Goal: Task Accomplishment & Management: Use online tool/utility

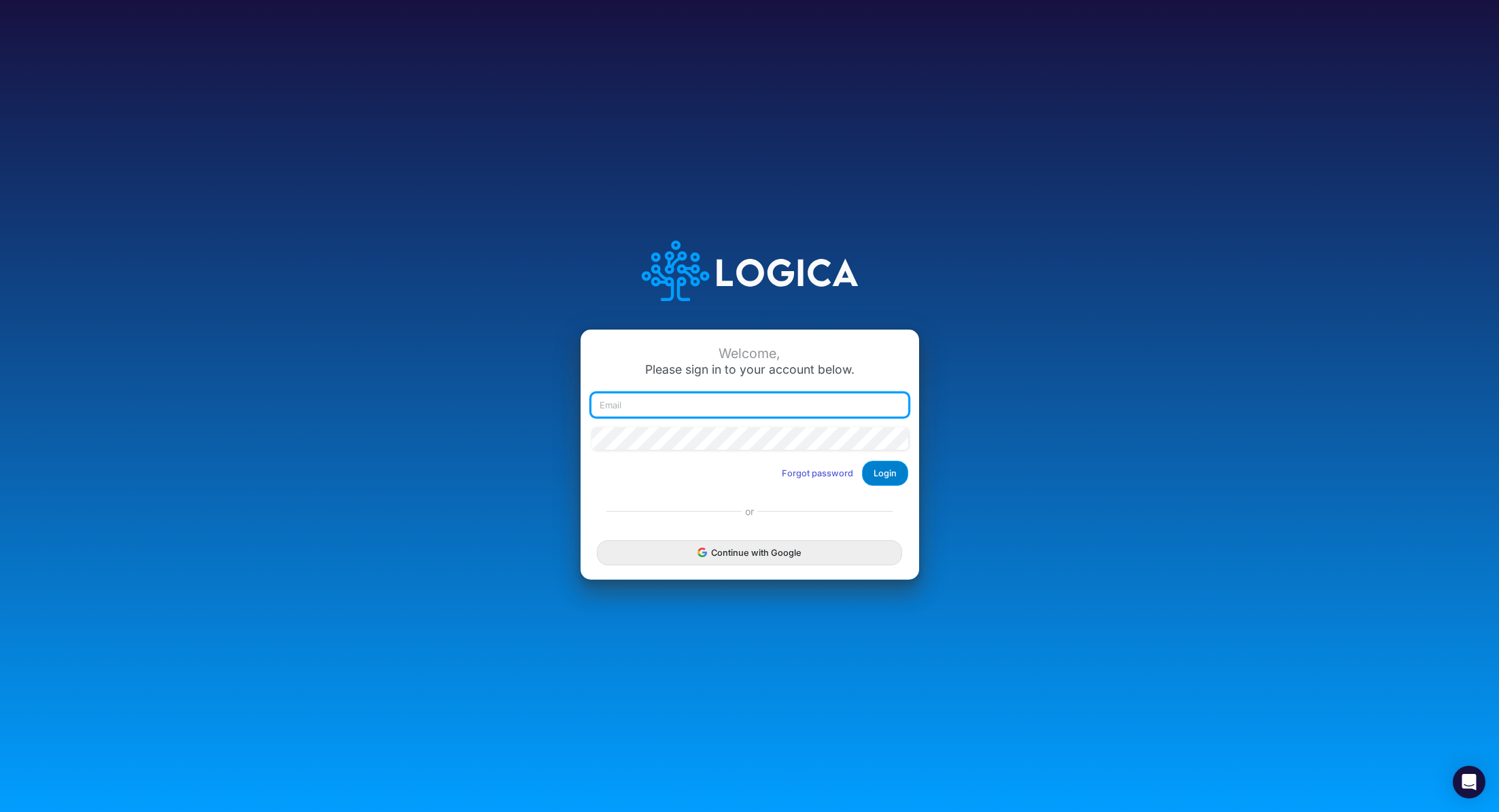
type input "renato.matsumoto@recargapay.com"
click at [882, 480] on button "Login" at bounding box center [885, 473] width 47 height 26
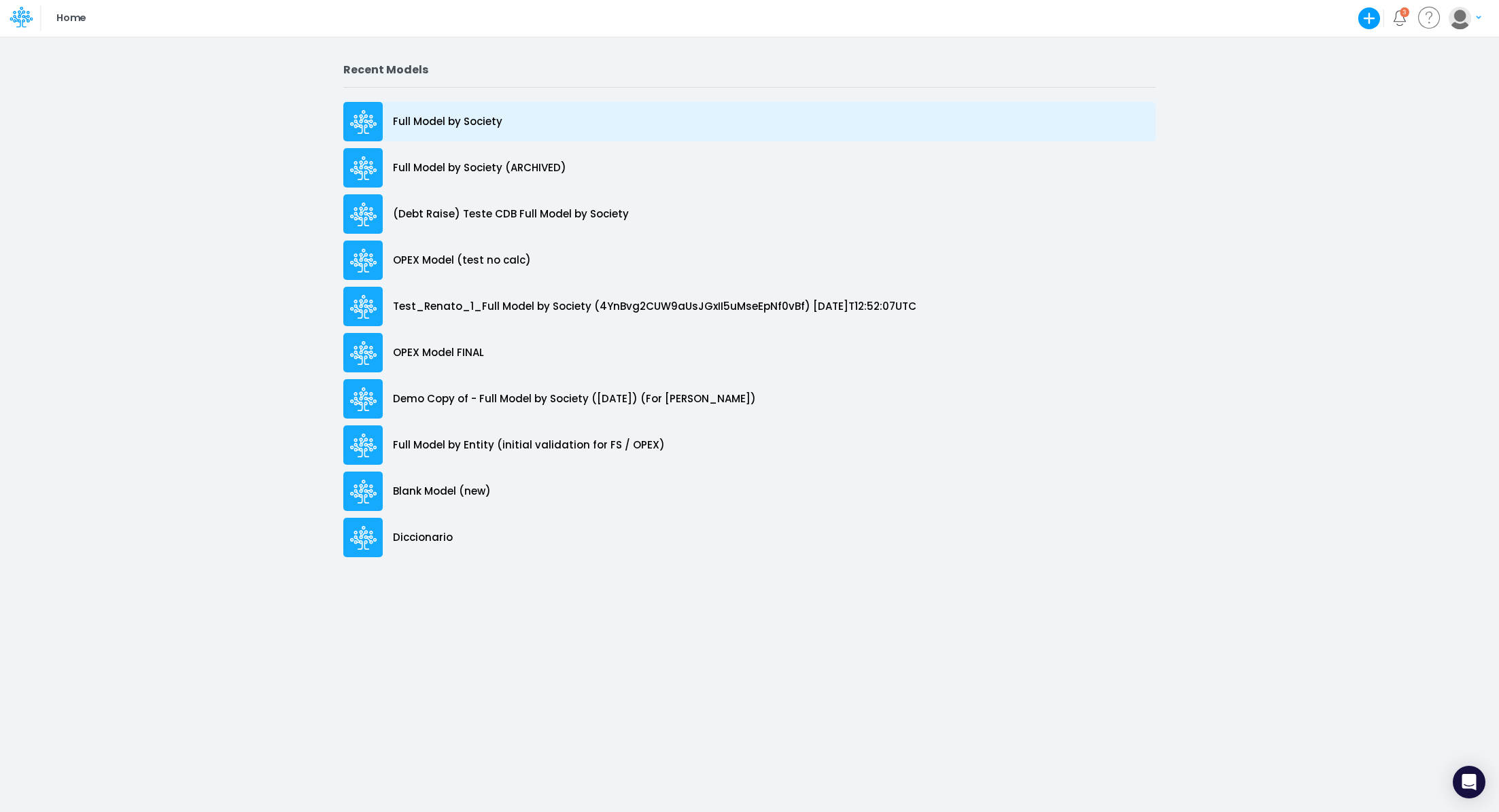
click at [410, 120] on p "Full Model by Society" at bounding box center [448, 122] width 109 height 16
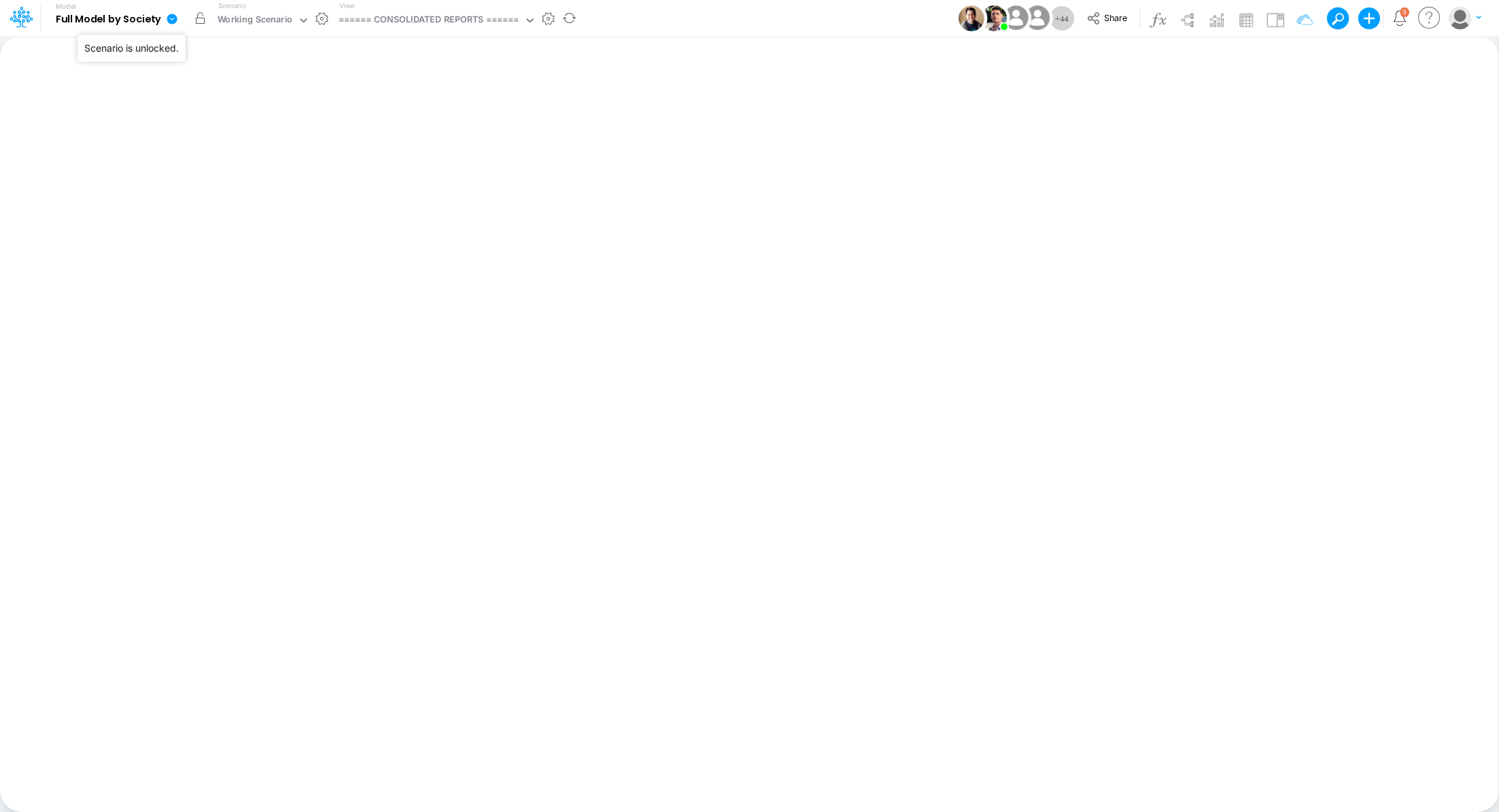
click at [198, 19] on button "button" at bounding box center [201, 18] width 25 height 25
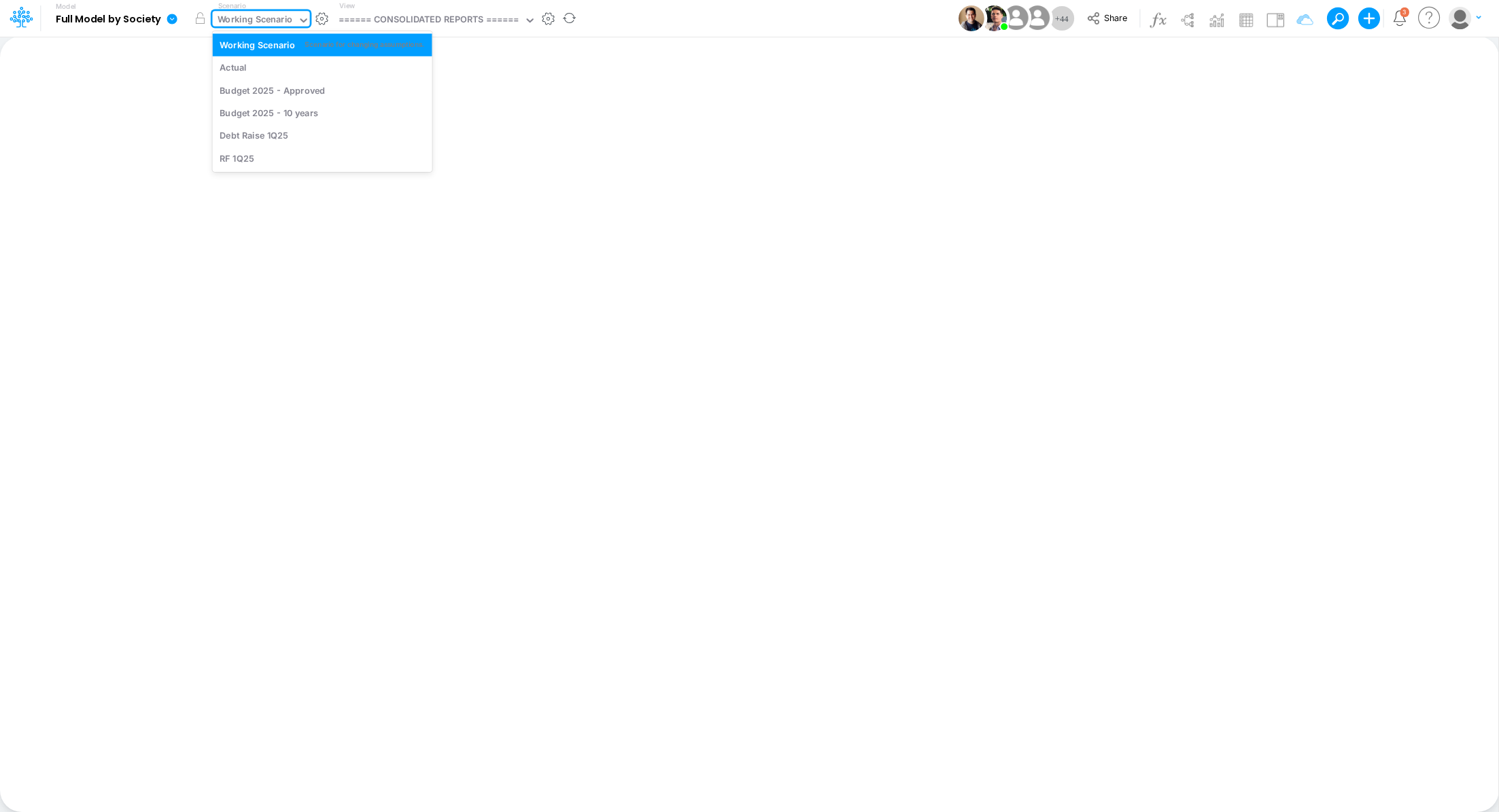
click at [244, 23] on div "Working Scenario" at bounding box center [255, 21] width 76 height 16
click at [246, 63] on div "Actual" at bounding box center [322, 68] width 205 height 13
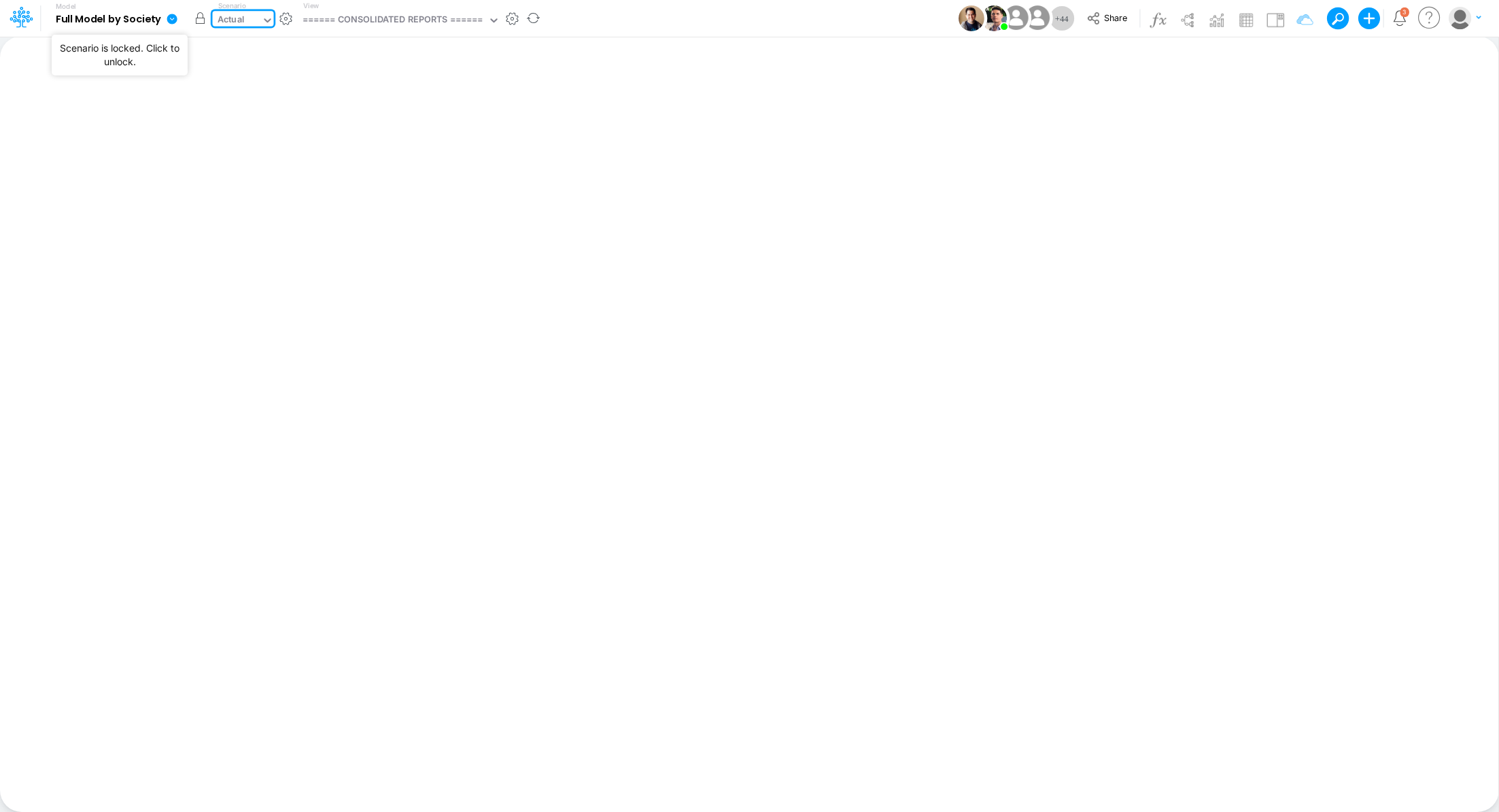
click at [202, 22] on button "button" at bounding box center [201, 18] width 25 height 25
click at [364, 21] on div "====== CONSOLIDATED REPORTS ======" at bounding box center [393, 21] width 180 height 16
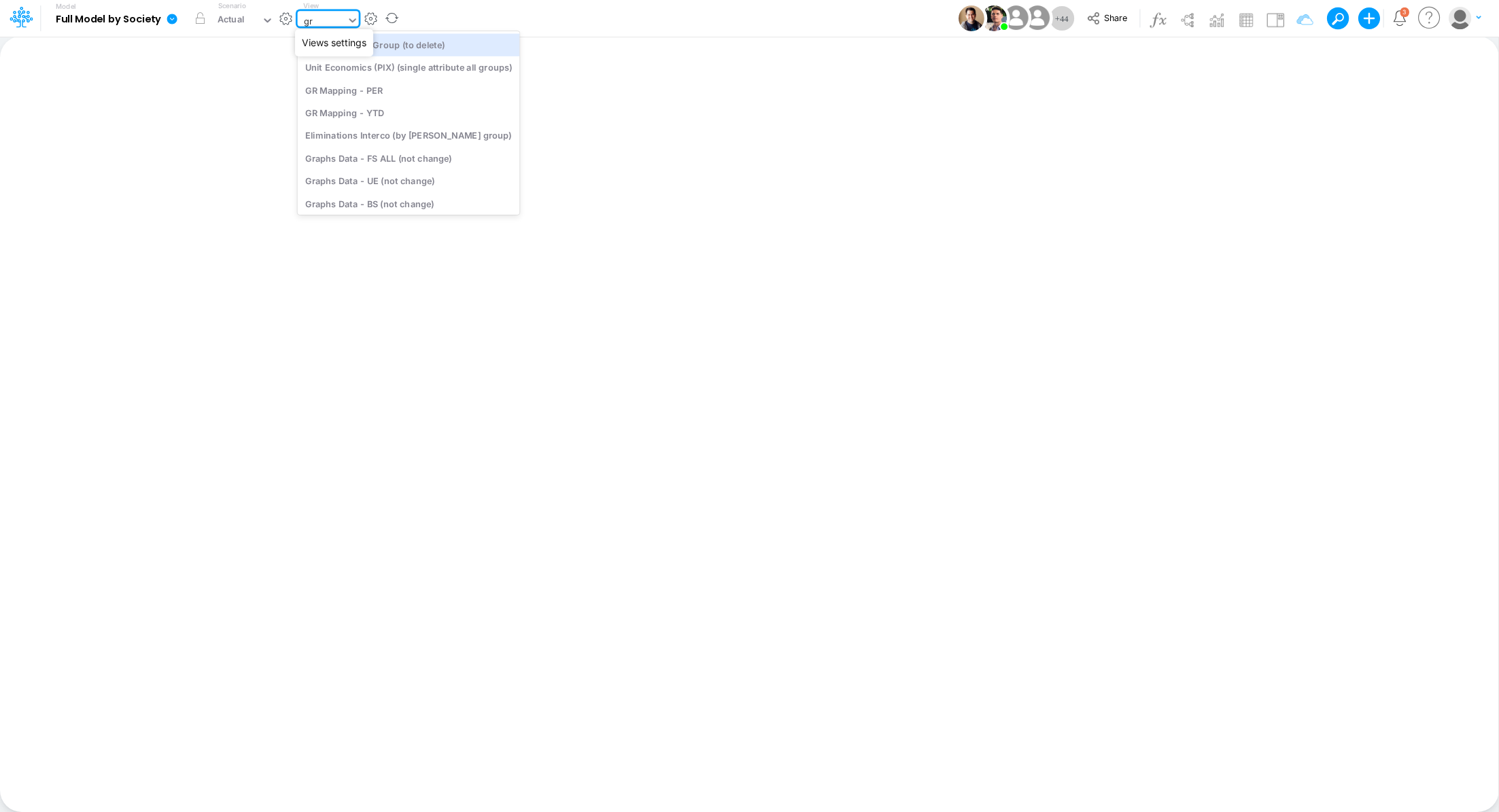
type input "gra"
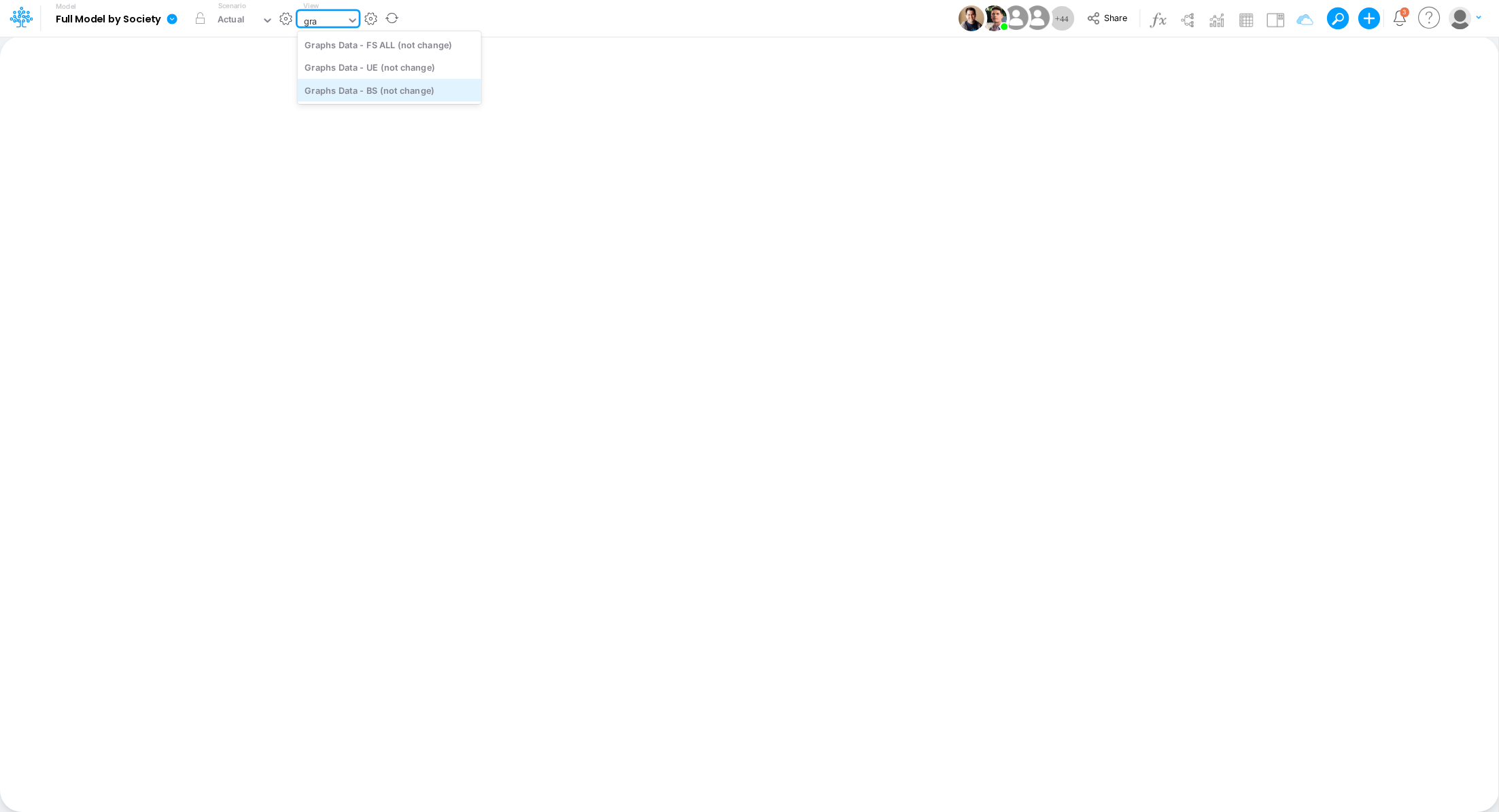
click at [387, 94] on div "Graphs Data - BS (not change)" at bounding box center [389, 90] width 184 height 22
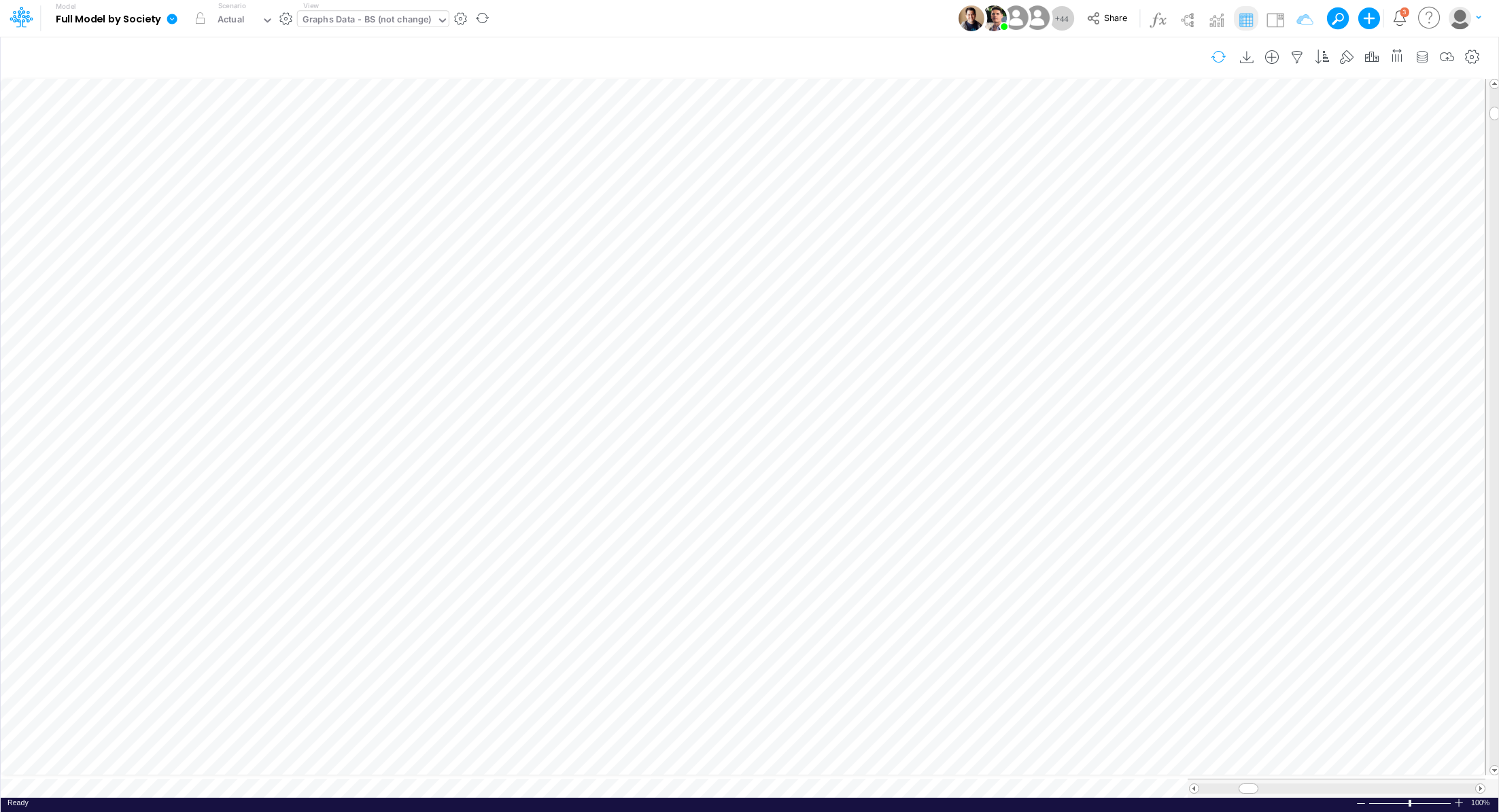
scroll to position [6, 2]
click at [1131, 428] on icon "button" at bounding box center [1137, 426] width 20 height 14
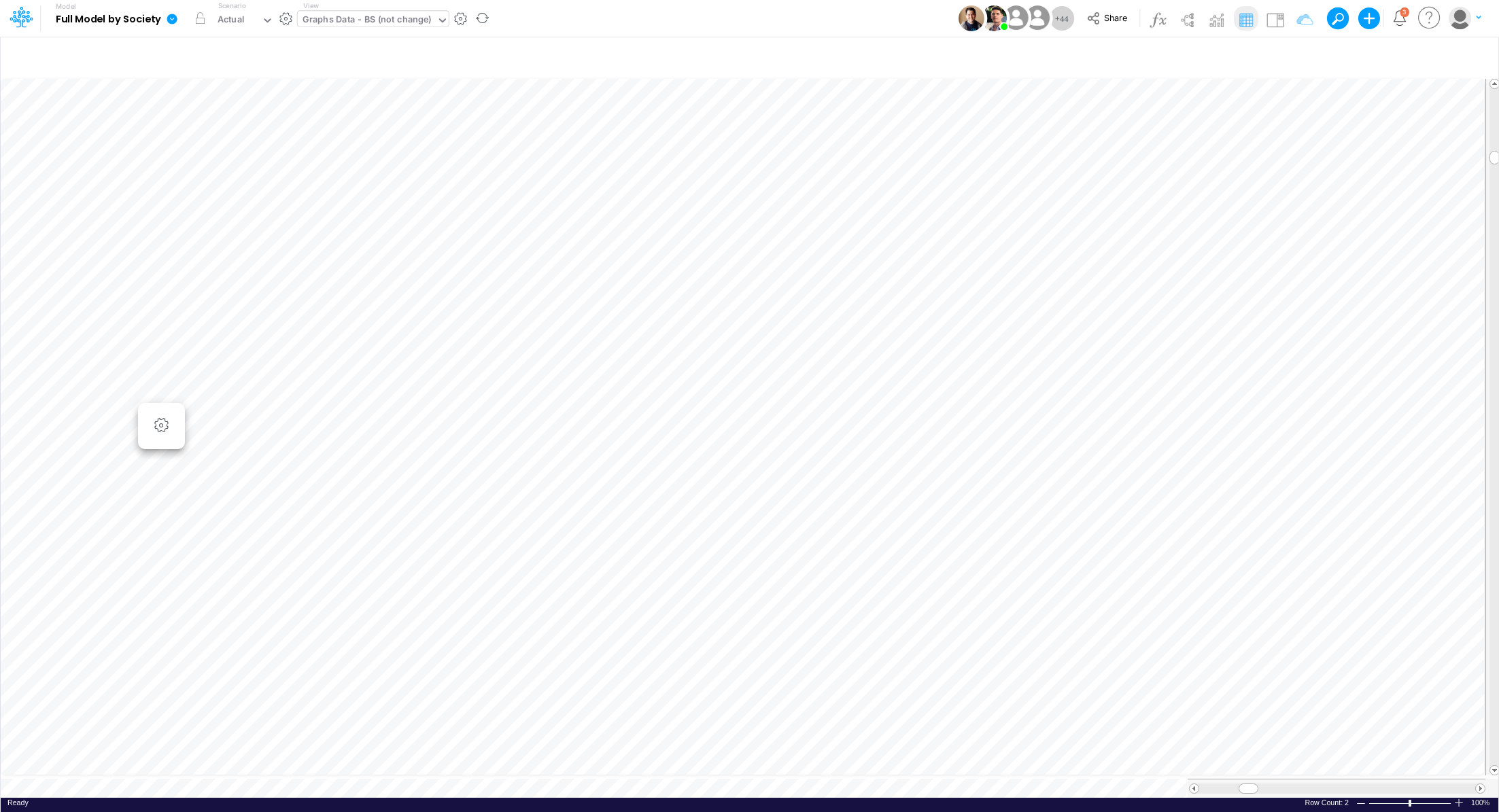
scroll to position [6, 2]
click at [1137, 611] on icon "button" at bounding box center [1137, 611] width 20 height 14
click at [1131, 577] on icon "button" at bounding box center [1137, 575] width 20 height 14
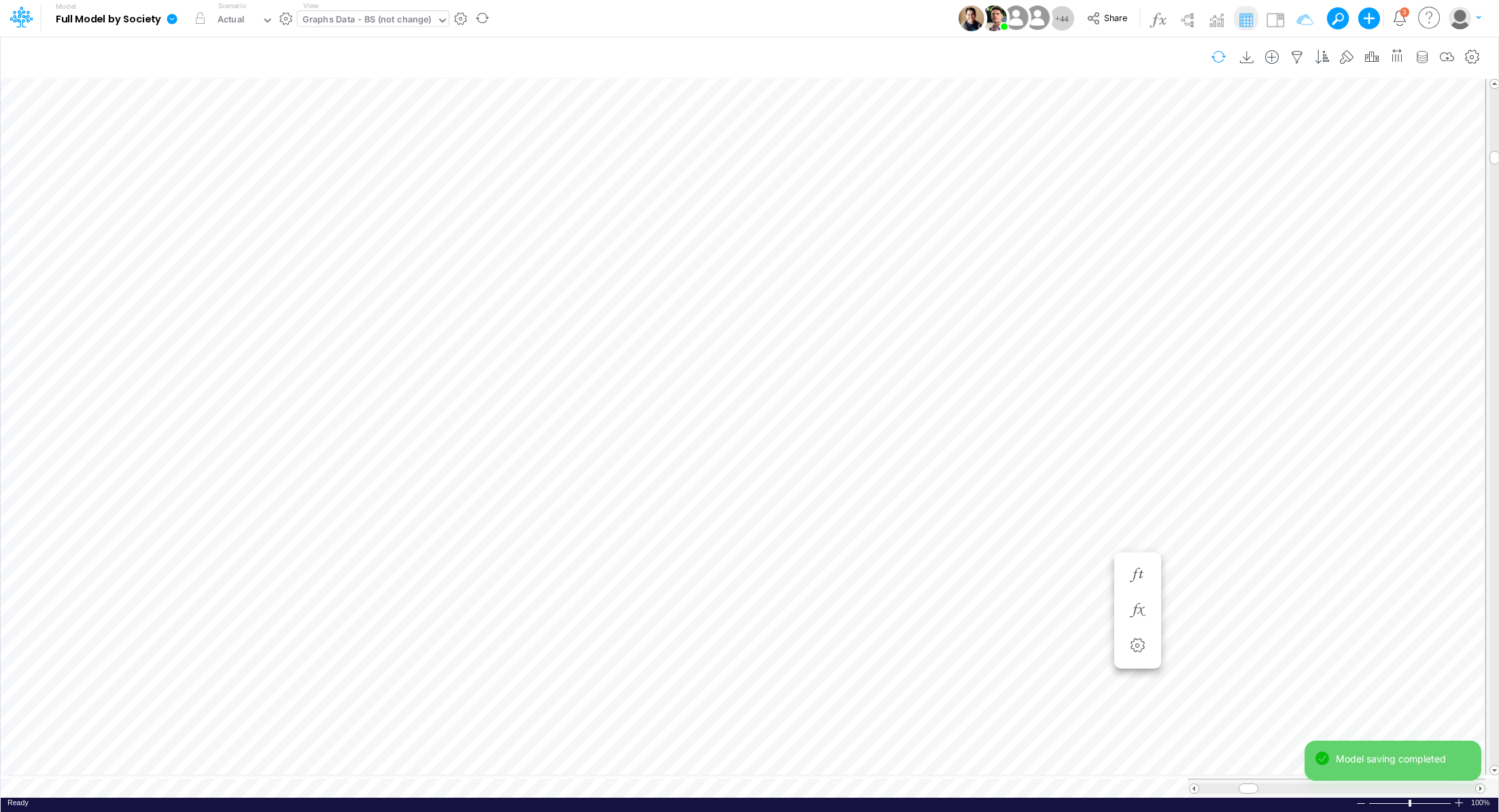
scroll to position [6, 2]
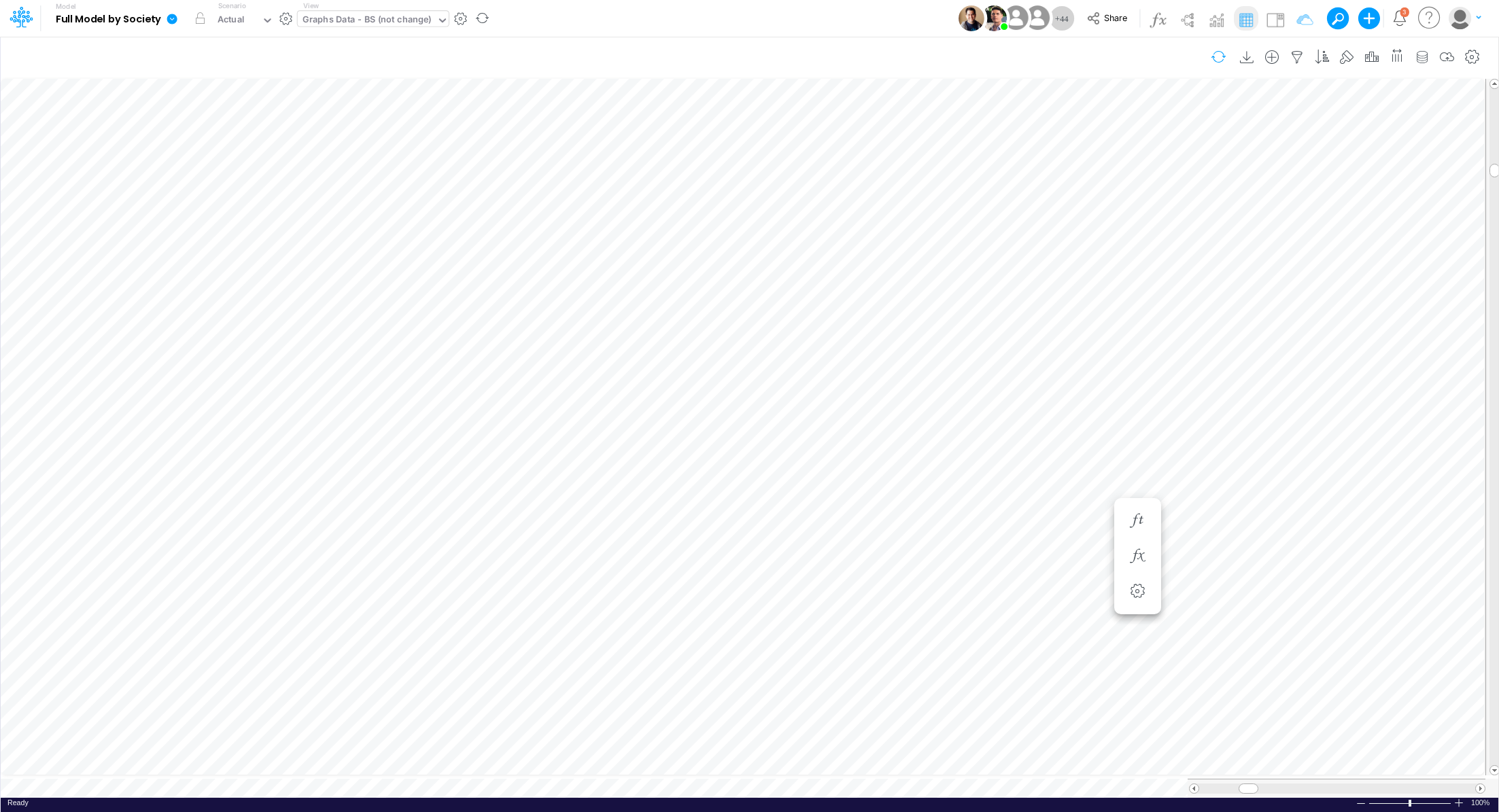
scroll to position [6, 2]
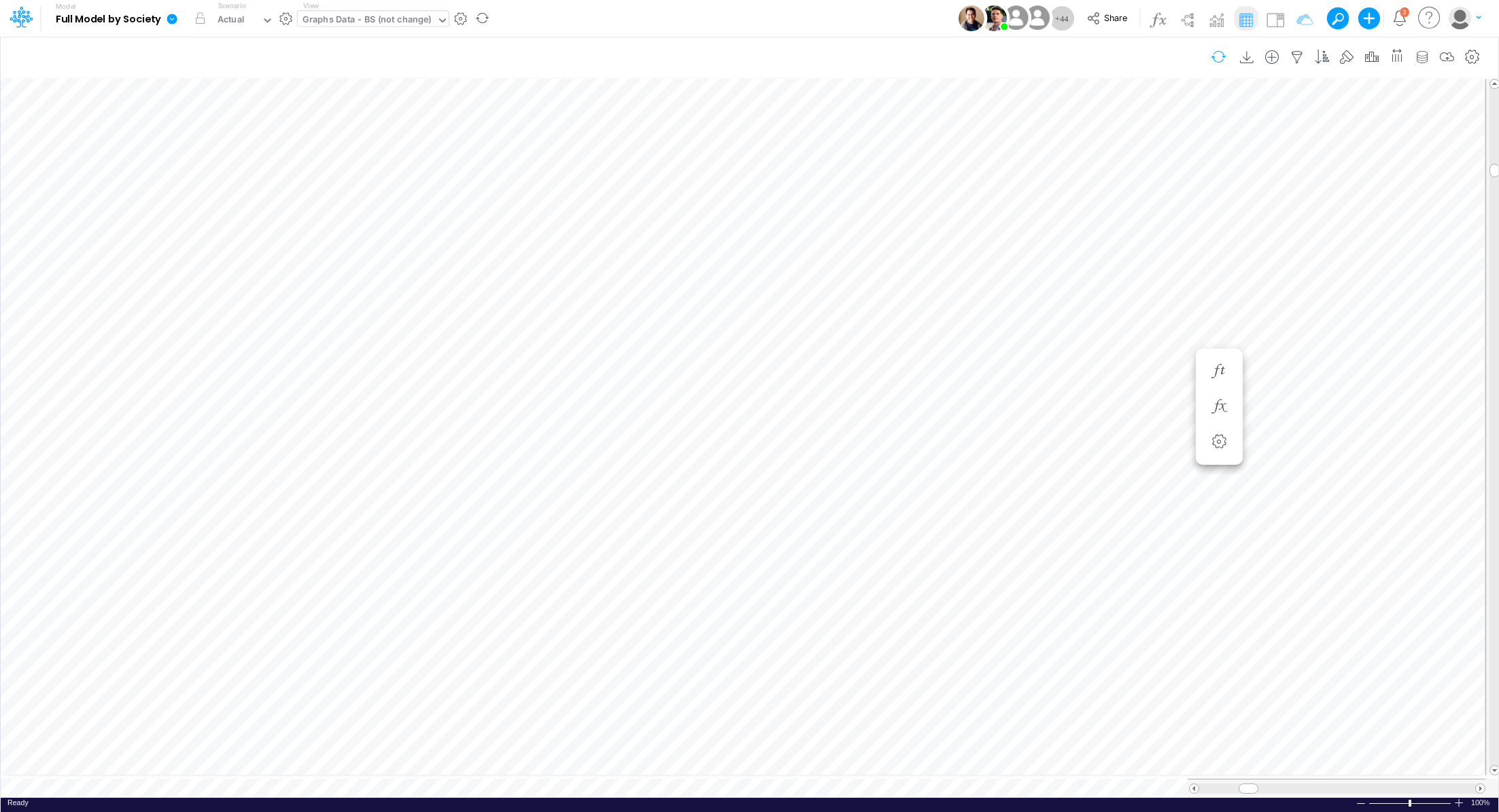
scroll to position [6, 2]
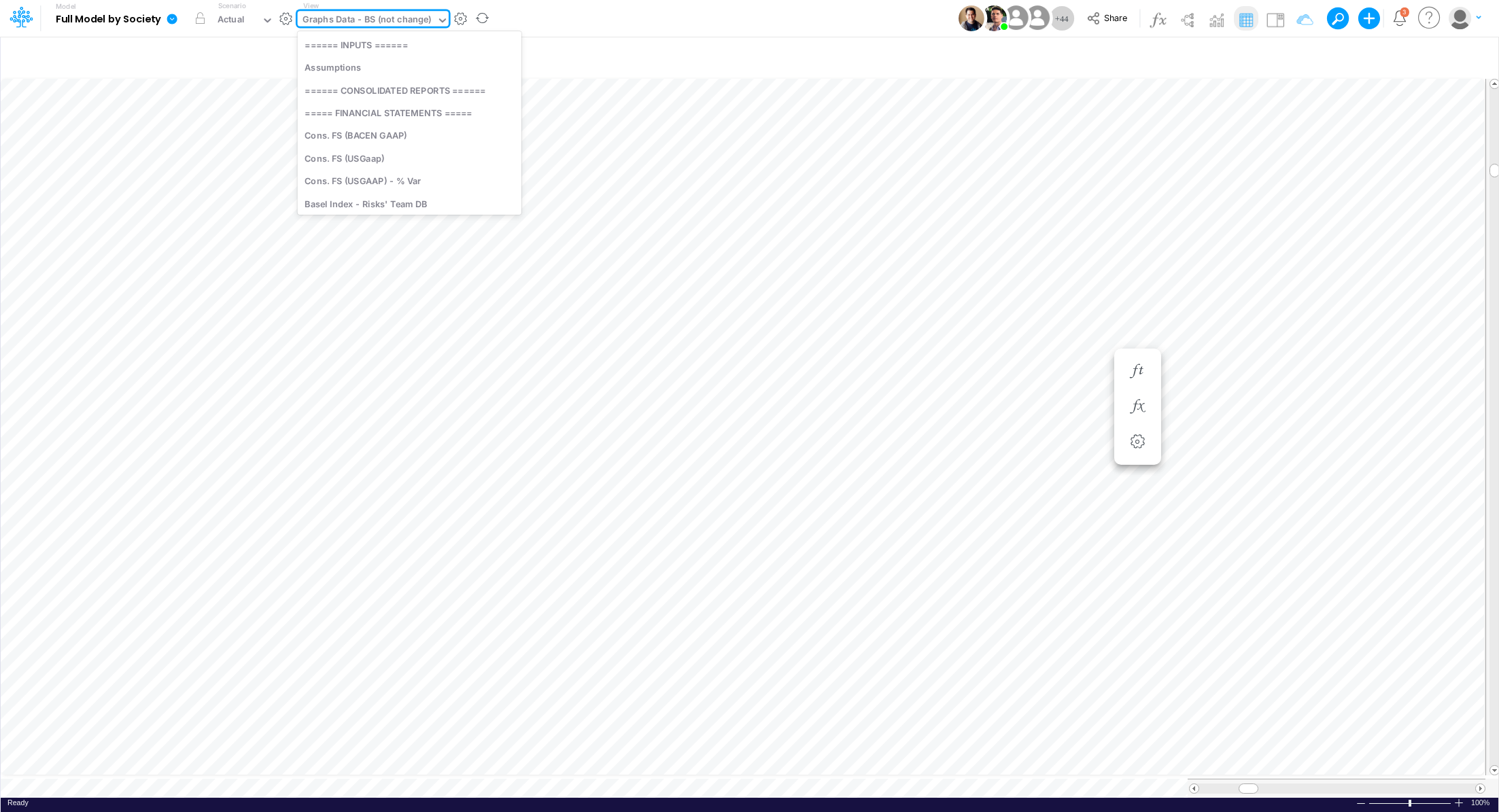
click at [439, 16] on icon at bounding box center [443, 20] width 12 height 12
type input "gr"
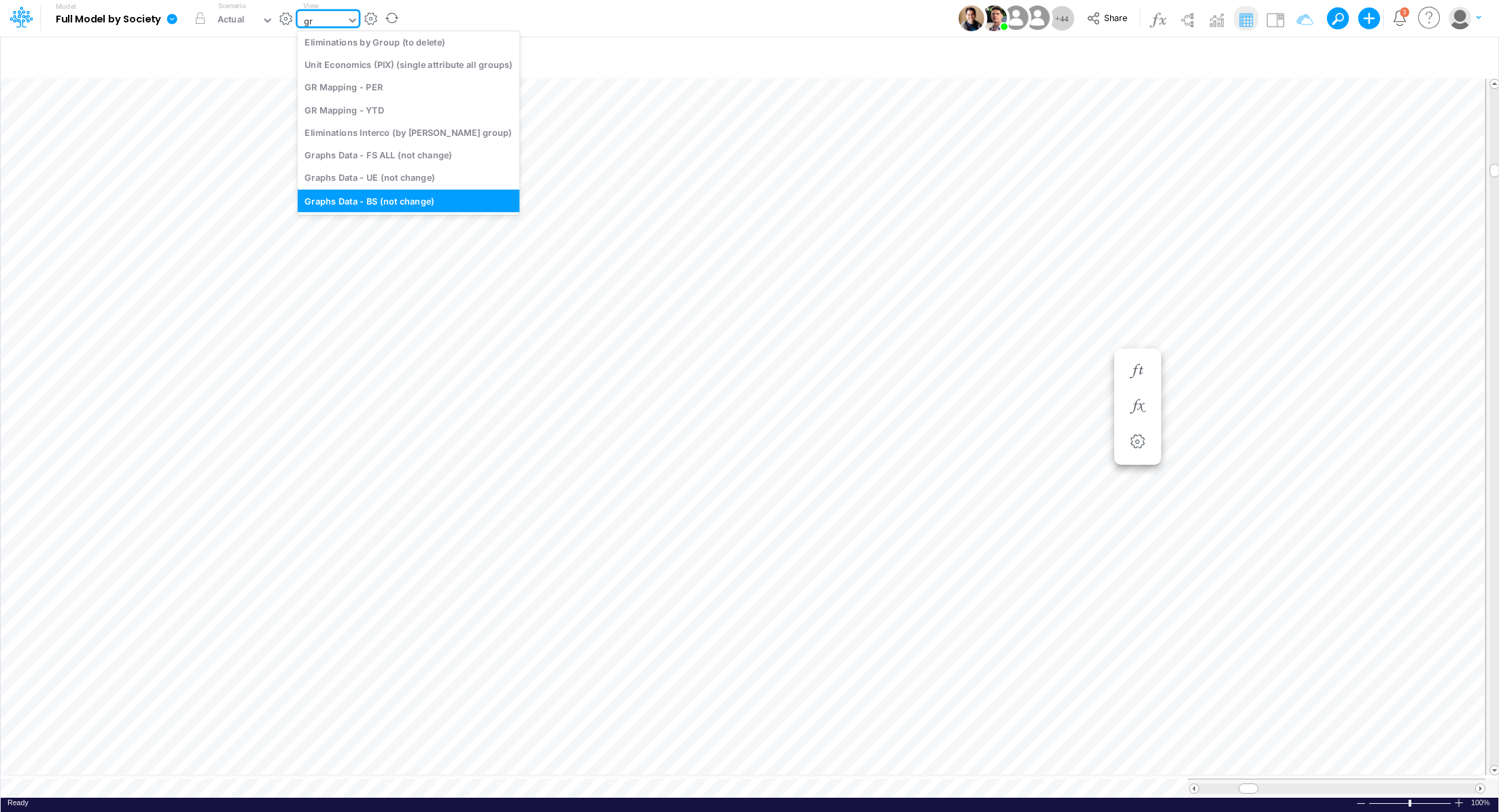
scroll to position [3, 0]
click at [446, 103] on div "GR Mapping - YTD" at bounding box center [408, 110] width 223 height 22
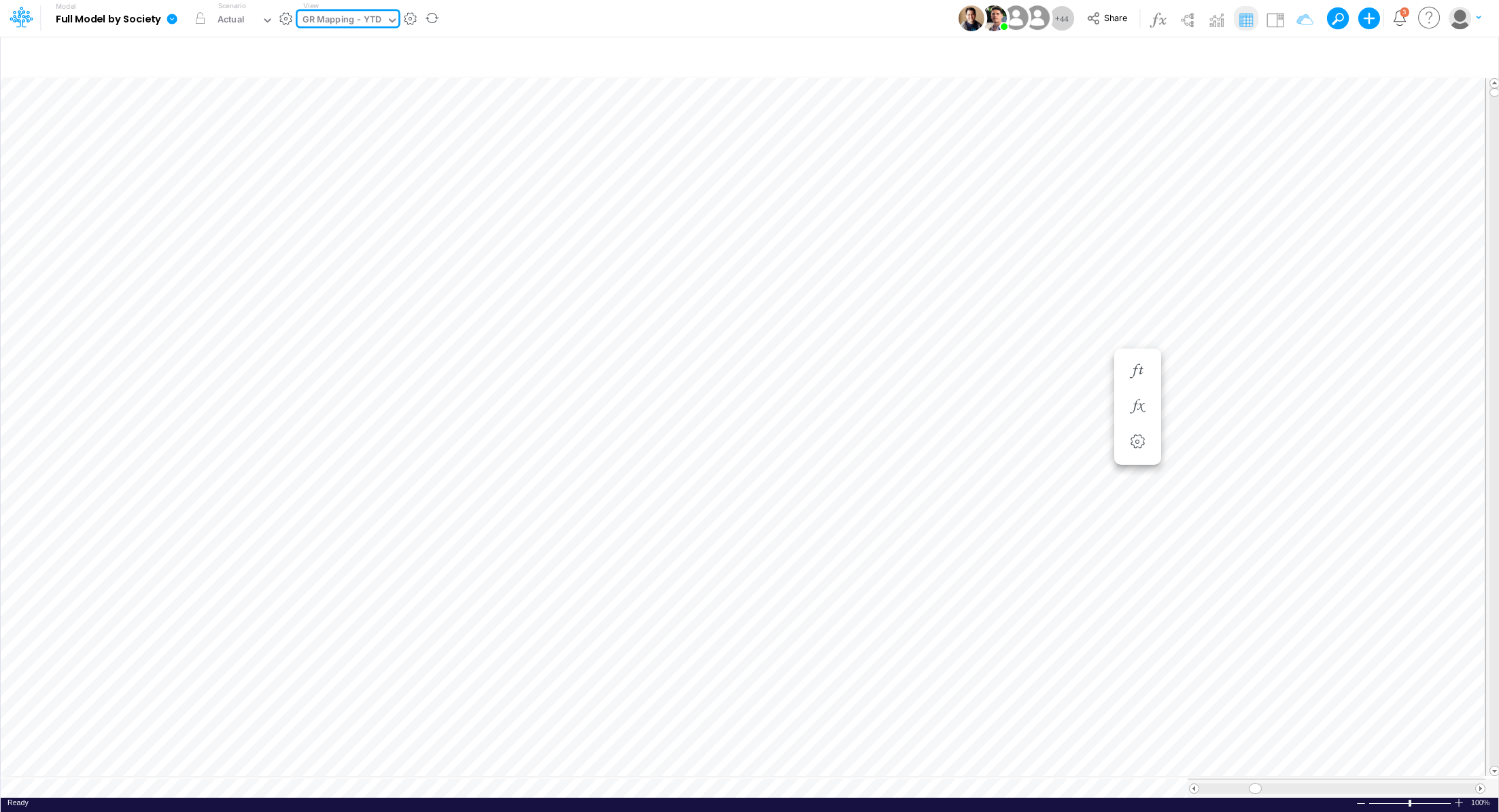
click at [387, 798] on div "Ready 100% Sum: null Max: null Min: null Numerical Count: null Count: null Aver…" at bounding box center [750, 806] width 1498 height 17
click at [1124, 369] on li "CDB payable ST =" at bounding box center [1137, 371] width 47 height 35
click at [1135, 404] on icon "button" at bounding box center [1137, 406] width 20 height 14
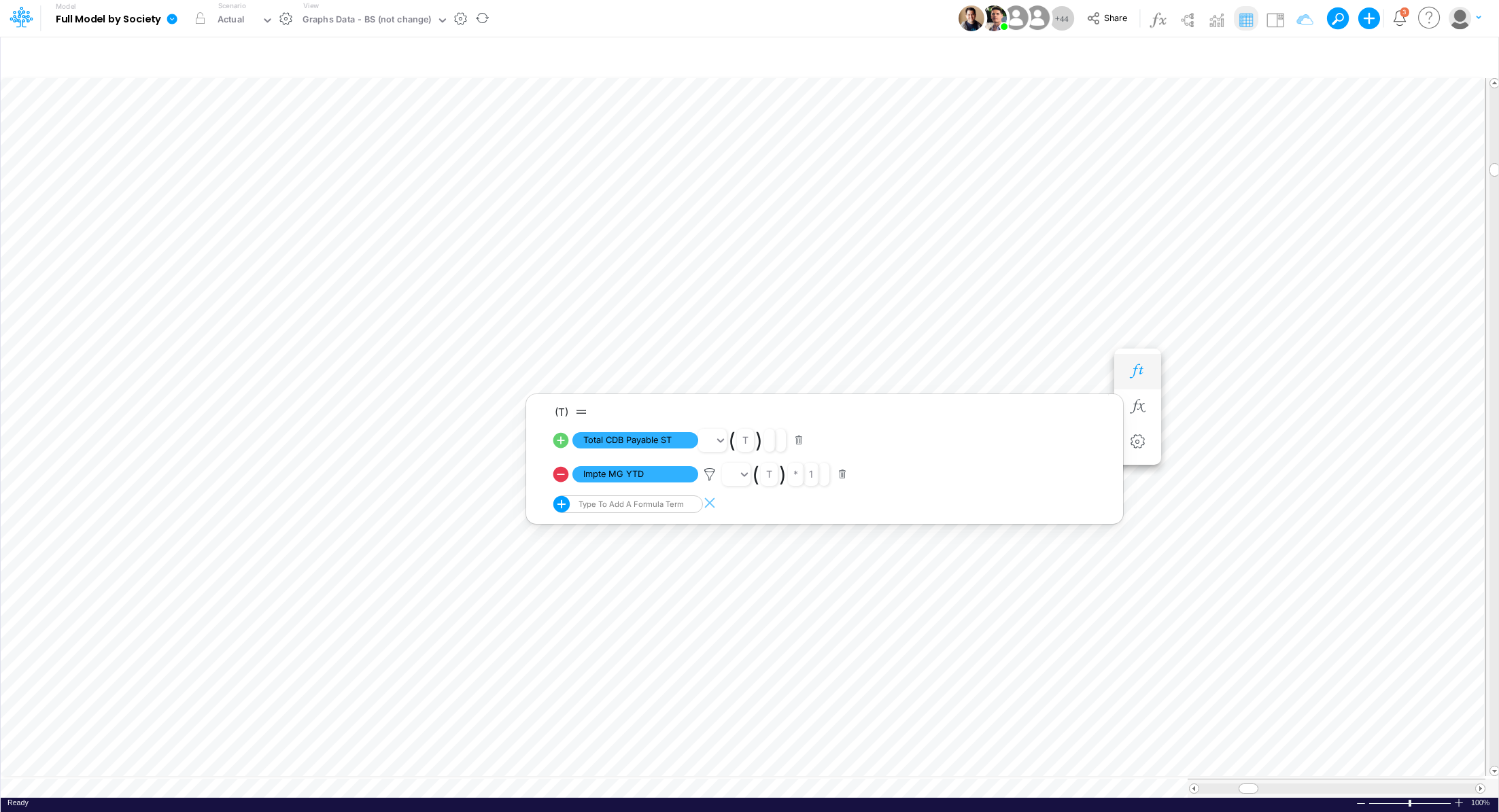
click at [1143, 371] on icon "button" at bounding box center [1137, 371] width 20 height 14
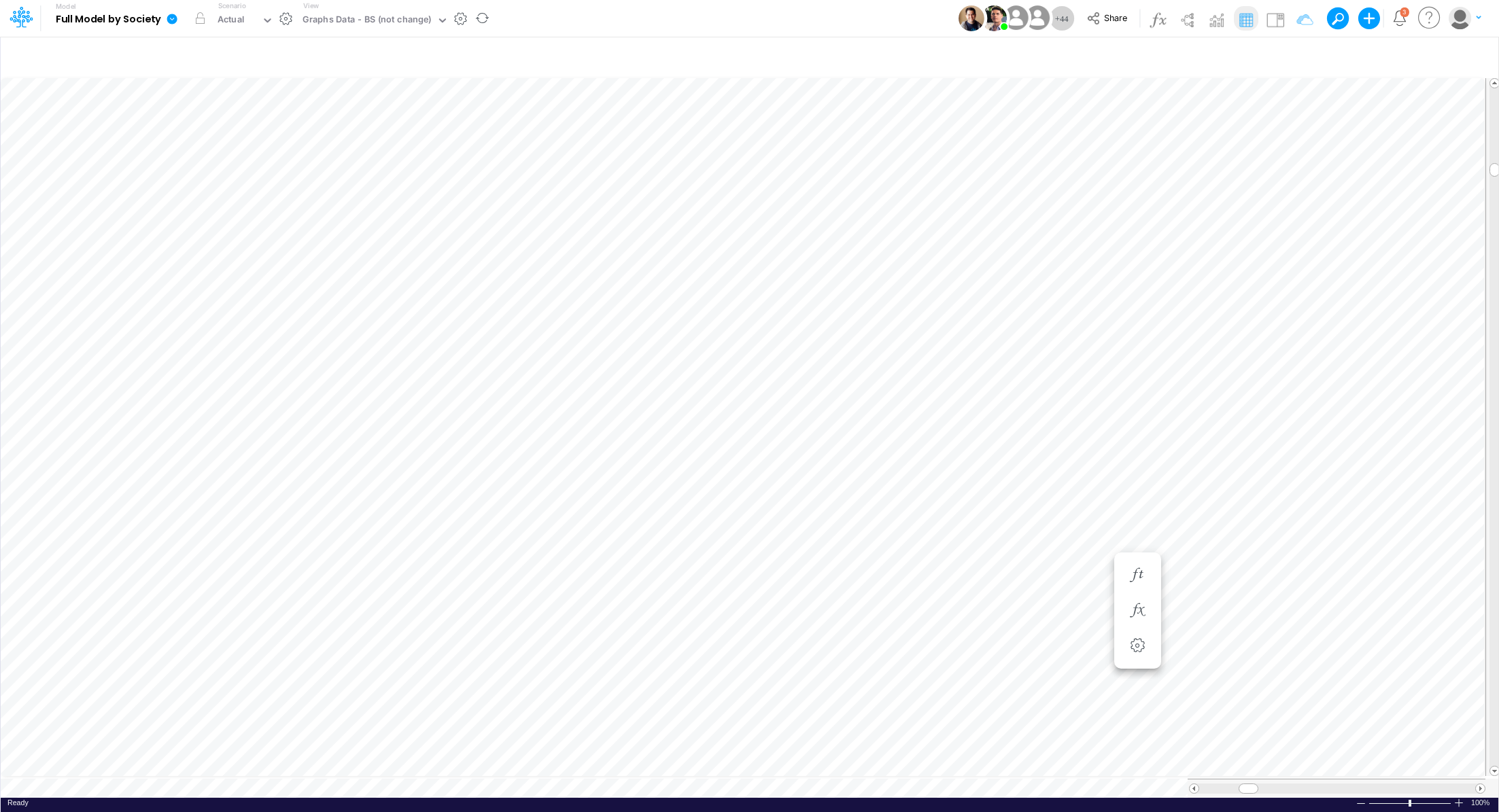
scroll to position [6, 2]
click at [1301, 56] on icon "button" at bounding box center [1297, 57] width 20 height 14
select select "notEqual"
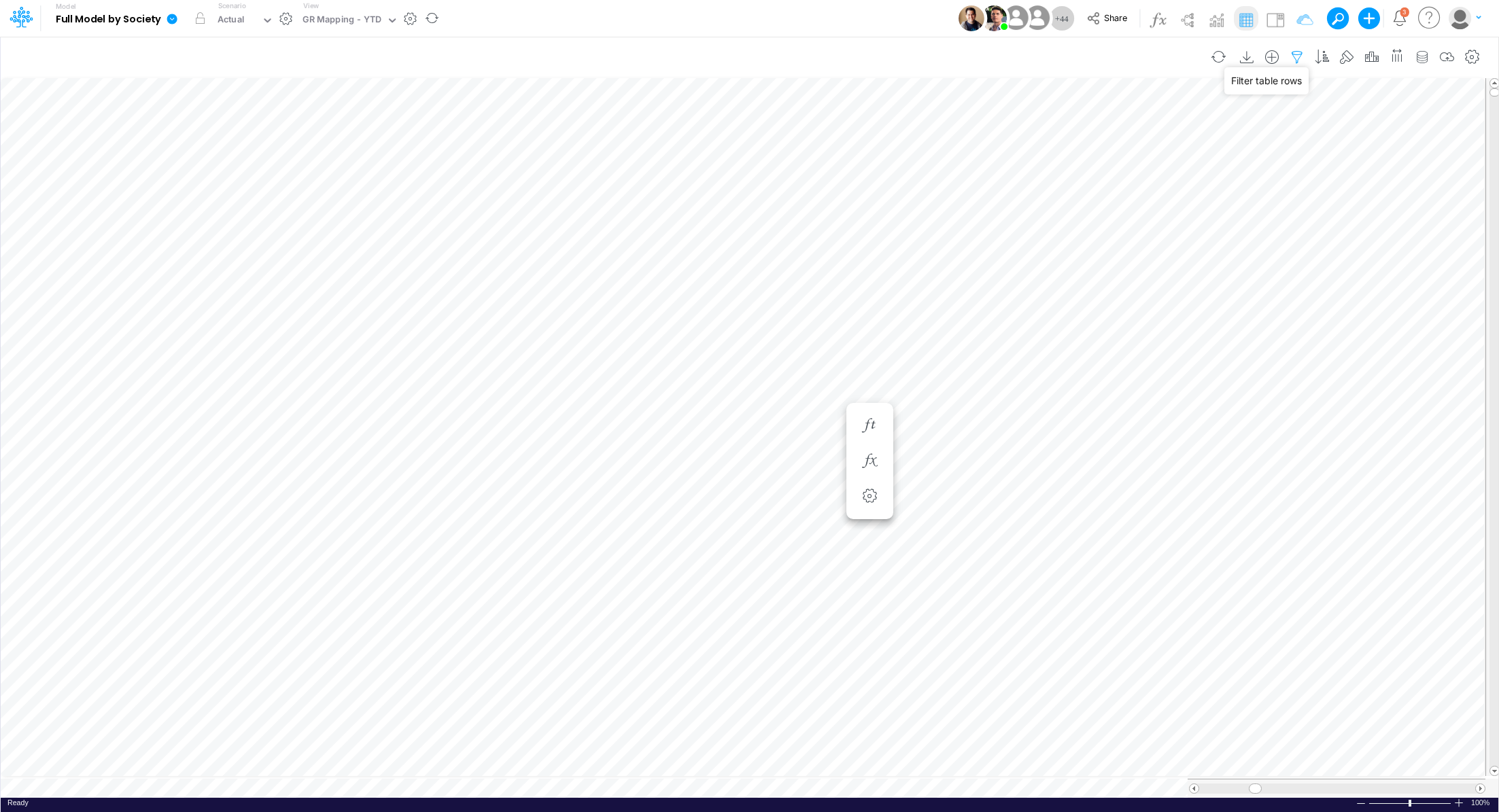
click at [1298, 57] on icon "button" at bounding box center [1297, 57] width 20 height 14
select select "notEqual"
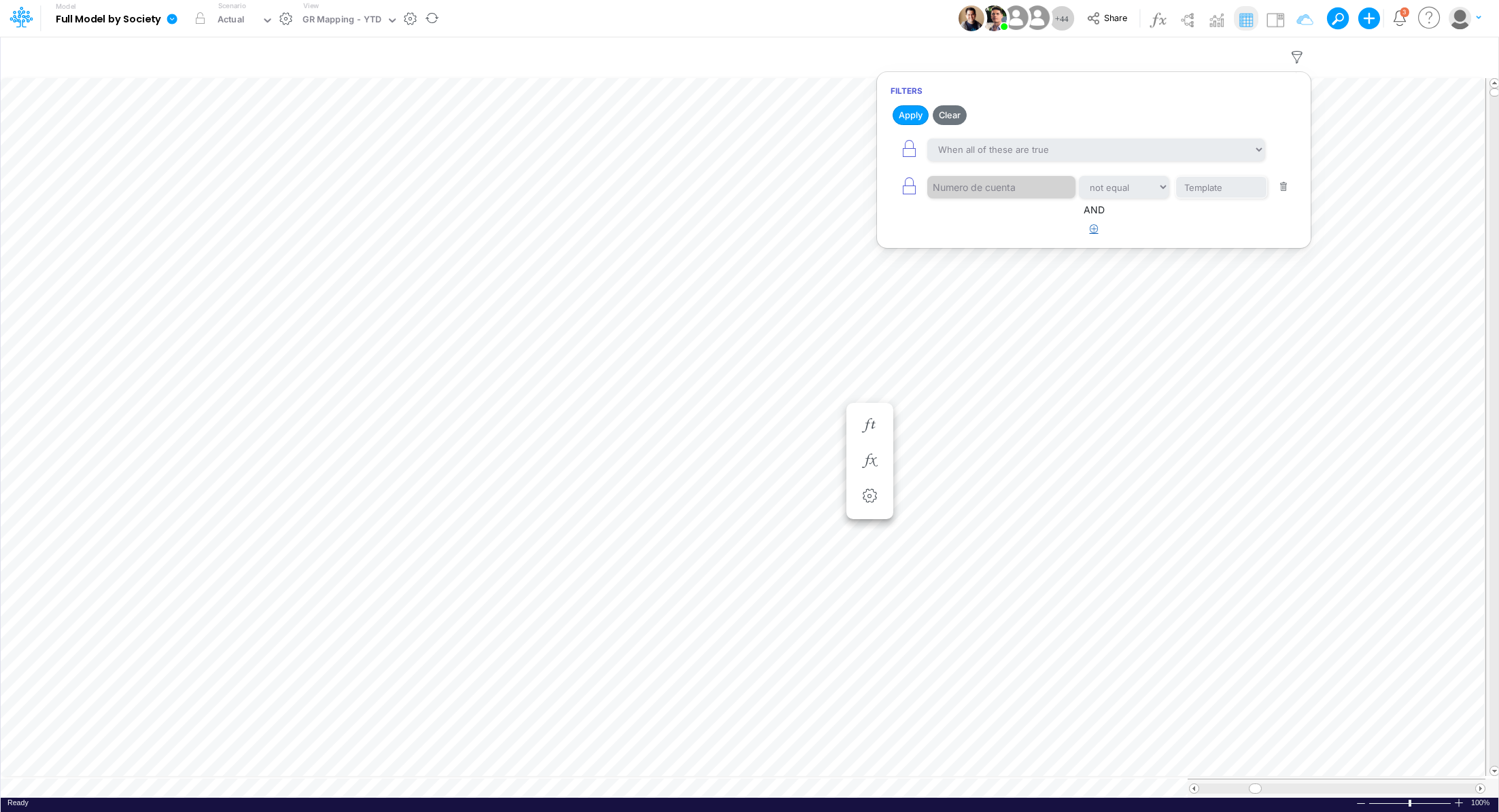
click at [1090, 225] on icon "button" at bounding box center [1094, 229] width 9 height 9
click at [991, 270] on div at bounding box center [992, 272] width 129 height 23
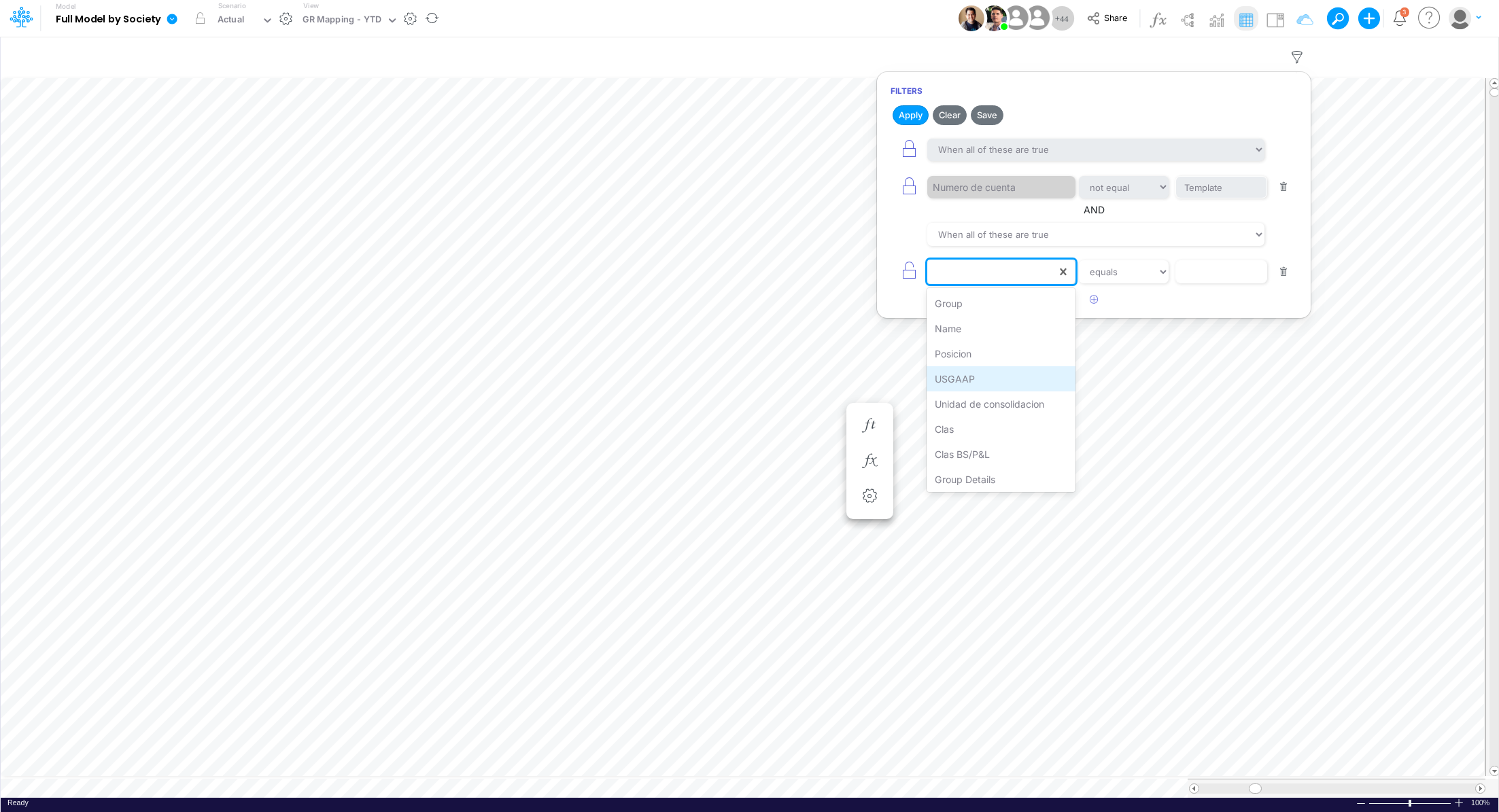
click at [972, 380] on div "USGAAP" at bounding box center [1001, 378] width 149 height 26
click at [1125, 276] on select "equals not equal starts with ends with contains" at bounding box center [1124, 272] width 92 height 23
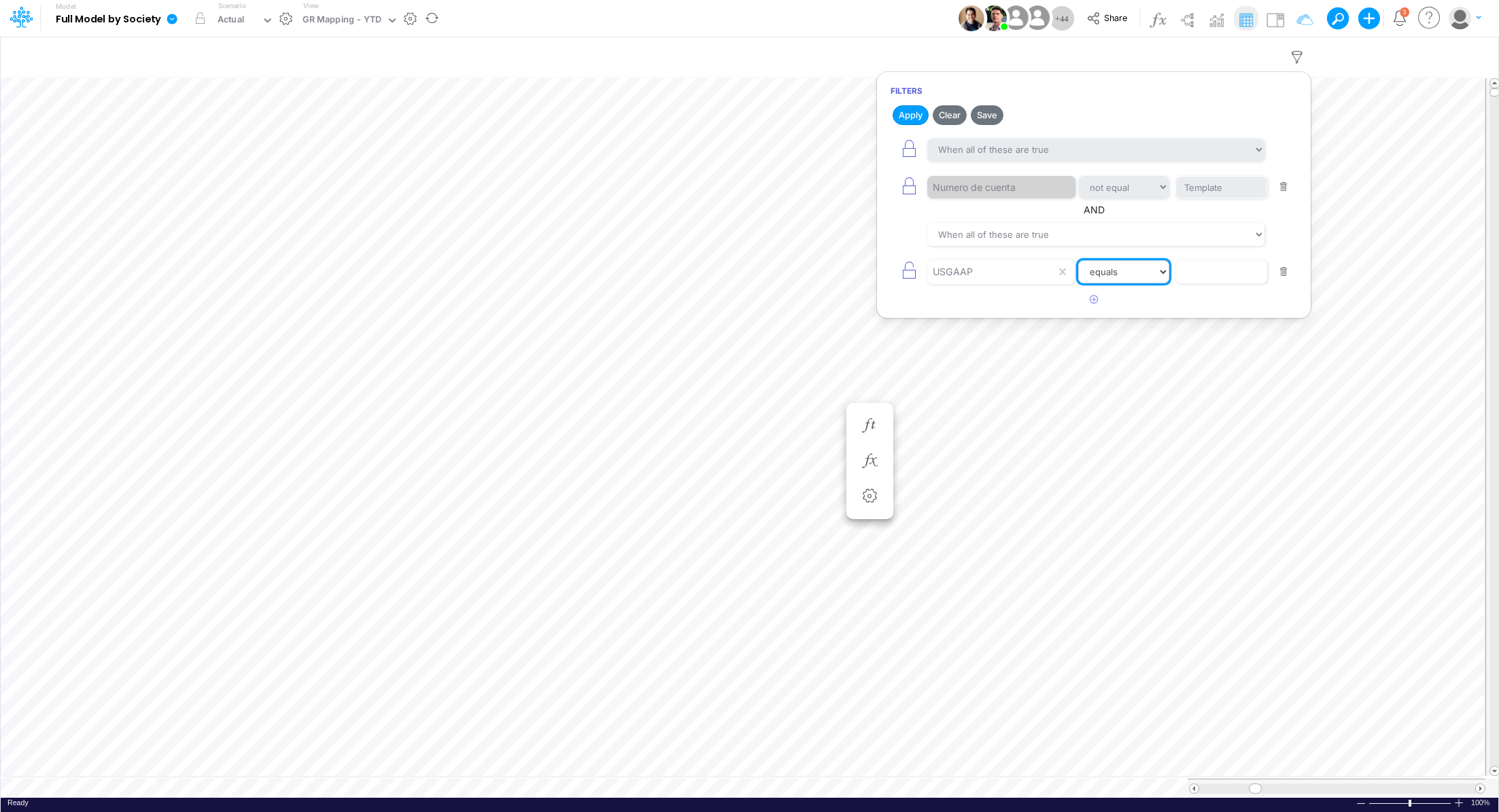
select select "contains"
click at [1206, 199] on input "text" at bounding box center [1222, 187] width 92 height 23
type input "CDB payable ST"
click at [912, 114] on button "Apply" at bounding box center [910, 115] width 36 height 19
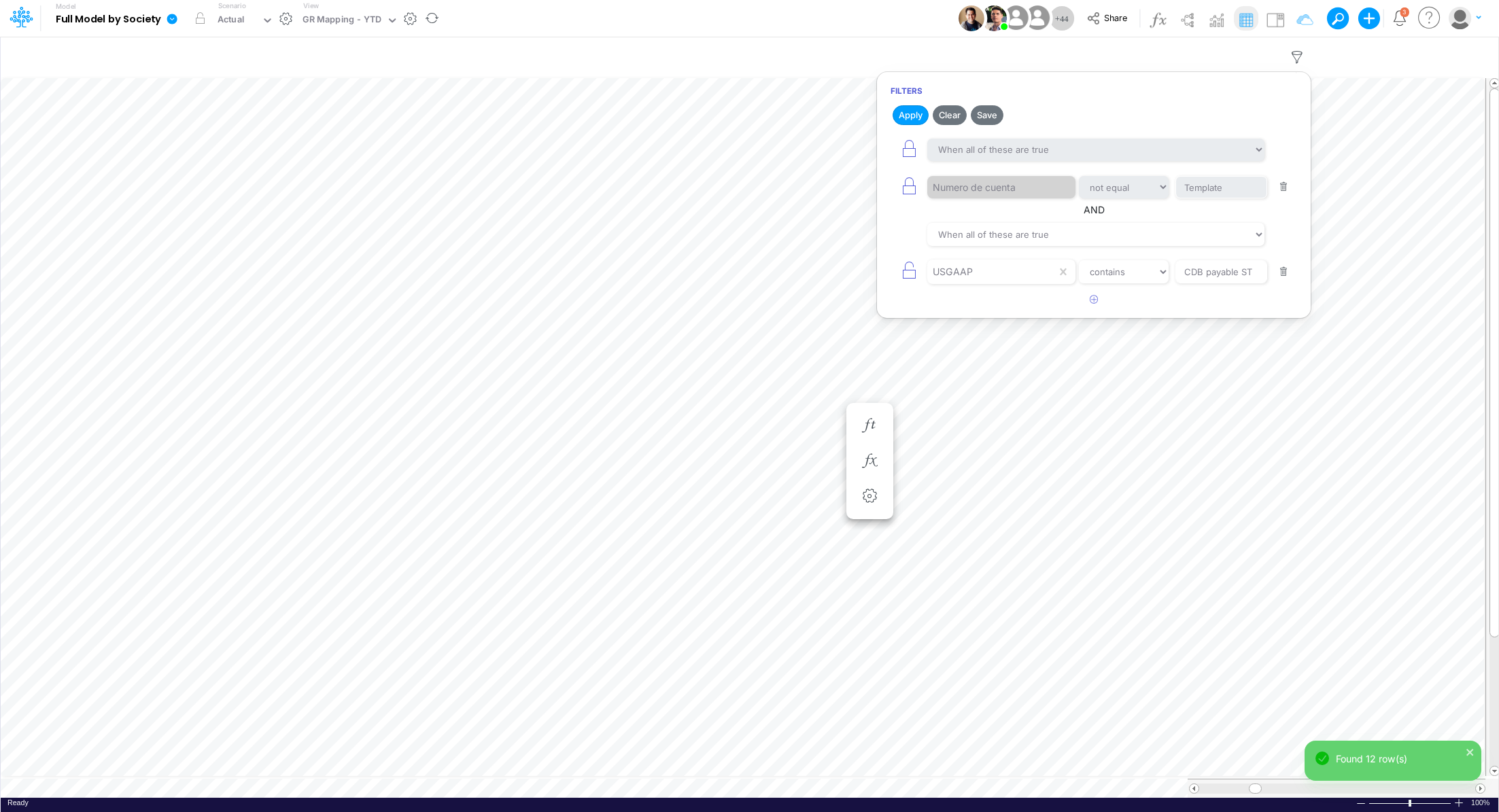
scroll to position [6, 2]
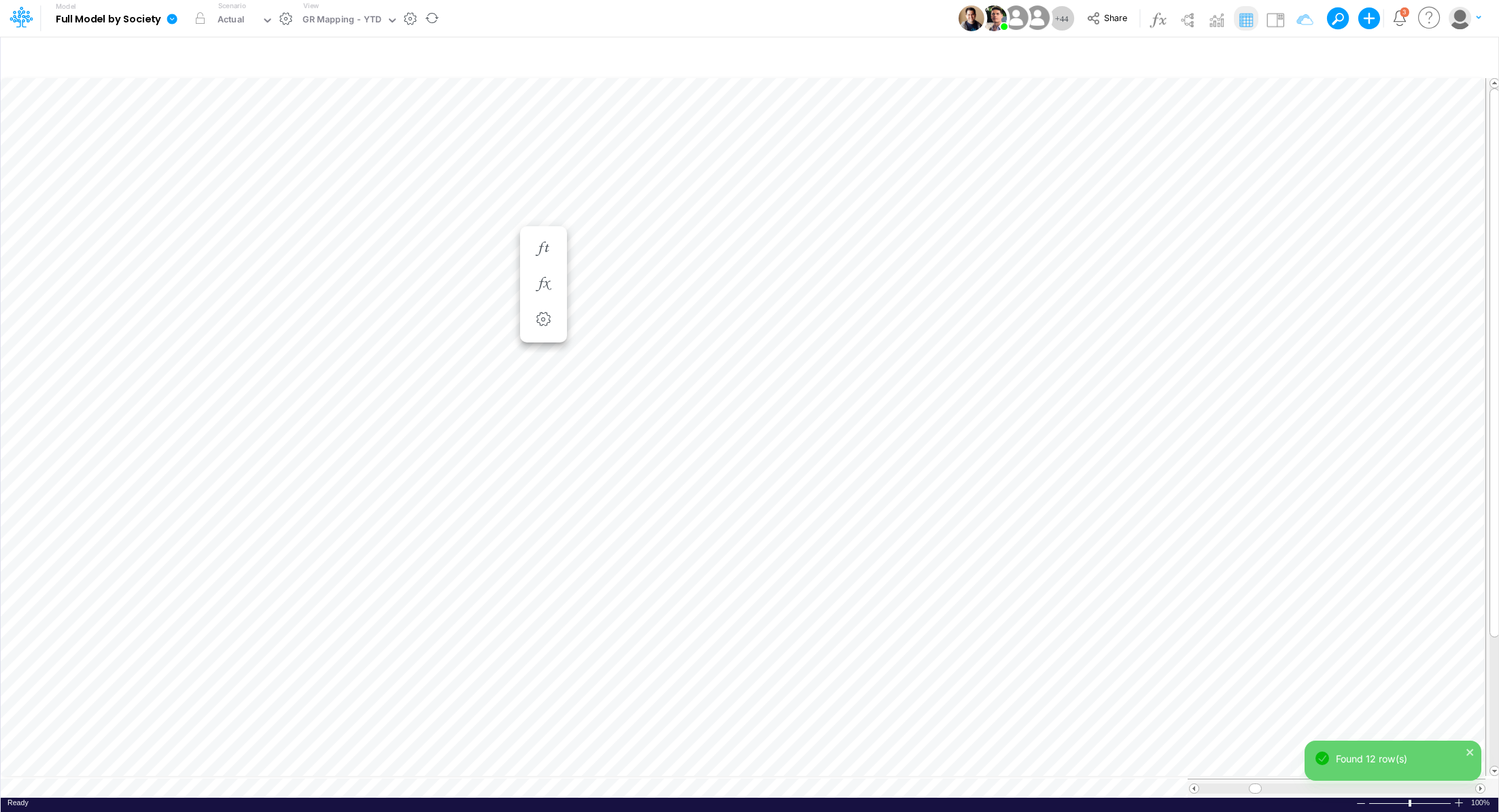
scroll to position [6, 2]
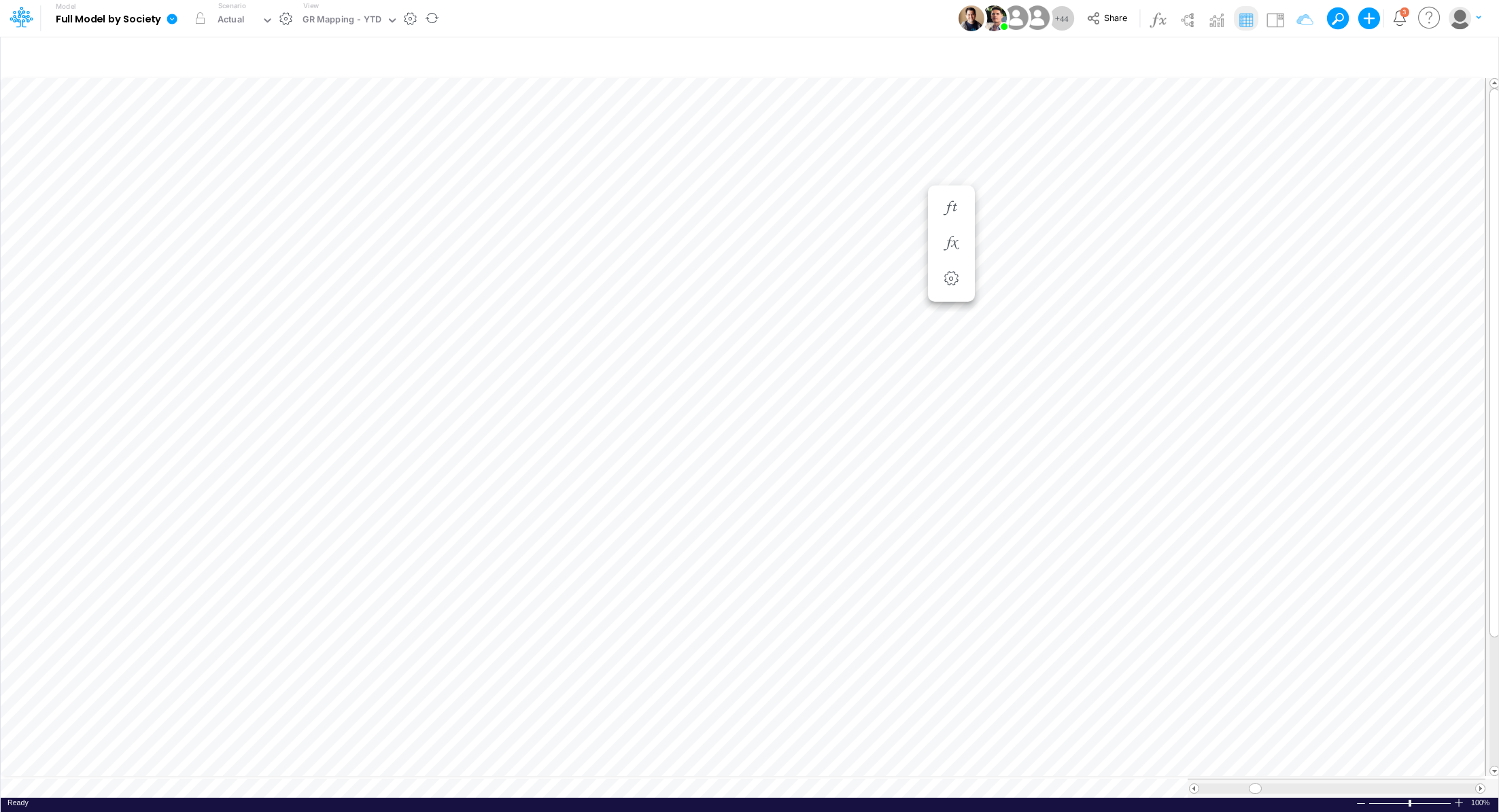
scroll to position [6, 2]
click at [1138, 411] on icon "button" at bounding box center [1137, 406] width 20 height 14
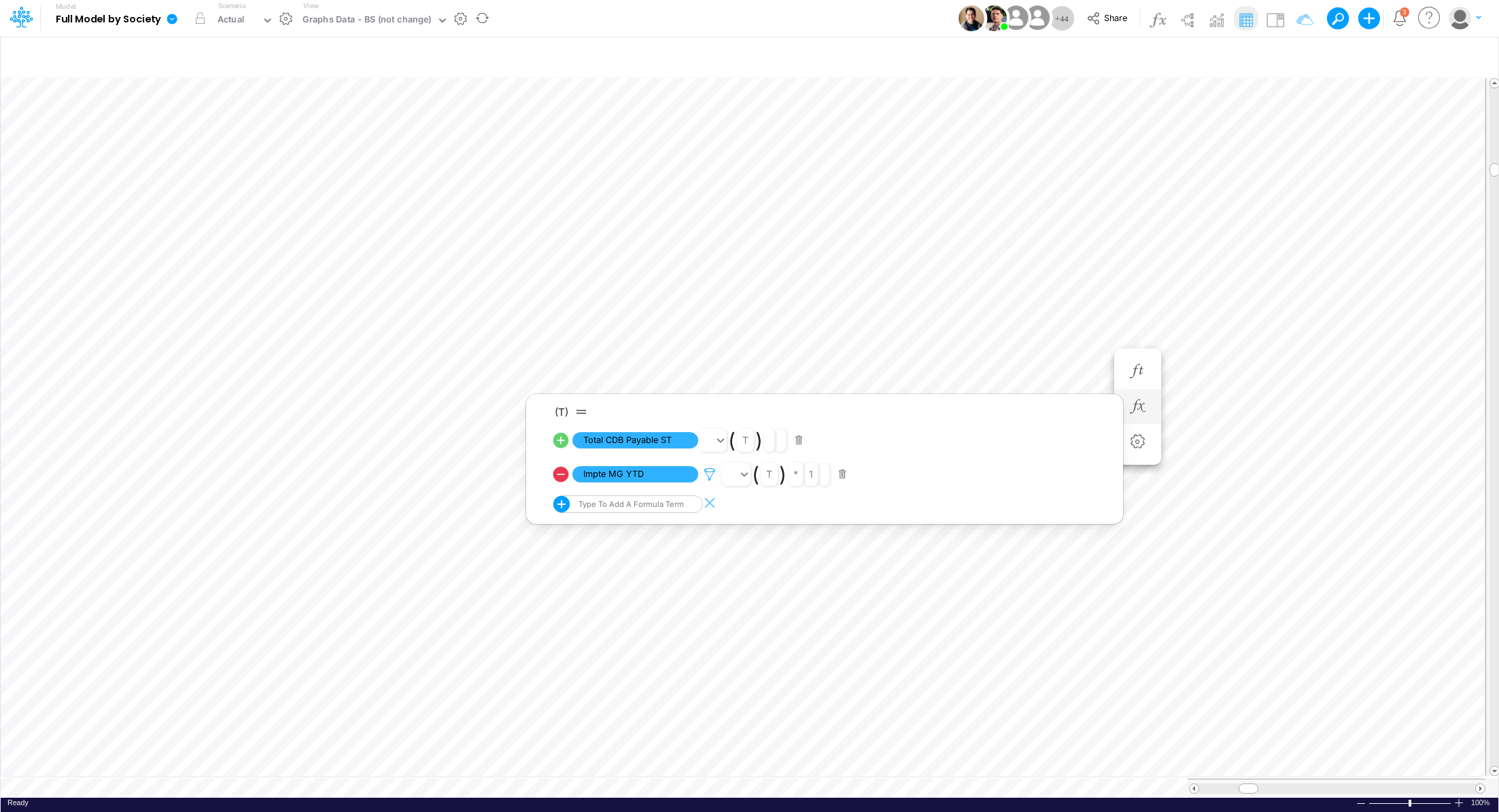
click at [710, 473] on icon at bounding box center [709, 474] width 20 height 14
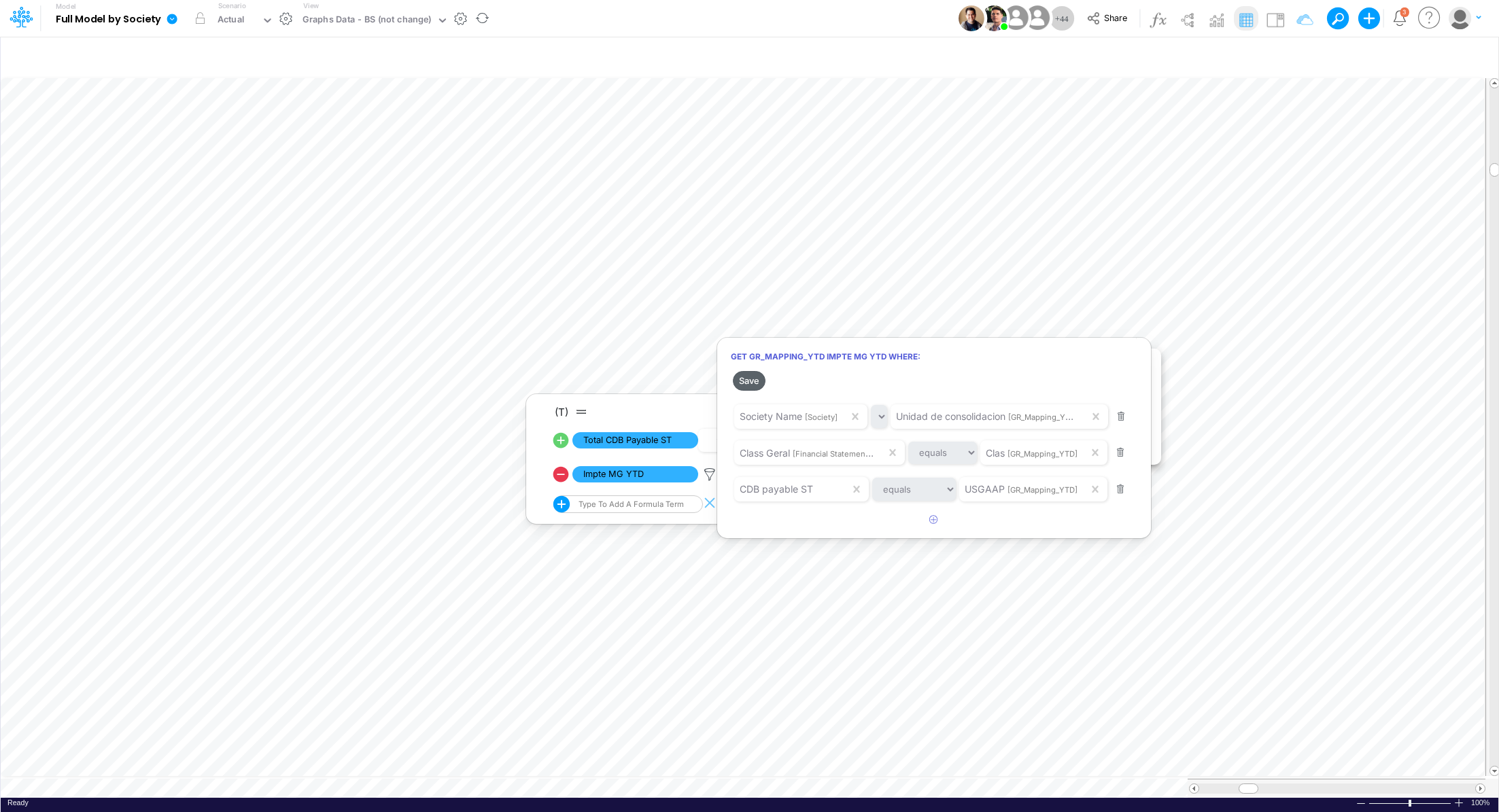
click at [756, 384] on button "Save" at bounding box center [749, 381] width 33 height 19
click at [996, 315] on div at bounding box center [749, 409] width 1499 height 805
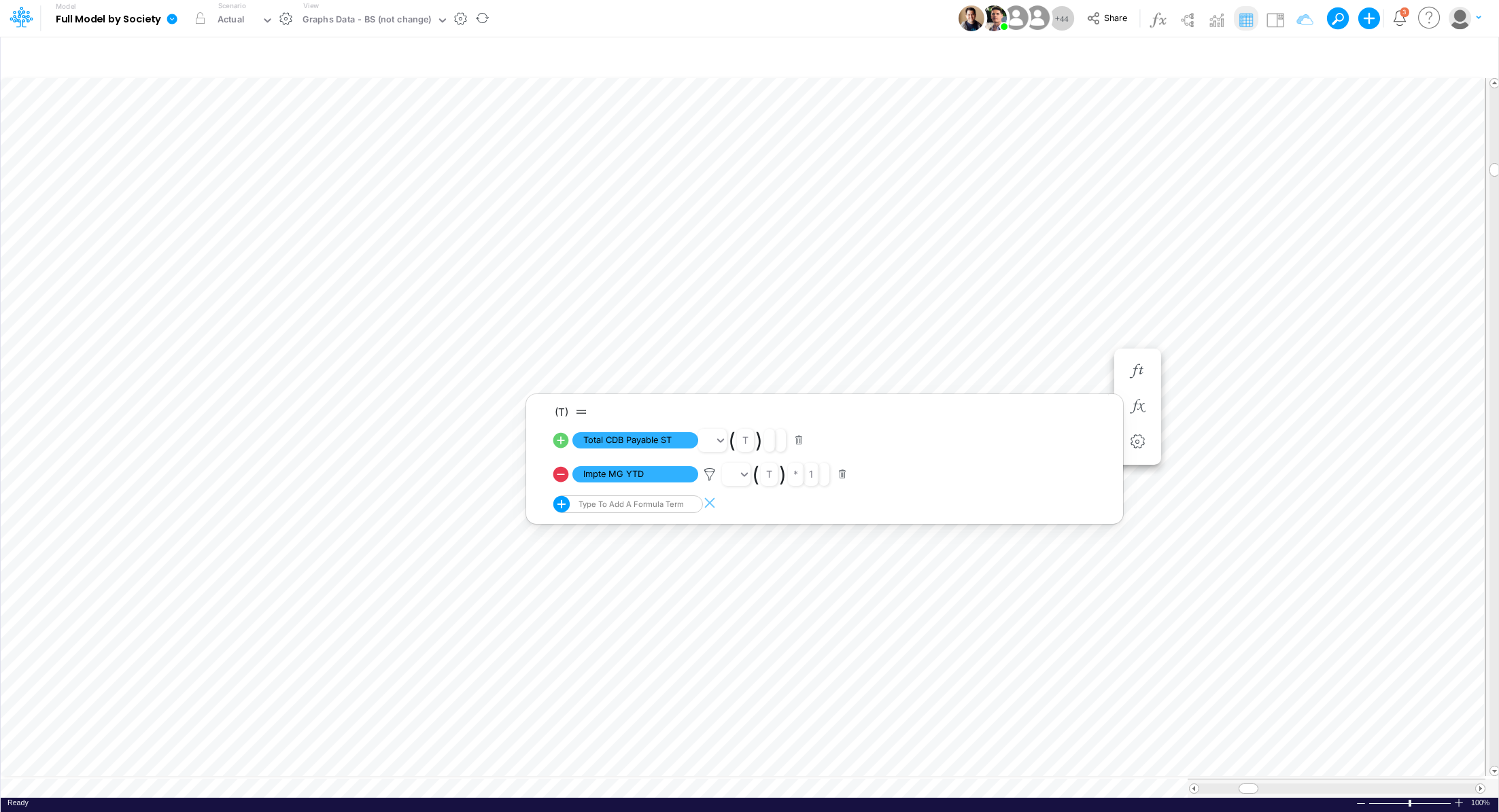
scroll to position [6, 2]
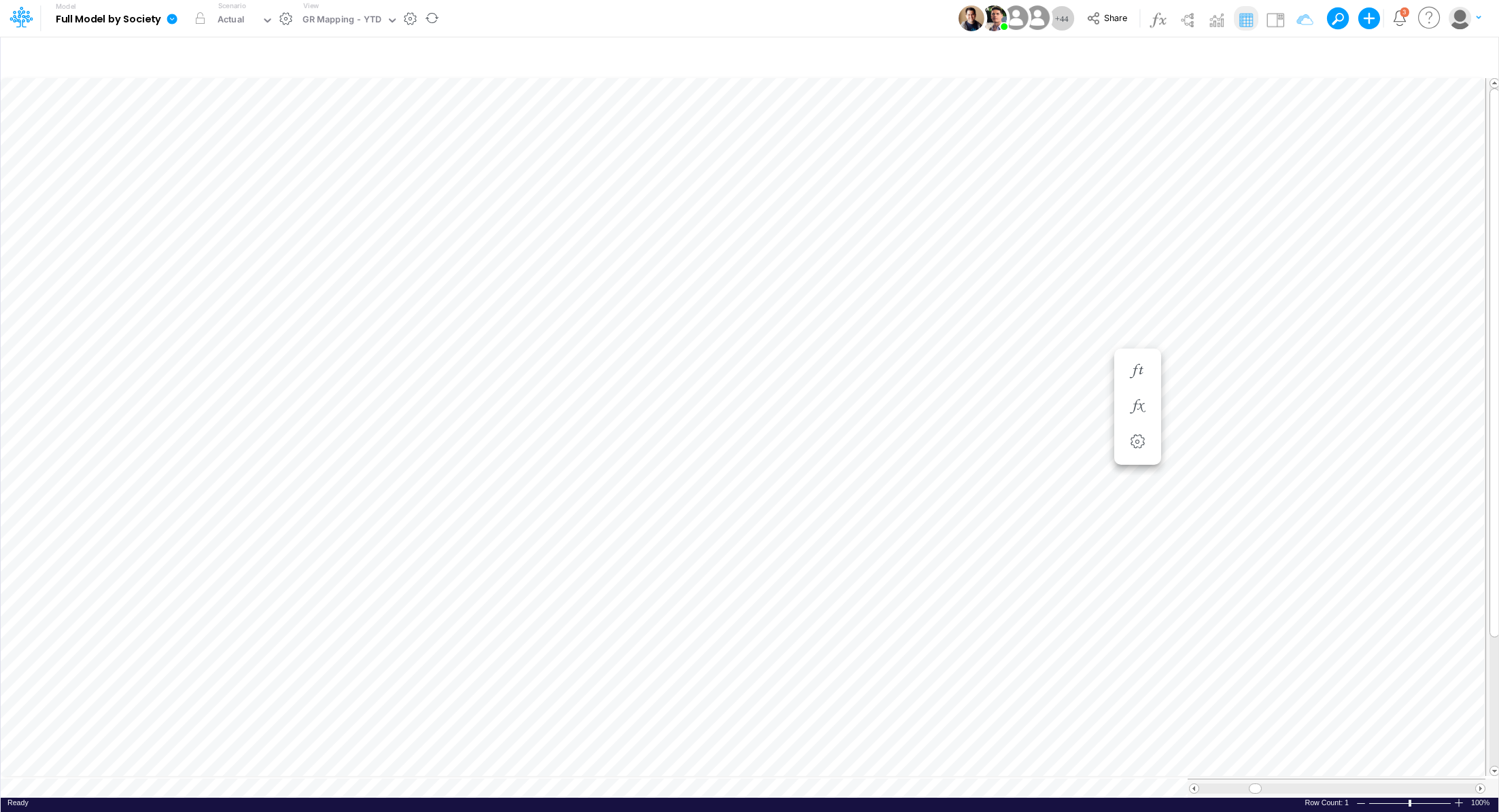
scroll to position [6, 2]
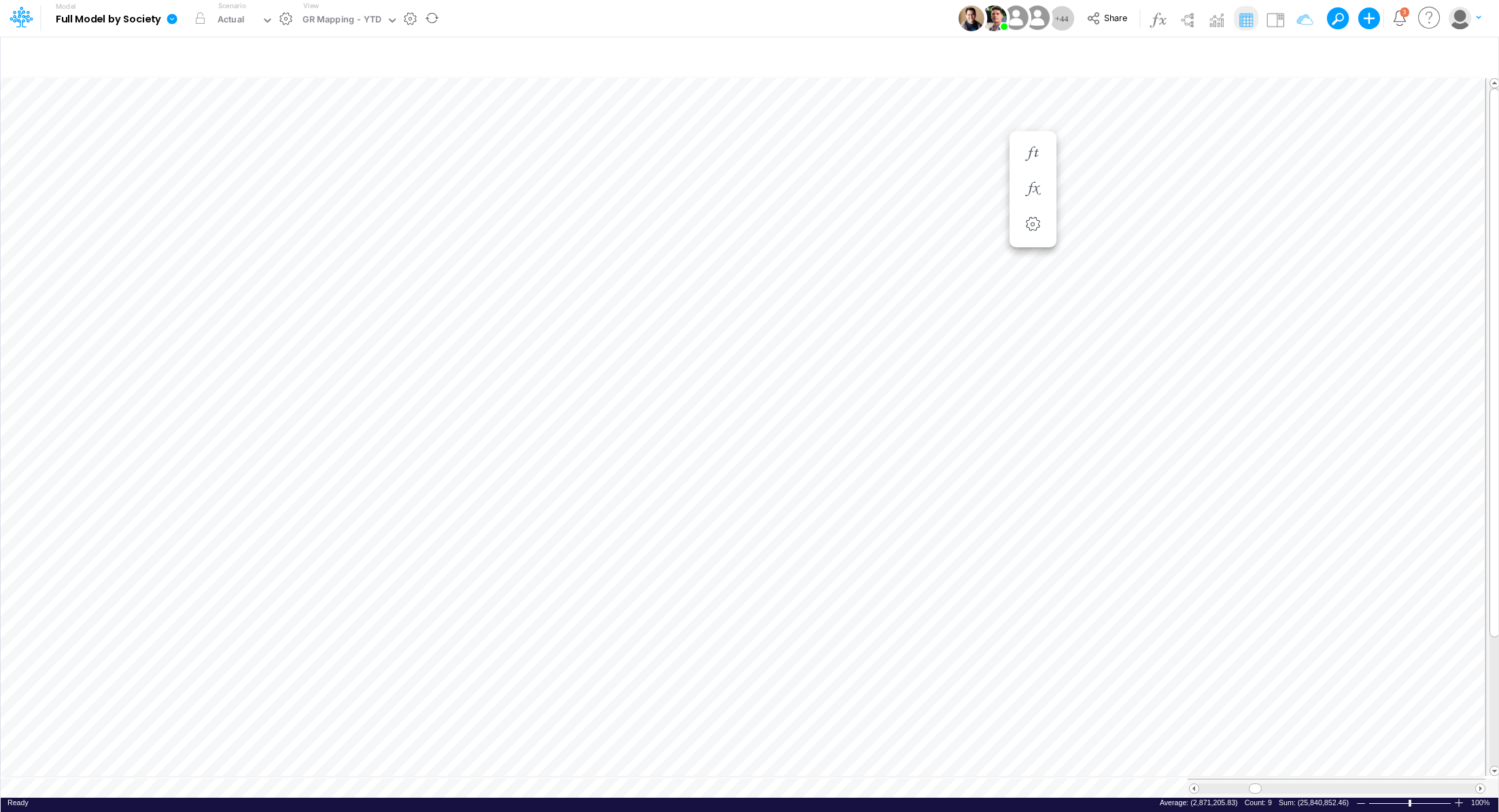
scroll to position [6, 2]
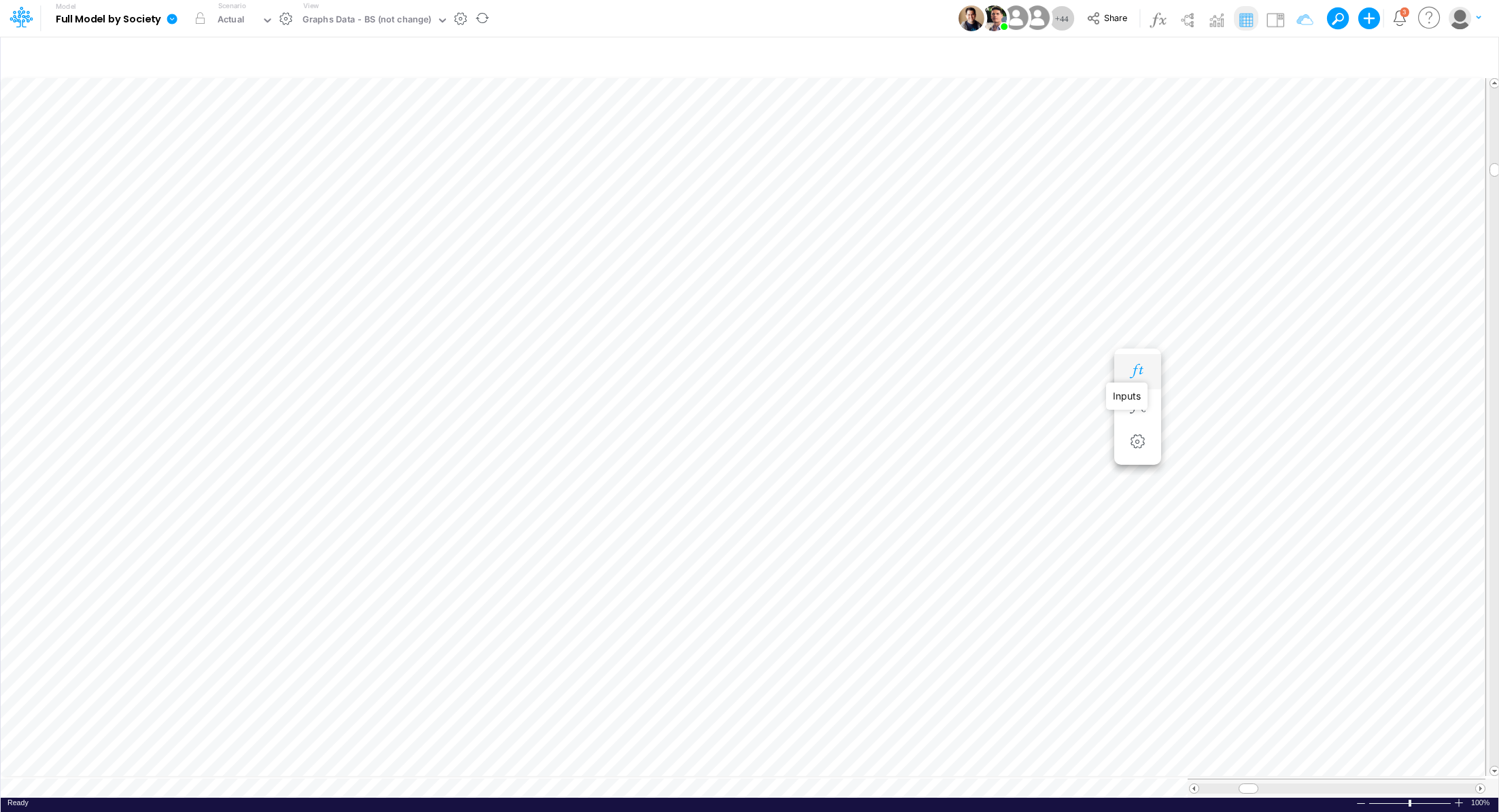
click at [1135, 377] on icon "button" at bounding box center [1137, 371] width 20 height 14
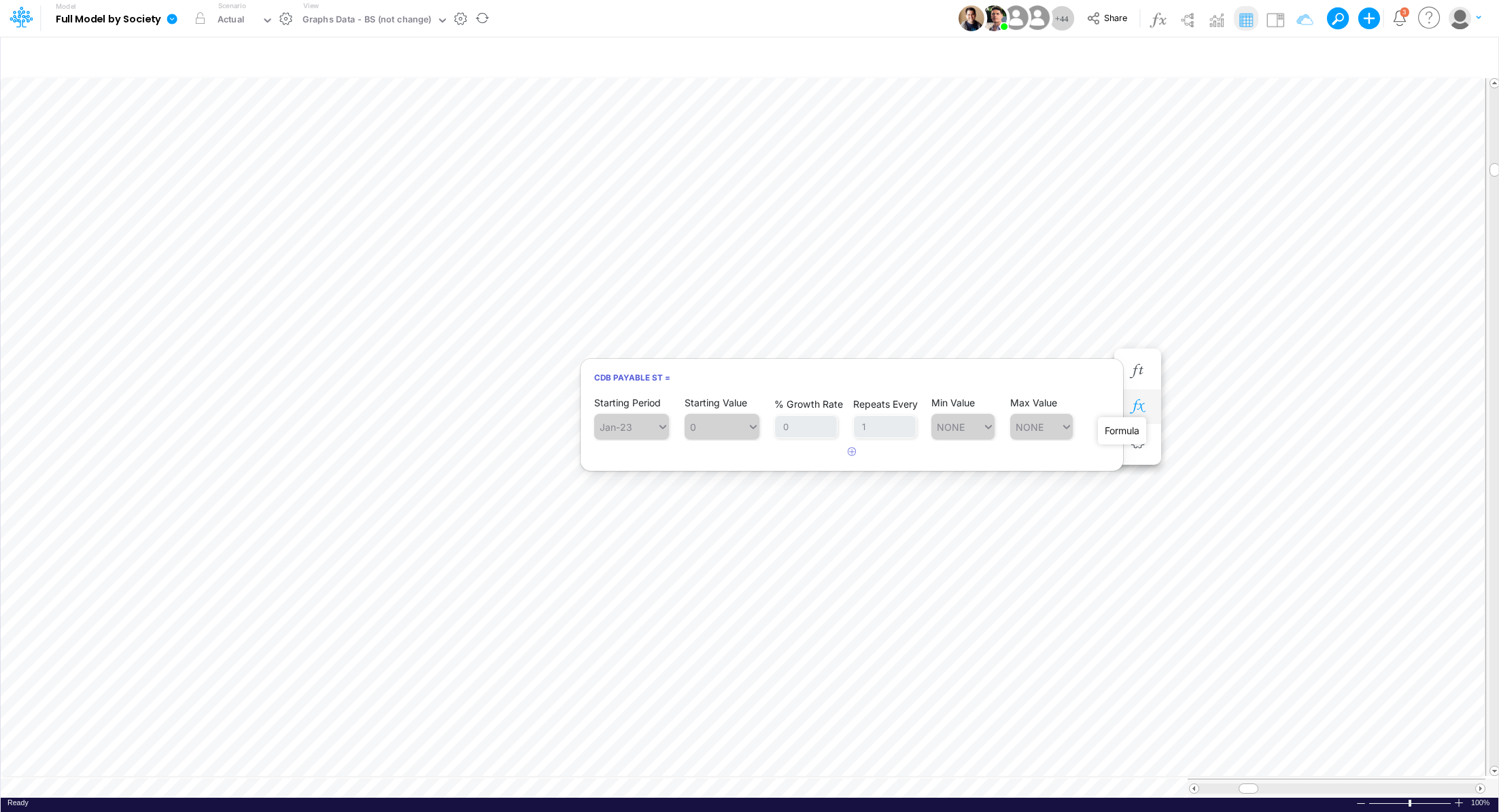
click at [1141, 413] on icon "button" at bounding box center [1137, 406] width 20 height 14
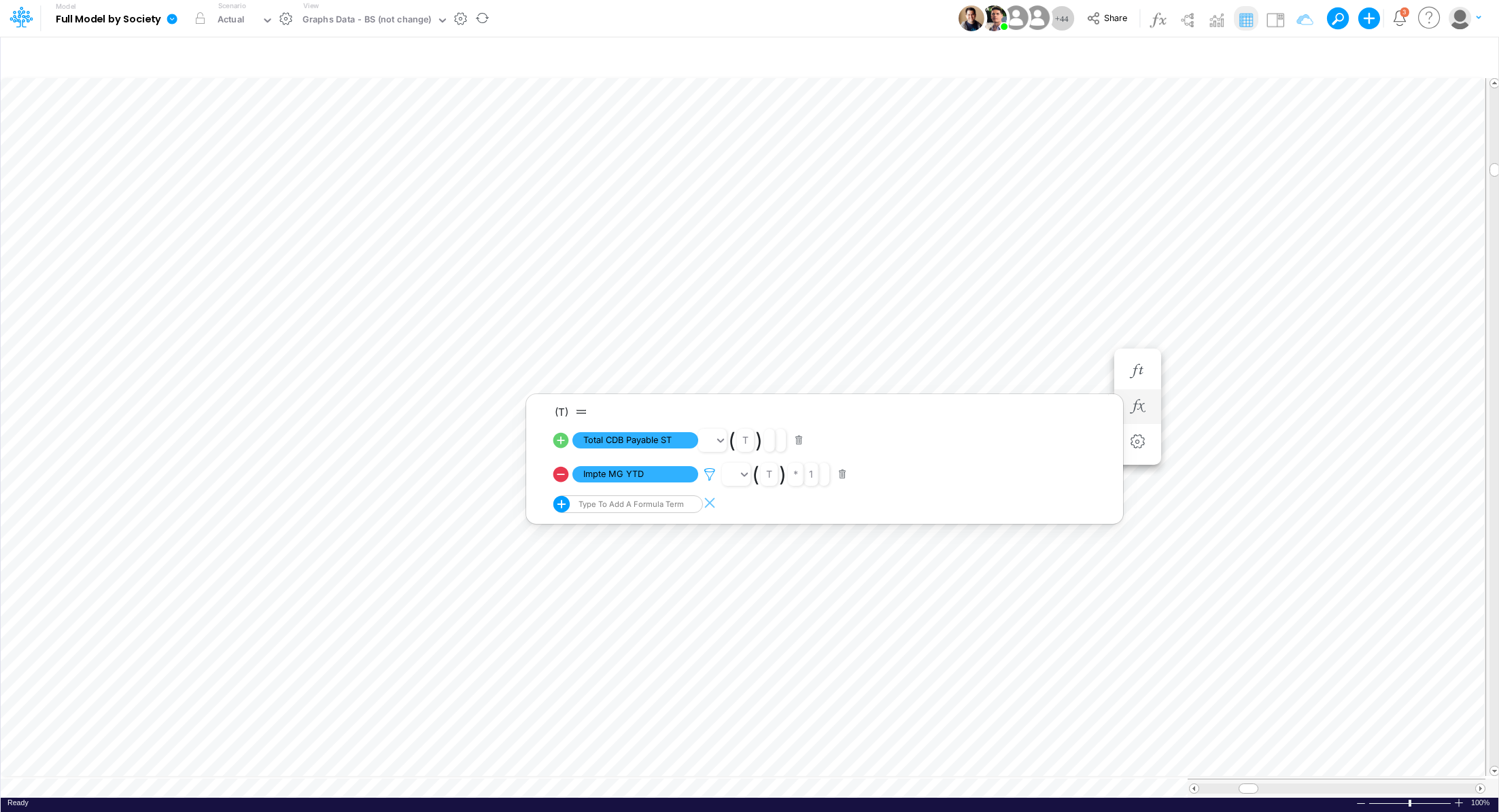
click at [710, 475] on icon at bounding box center [709, 474] width 20 height 14
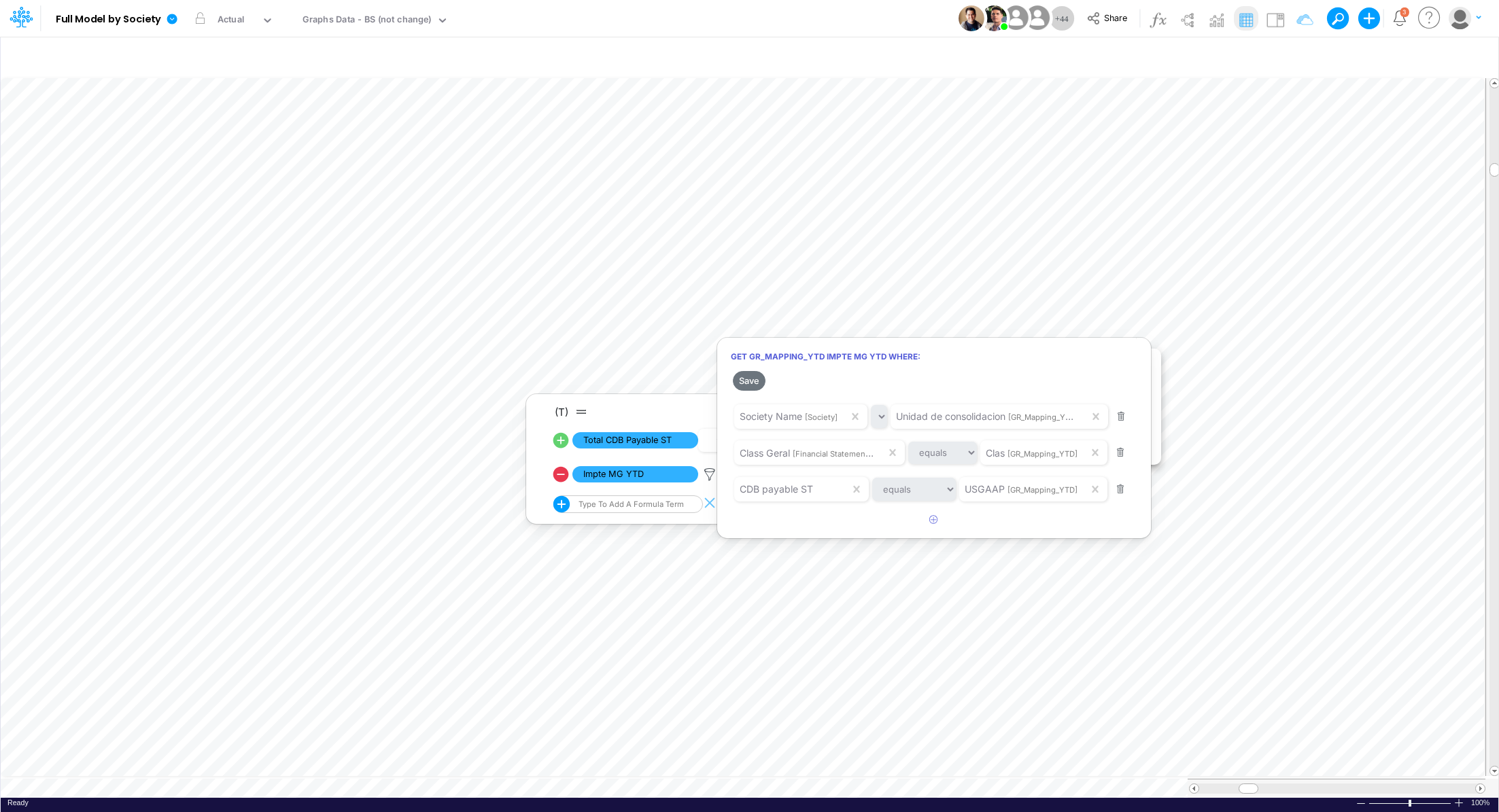
click at [1039, 308] on div at bounding box center [749, 409] width 1499 height 805
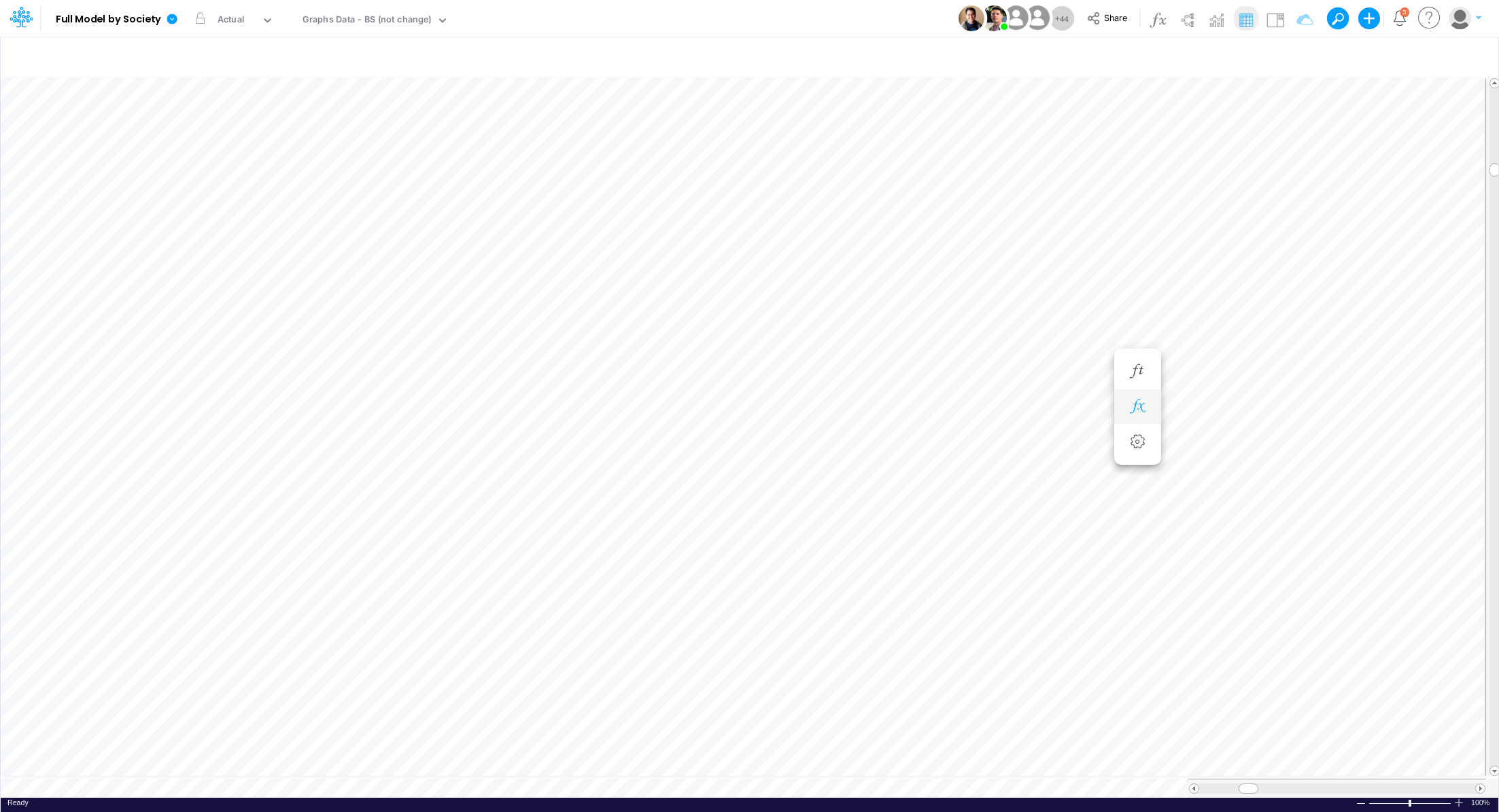
click at [1136, 411] on icon "button" at bounding box center [1137, 406] width 20 height 14
click at [561, 441] on icon at bounding box center [562, 441] width 19 height 19
click at [1139, 377] on icon "button" at bounding box center [1137, 371] width 20 height 14
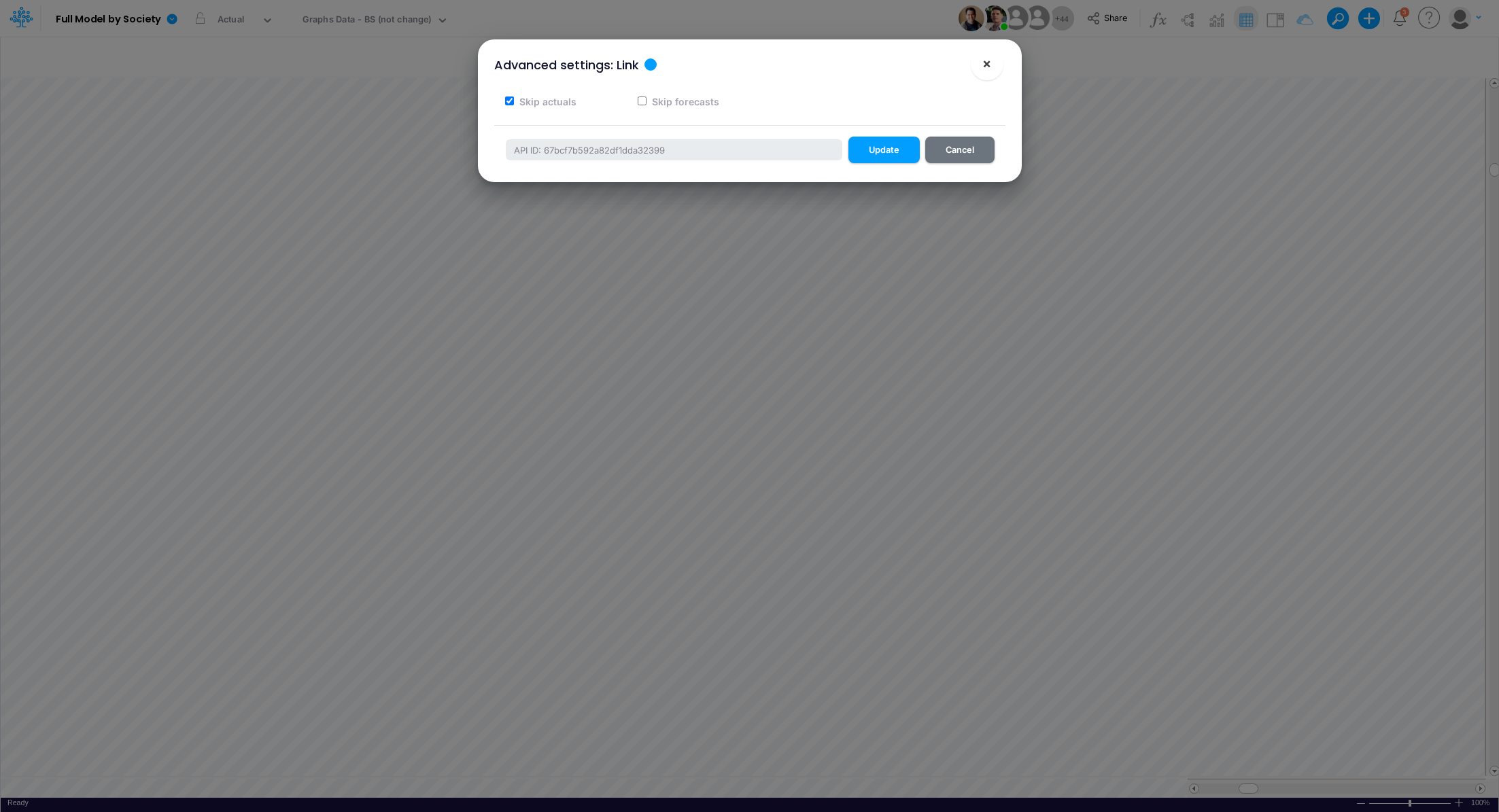
click at [988, 59] on span "×" at bounding box center [987, 63] width 9 height 17
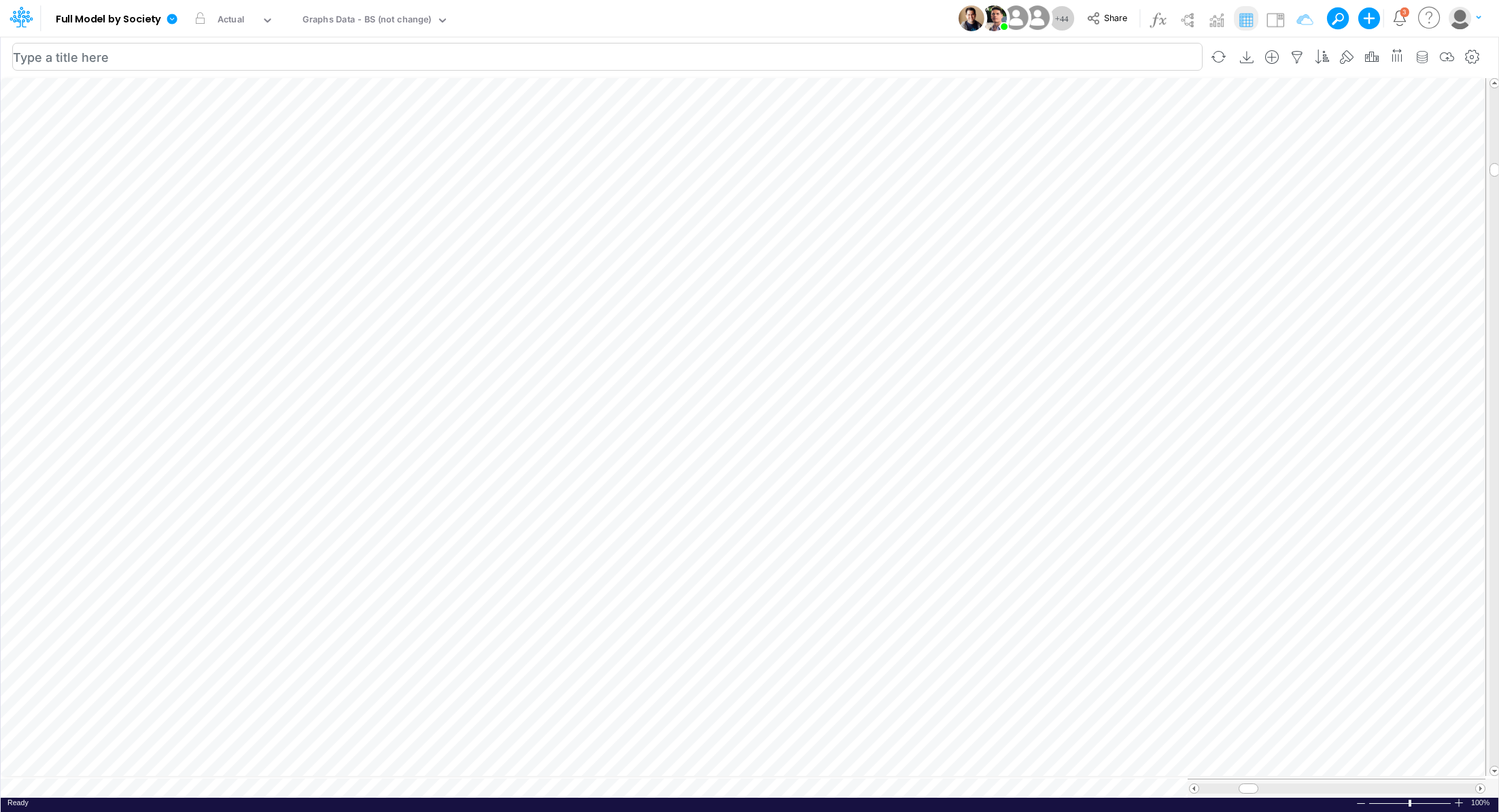
scroll to position [6, 2]
click at [1143, 411] on icon "button" at bounding box center [1137, 406] width 20 height 14
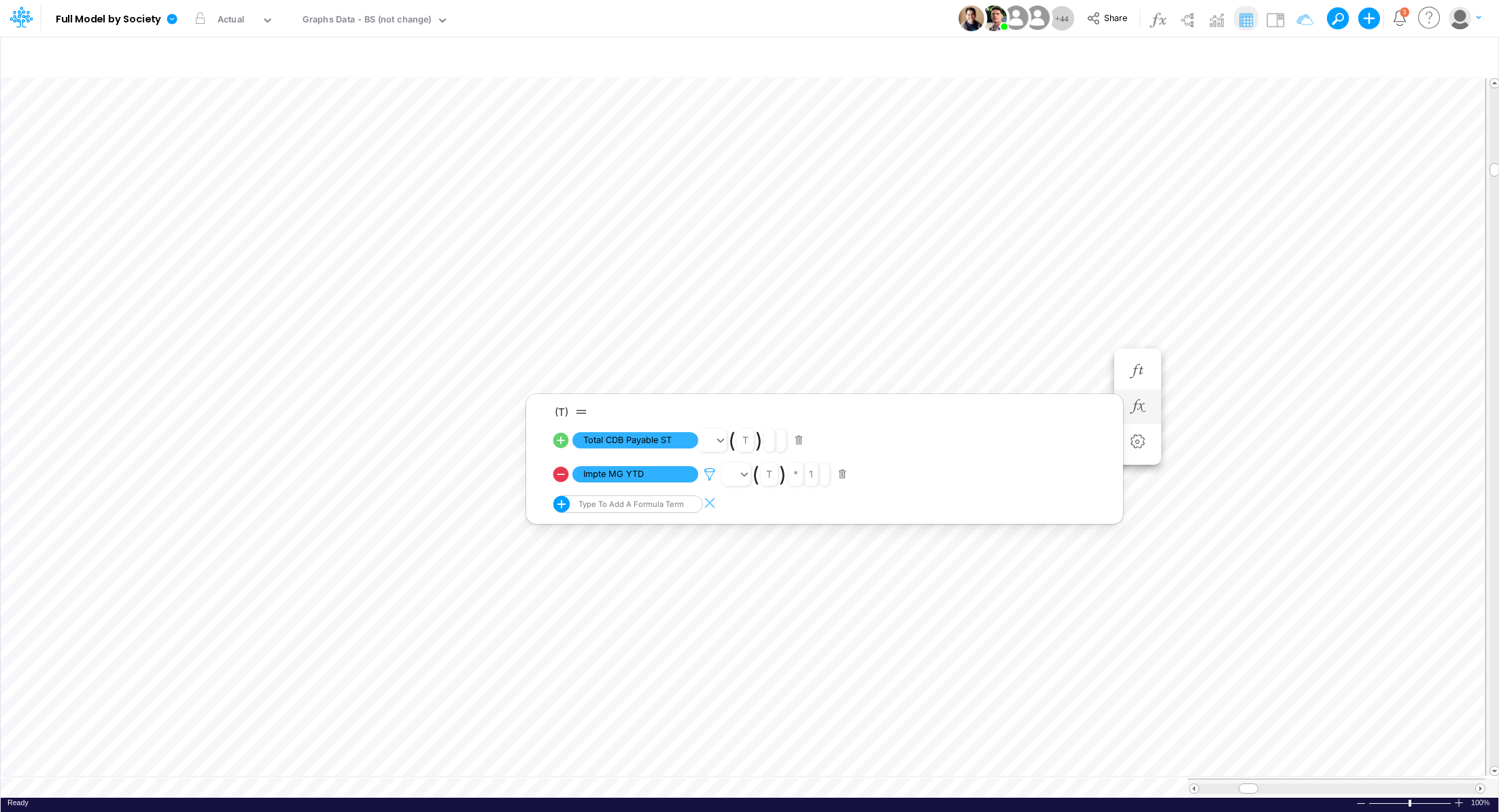
click at [708, 473] on icon at bounding box center [709, 474] width 20 height 14
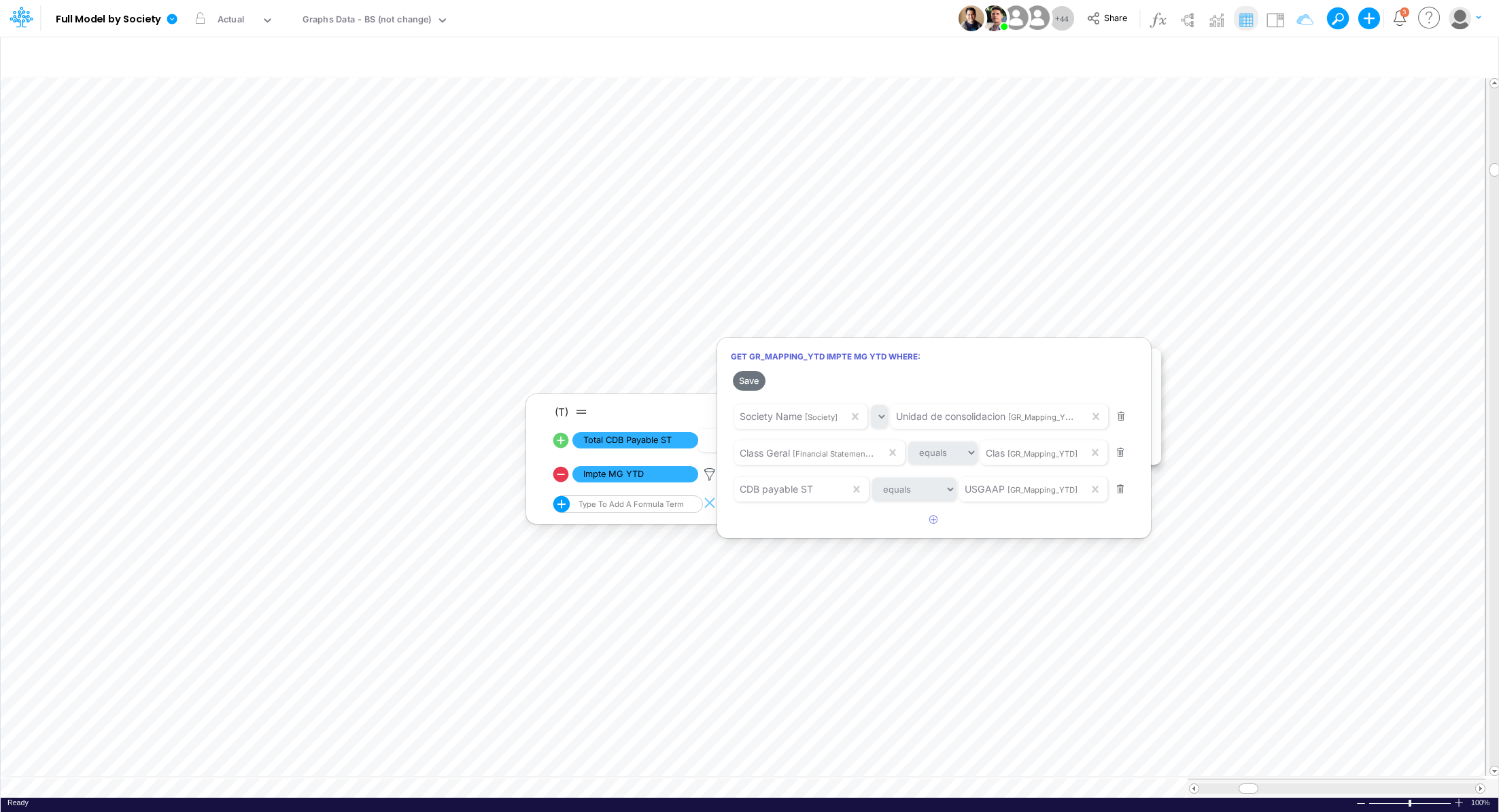
click at [387, 22] on div at bounding box center [749, 409] width 1499 height 805
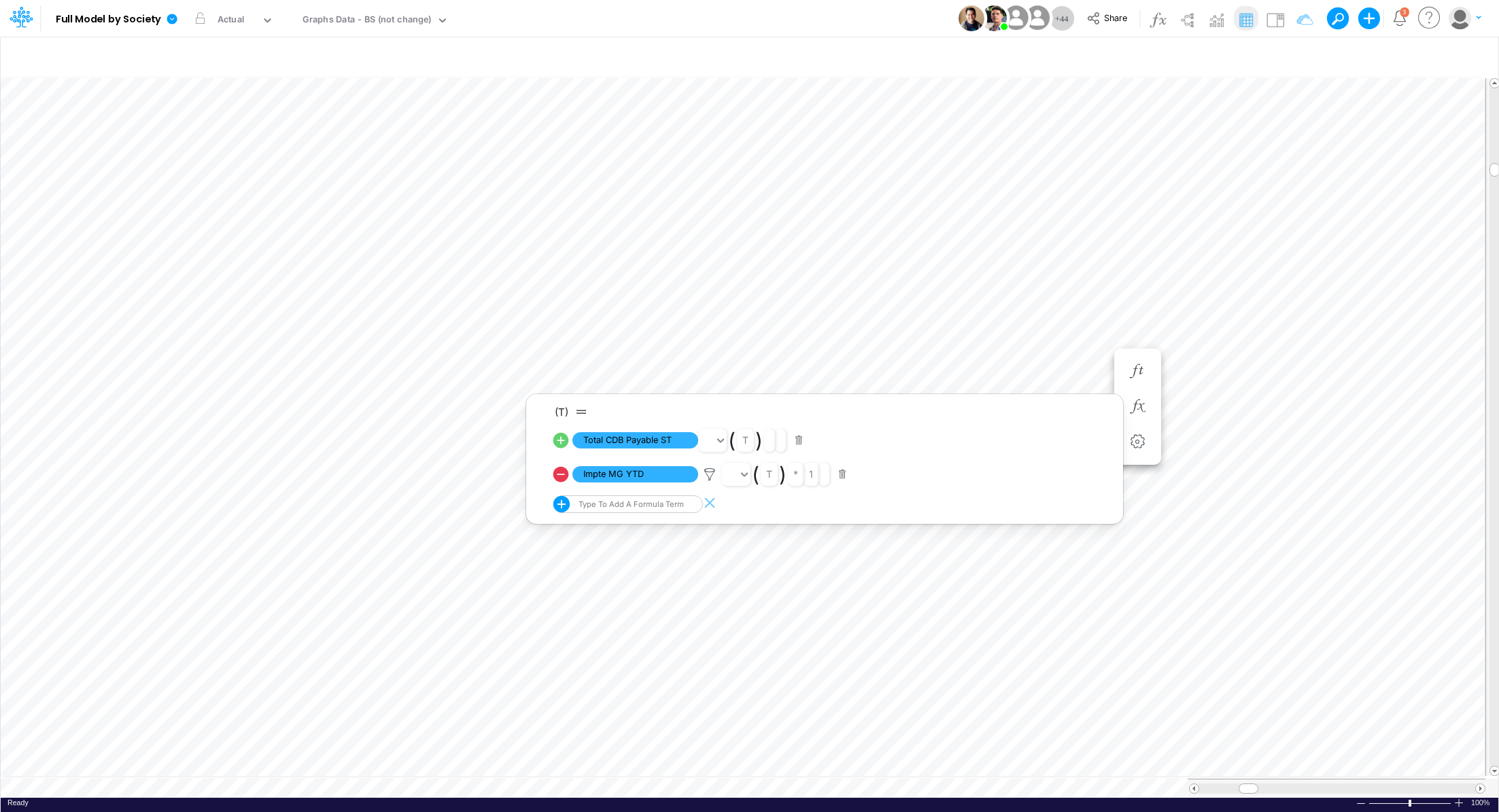
click at [387, 19] on div "Graphs Data - BS (not change)" at bounding box center [367, 21] width 129 height 16
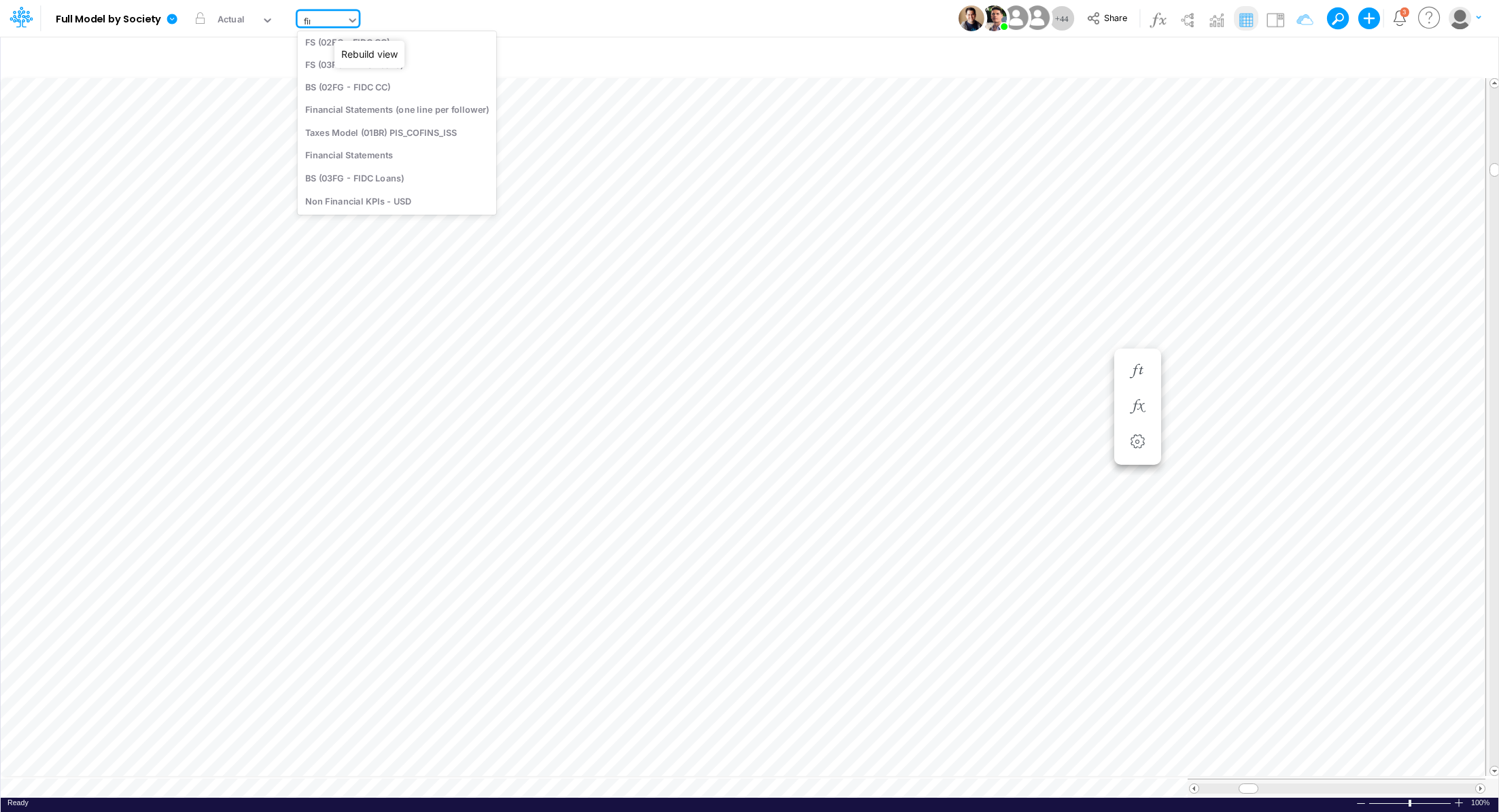
scroll to position [0, 0]
type input "[PERSON_NAME]"
click at [358, 89] on div "Financial Statements" at bounding box center [397, 90] width 199 height 22
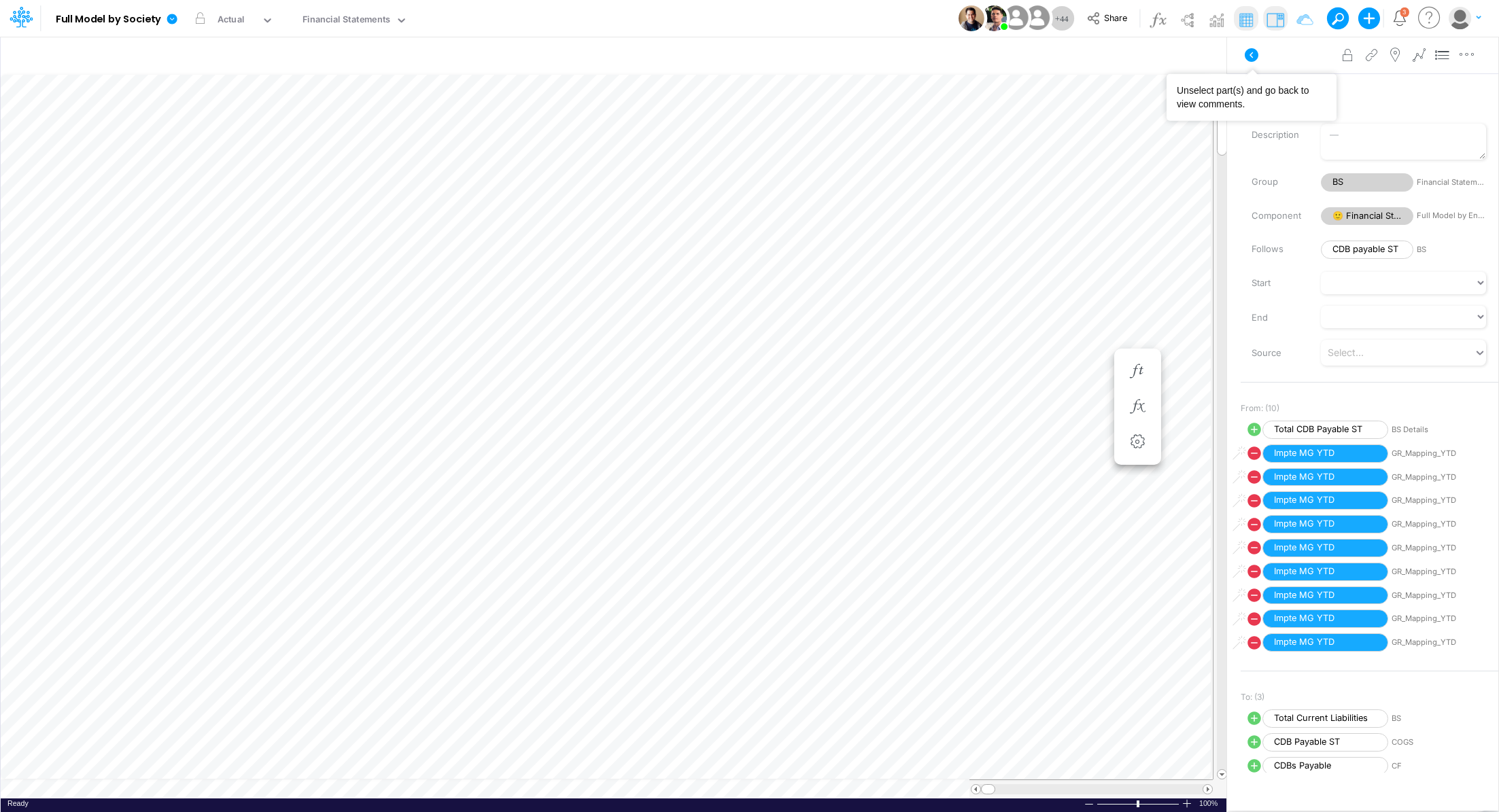
click at [1253, 57] on icon at bounding box center [1252, 55] width 17 height 17
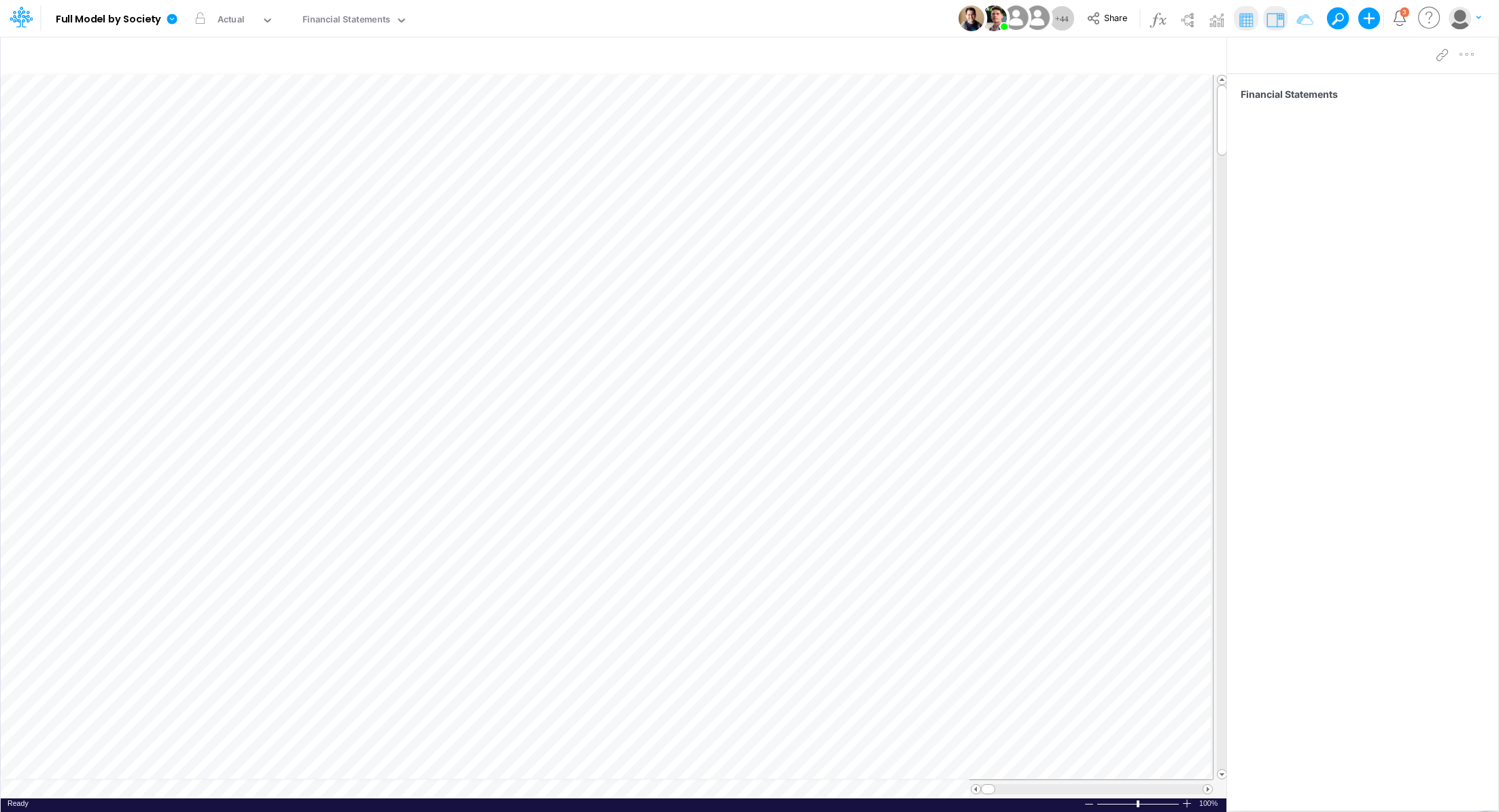
scroll to position [6, 2]
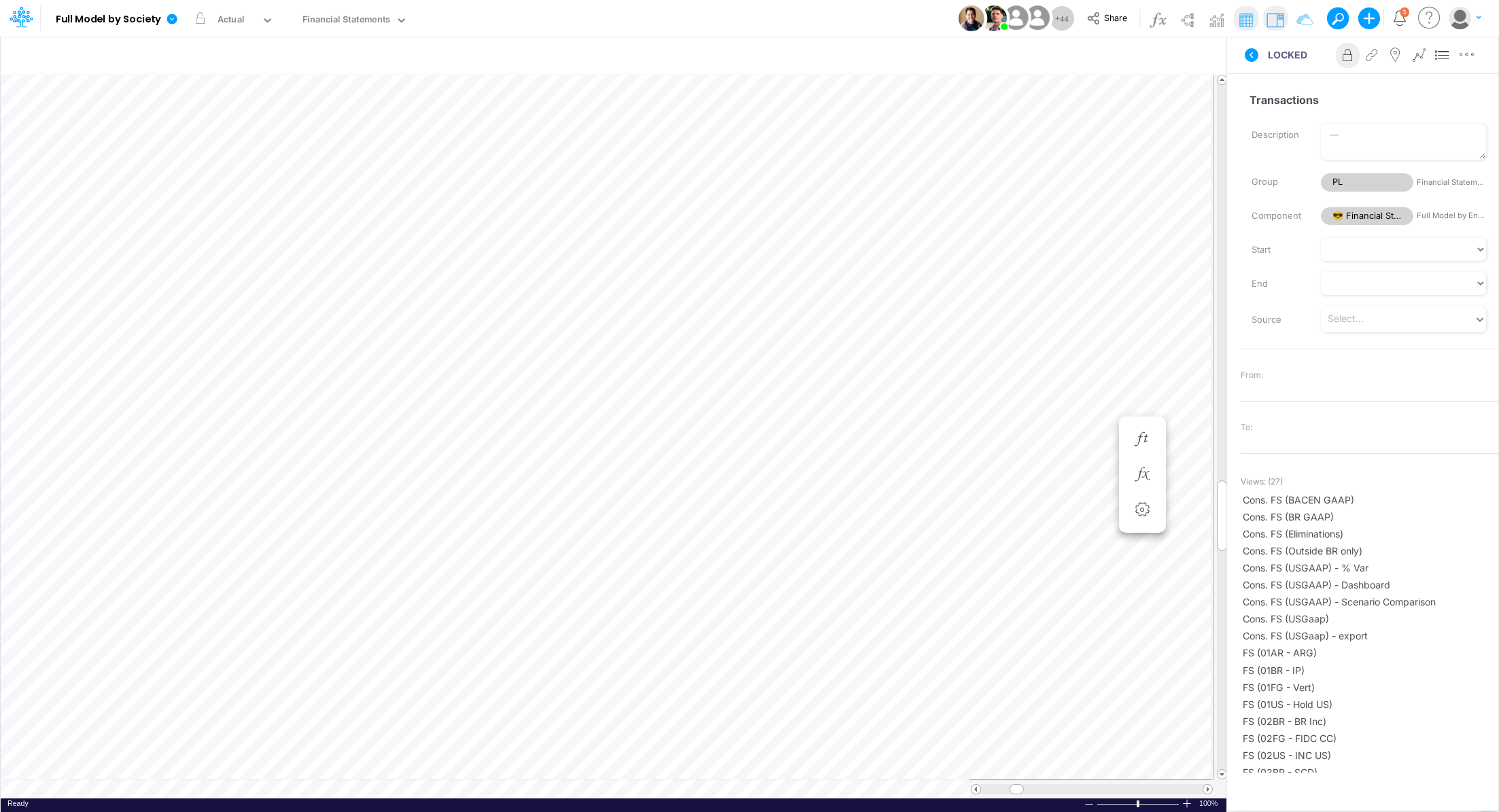
scroll to position [6, 2]
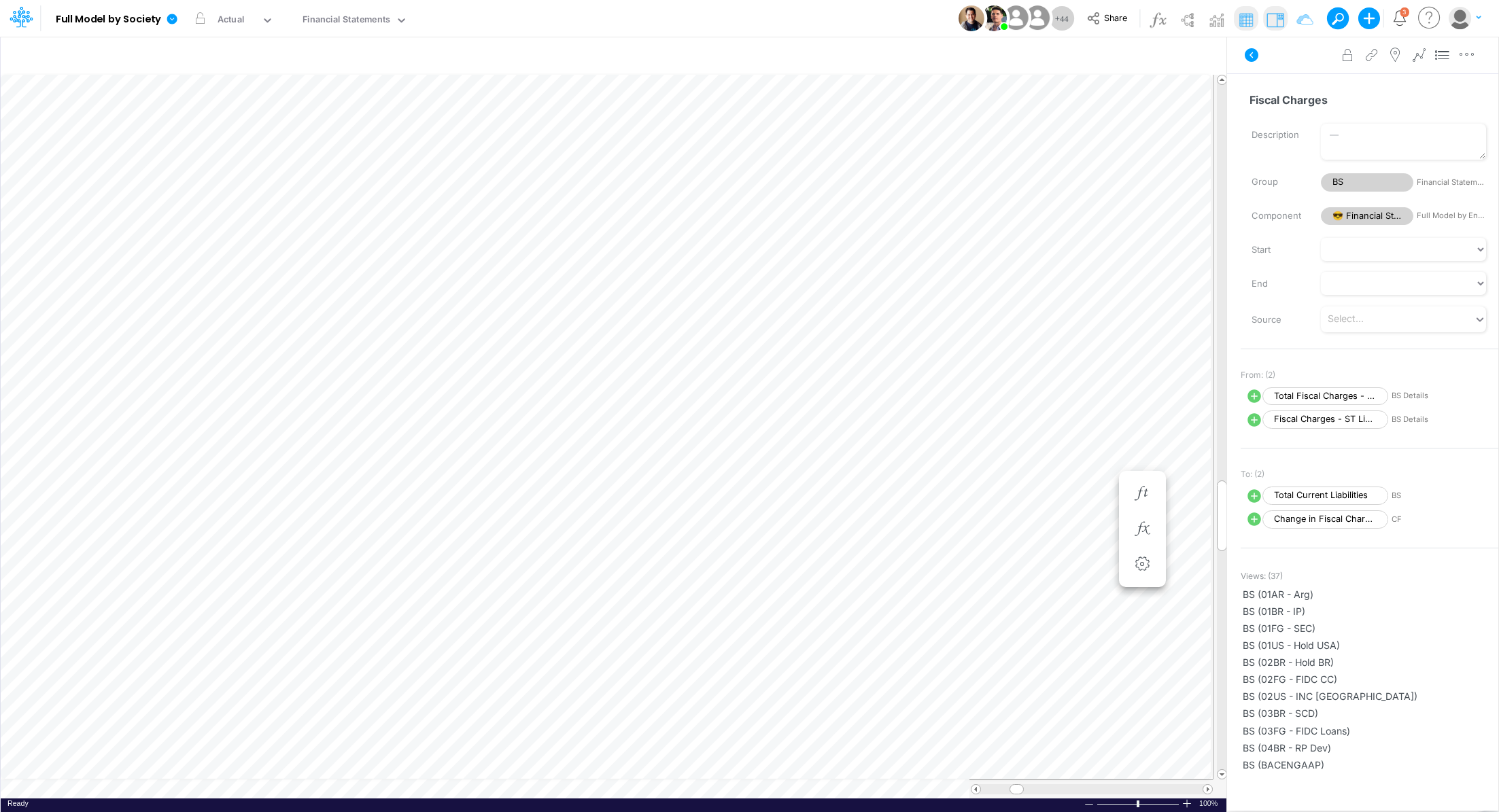
scroll to position [6, 2]
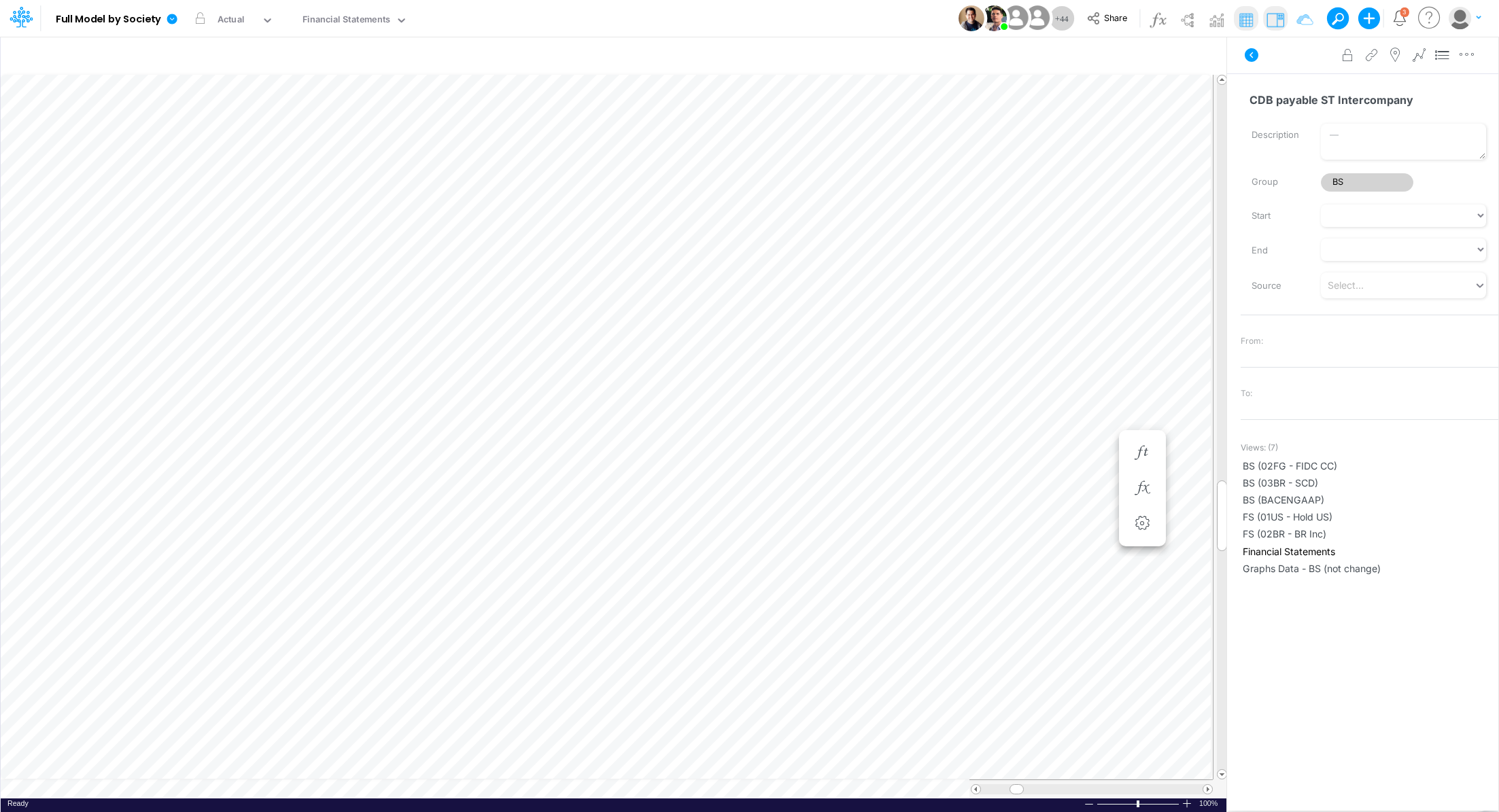
scroll to position [6, 2]
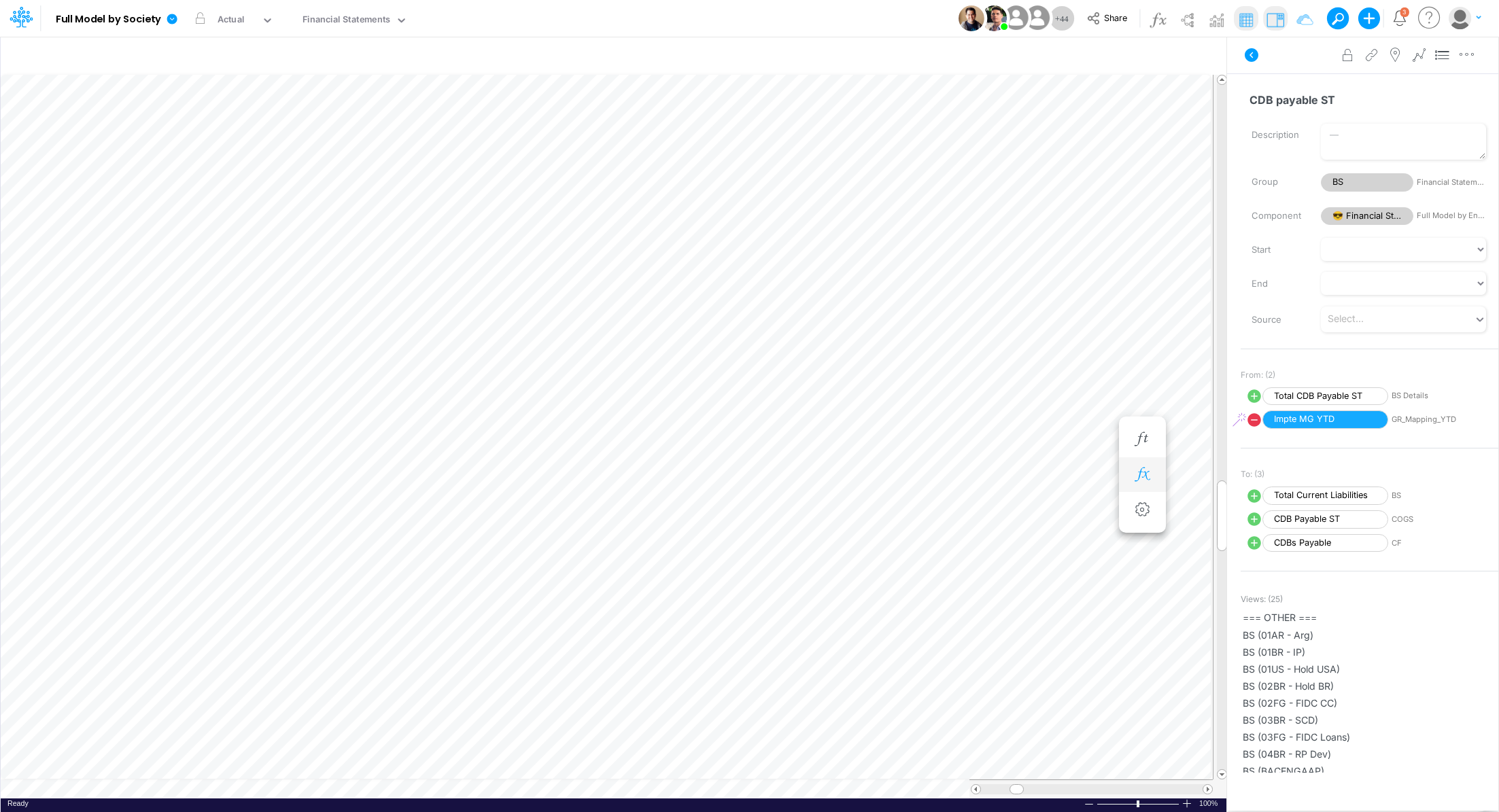
click at [1139, 475] on icon "button" at bounding box center [1142, 474] width 20 height 14
click at [848, 546] on button "button" at bounding box center [848, 545] width 26 height 18
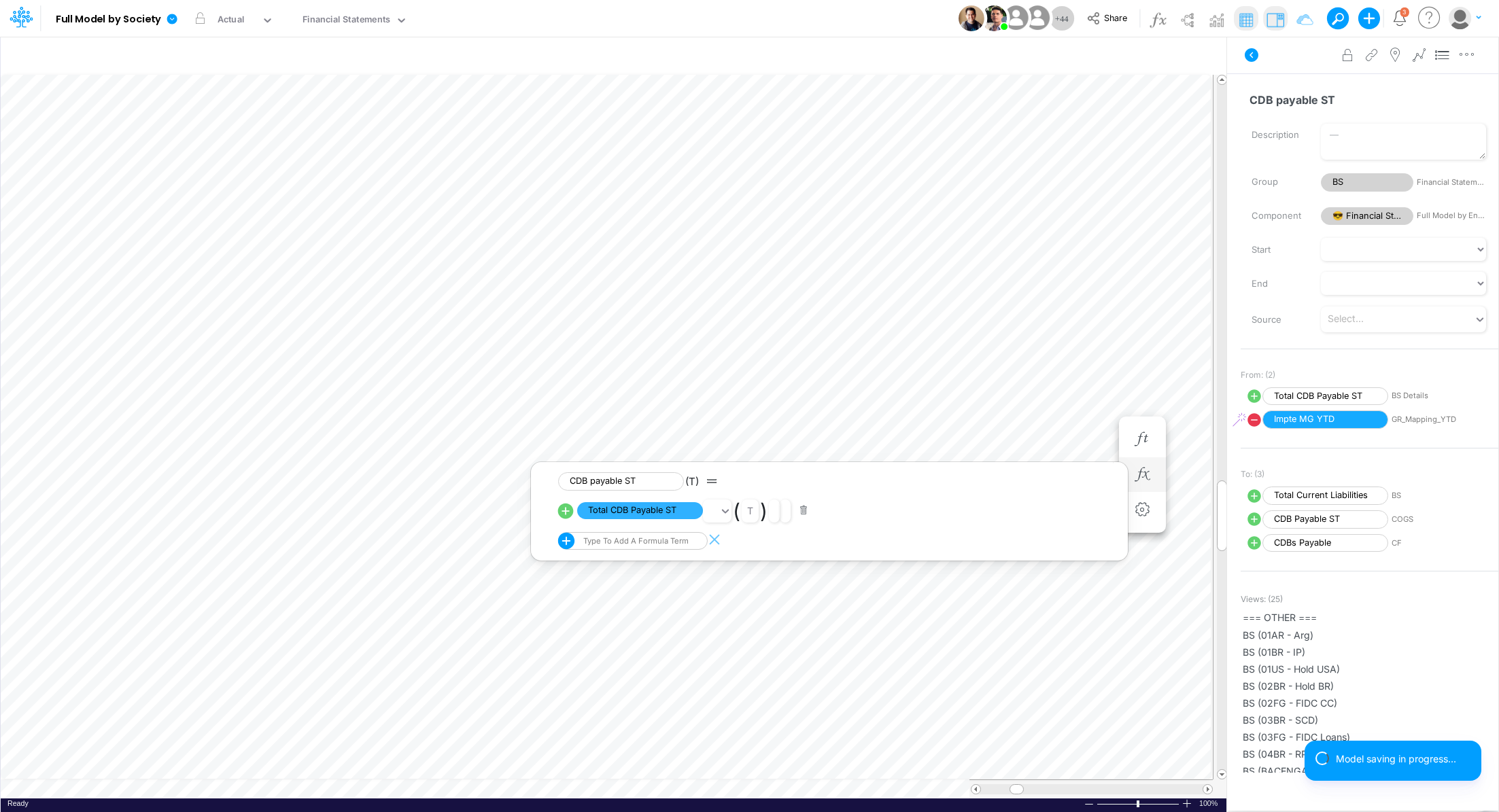
click at [569, 539] on icon at bounding box center [566, 540] width 20 height 20
click at [568, 542] on button at bounding box center [564, 539] width 13 height 13
click at [632, 542] on div "Type to add a formula term" at bounding box center [635, 541] width 108 height 10
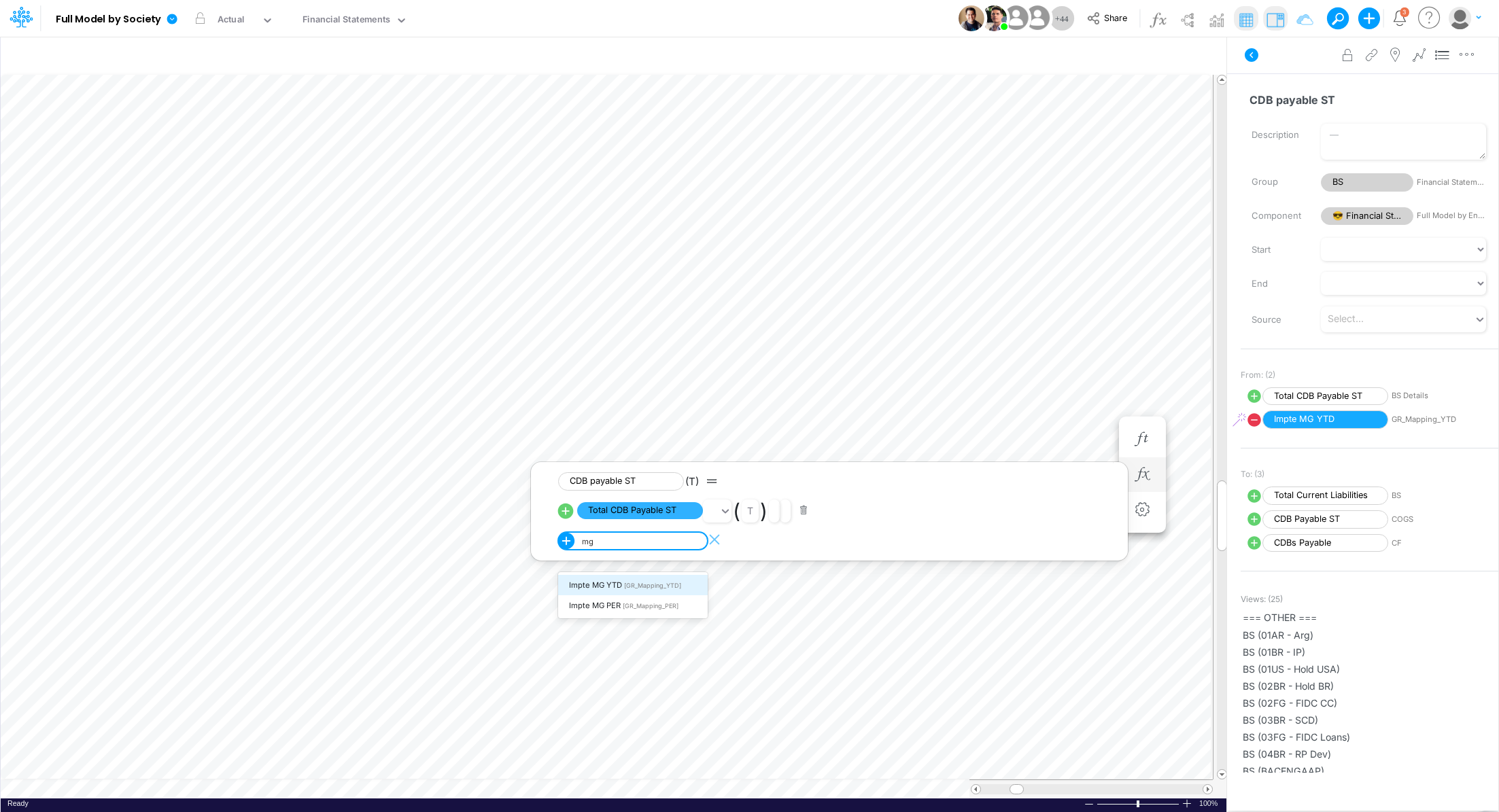
click at [641, 589] on span "[GR_Mapping_YTD]" at bounding box center [652, 585] width 57 height 7
type input "mg"
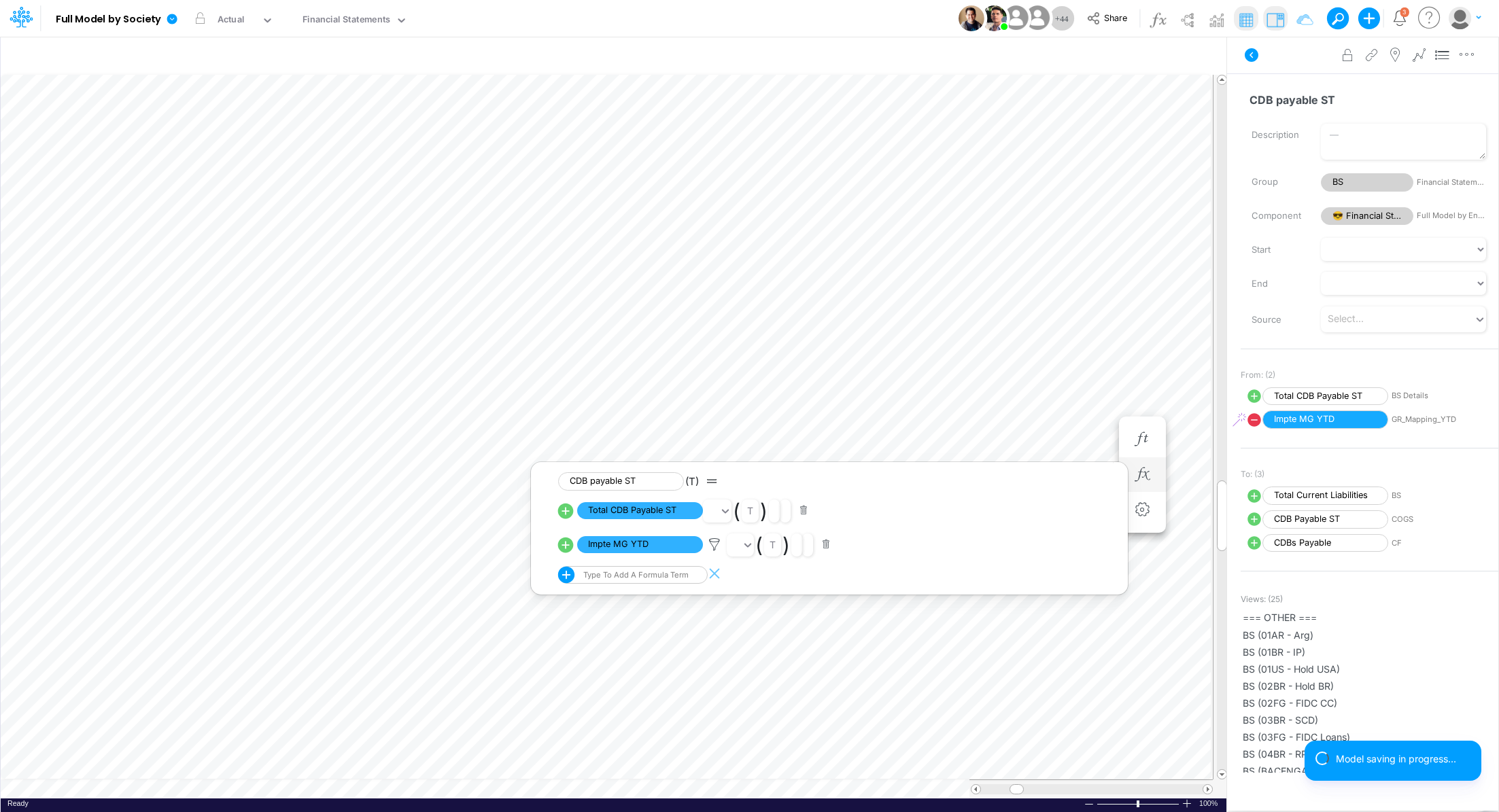
click at [567, 545] on icon at bounding box center [566, 545] width 16 height 16
select select "1"
select select "Multiply"
select select "Add"
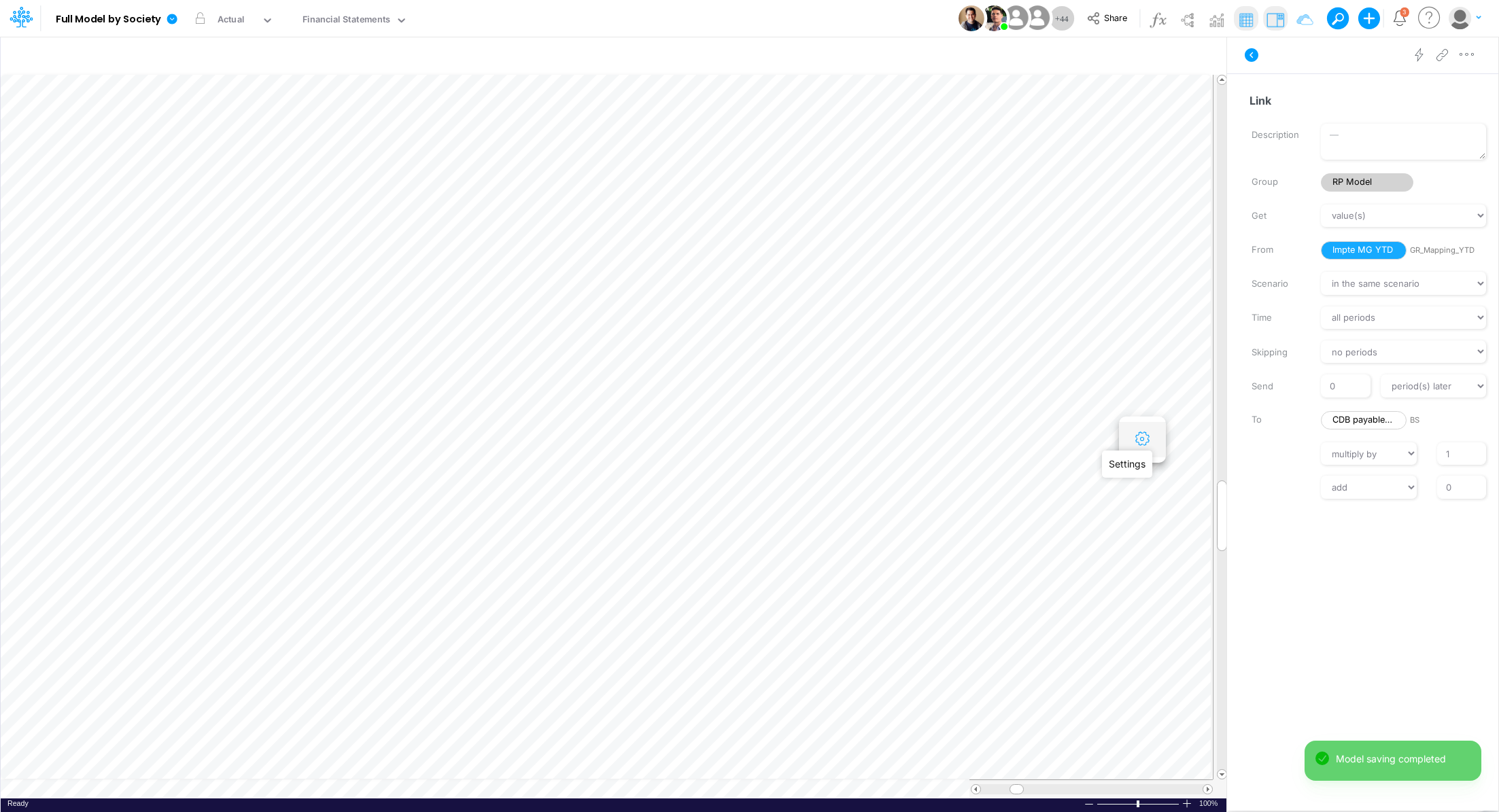
click at [1141, 439] on icon "button" at bounding box center [1142, 439] width 20 height 14
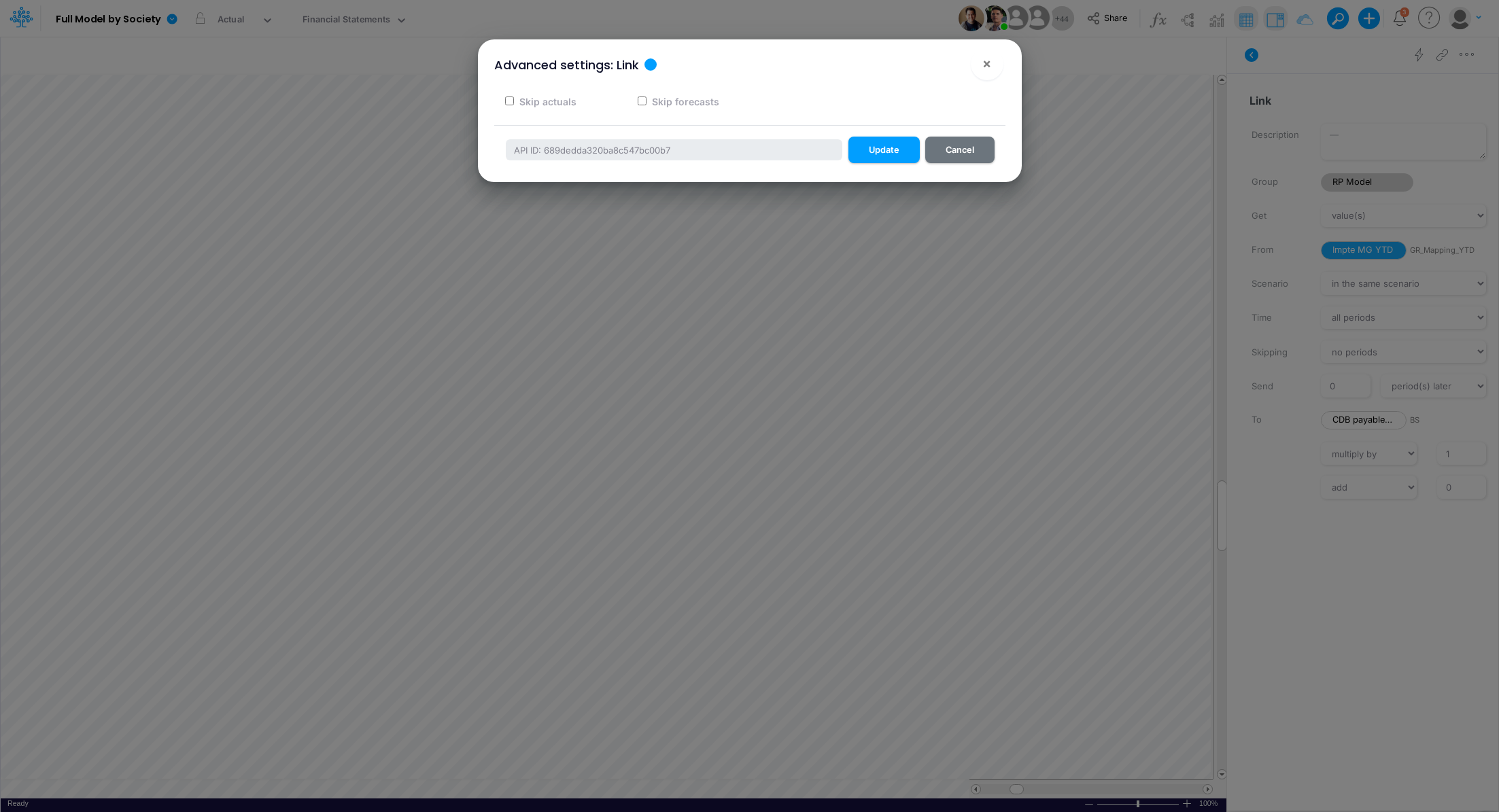
click at [695, 102] on label "Skip forecasts" at bounding box center [685, 101] width 70 height 14
click at [647, 102] on input "Skip forecasts" at bounding box center [643, 101] width 9 height 9
checkbox input "true"
click at [893, 151] on button "Update" at bounding box center [884, 150] width 71 height 26
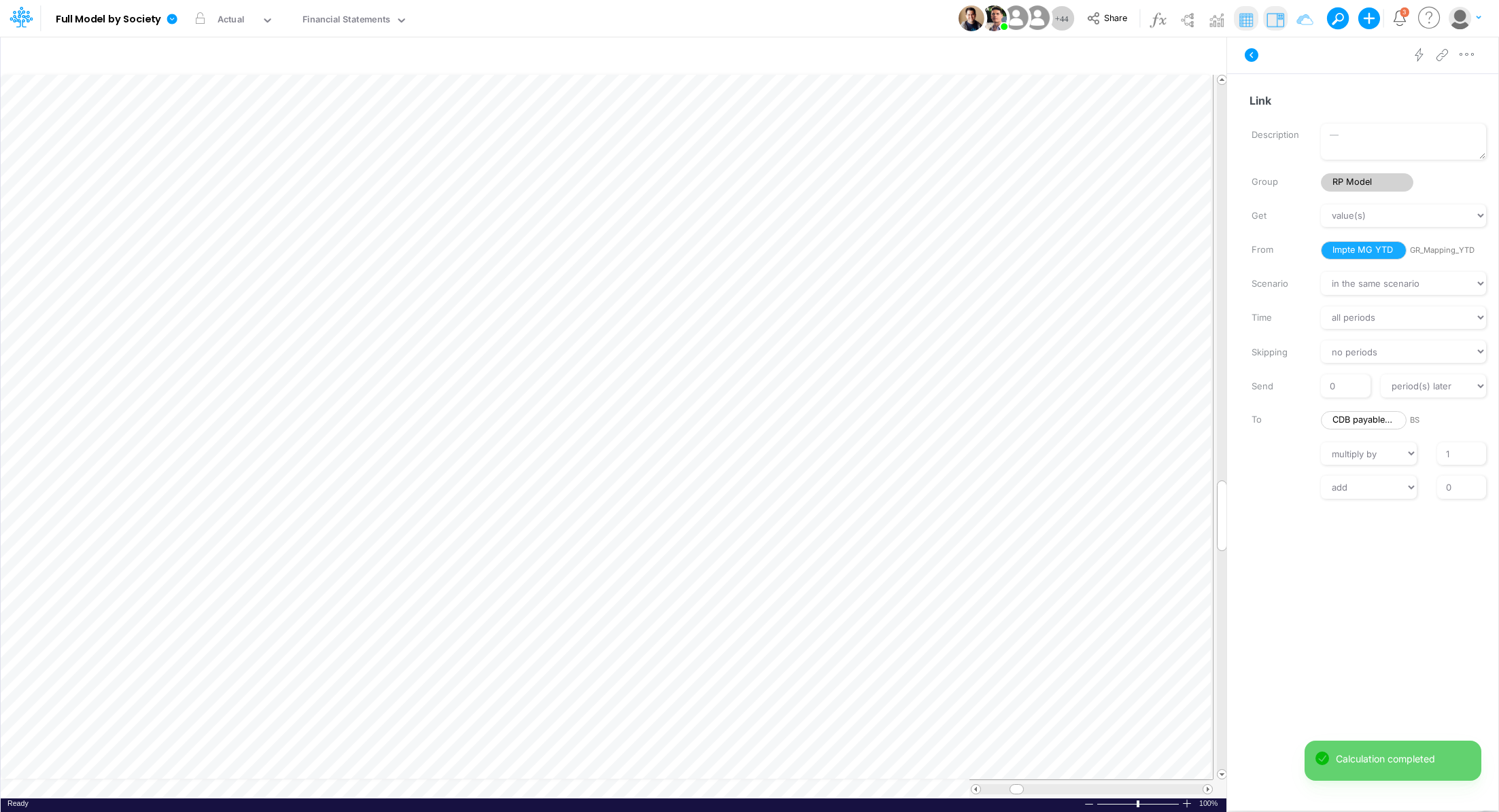
click at [1443, 454] on input "1" at bounding box center [1462, 454] width 49 height 23
type input "-1"
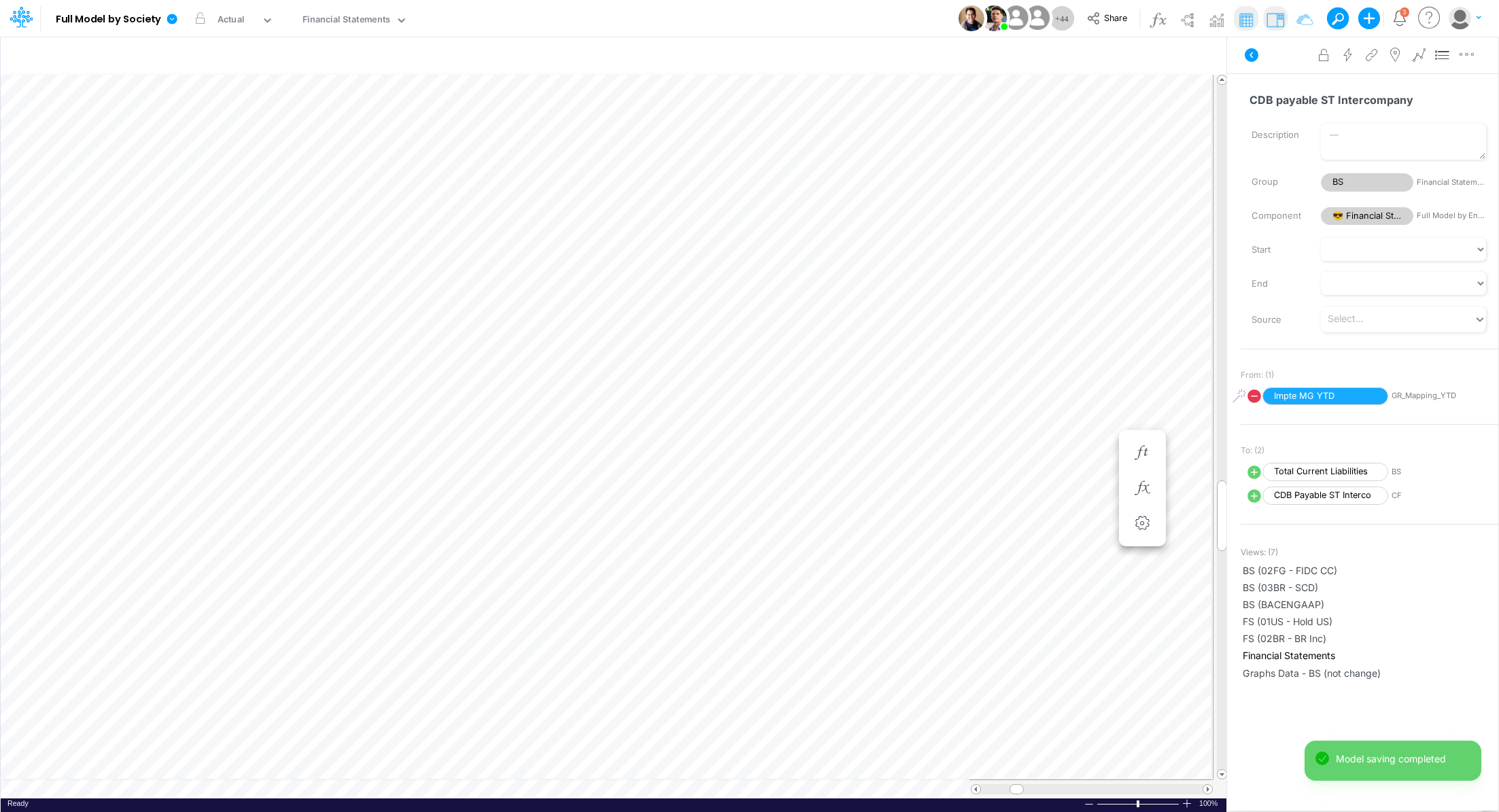
scroll to position [6, 2]
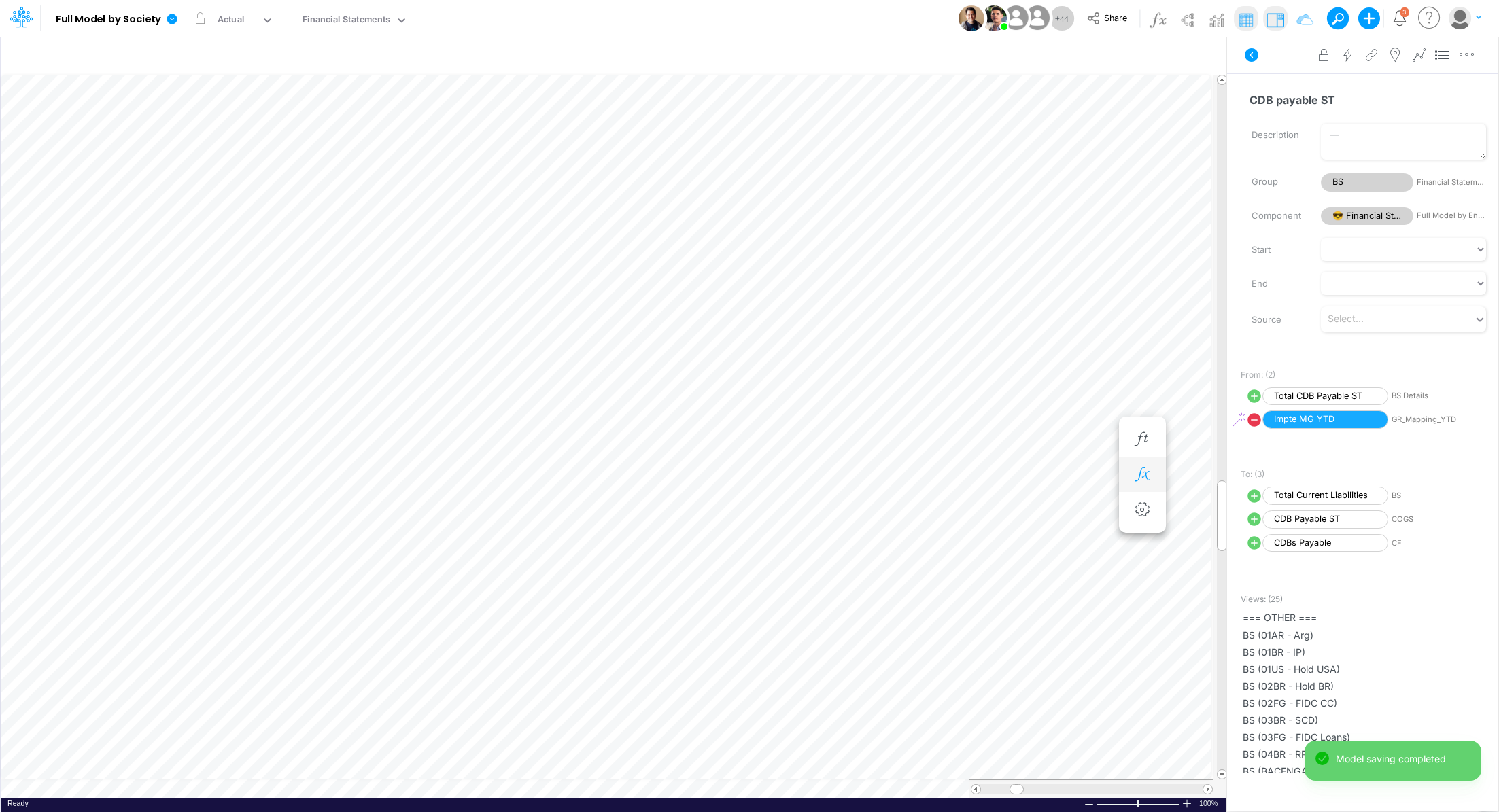
click at [1132, 472] on icon "button" at bounding box center [1142, 474] width 20 height 14
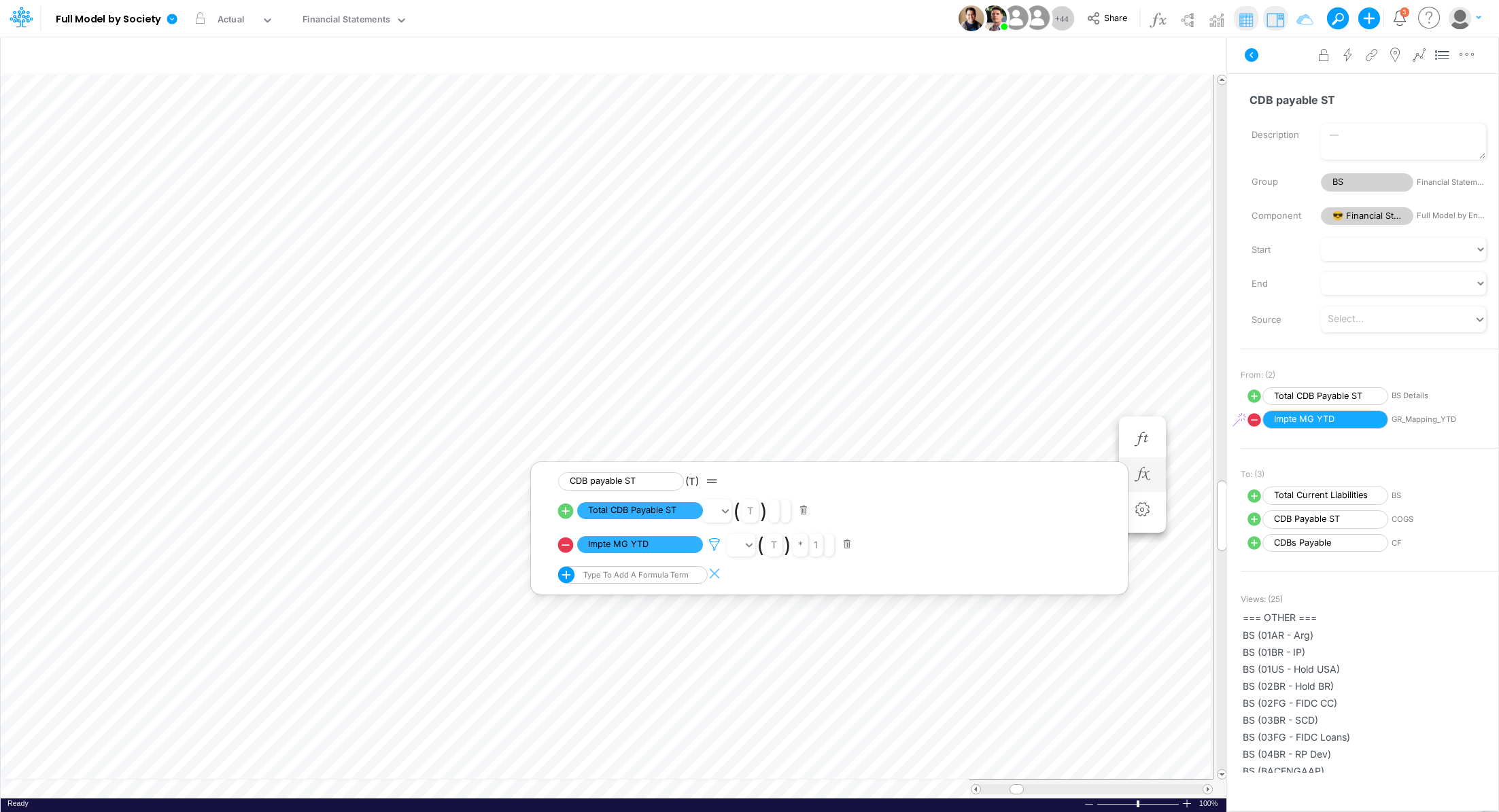
click at [713, 548] on icon at bounding box center [714, 545] width 20 height 14
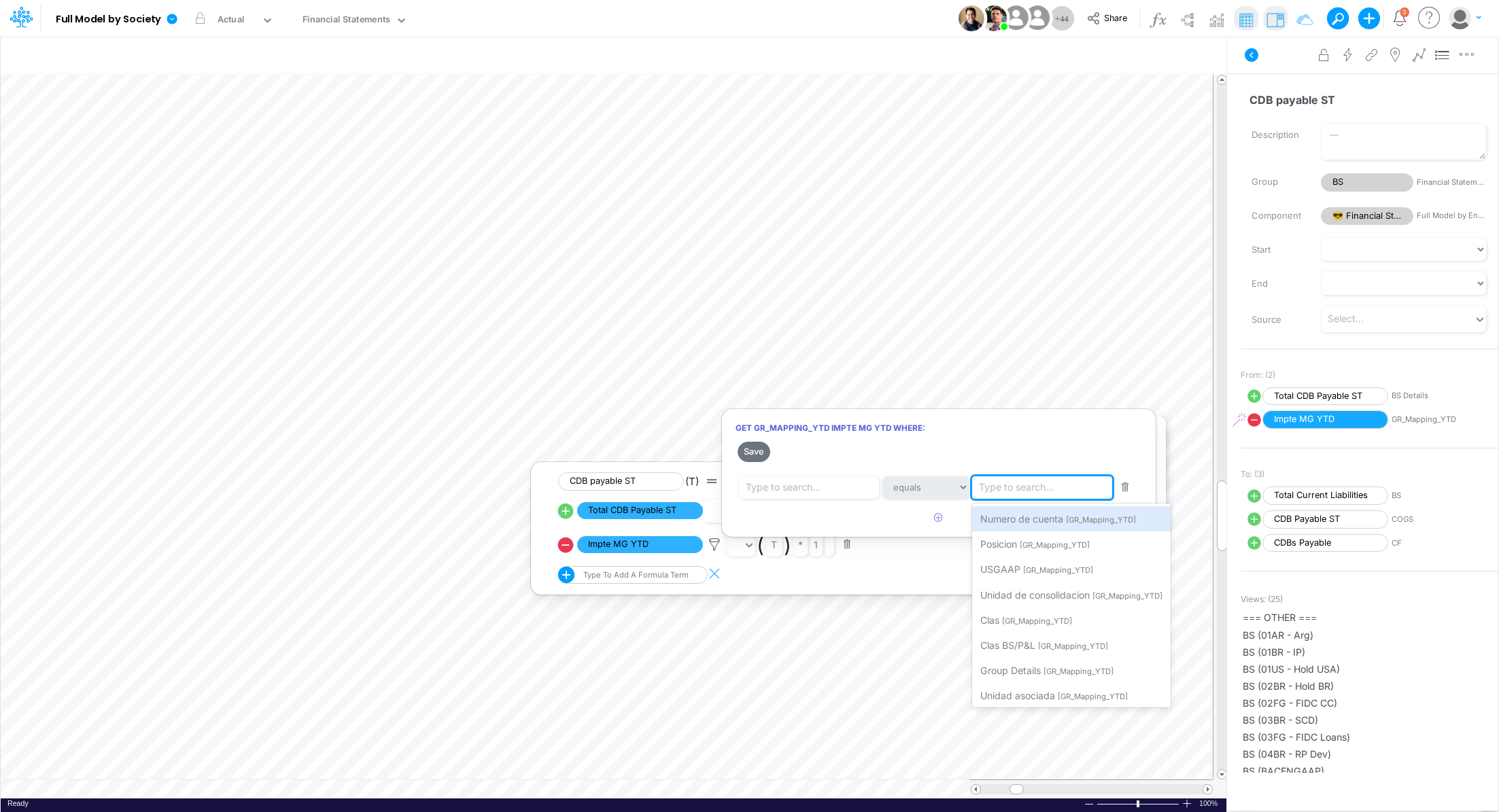
click at [1027, 488] on div "Type to search..." at bounding box center [1016, 487] width 75 height 14
click at [803, 492] on div "Type to search..." at bounding box center [783, 487] width 75 height 14
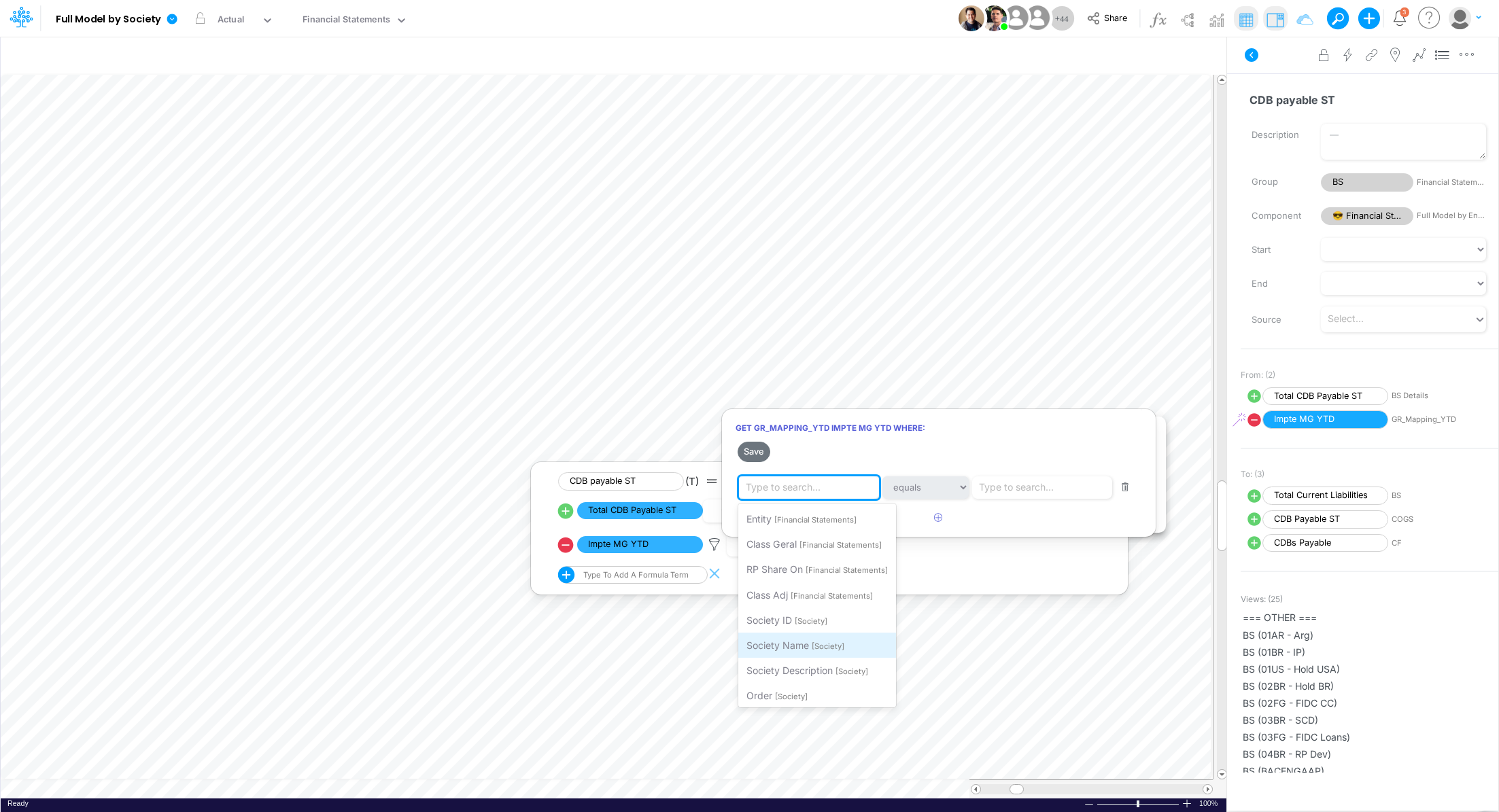
click at [800, 646] on span "Society Name" at bounding box center [777, 645] width 62 height 11
click at [1016, 488] on div "Type to search..." at bounding box center [1016, 487] width 75 height 14
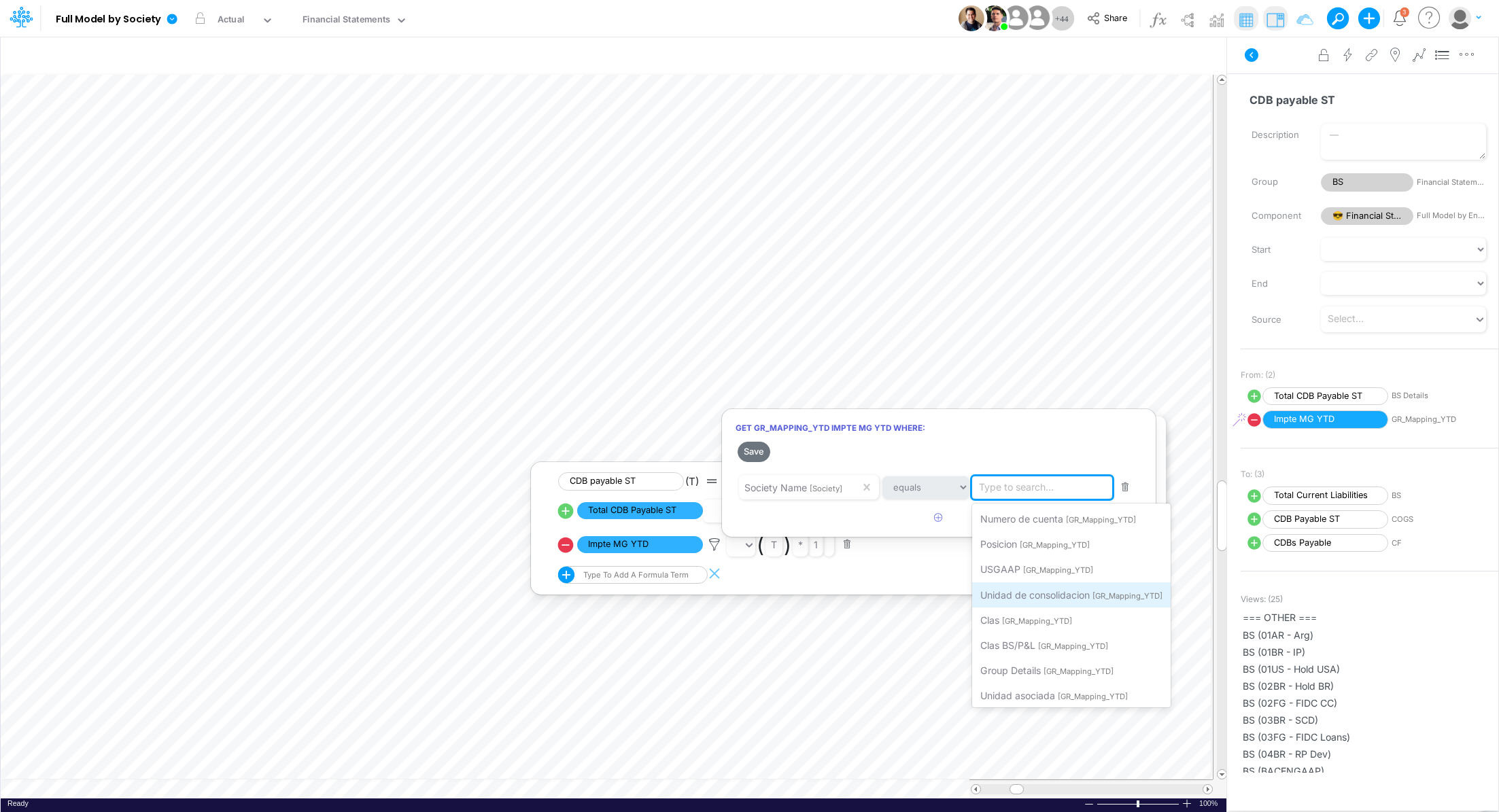
click at [1071, 596] on span "Unidad de consolidacion" at bounding box center [1035, 595] width 109 height 11
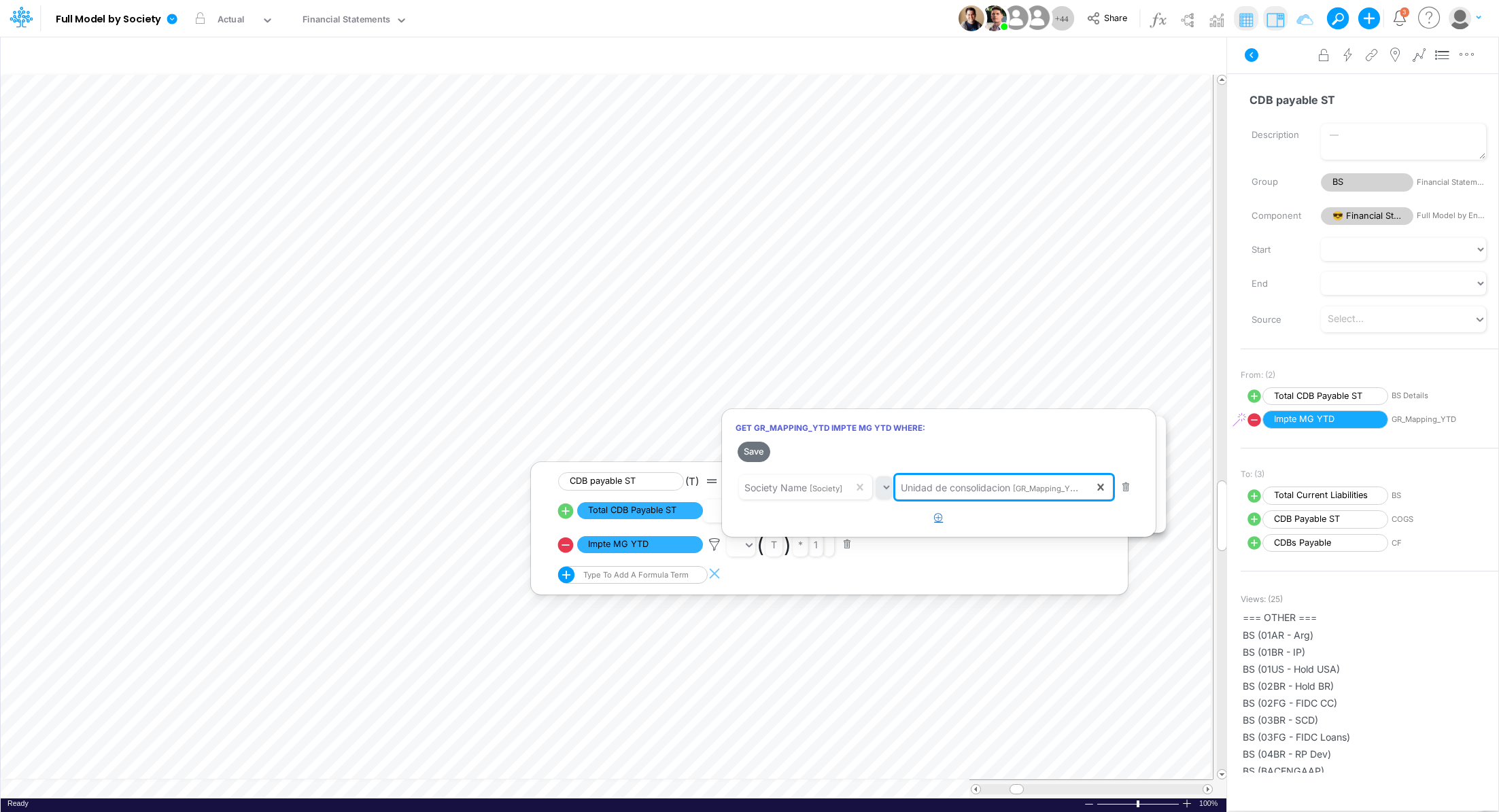
click at [940, 518] on icon "button" at bounding box center [938, 517] width 9 height 9
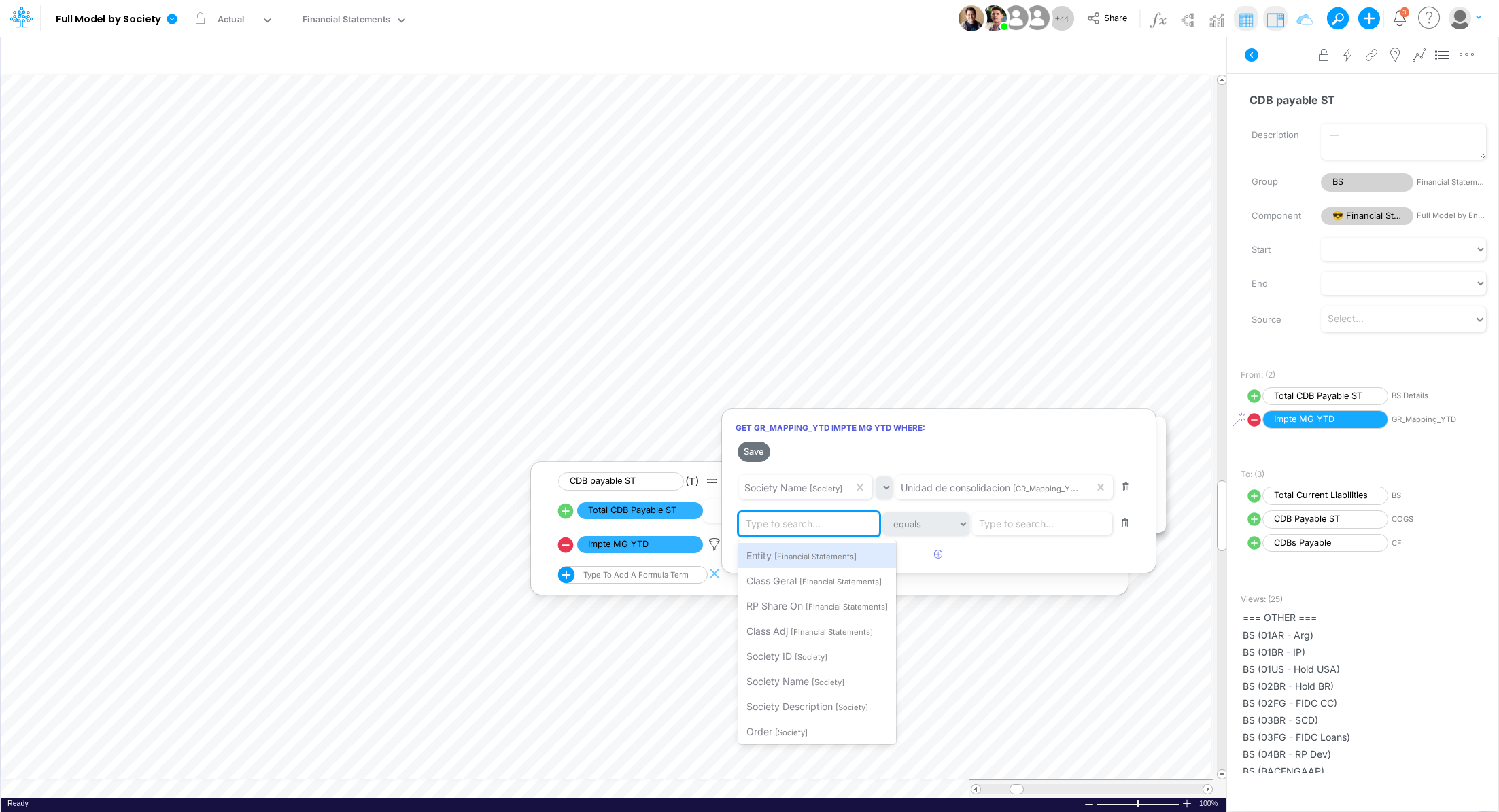
click at [794, 524] on div "Type to search..." at bounding box center [783, 523] width 75 height 14
click at [1040, 522] on div "Type to search..." at bounding box center [1016, 523] width 75 height 14
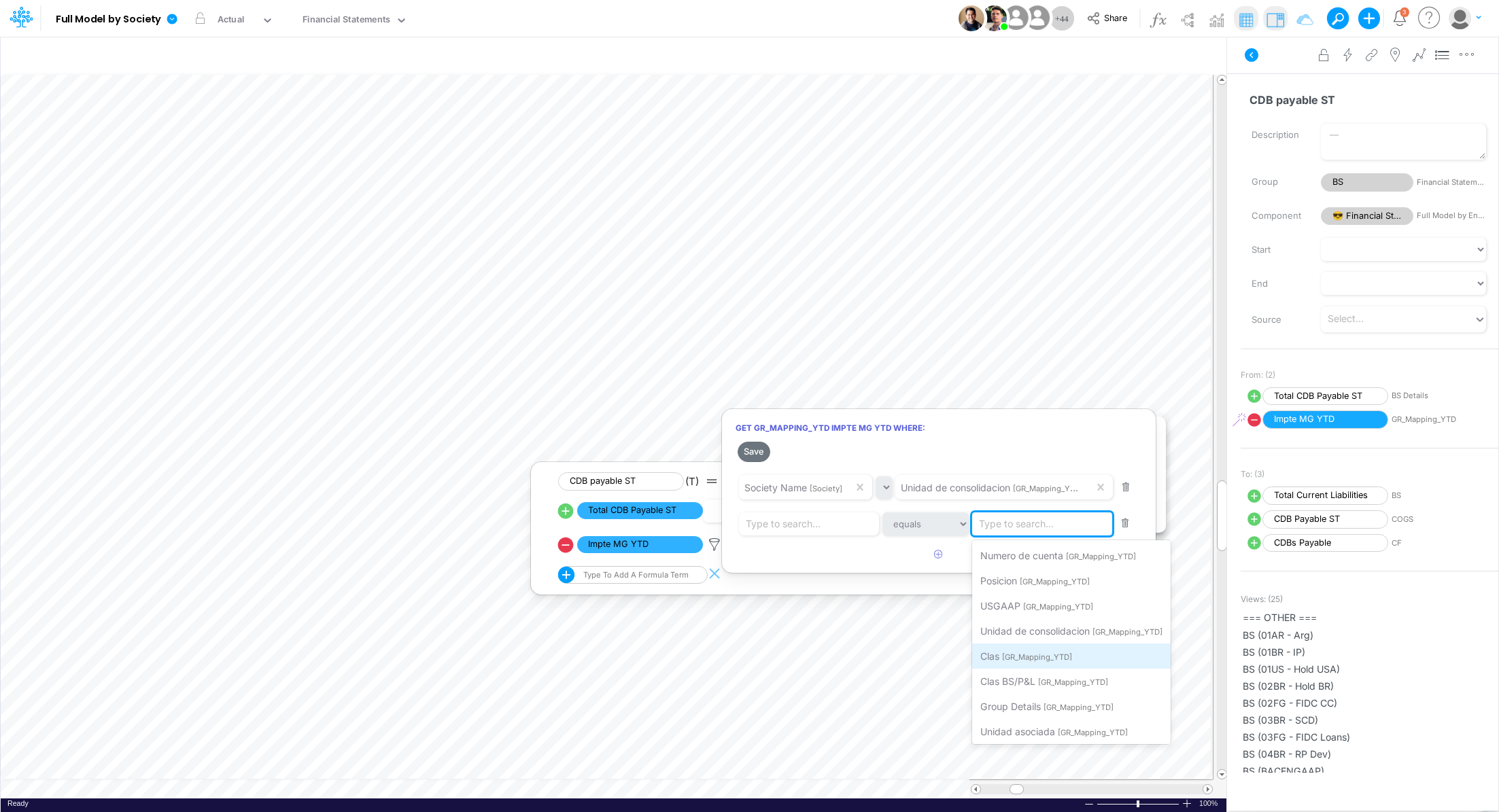
click at [1083, 656] on div "Clas [GR_Mapping_YTD]" at bounding box center [1072, 656] width 199 height 26
click at [821, 525] on div "Type to search..." at bounding box center [812, 523] width 145 height 23
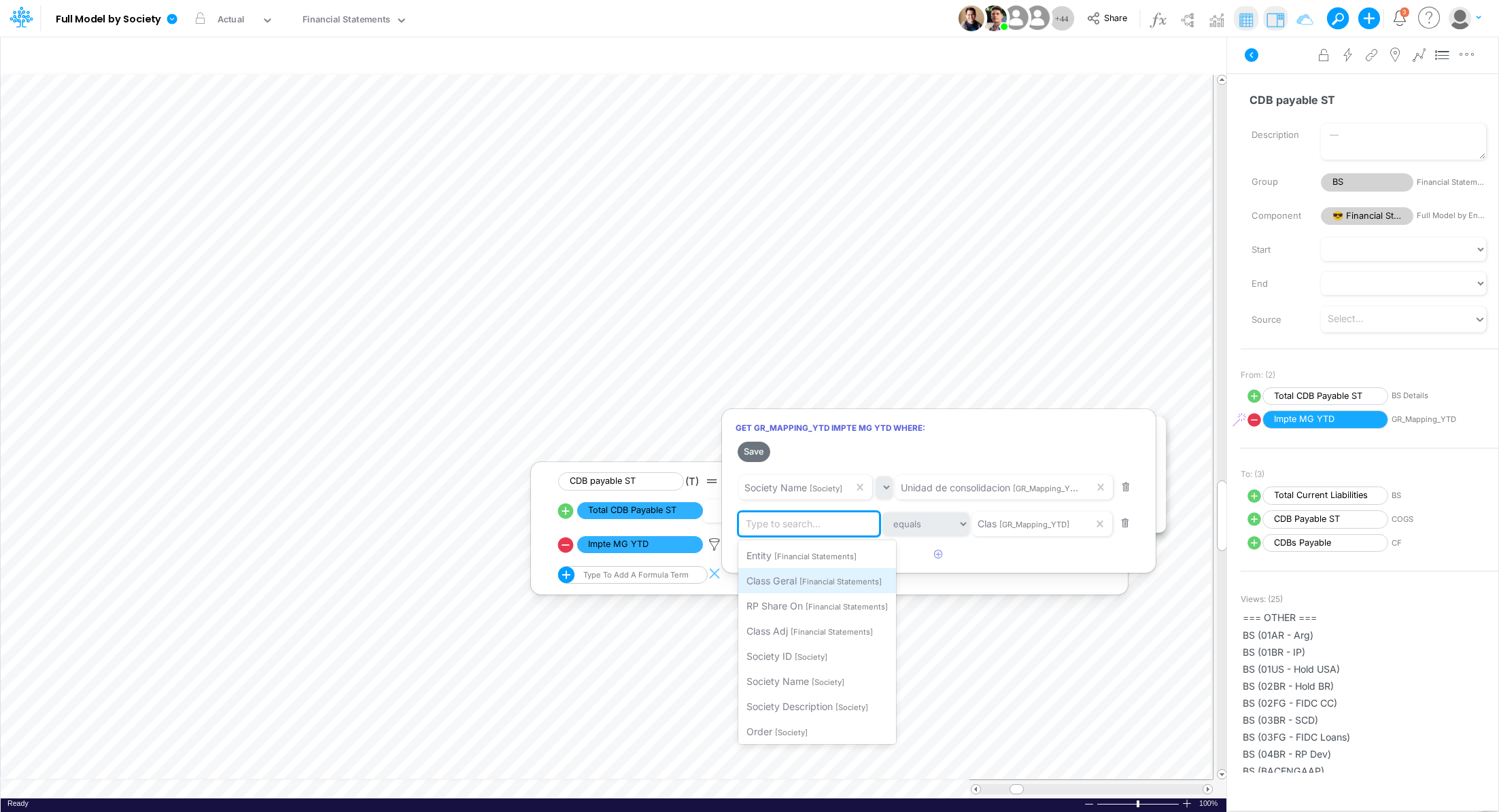
click at [819, 582] on span "[Financial Statements]" at bounding box center [840, 582] width 82 height 10
click at [938, 554] on icon "button" at bounding box center [938, 554] width 9 height 9
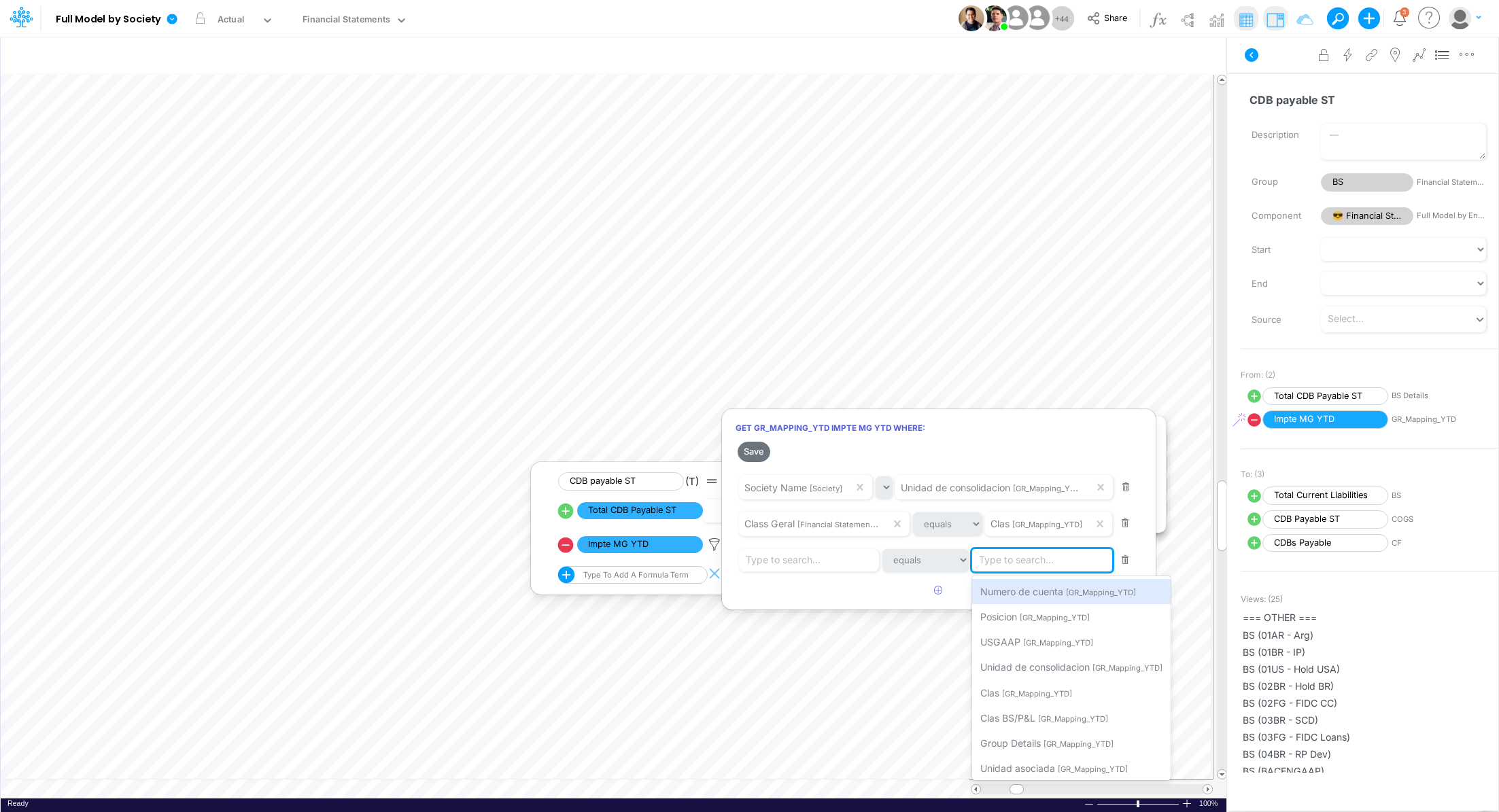
click at [1047, 558] on div "Type to search..." at bounding box center [1016, 560] width 75 height 14
click at [1031, 644] on span "[GR_Mapping_YTD]" at bounding box center [1059, 642] width 70 height 10
click at [782, 554] on div "Type to search..." at bounding box center [783, 560] width 75 height 14
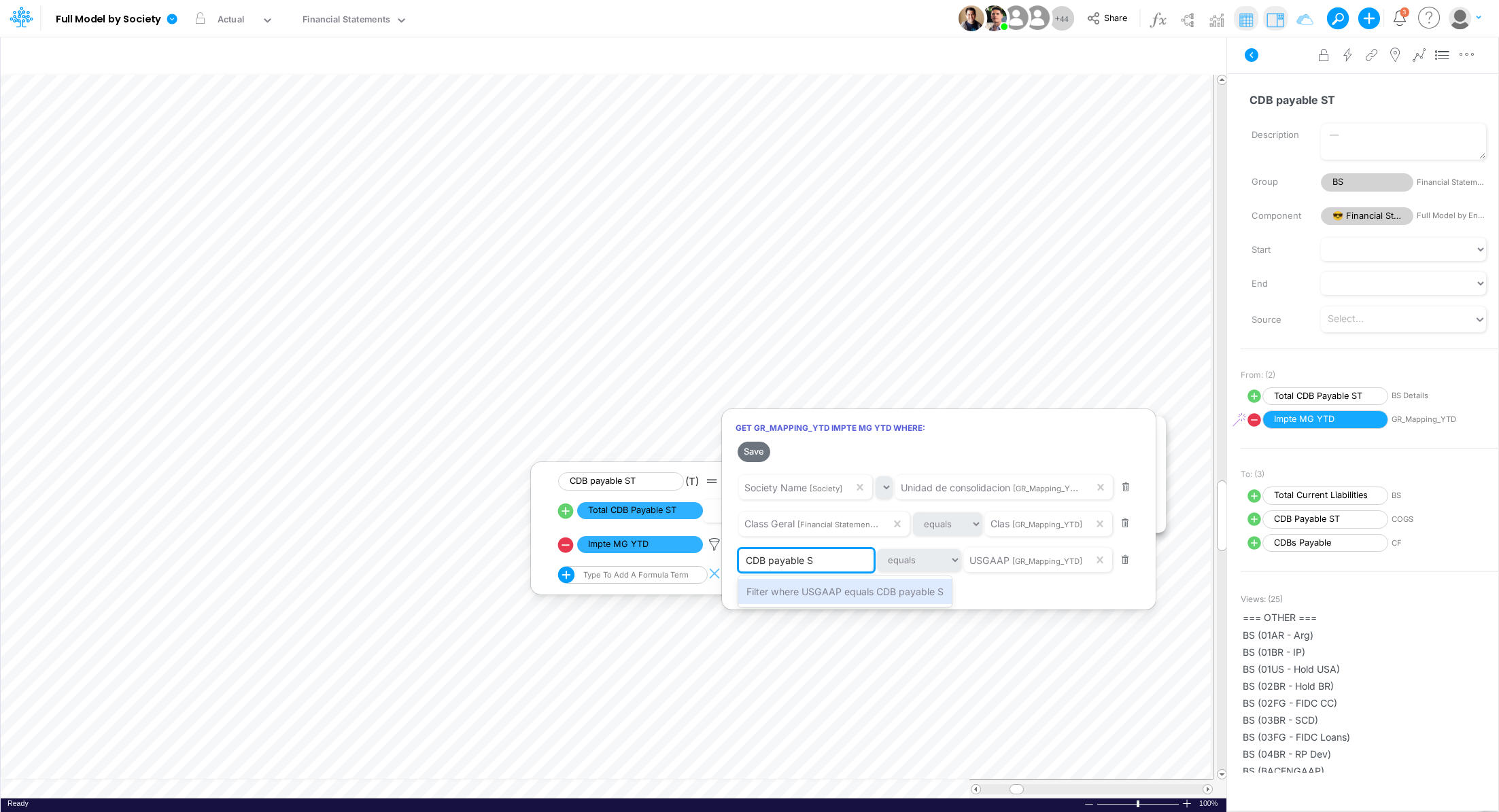
type input "CDB payable ST"
click at [789, 593] on span "Filter where USGAAP equals CDB payable ST" at bounding box center [848, 591] width 203 height 11
click at [758, 454] on button "Save" at bounding box center [753, 451] width 33 height 19
click at [844, 390] on div at bounding box center [749, 409] width 1499 height 805
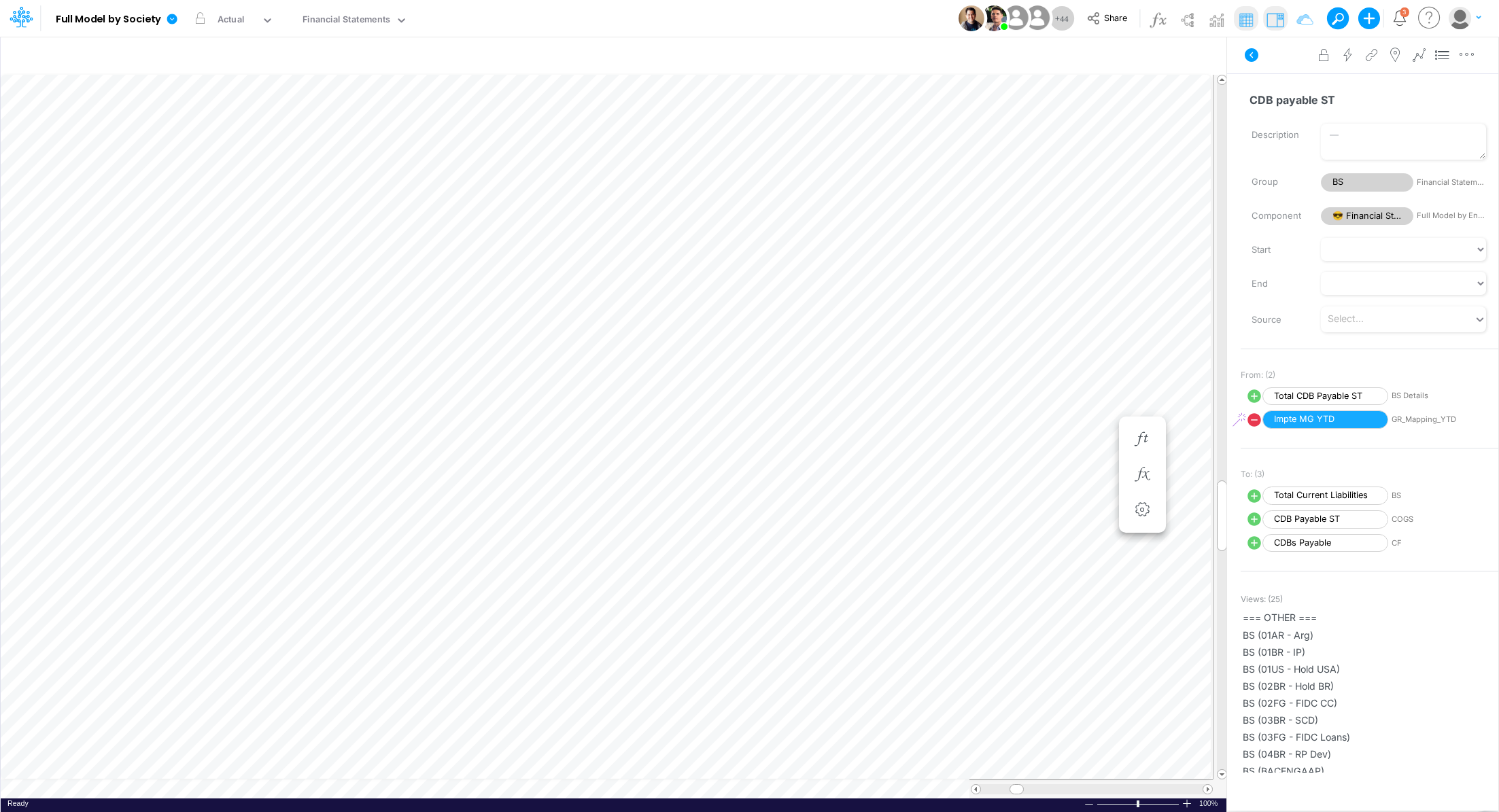
scroll to position [6, 2]
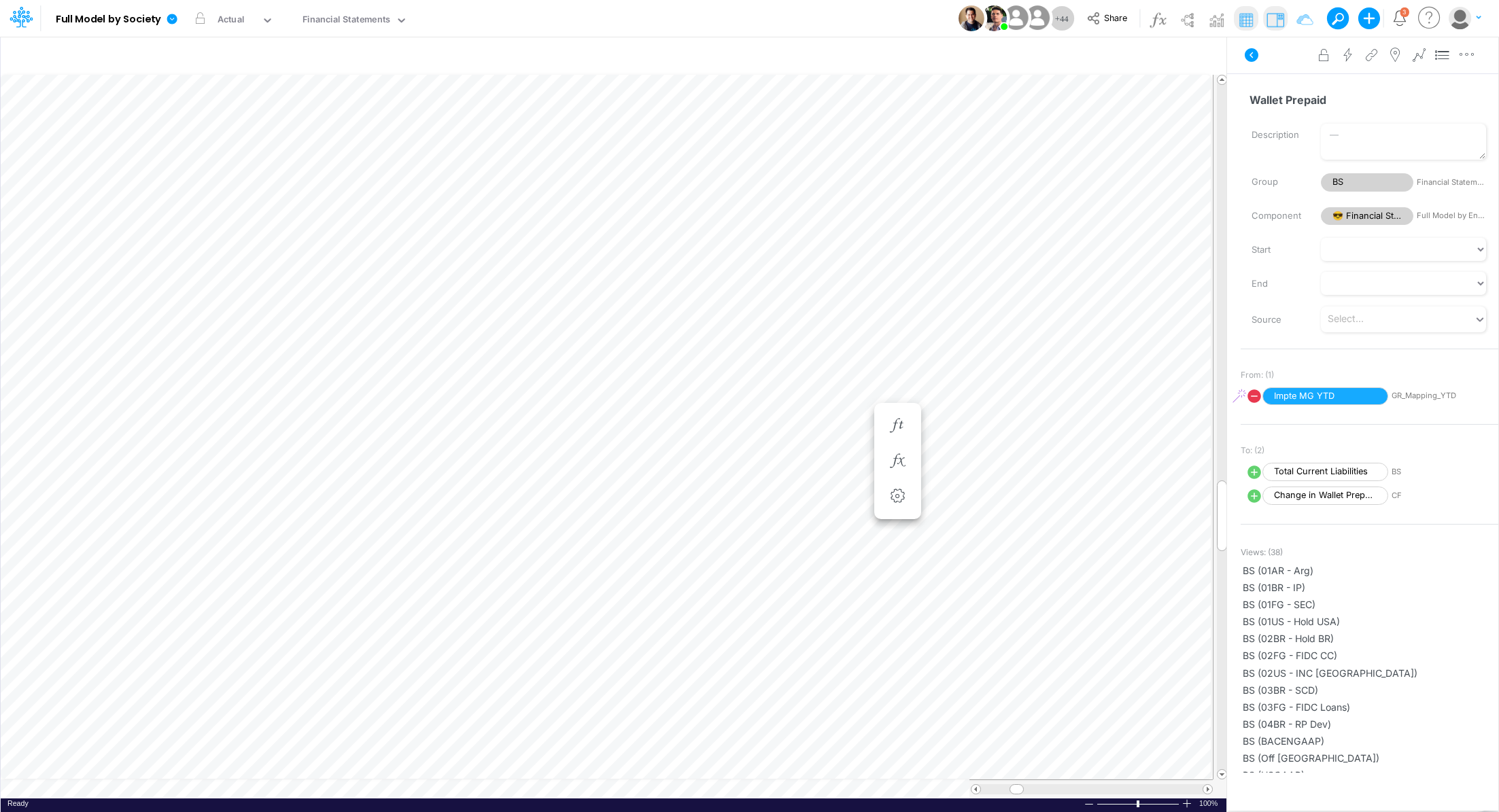
scroll to position [6, 2]
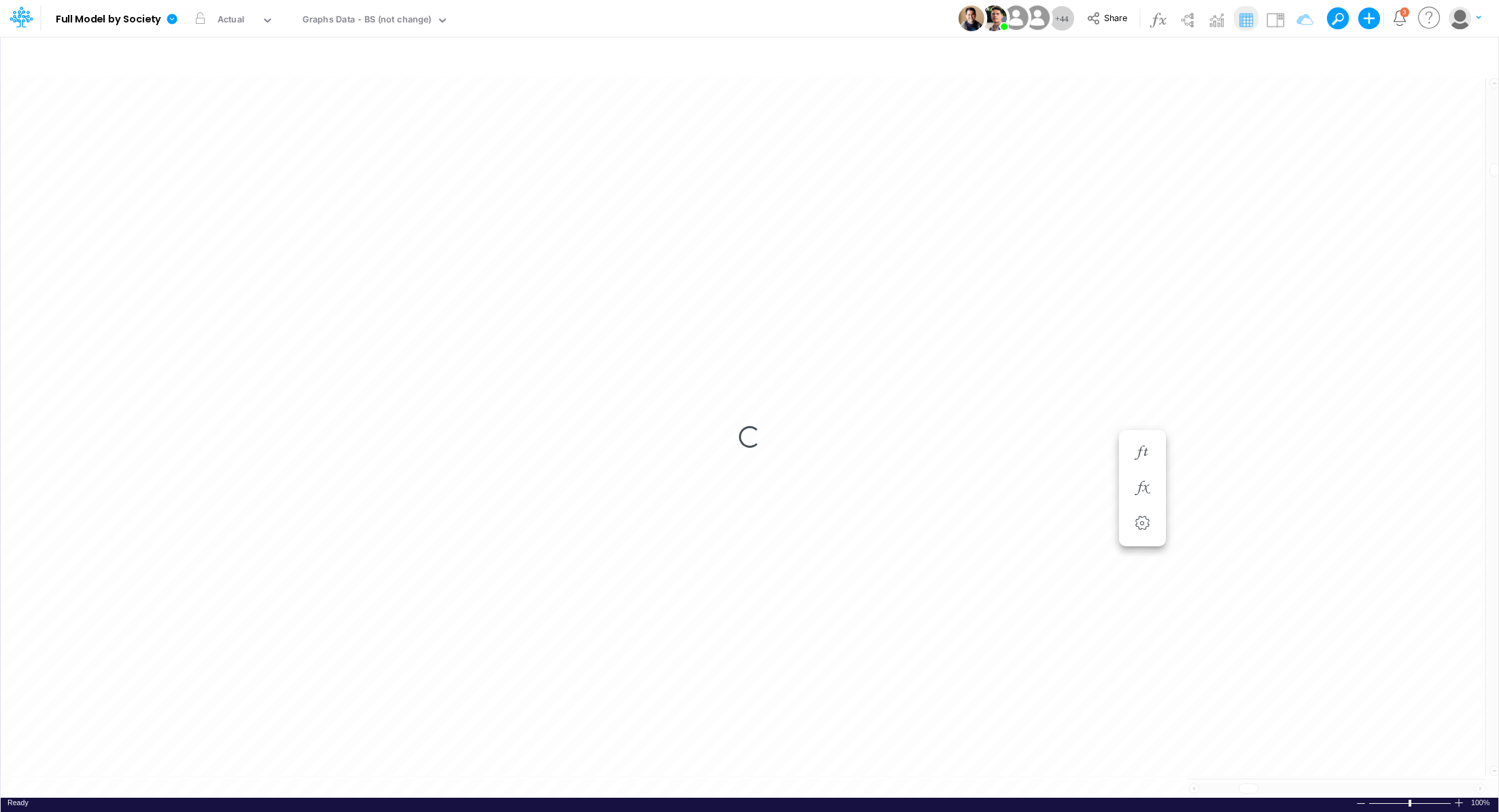
scroll to position [6, 2]
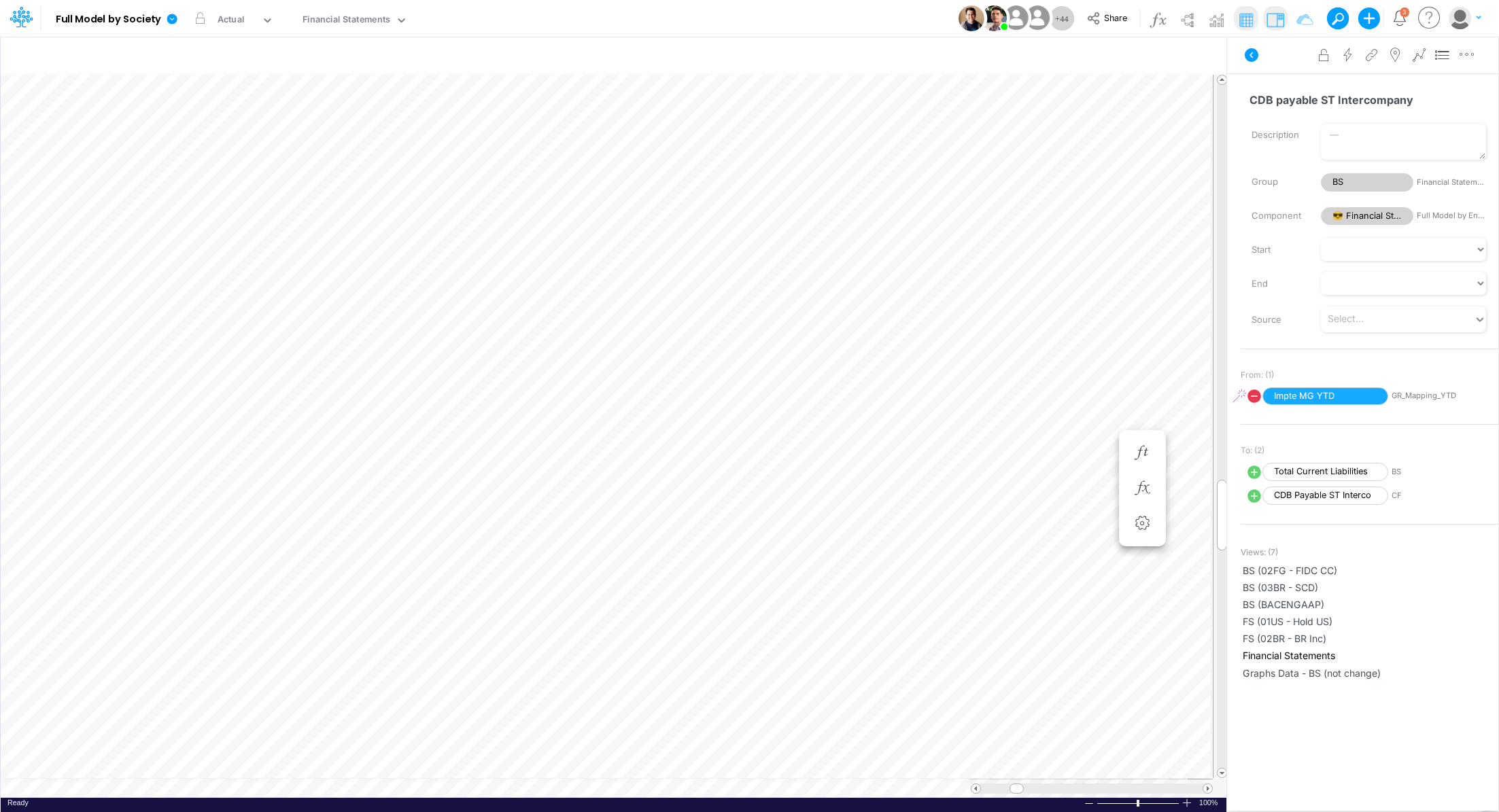
scroll to position [6, 2]
click at [1153, 485] on button "button" at bounding box center [1143, 488] width 26 height 27
click at [715, 524] on icon at bounding box center [714, 524] width 20 height 14
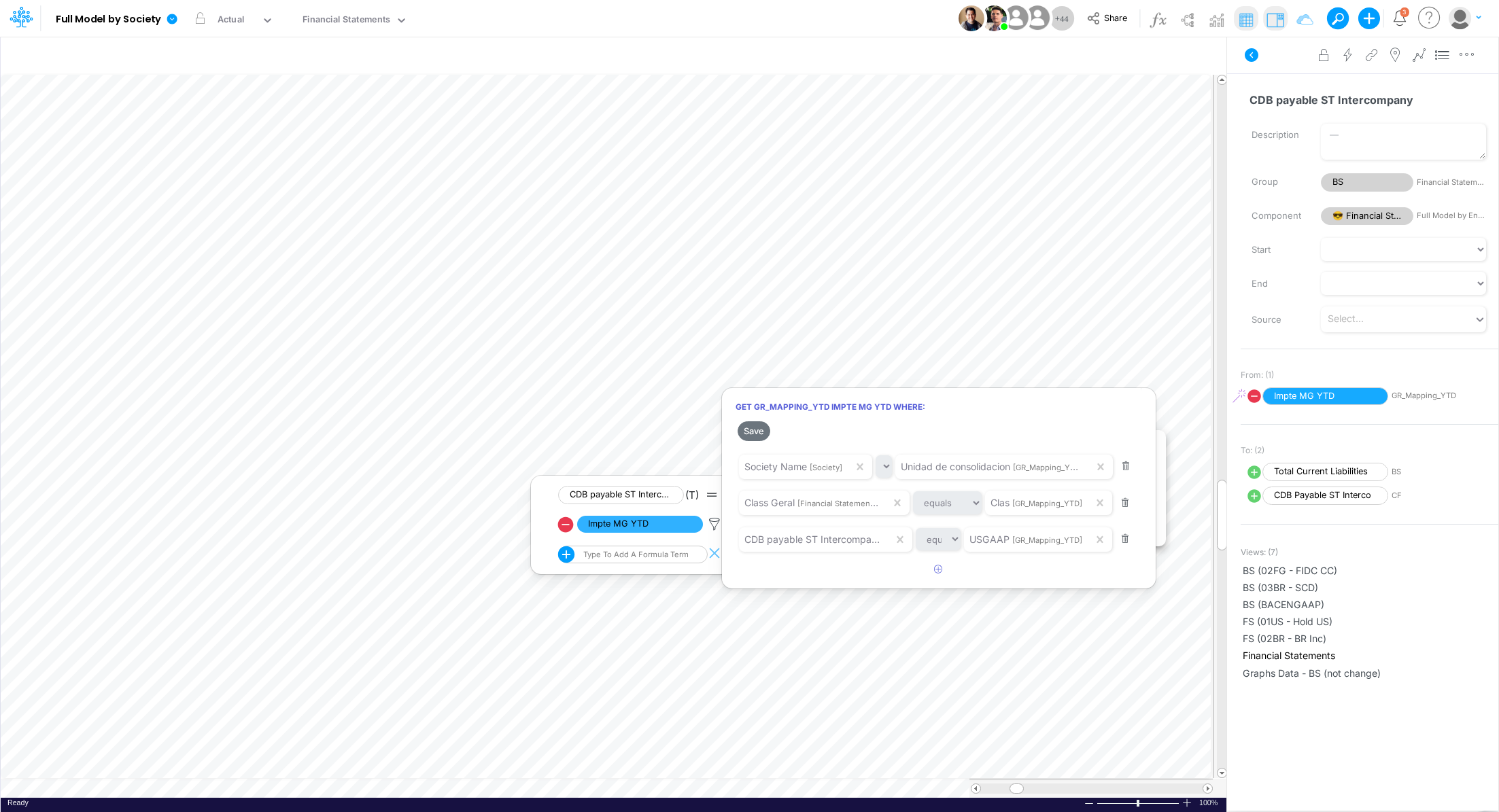
click at [1025, 372] on div at bounding box center [749, 409] width 1499 height 805
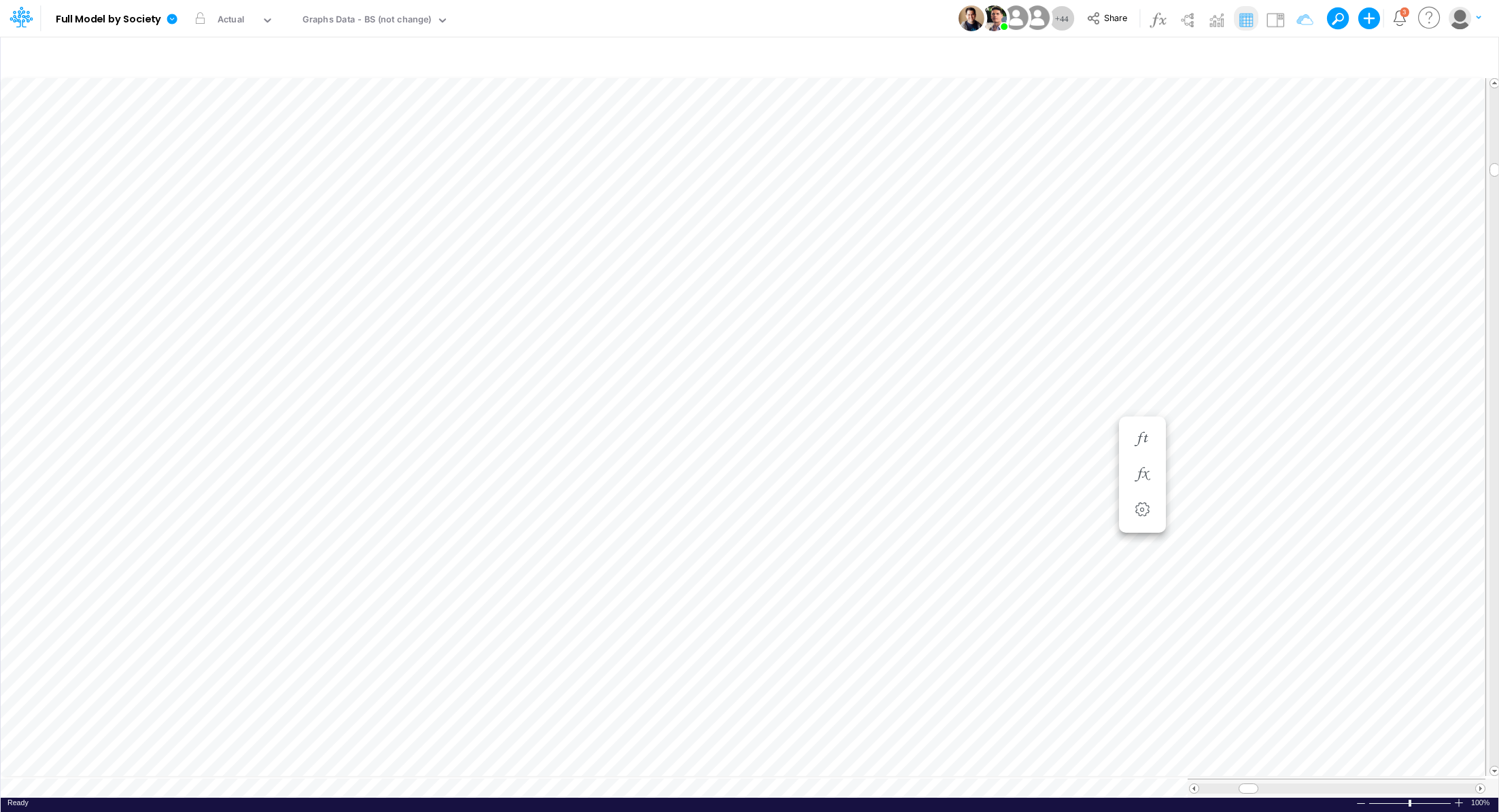
scroll to position [6, 2]
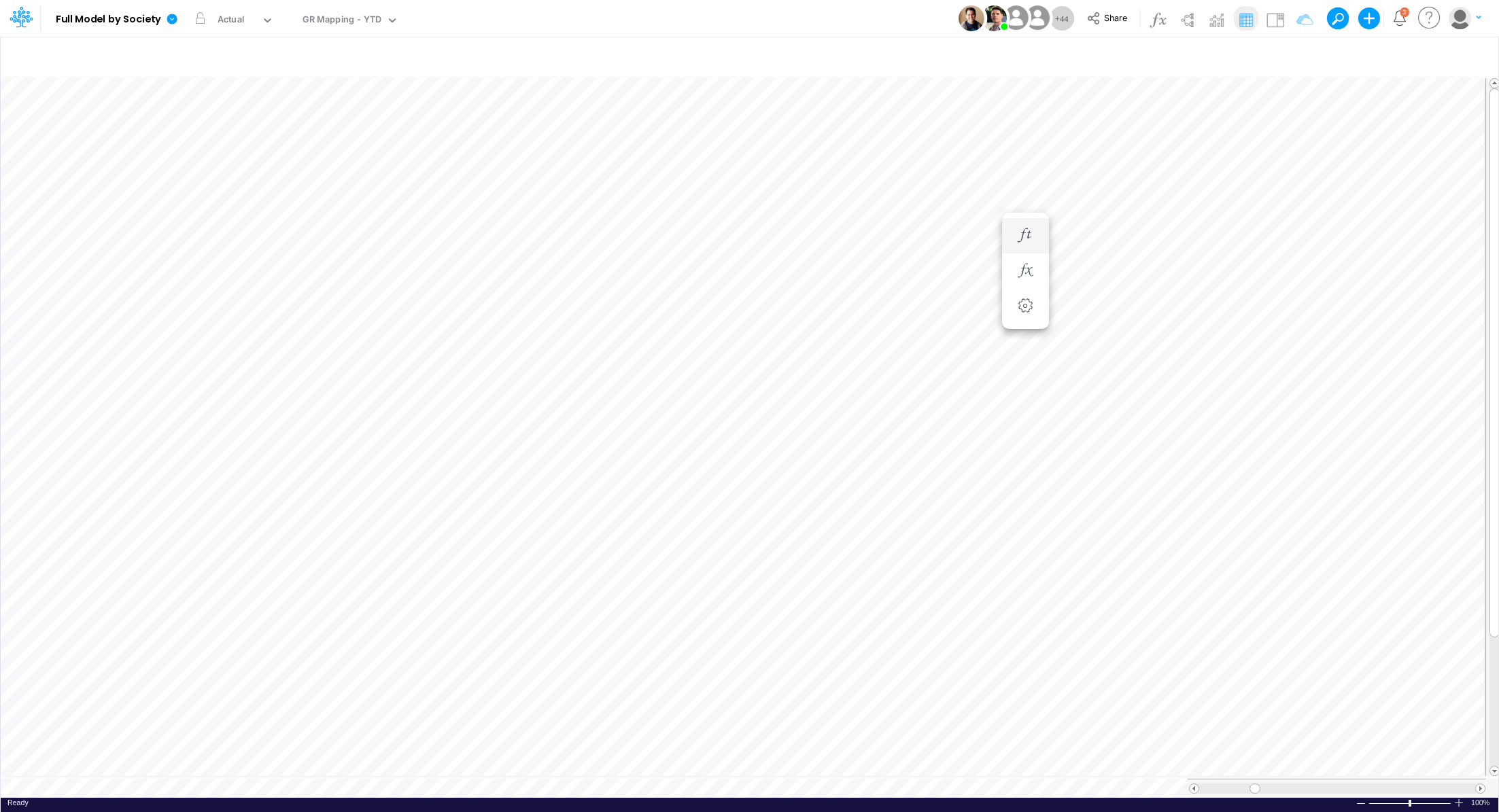
scroll to position [6, 2]
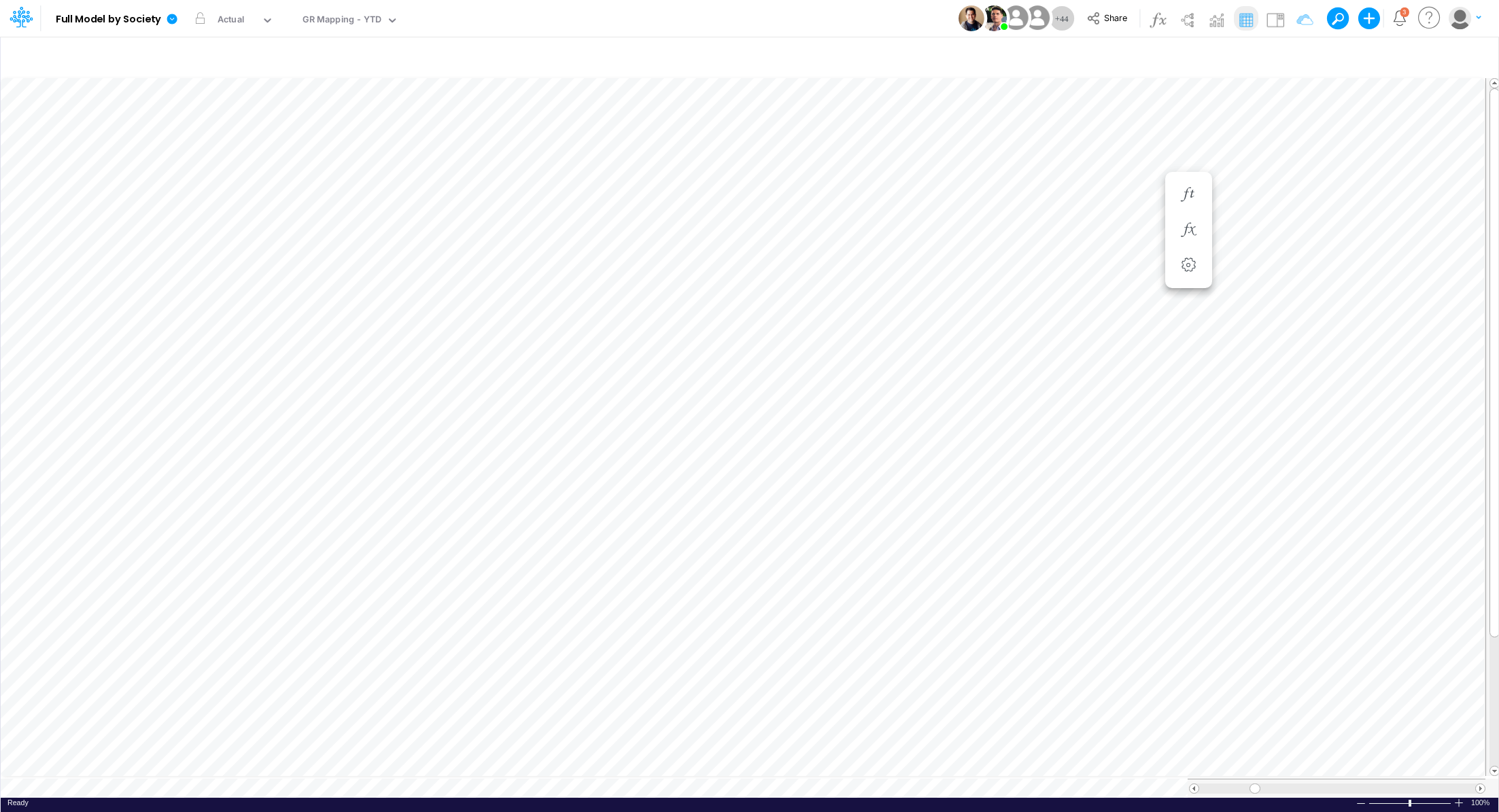
scroll to position [6, 2]
click at [1133, 578] on icon "button" at bounding box center [1137, 575] width 20 height 14
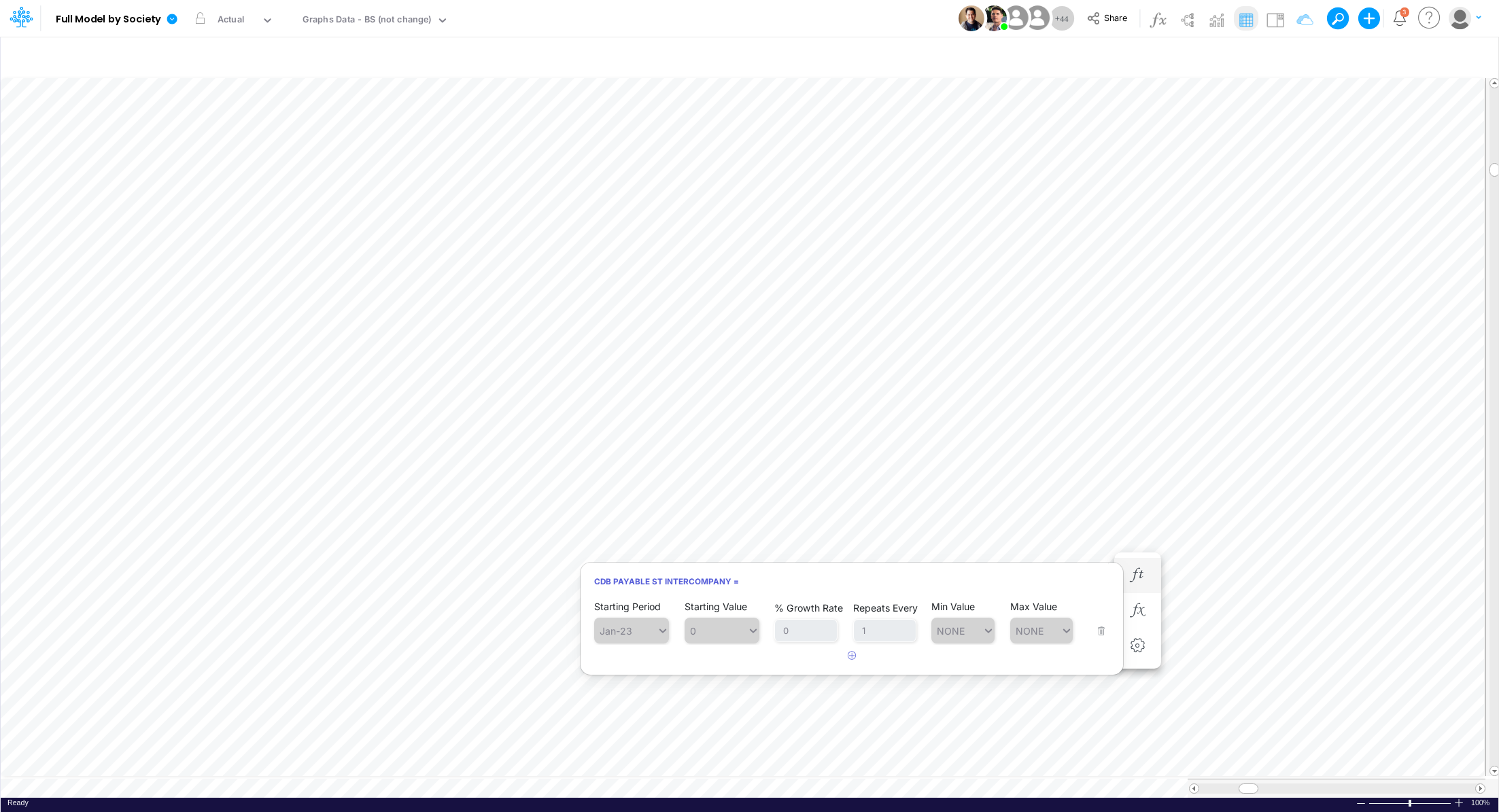
scroll to position [6, 2]
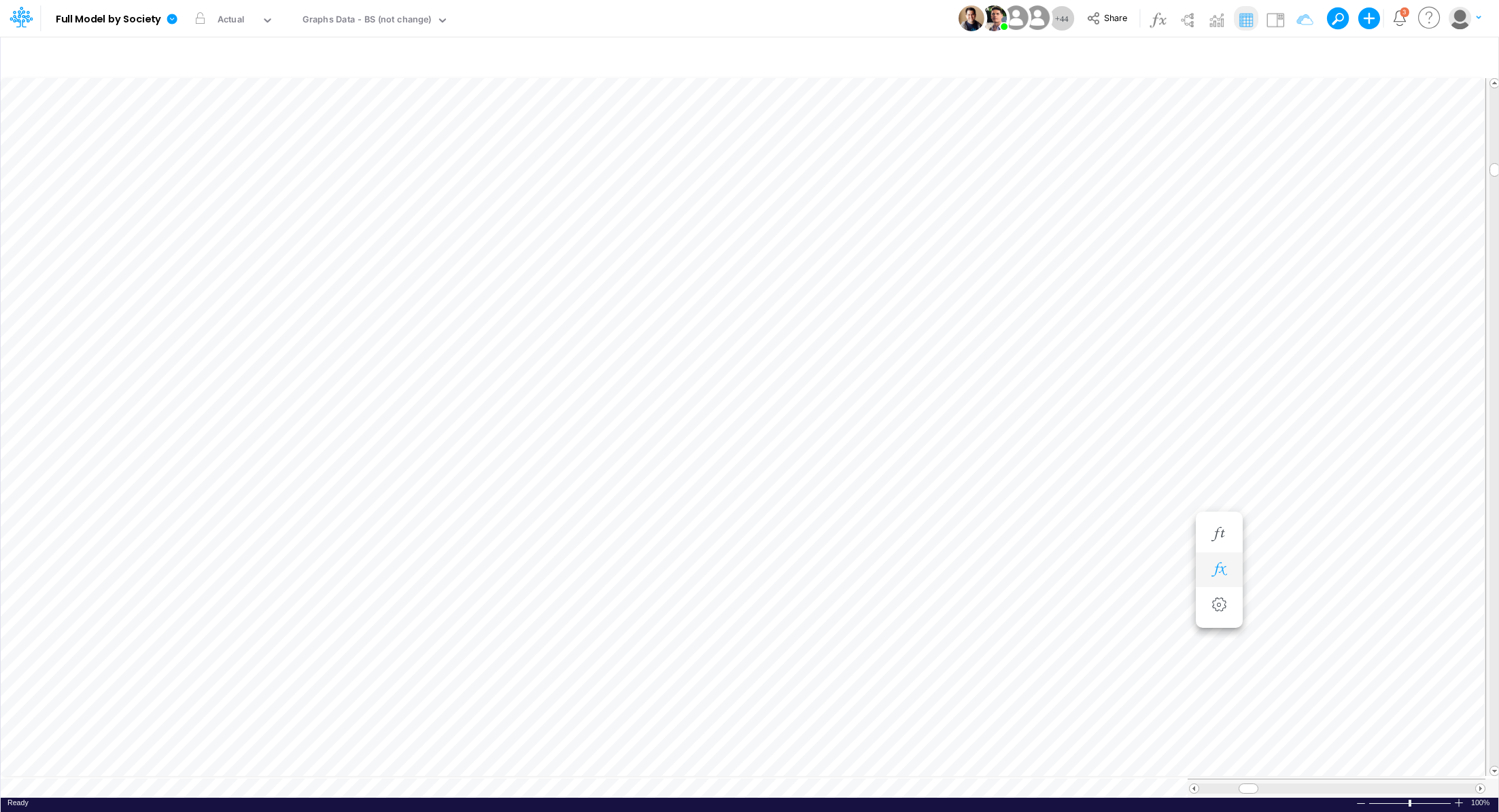
scroll to position [6, 2]
click at [1152, 669] on li "CDB payable ST Intercompany =" at bounding box center [1137, 670] width 47 height 35
click at [1144, 666] on icon "button" at bounding box center [1137, 670] width 20 height 14
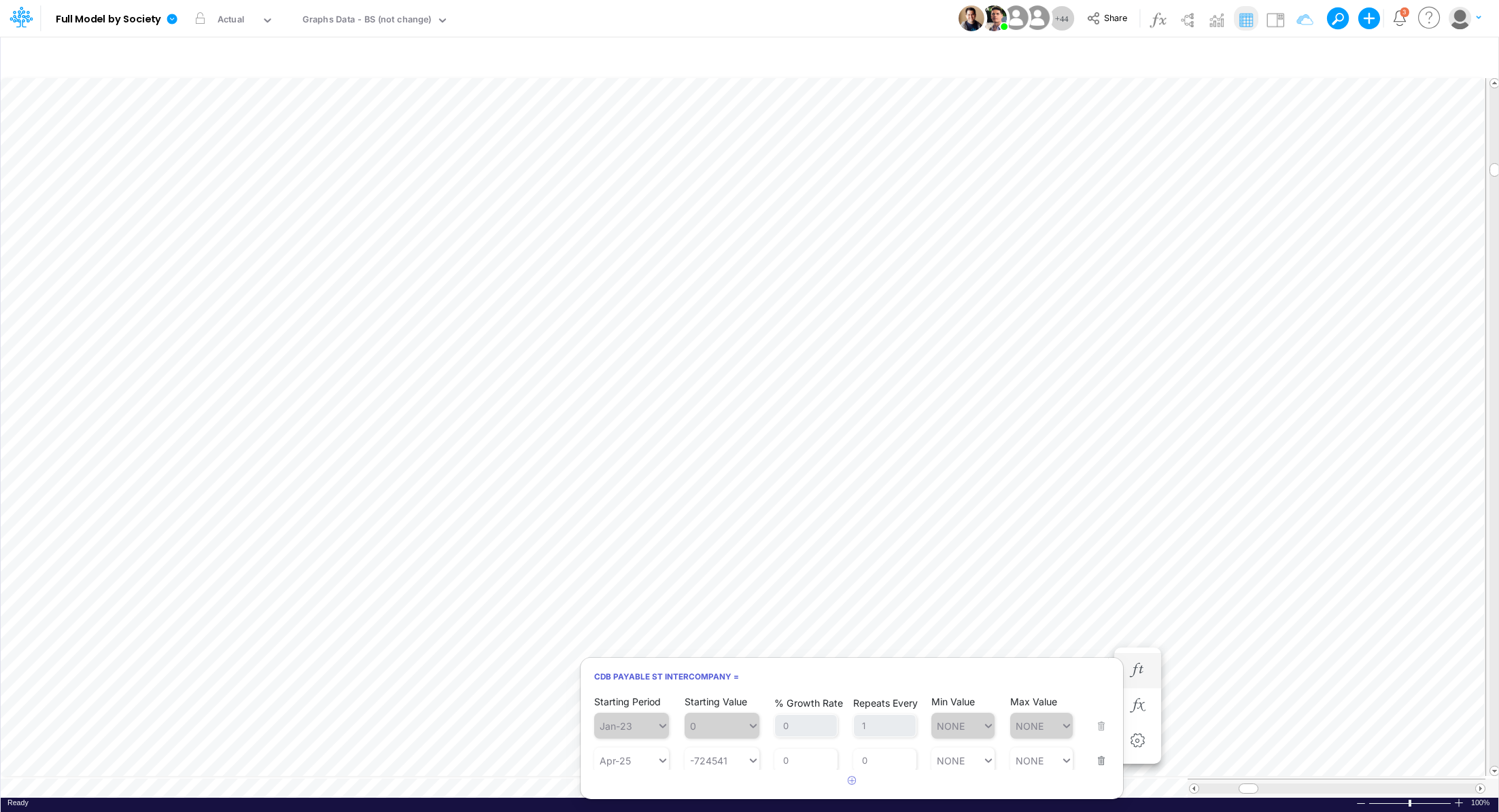
scroll to position [5, 0]
click at [1137, 708] on icon "button" at bounding box center [1137, 706] width 20 height 14
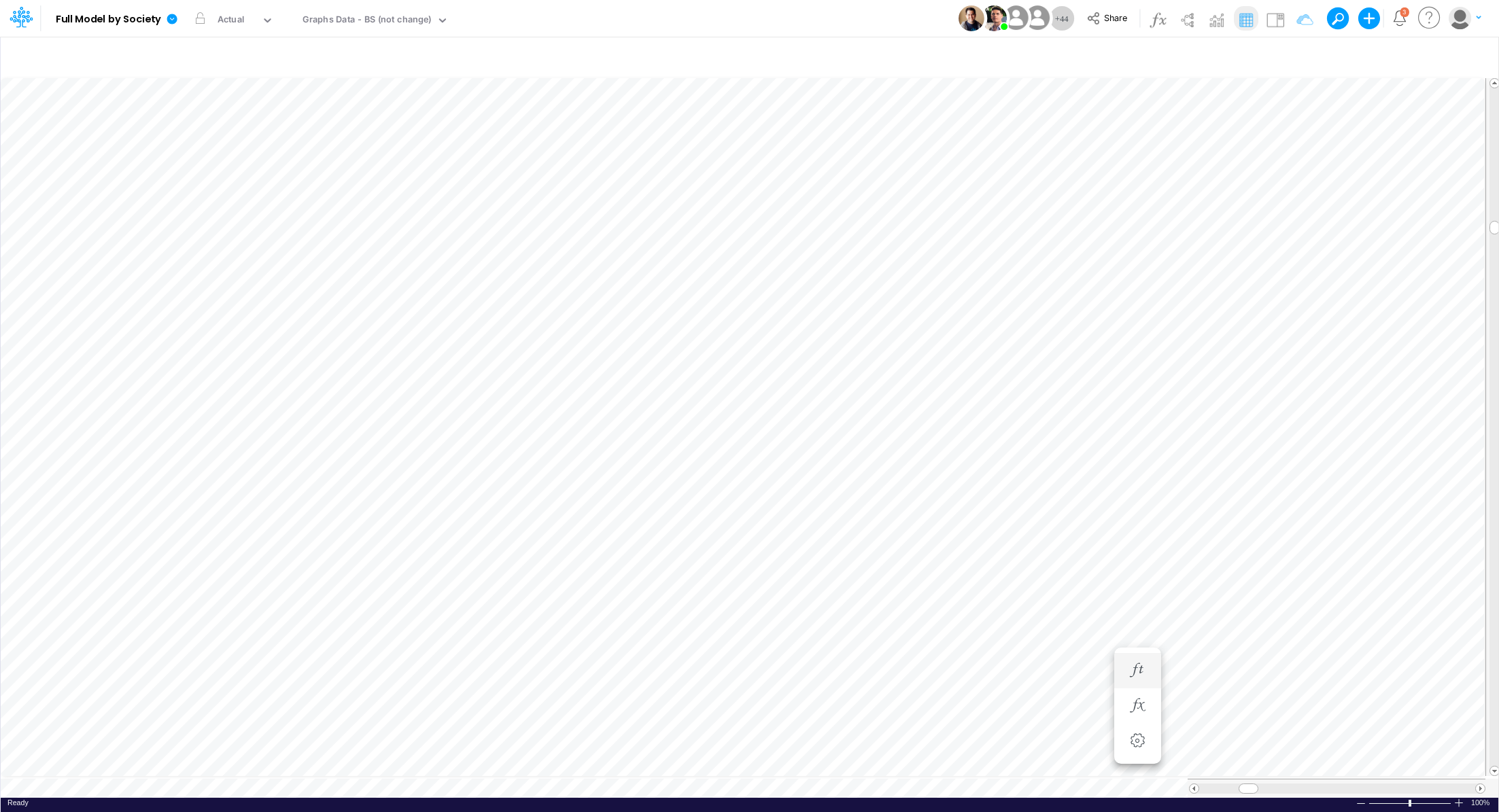
scroll to position [6, 2]
click at [1143, 501] on icon "button" at bounding box center [1137, 494] width 20 height 14
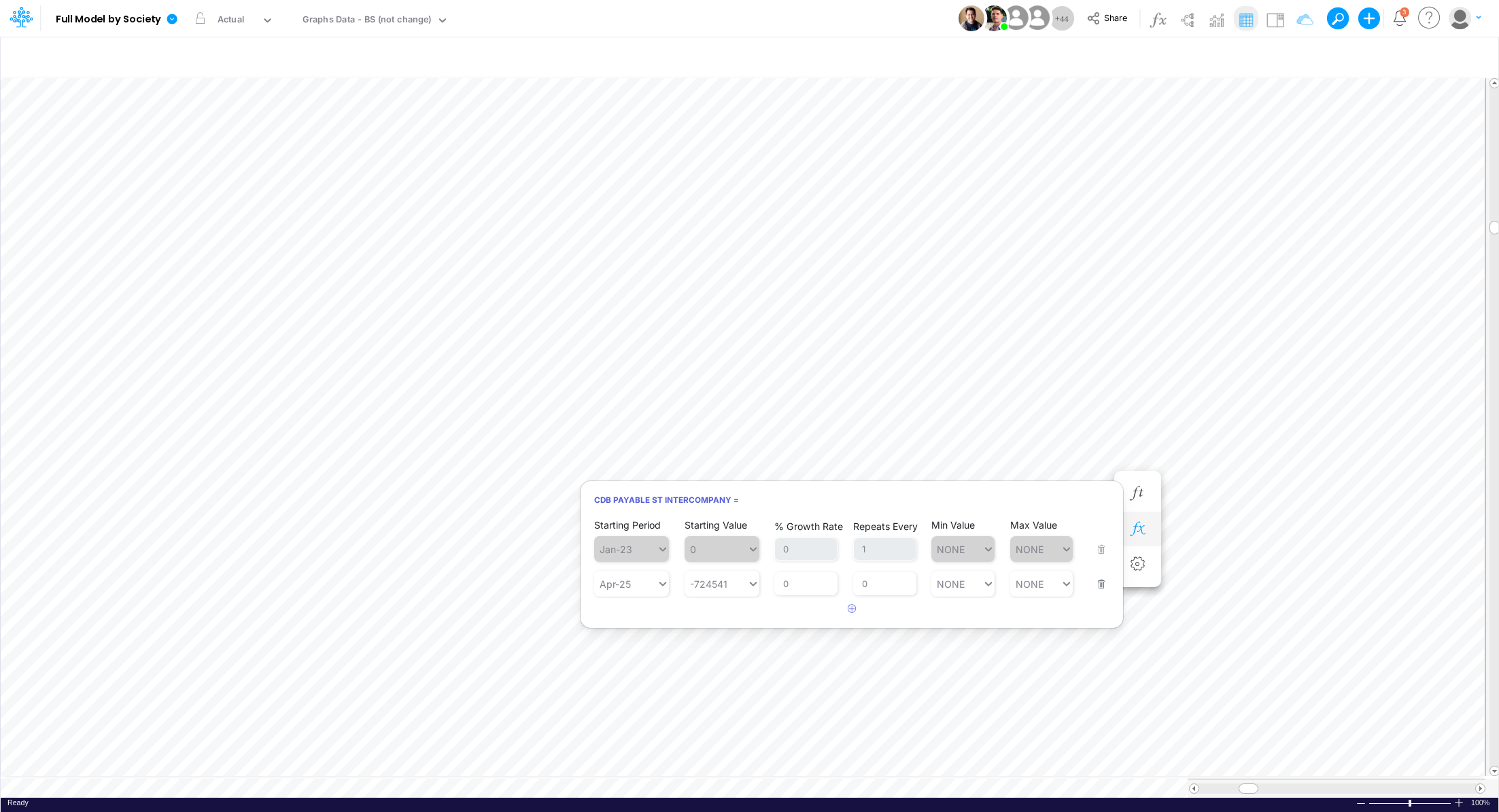
click at [1143, 529] on icon "button" at bounding box center [1137, 529] width 20 height 14
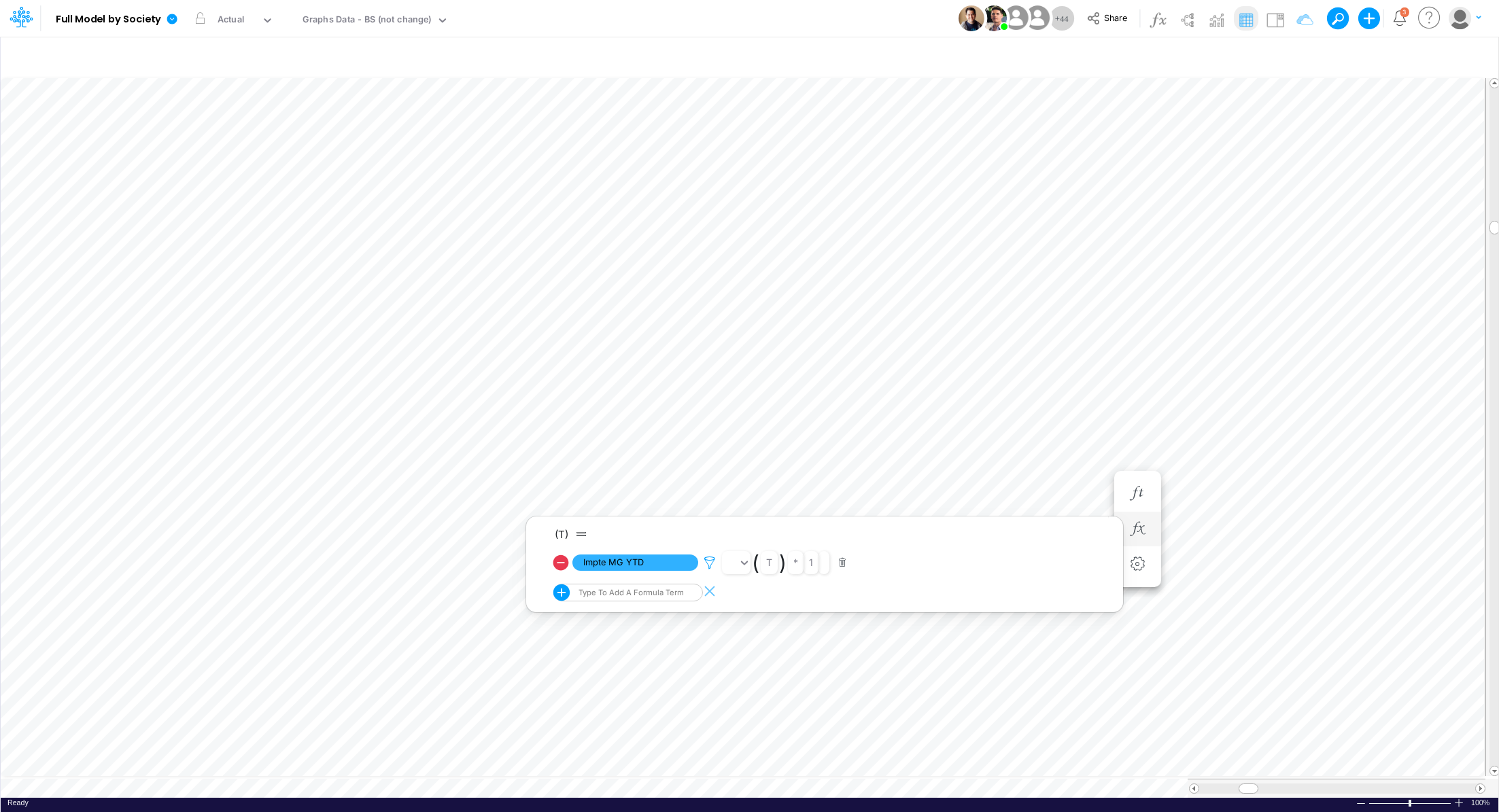
click at [710, 560] on icon at bounding box center [709, 563] width 20 height 14
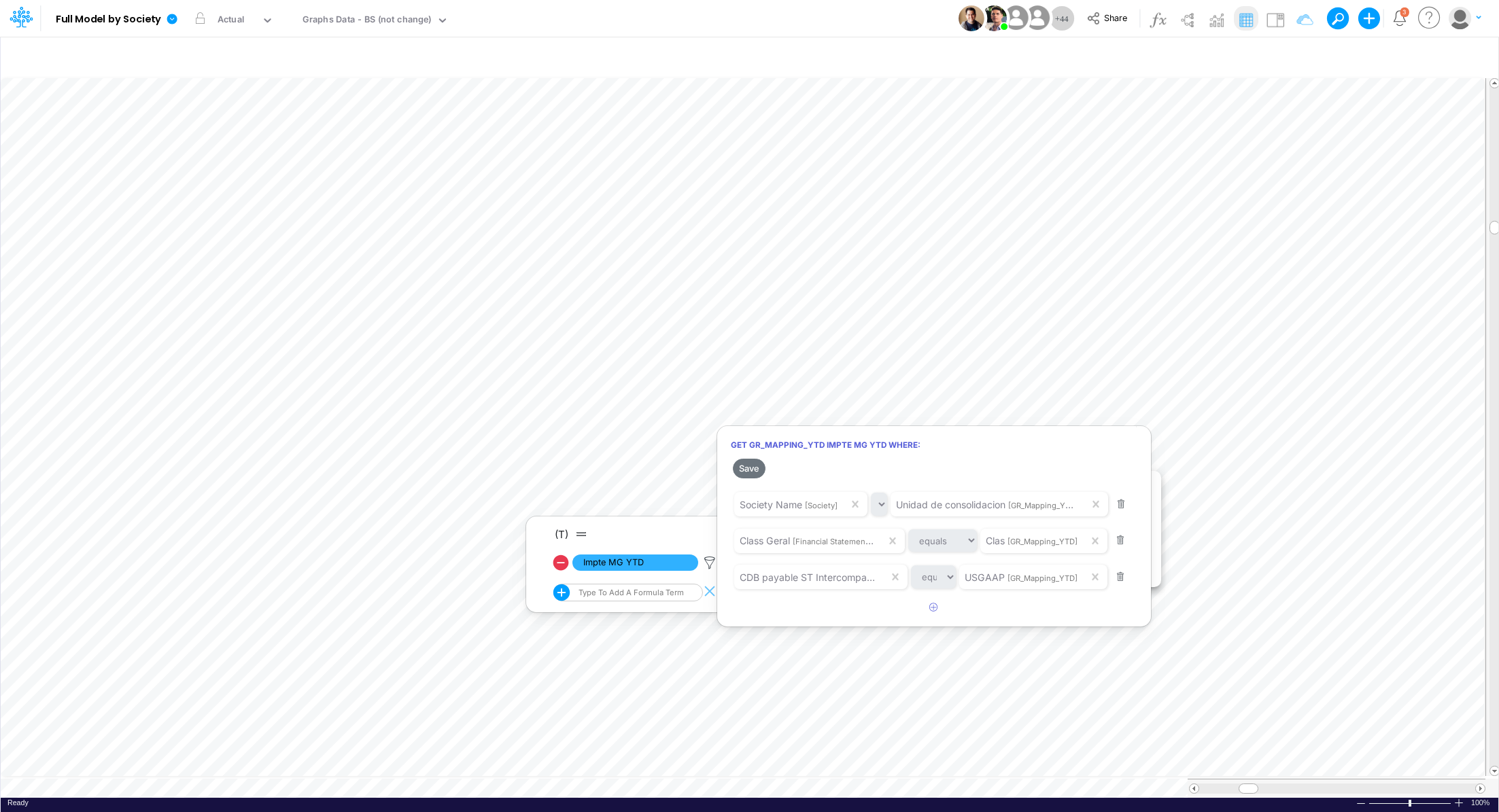
click at [1034, 403] on div at bounding box center [749, 409] width 1499 height 805
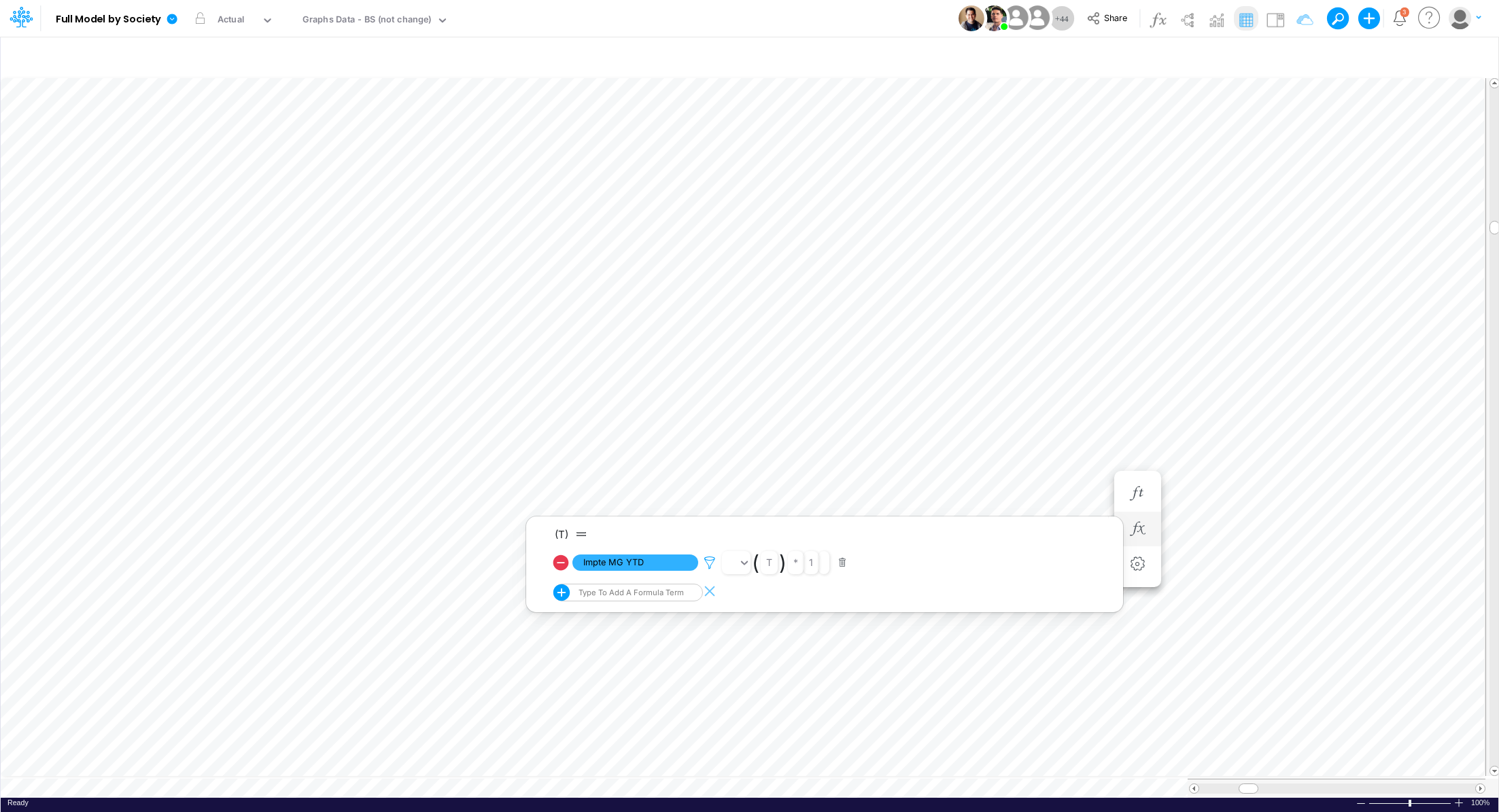
click at [709, 564] on icon at bounding box center [709, 563] width 20 height 14
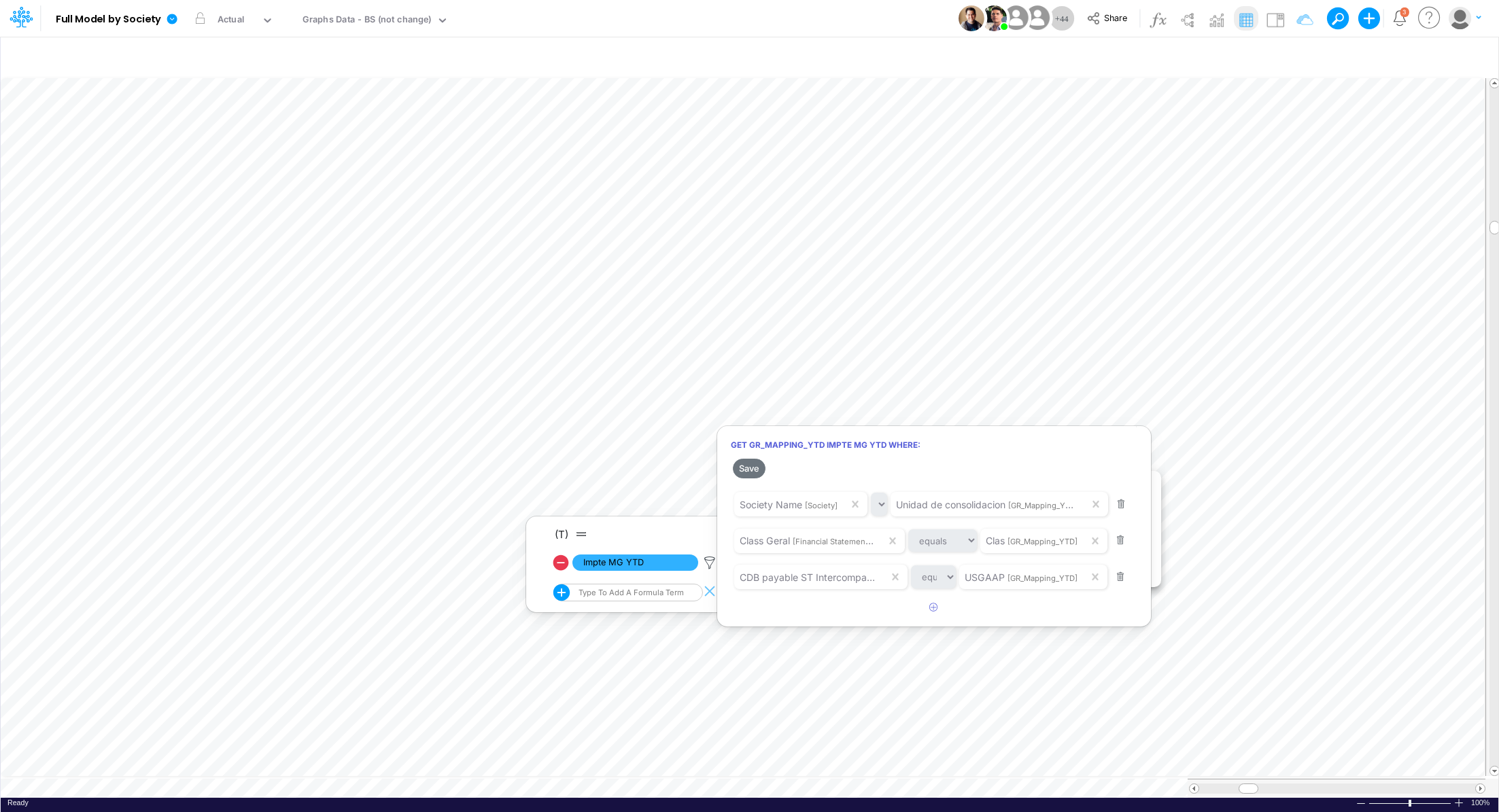
click at [464, 776] on div at bounding box center [749, 409] width 1499 height 805
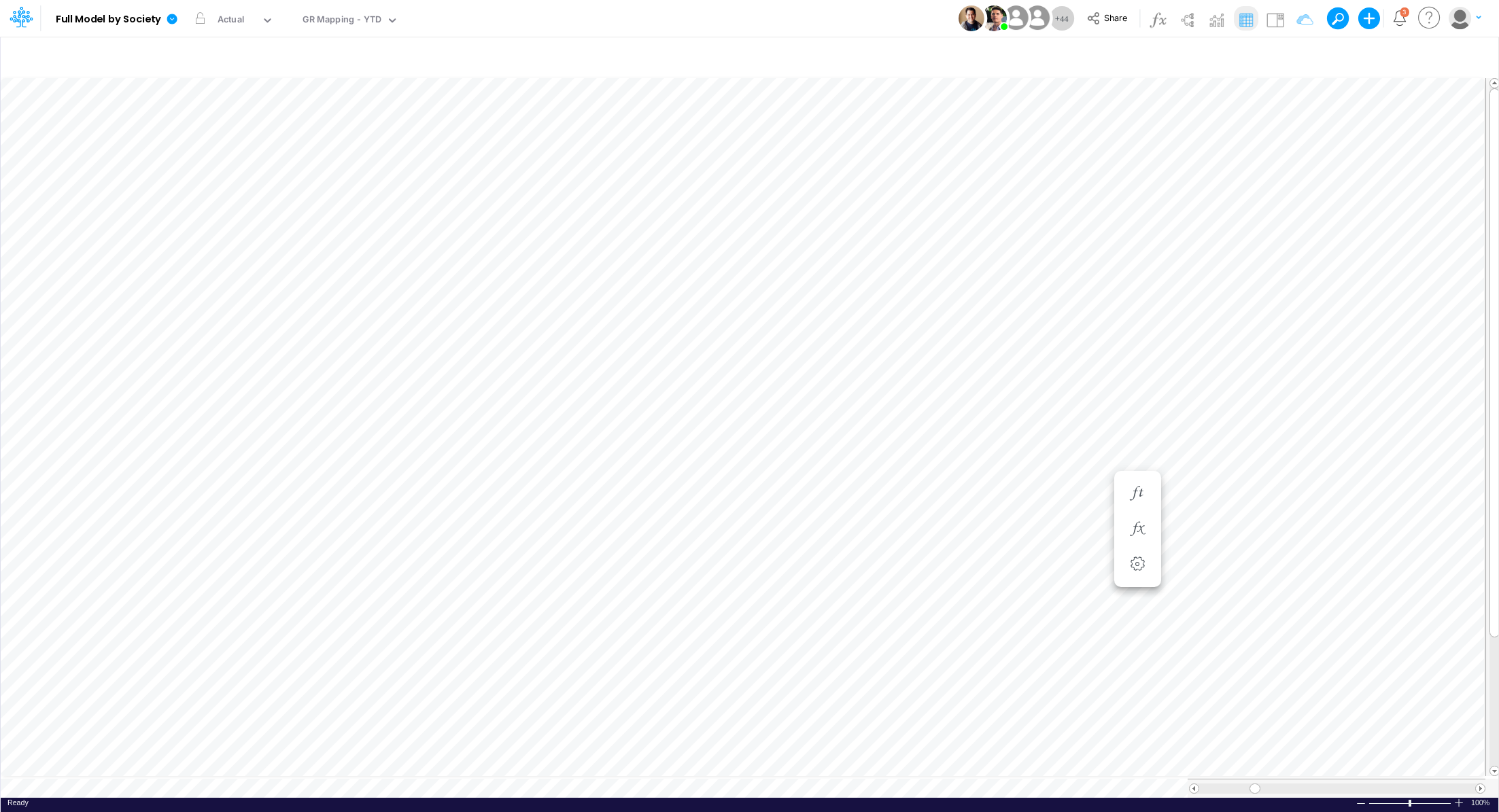
scroll to position [6, 2]
click at [1135, 528] on icon "button" at bounding box center [1137, 529] width 20 height 14
click at [704, 563] on icon at bounding box center [709, 563] width 20 height 14
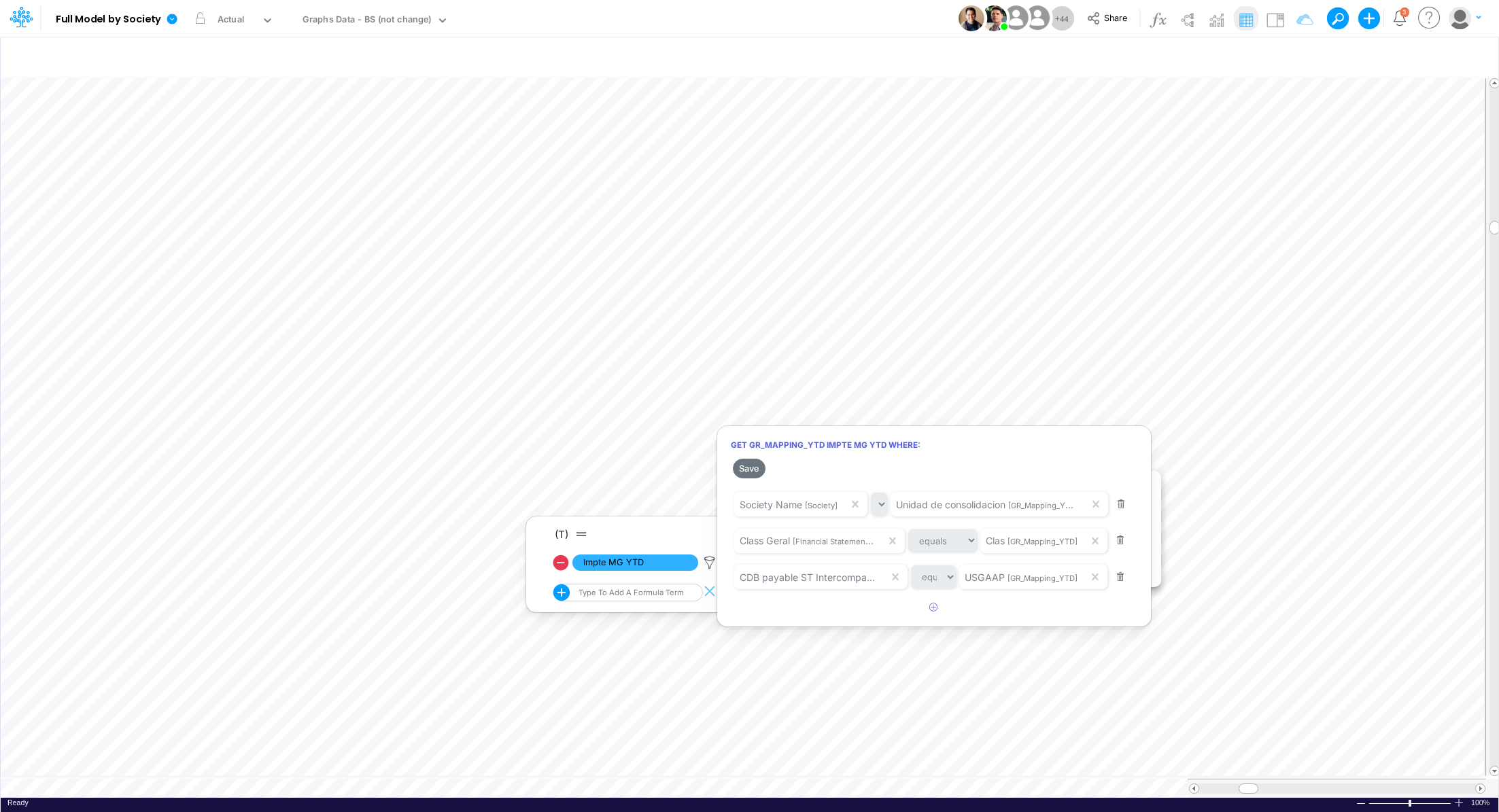
click at [481, 783] on div at bounding box center [749, 409] width 1499 height 805
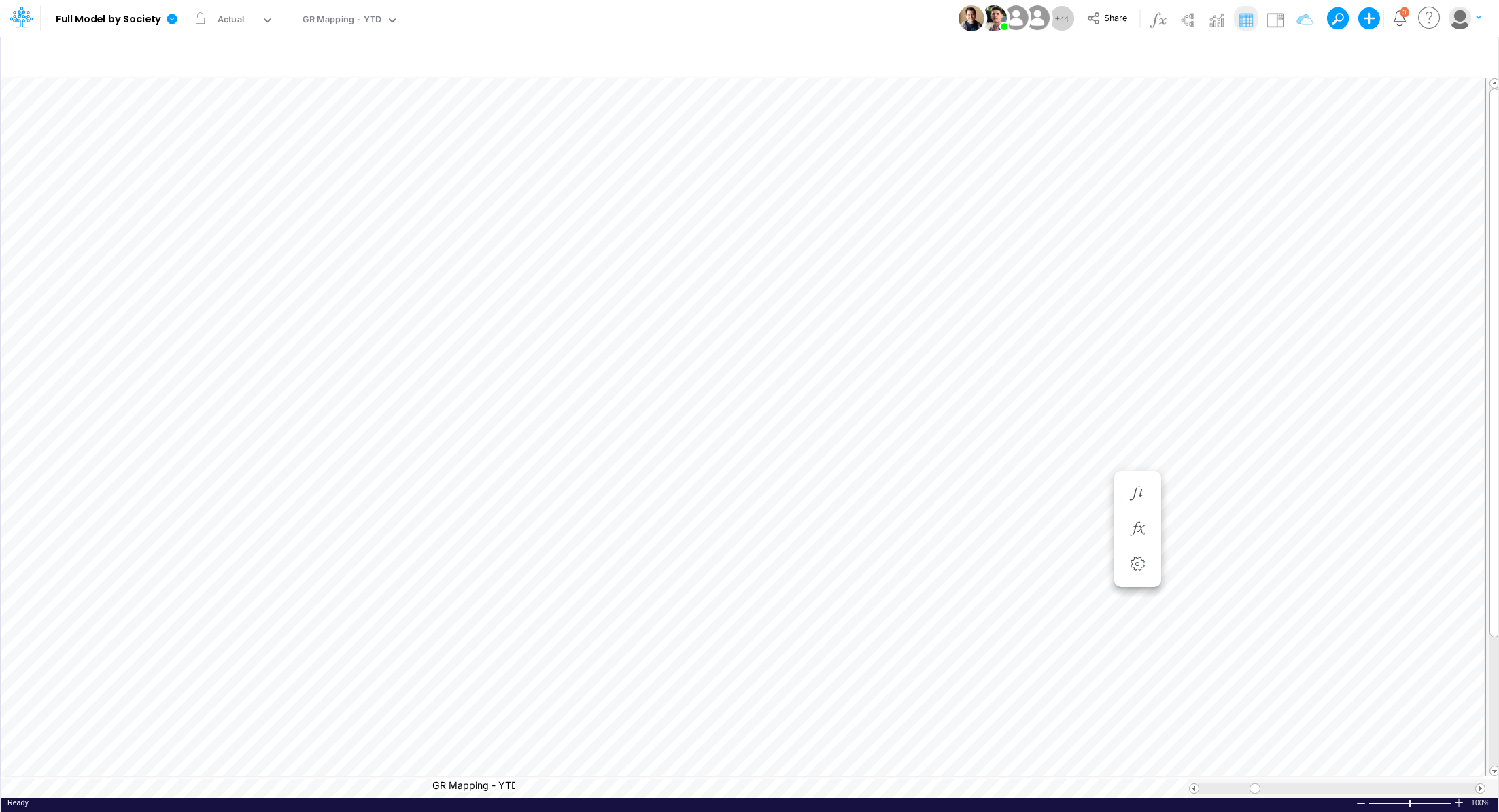
scroll to position [0, 3]
click at [1135, 524] on icon "button" at bounding box center [1137, 529] width 20 height 14
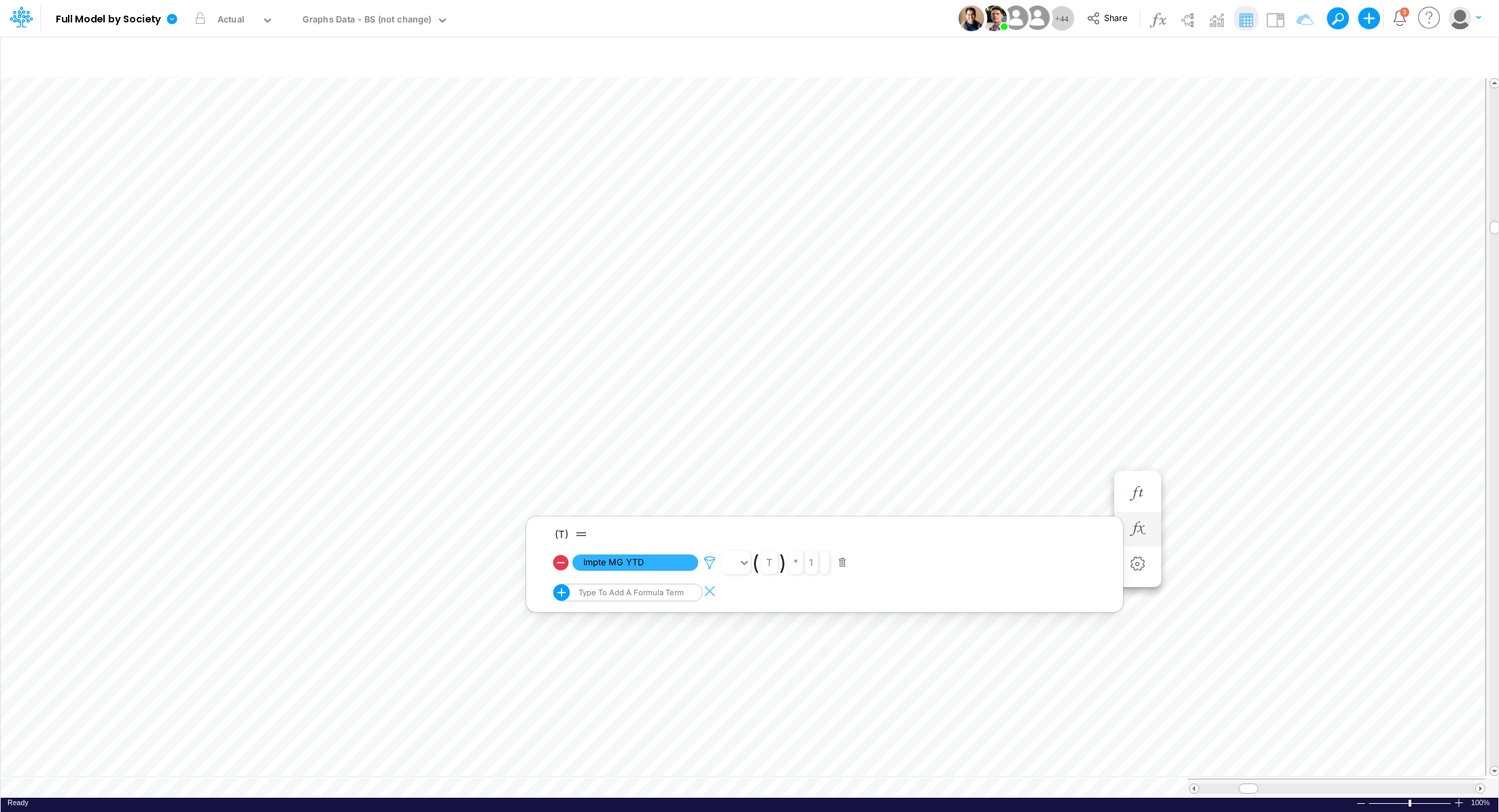
click at [709, 562] on icon at bounding box center [709, 563] width 20 height 14
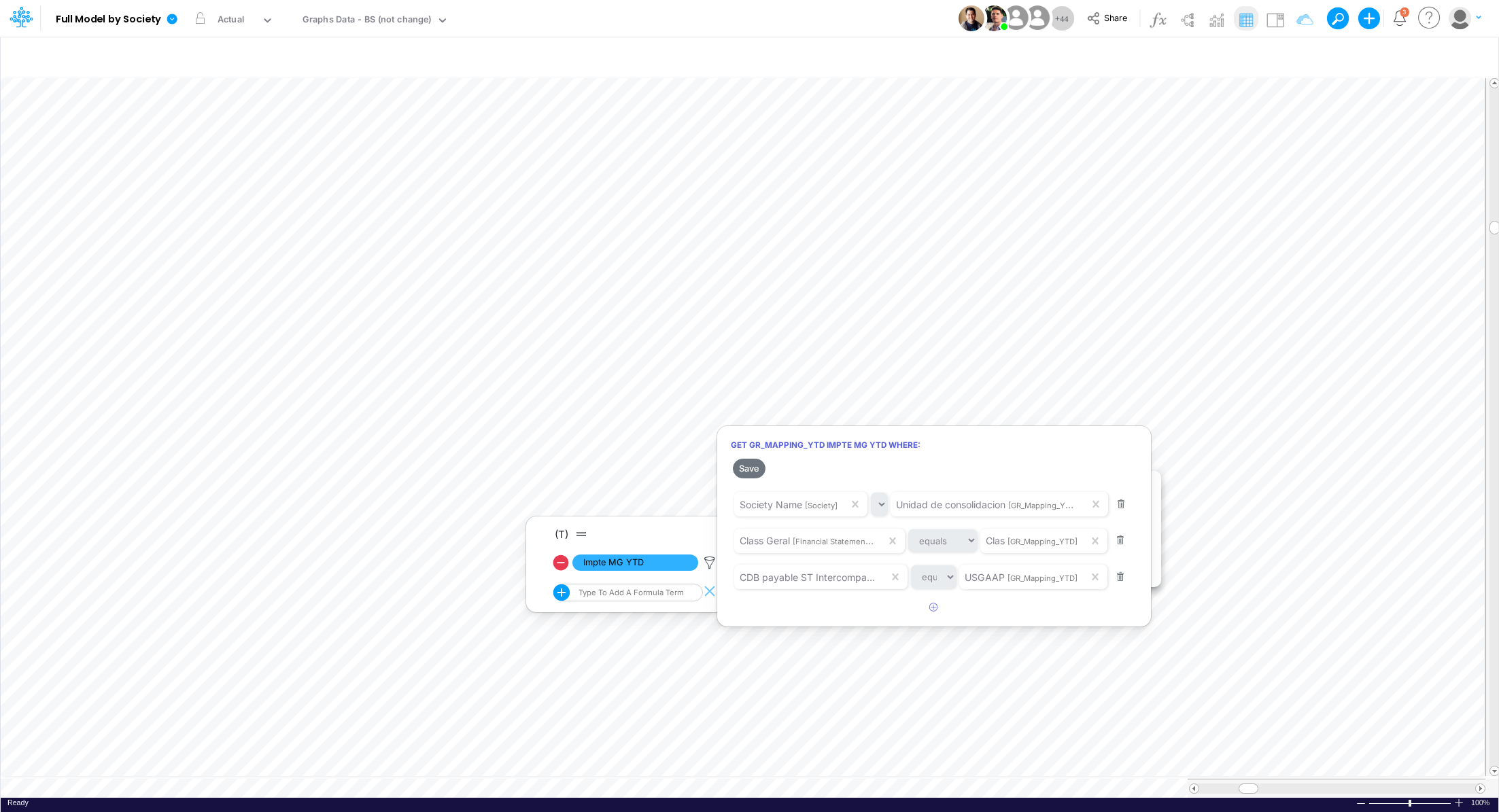
click at [276, 349] on div at bounding box center [749, 409] width 1499 height 805
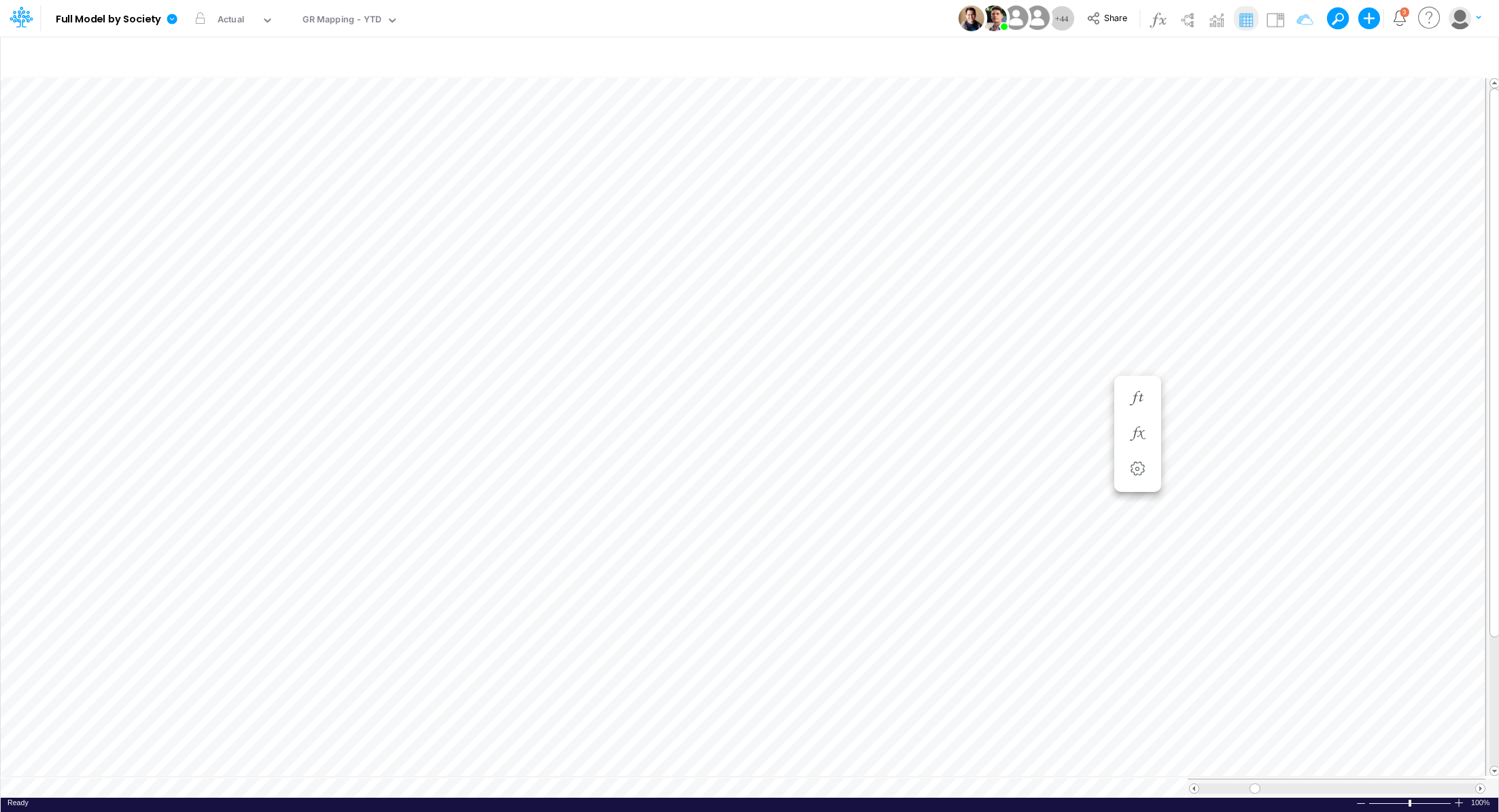
scroll to position [6, 2]
click at [1135, 532] on icon "button" at bounding box center [1137, 529] width 20 height 14
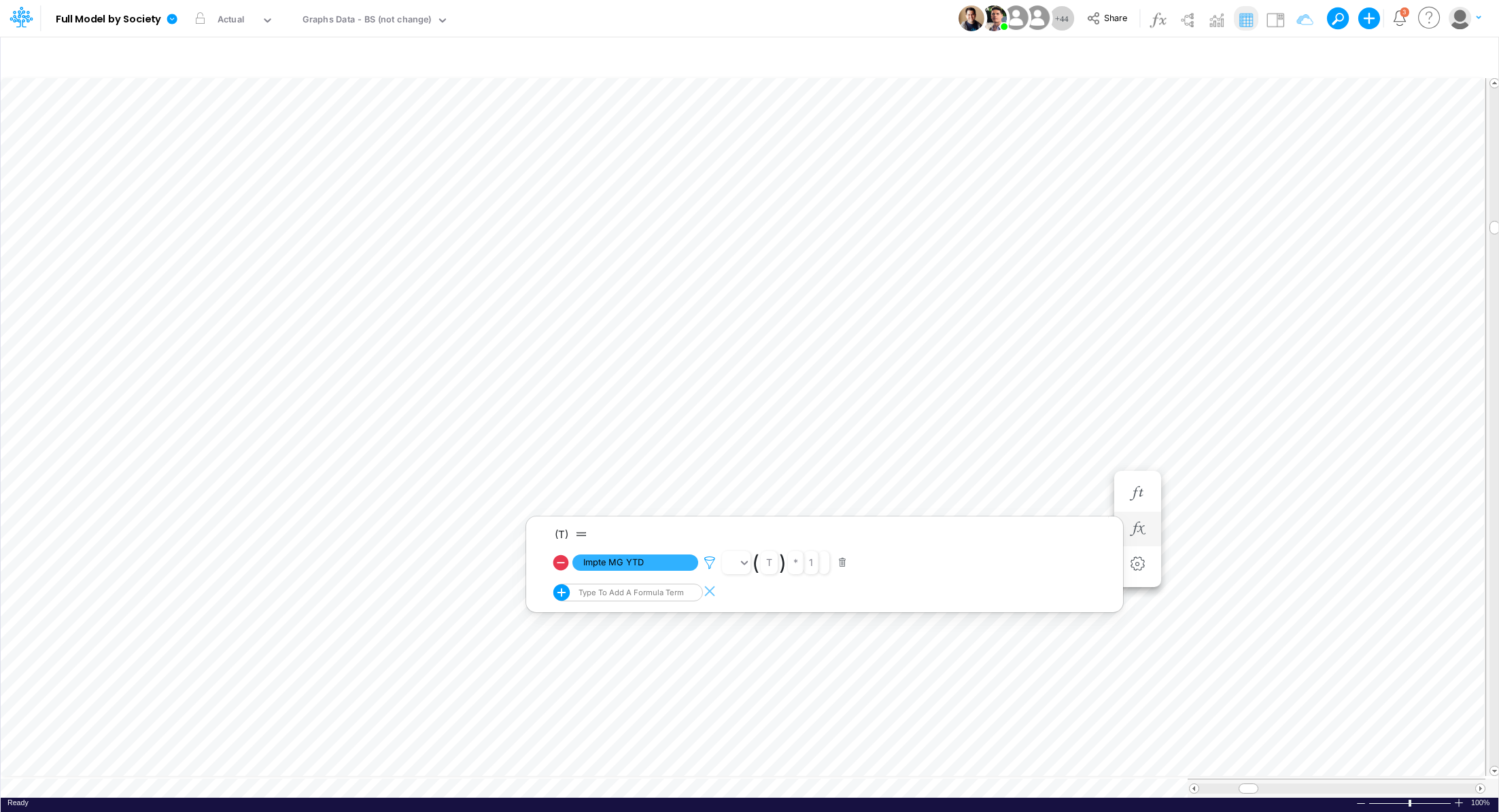
click at [707, 559] on icon at bounding box center [709, 563] width 20 height 14
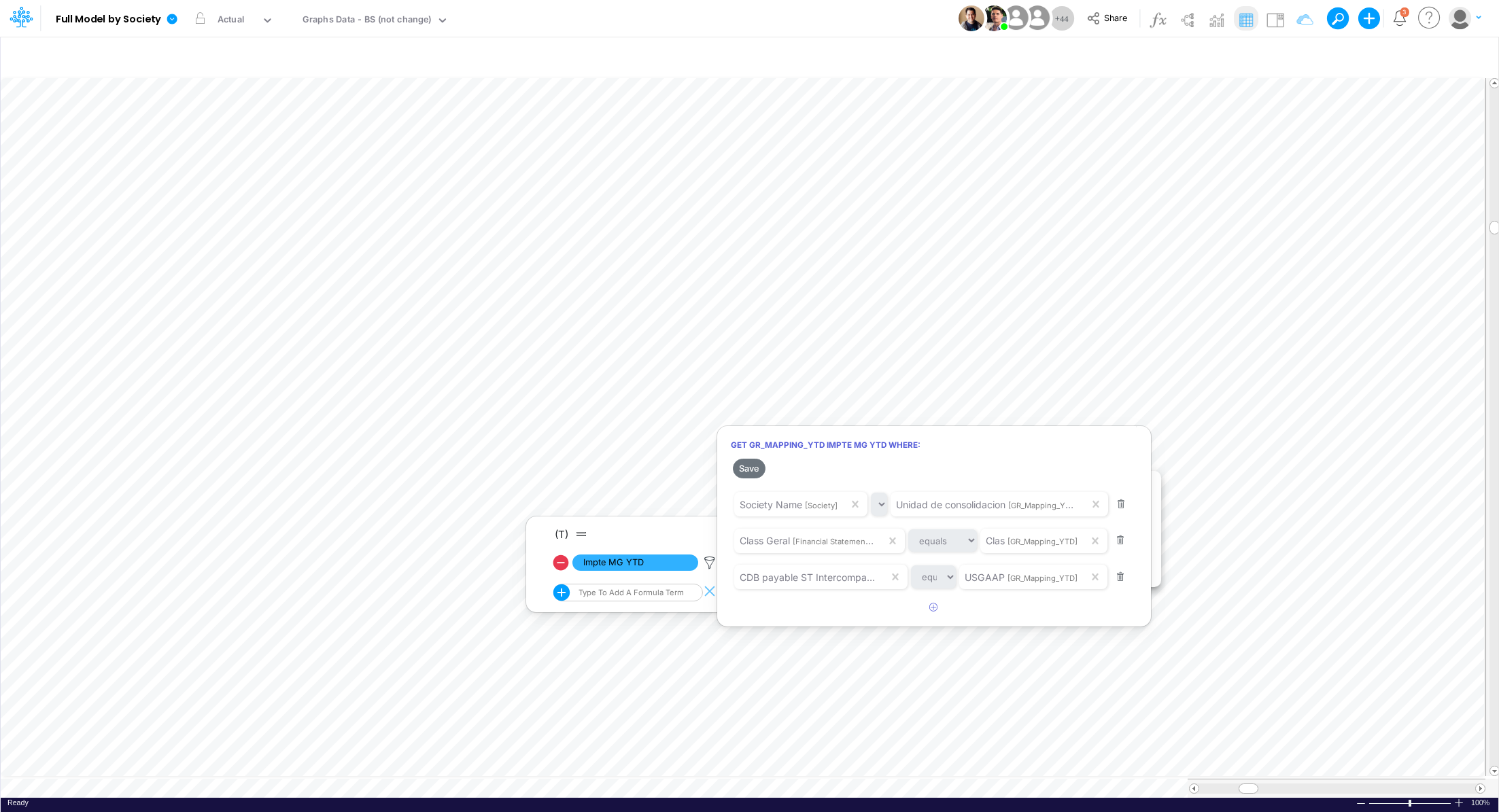
click at [481, 782] on div at bounding box center [749, 409] width 1499 height 805
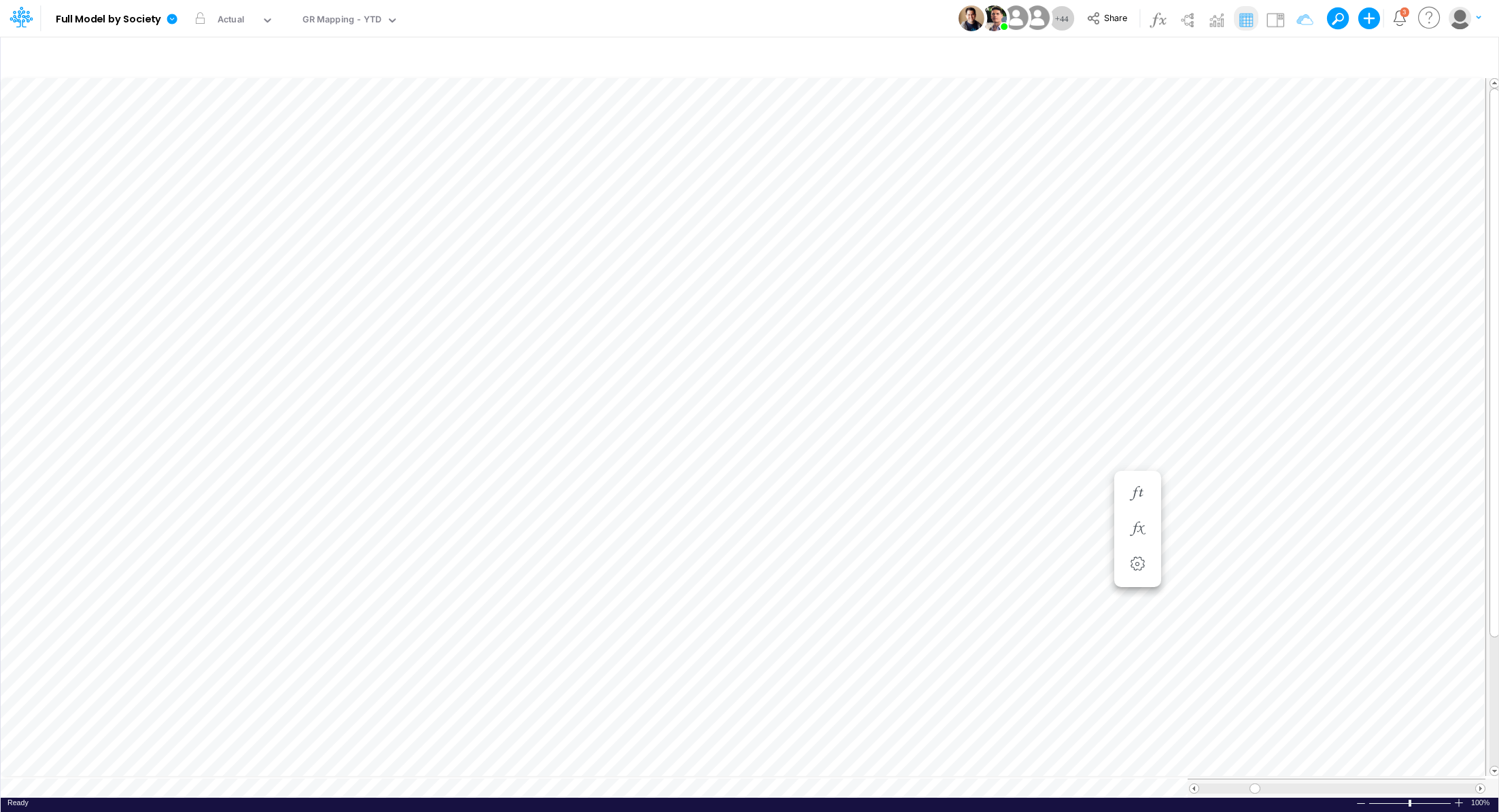
scroll to position [6, 2]
click at [1143, 529] on icon "button" at bounding box center [1137, 529] width 20 height 14
click at [706, 562] on icon at bounding box center [709, 563] width 20 height 14
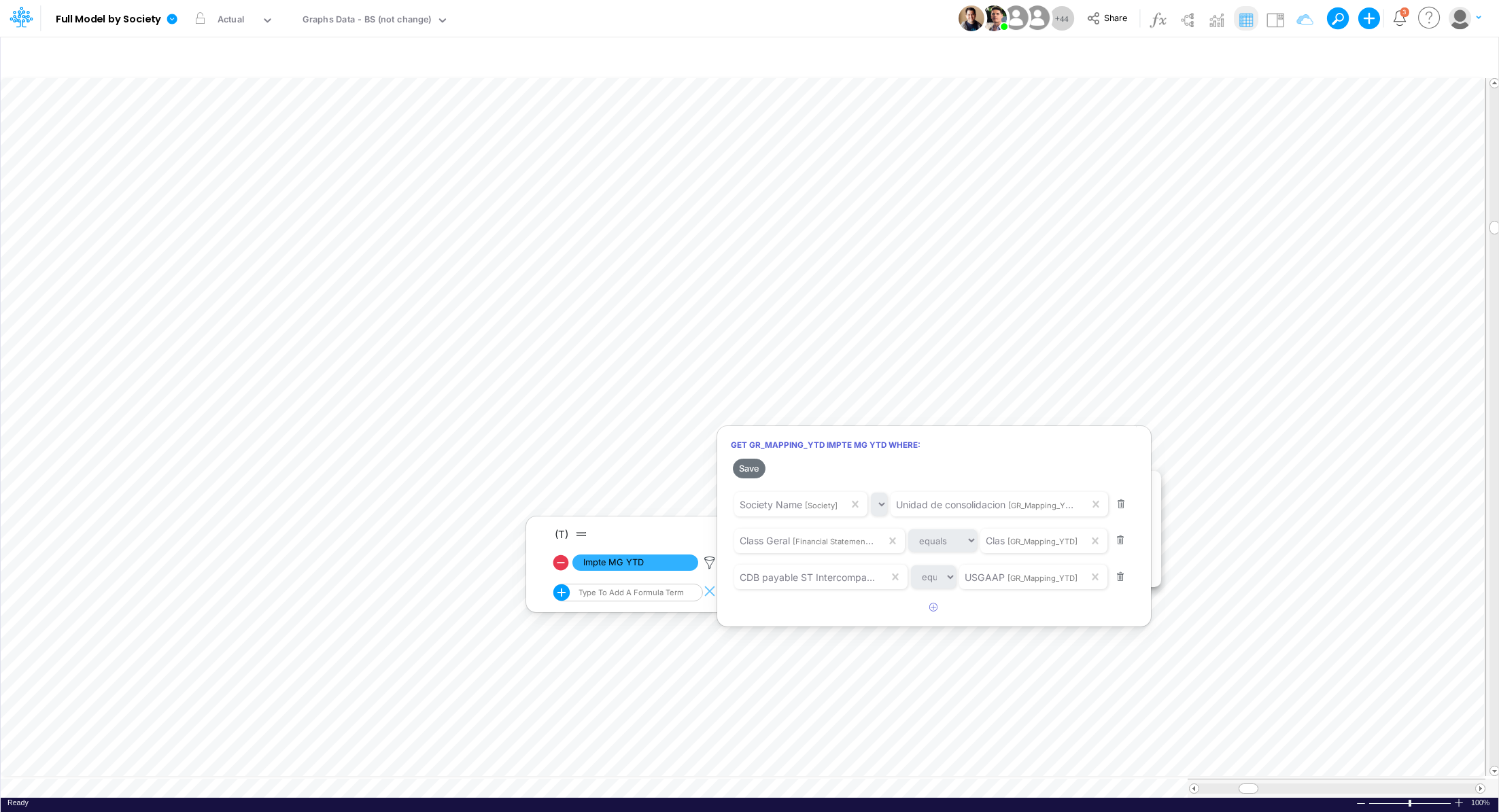
click at [1077, 363] on div at bounding box center [749, 409] width 1499 height 805
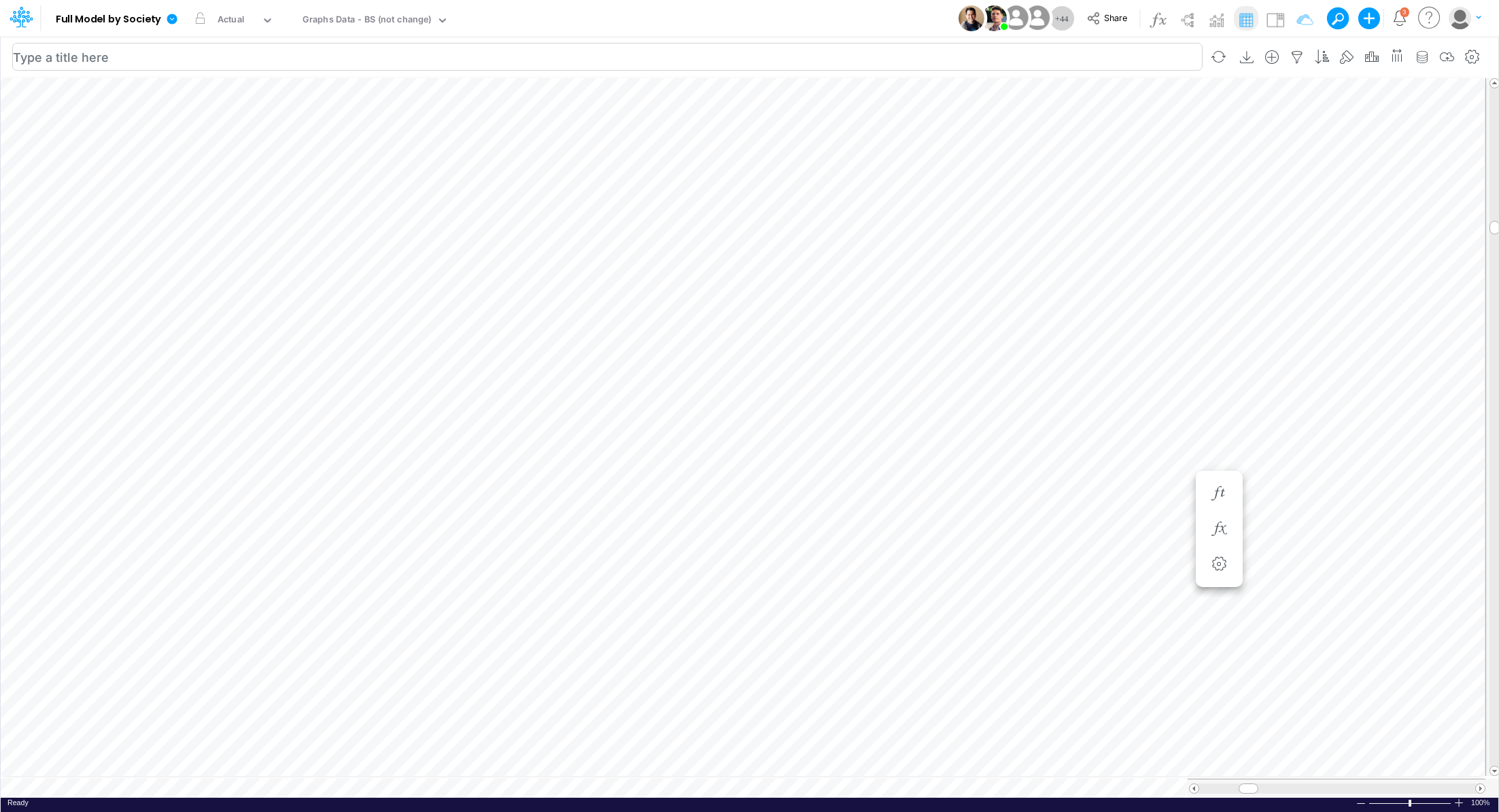
scroll to position [6, 2]
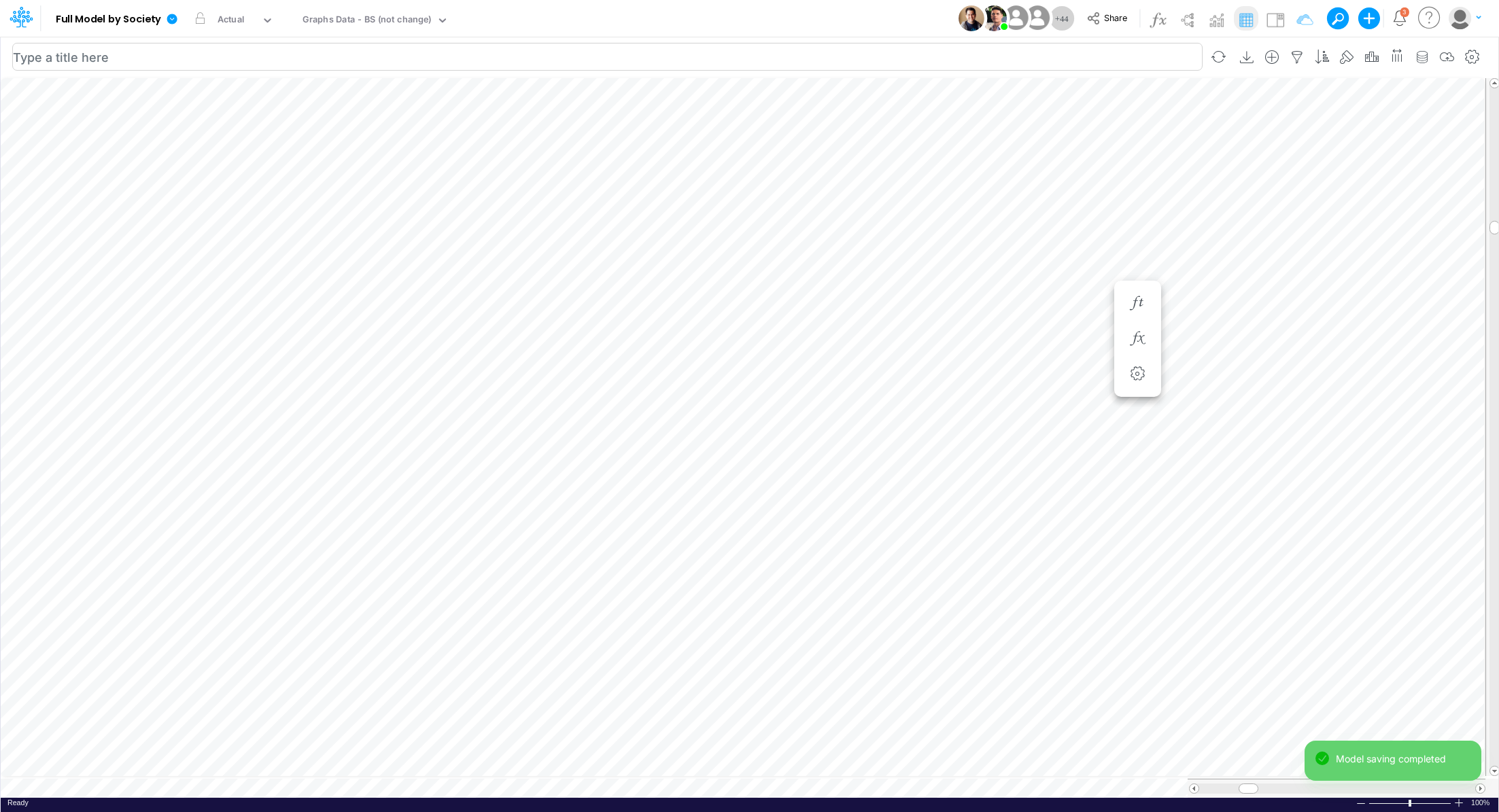
scroll to position [6, 2]
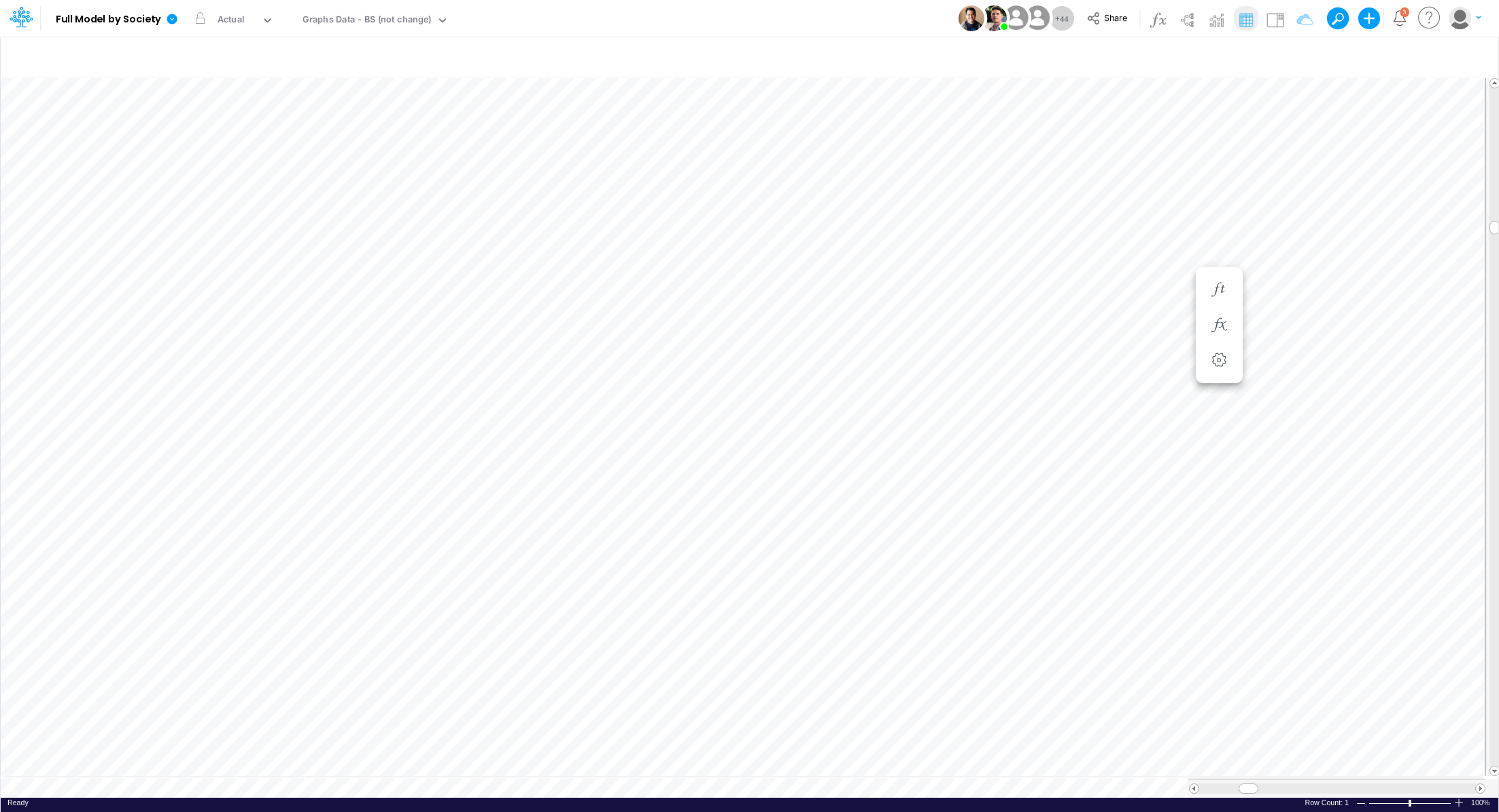
scroll to position [6, 2]
click at [172, 17] on icon at bounding box center [173, 18] width 11 height 11
click at [242, 122] on button "Export" at bounding box center [240, 119] width 145 height 22
click at [376, 141] on div "Excel" at bounding box center [386, 126] width 147 height 34
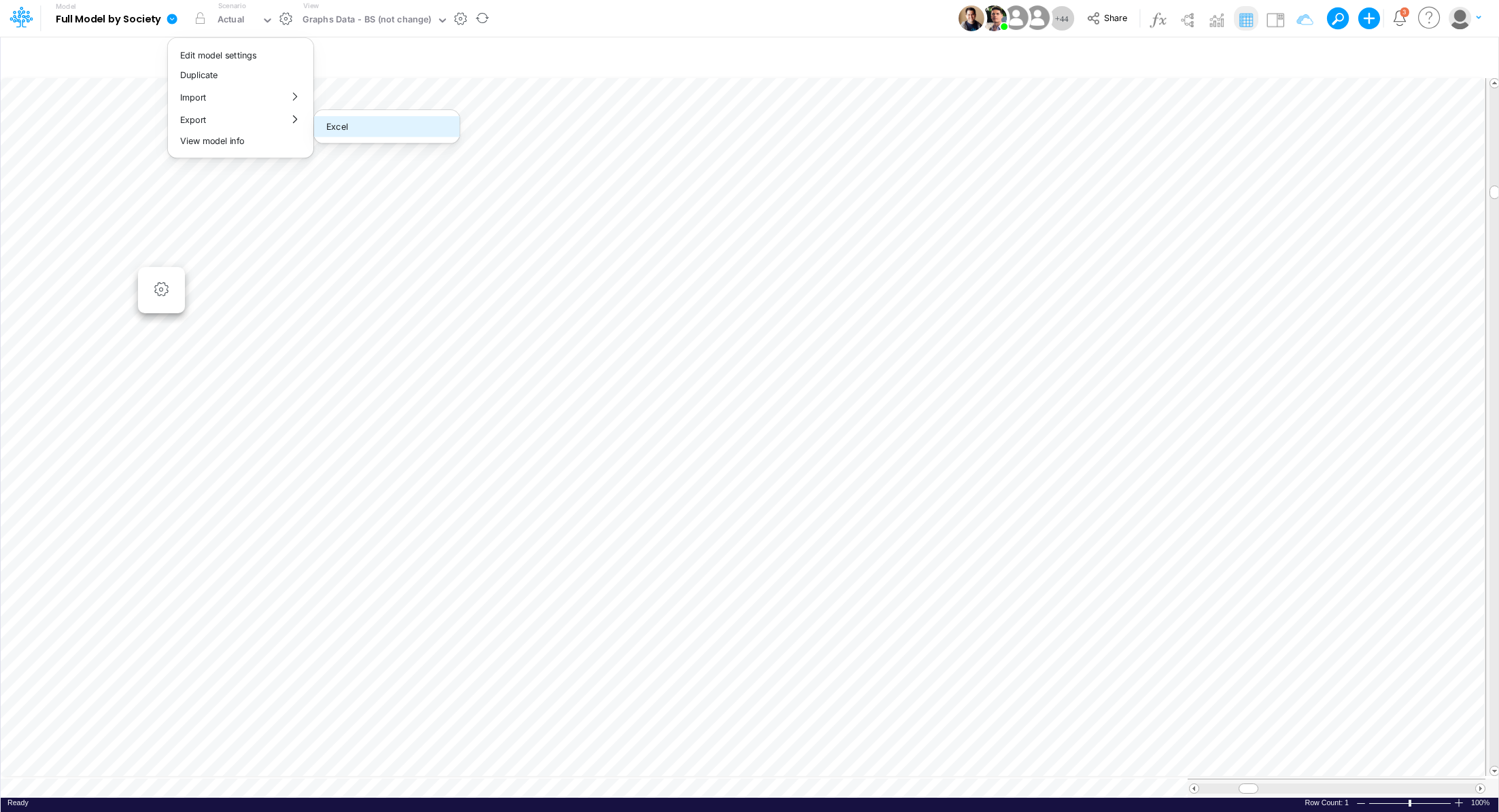
click at [375, 134] on button "Excel" at bounding box center [386, 127] width 145 height 21
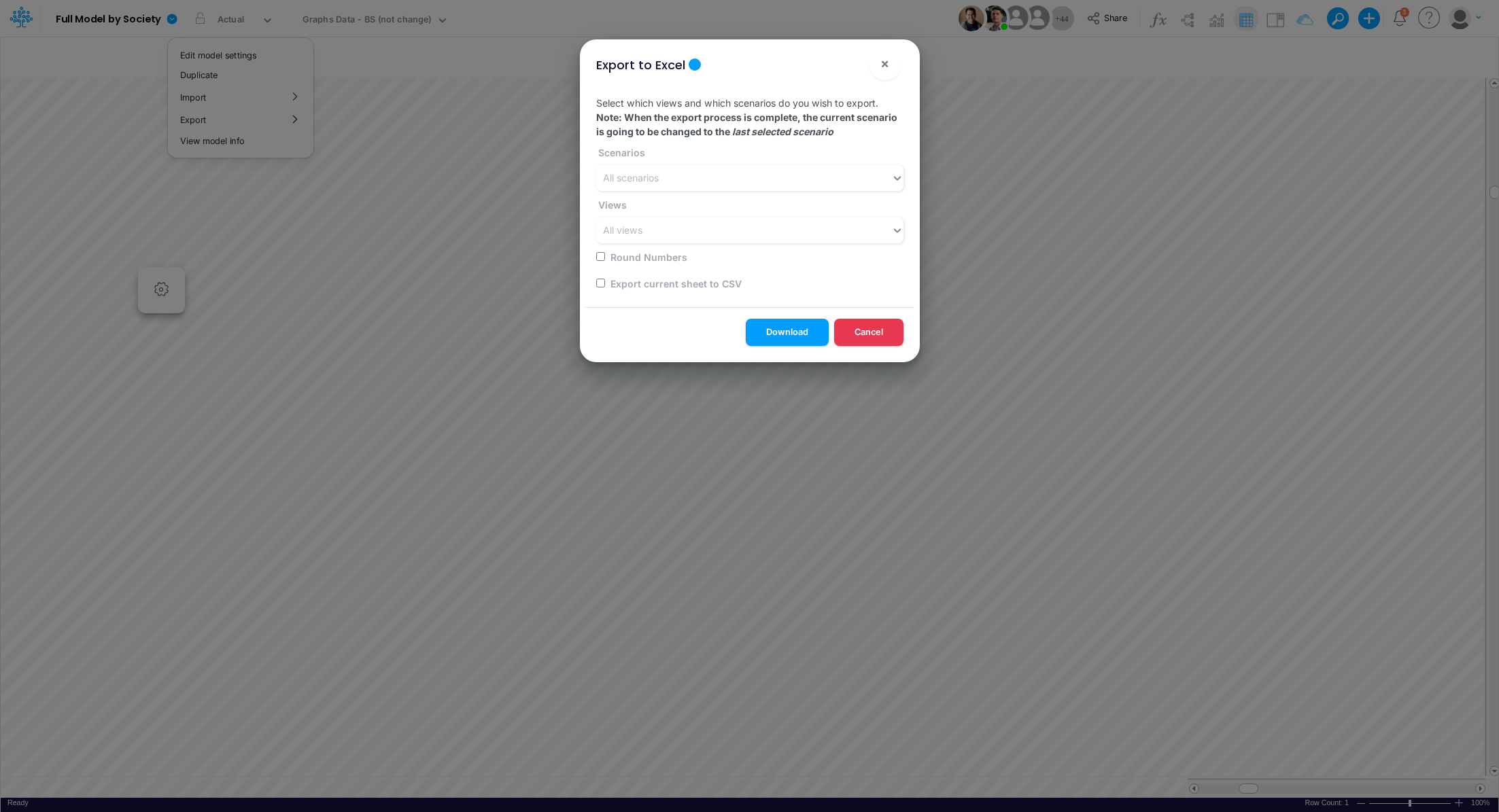
click at [702, 285] on label "Export current sheet to CSV" at bounding box center [674, 283] width 133 height 14
click at [599, 282] on input "checkbox" at bounding box center [600, 283] width 9 height 9
checkbox input "true"
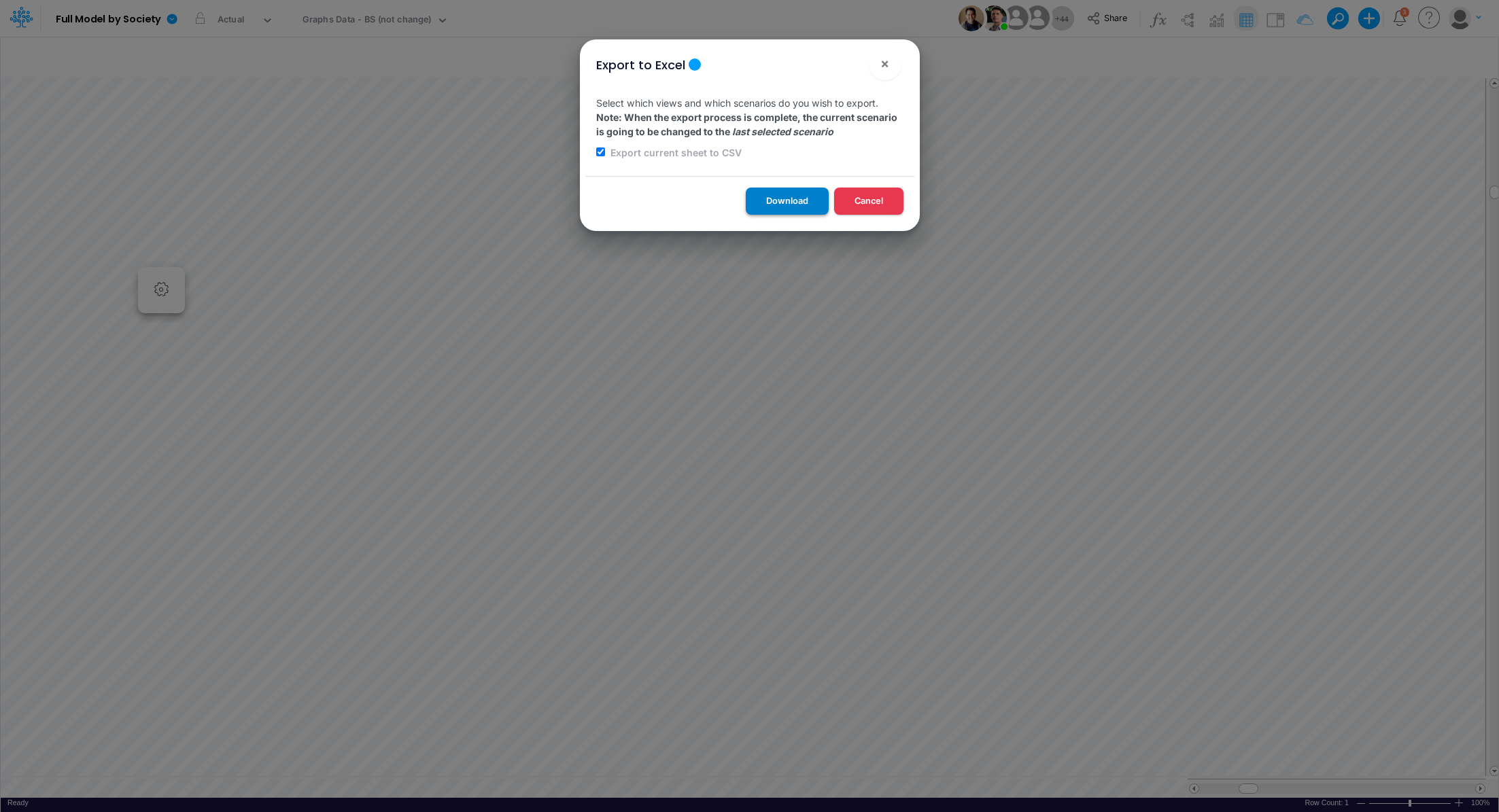
click at [782, 203] on button "Download" at bounding box center [787, 201] width 83 height 26
click at [885, 63] on span "×" at bounding box center [885, 63] width 9 height 17
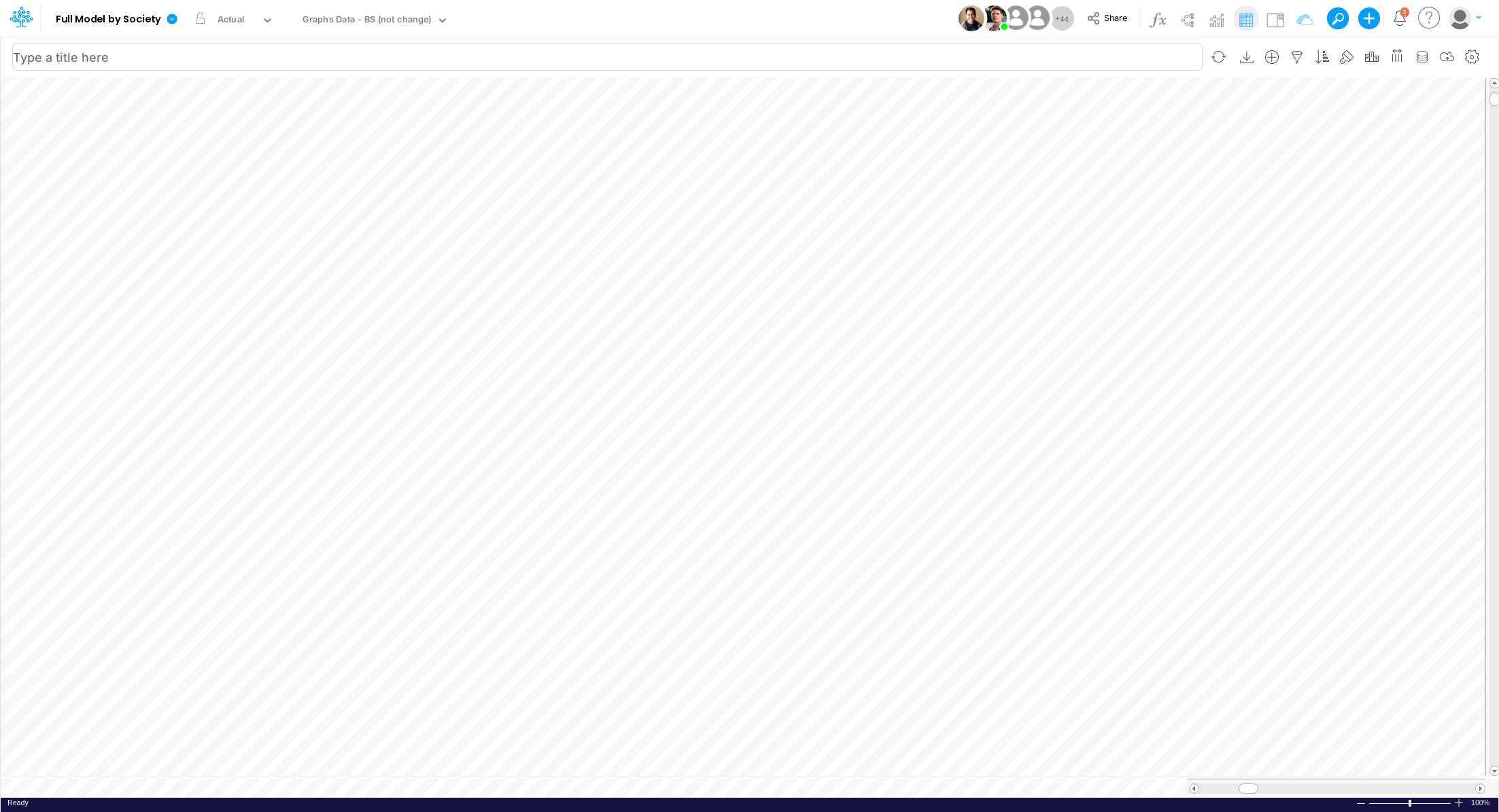
scroll to position [6, 2]
click at [368, 22] on div "Graphs Data - BS (not change)" at bounding box center [367, 21] width 129 height 16
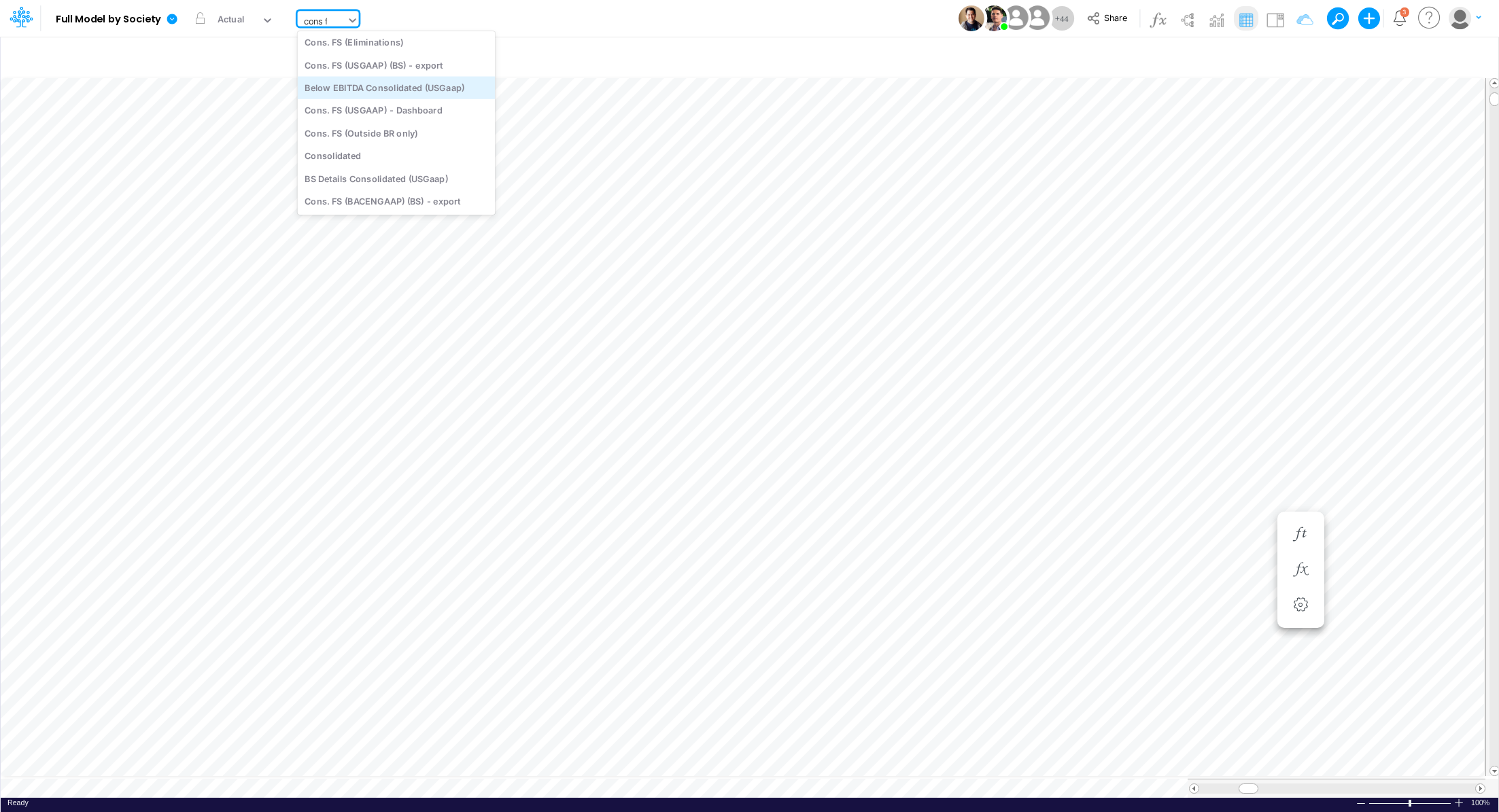
scroll to position [0, 0]
type input "cons"
click at [390, 96] on div "Cons. FS (USGaap)" at bounding box center [396, 90] width 198 height 22
type input "Consolidated FS - USGAAP"
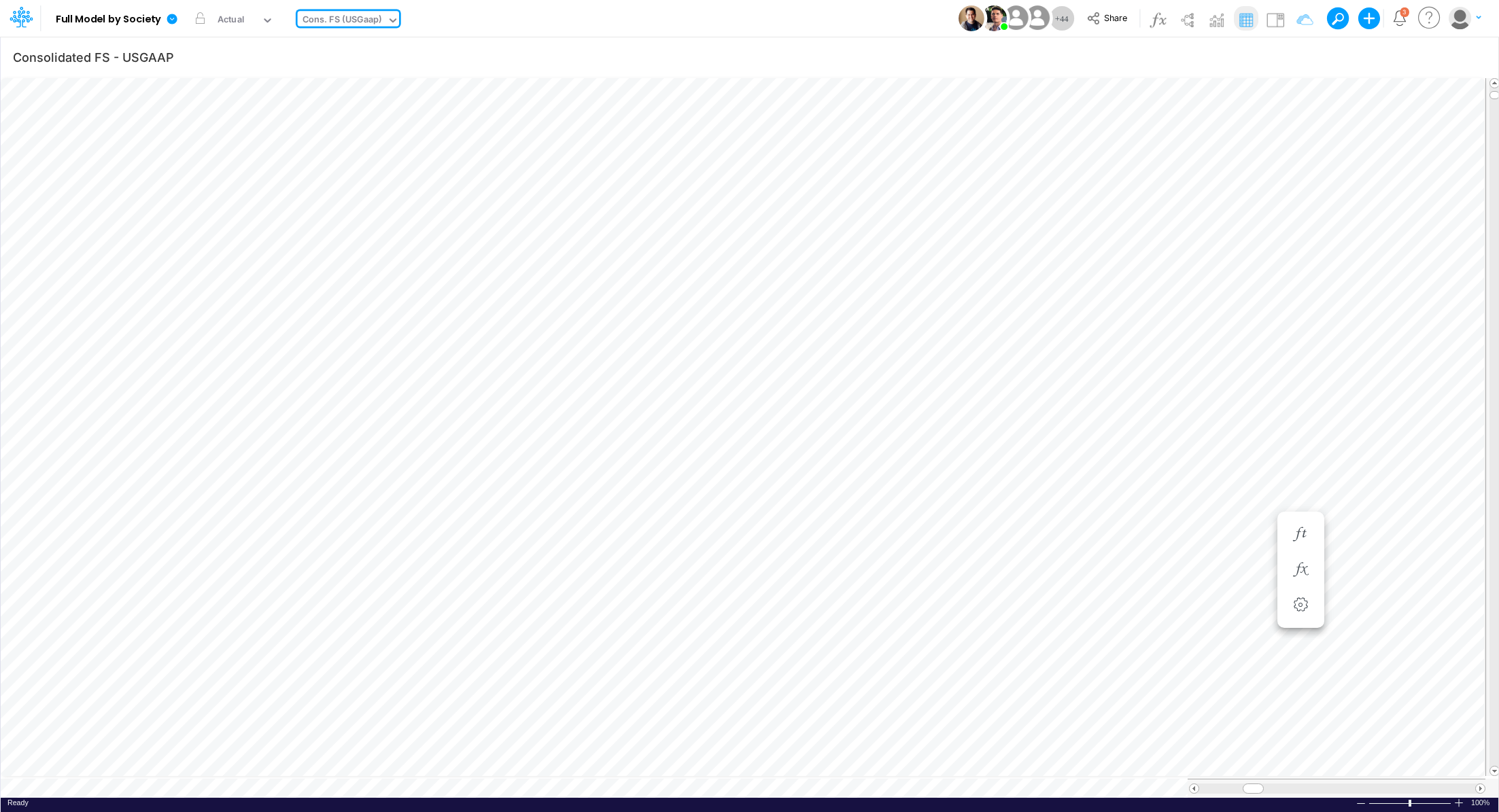
click at [388, 798] on div "Ready 100% Sum: null Max: null Min: null Numerical Count: null Count: null Aver…" at bounding box center [750, 806] width 1498 height 17
type input "Consolidated FS - USGAAP"
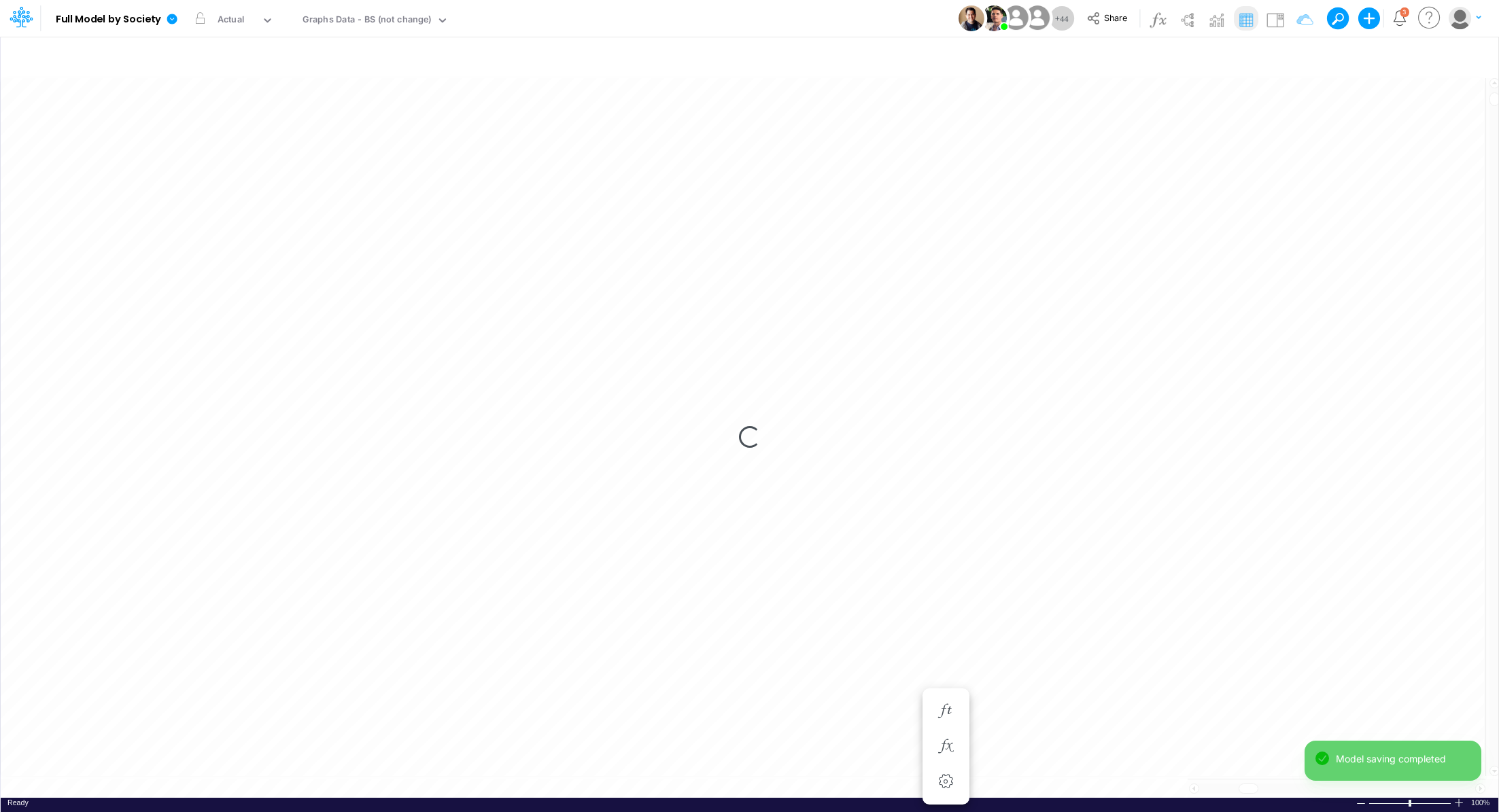
scroll to position [6, 2]
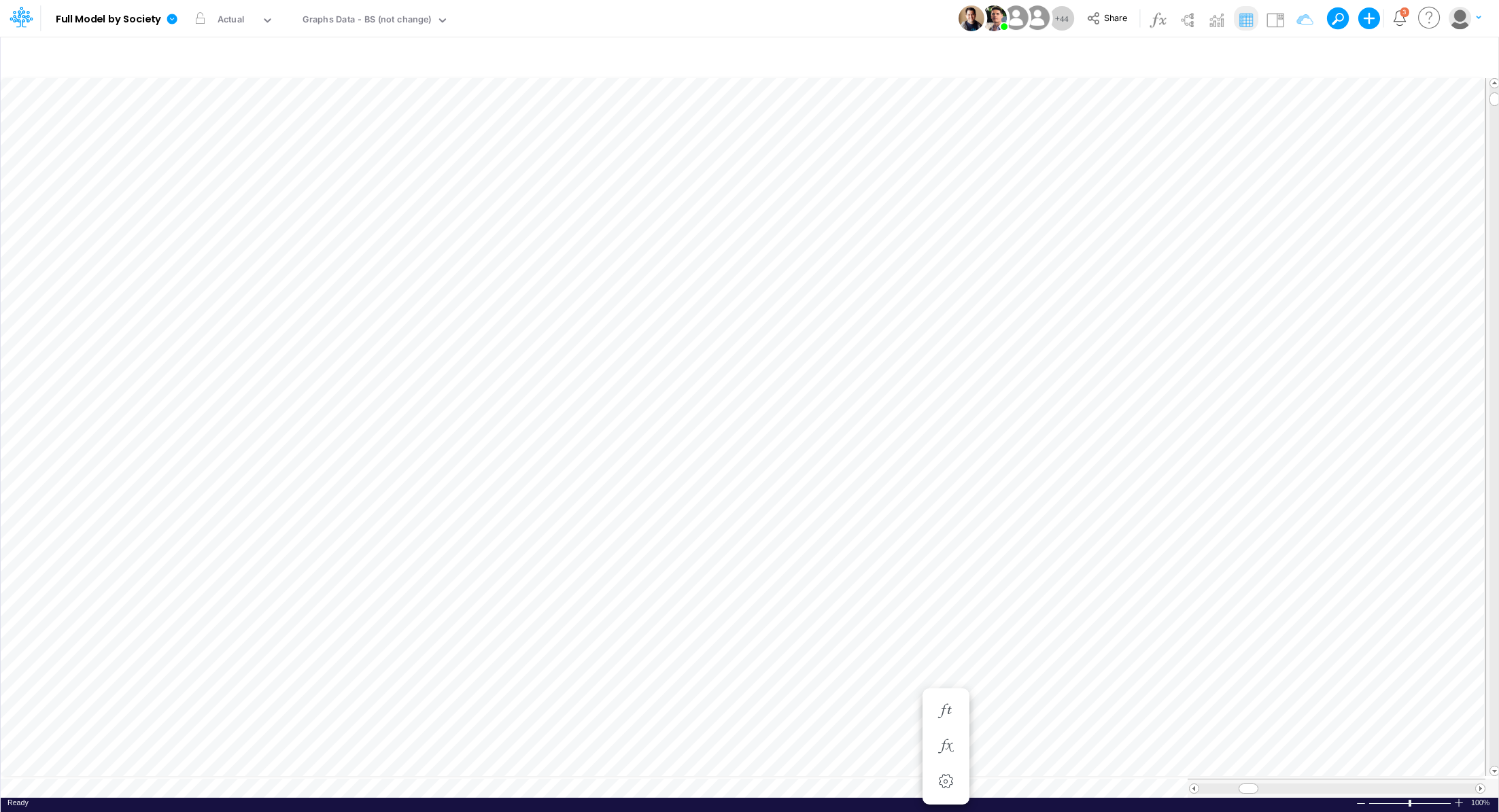
type input "Consolidated FS - USGAAP"
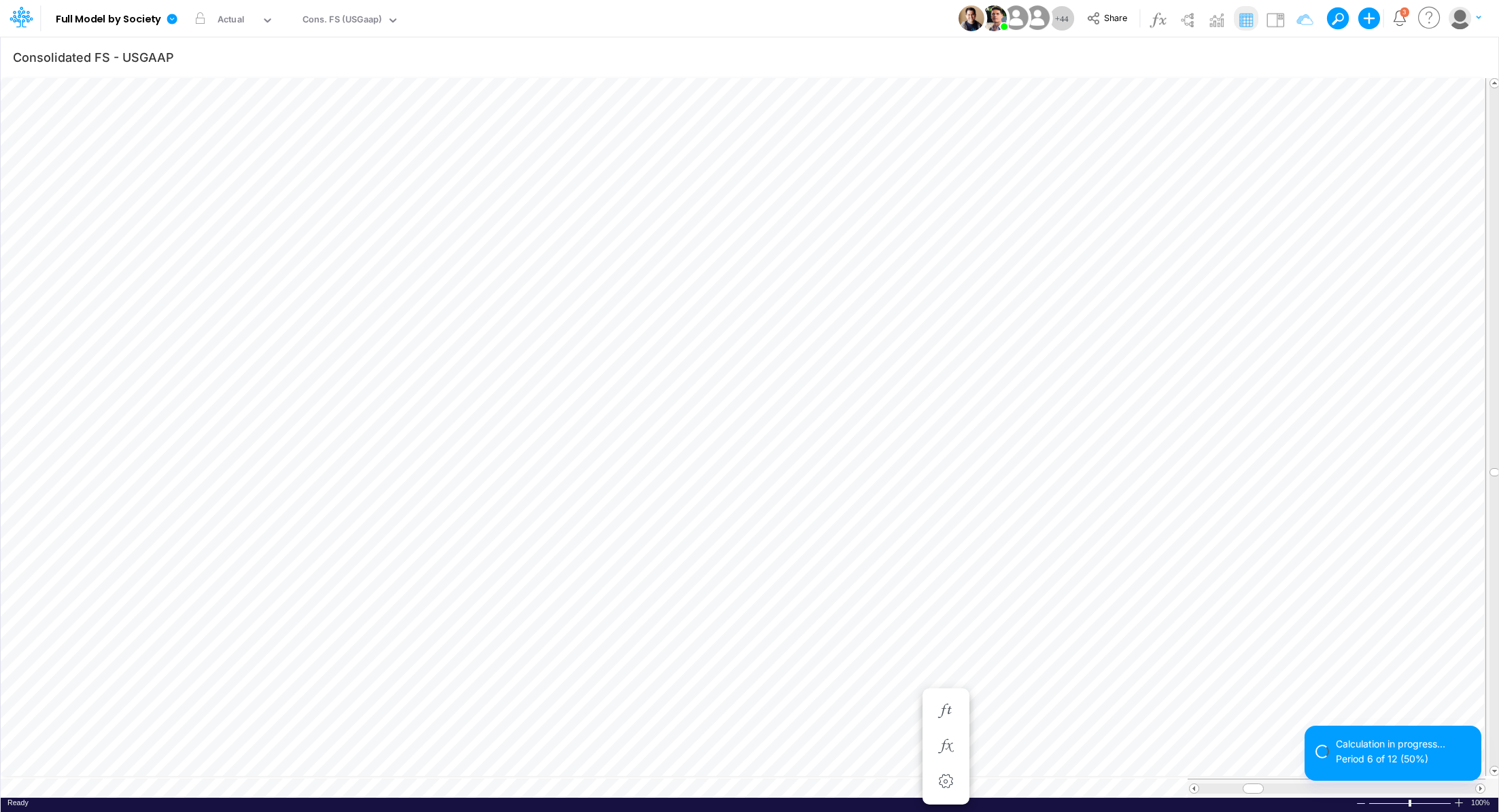
scroll to position [6, 2]
click at [946, 702] on button "button" at bounding box center [946, 711] width 26 height 27
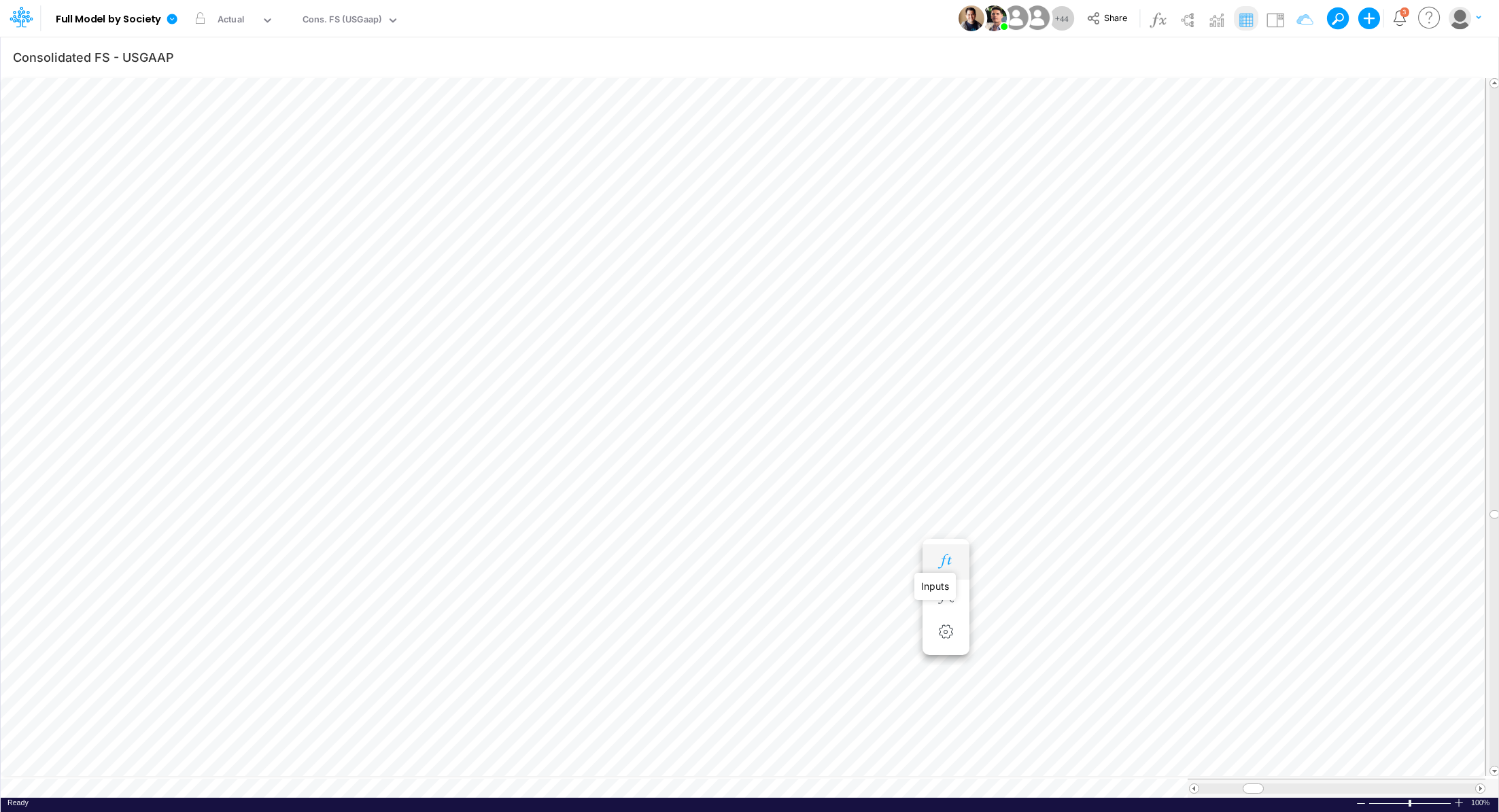
click at [952, 563] on icon "button" at bounding box center [945, 561] width 20 height 14
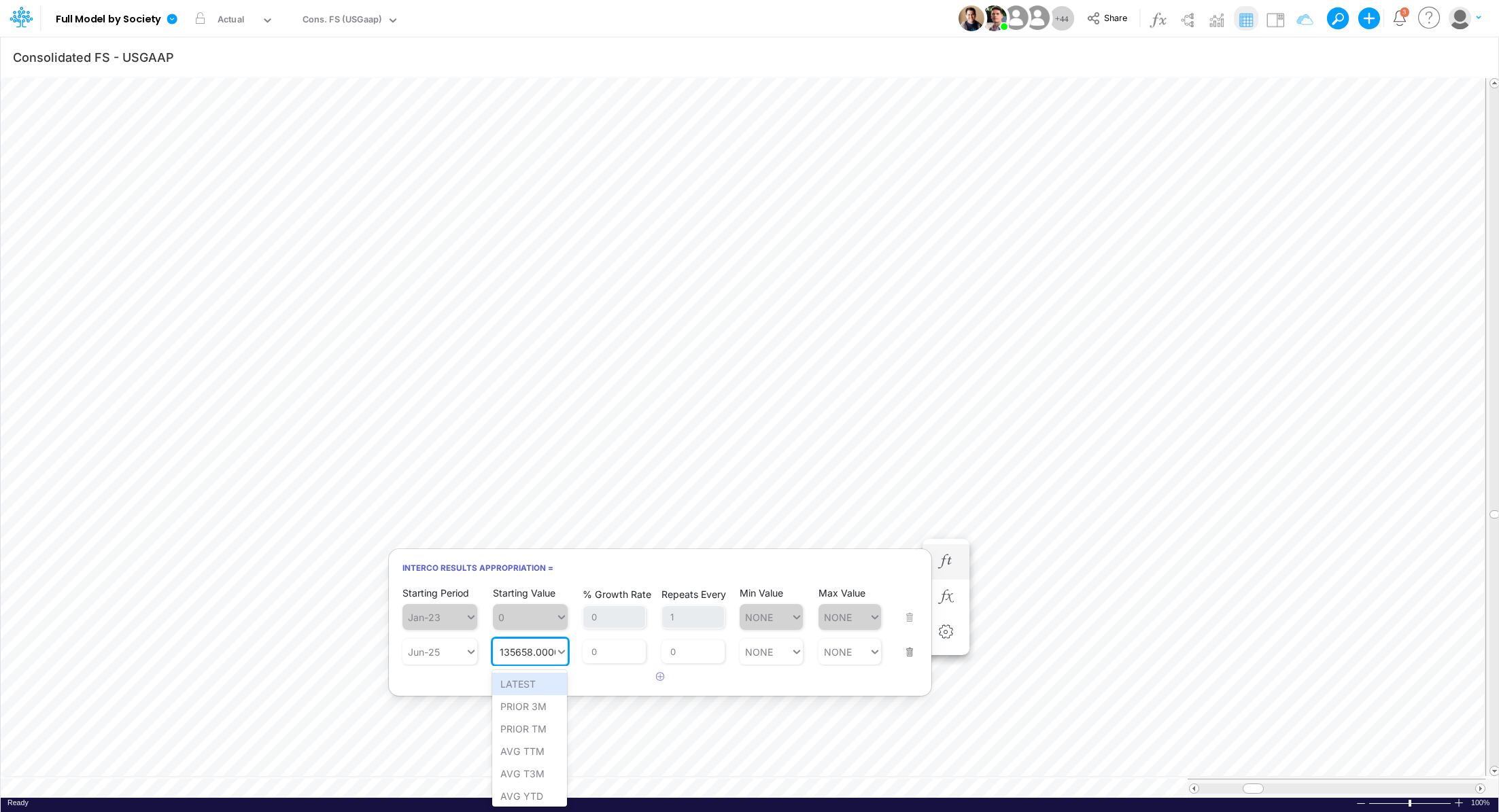
click at [501, 649] on input "135658.00000000012" at bounding box center [550, 652] width 100 height 11
click at [508, 684] on div "Set value -135658.00000000012" at bounding box center [575, 684] width 165 height 22
type input "-135658.00000000012"
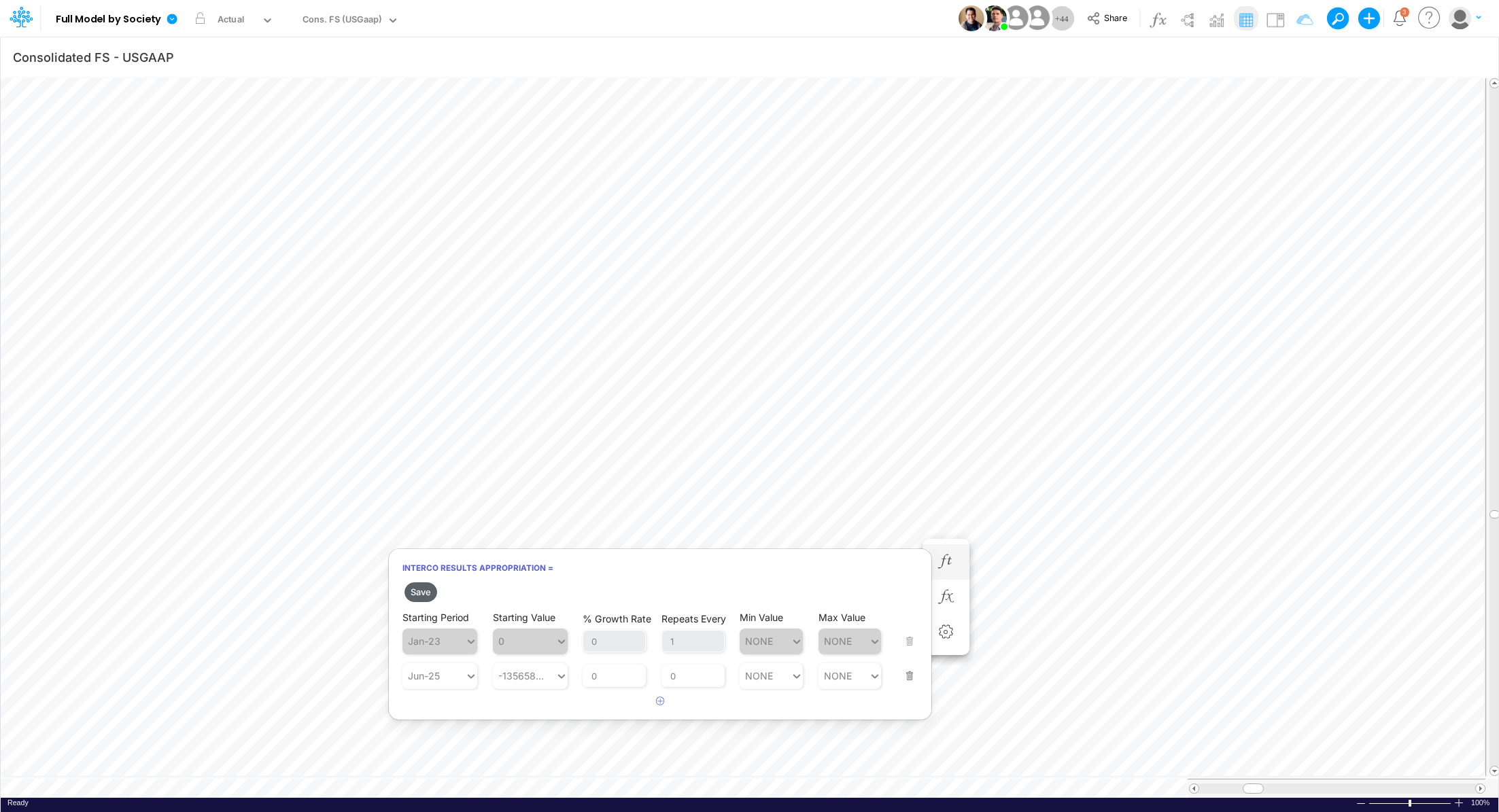
click at [422, 587] on button "Save" at bounding box center [421, 592] width 33 height 19
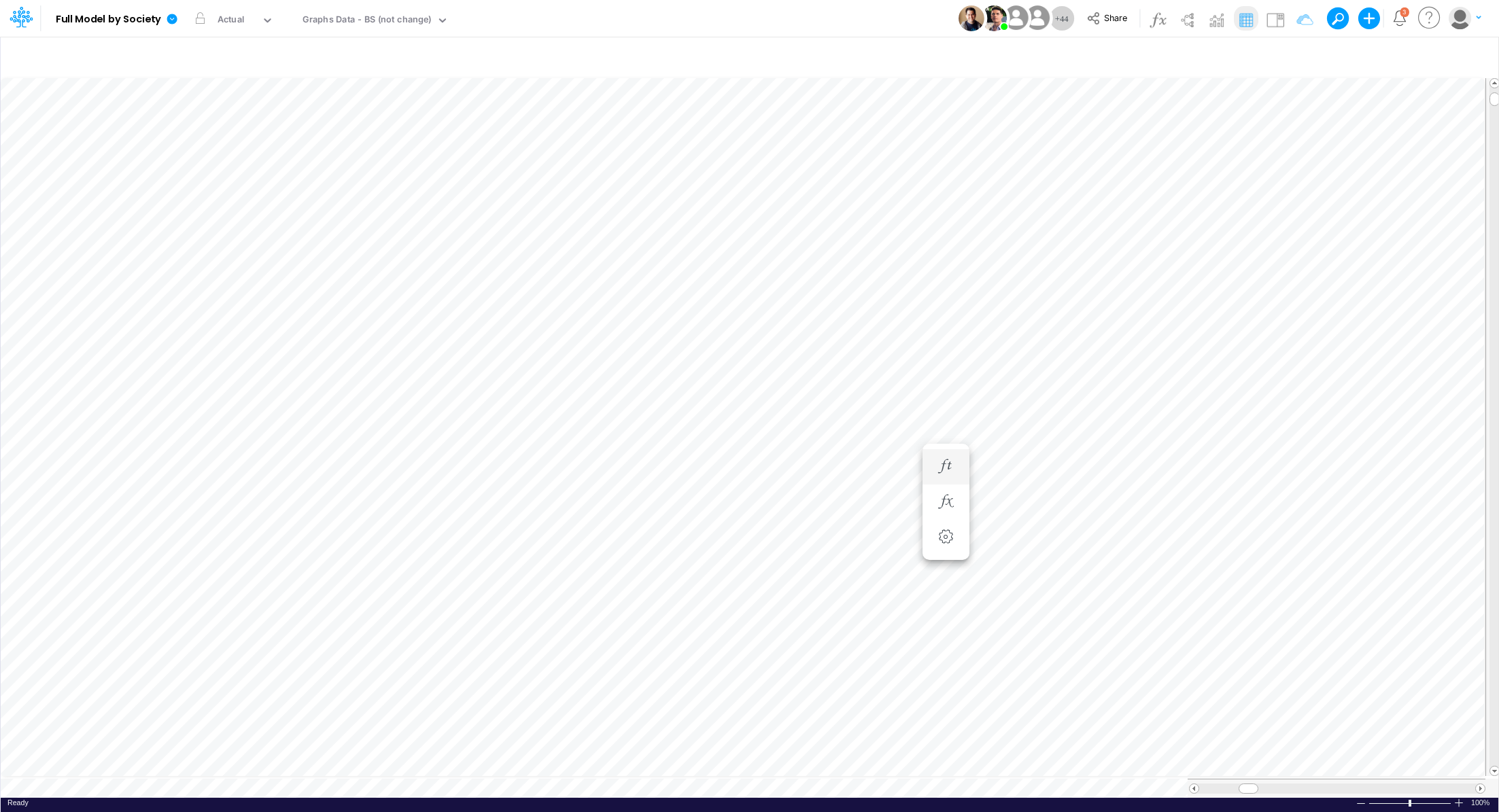
scroll to position [6, 2]
click at [175, 17] on icon at bounding box center [173, 18] width 11 height 11
click at [227, 142] on button "View model info" at bounding box center [240, 141] width 145 height 21
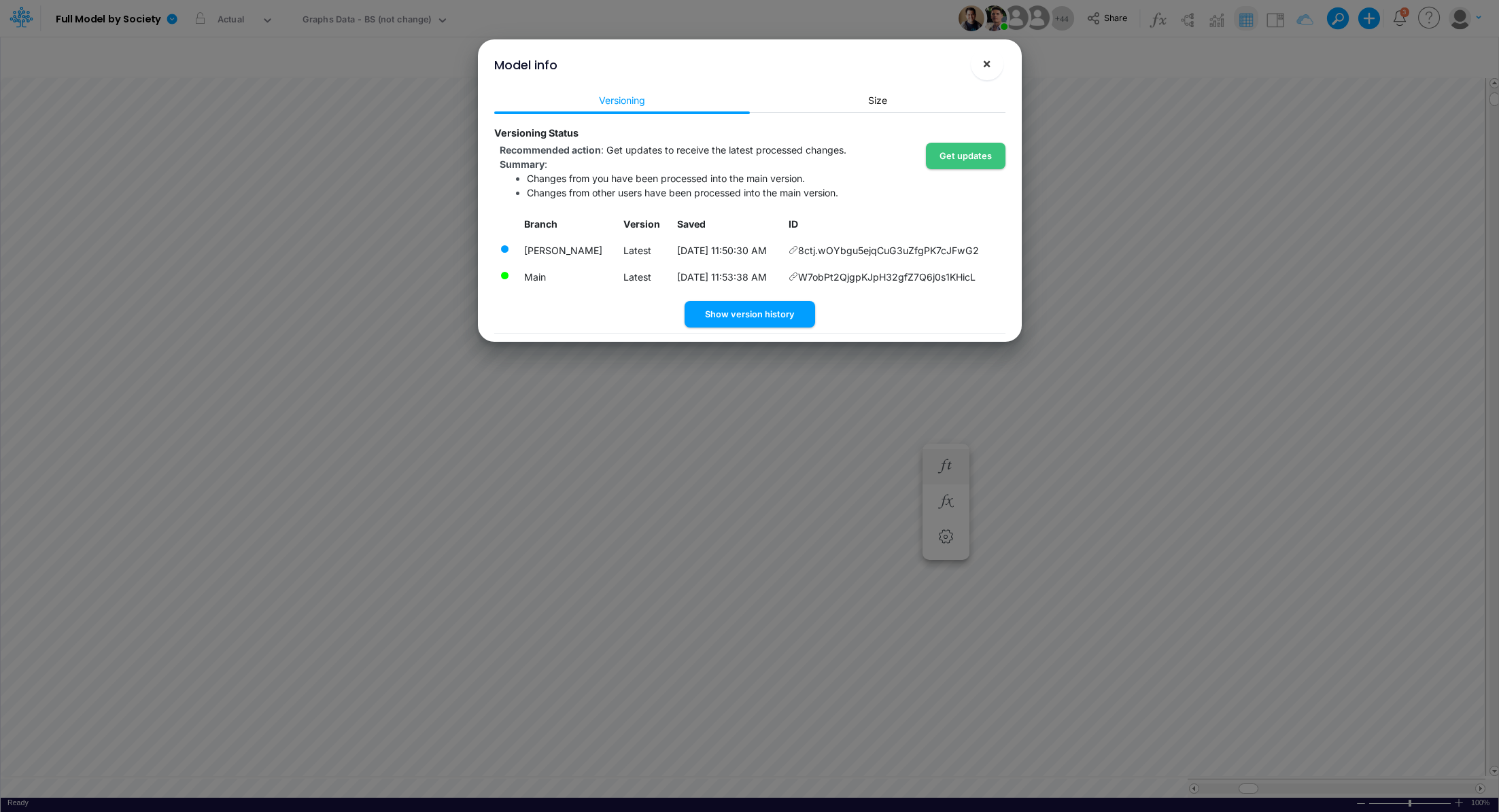
click at [988, 68] on span "×" at bounding box center [987, 63] width 9 height 17
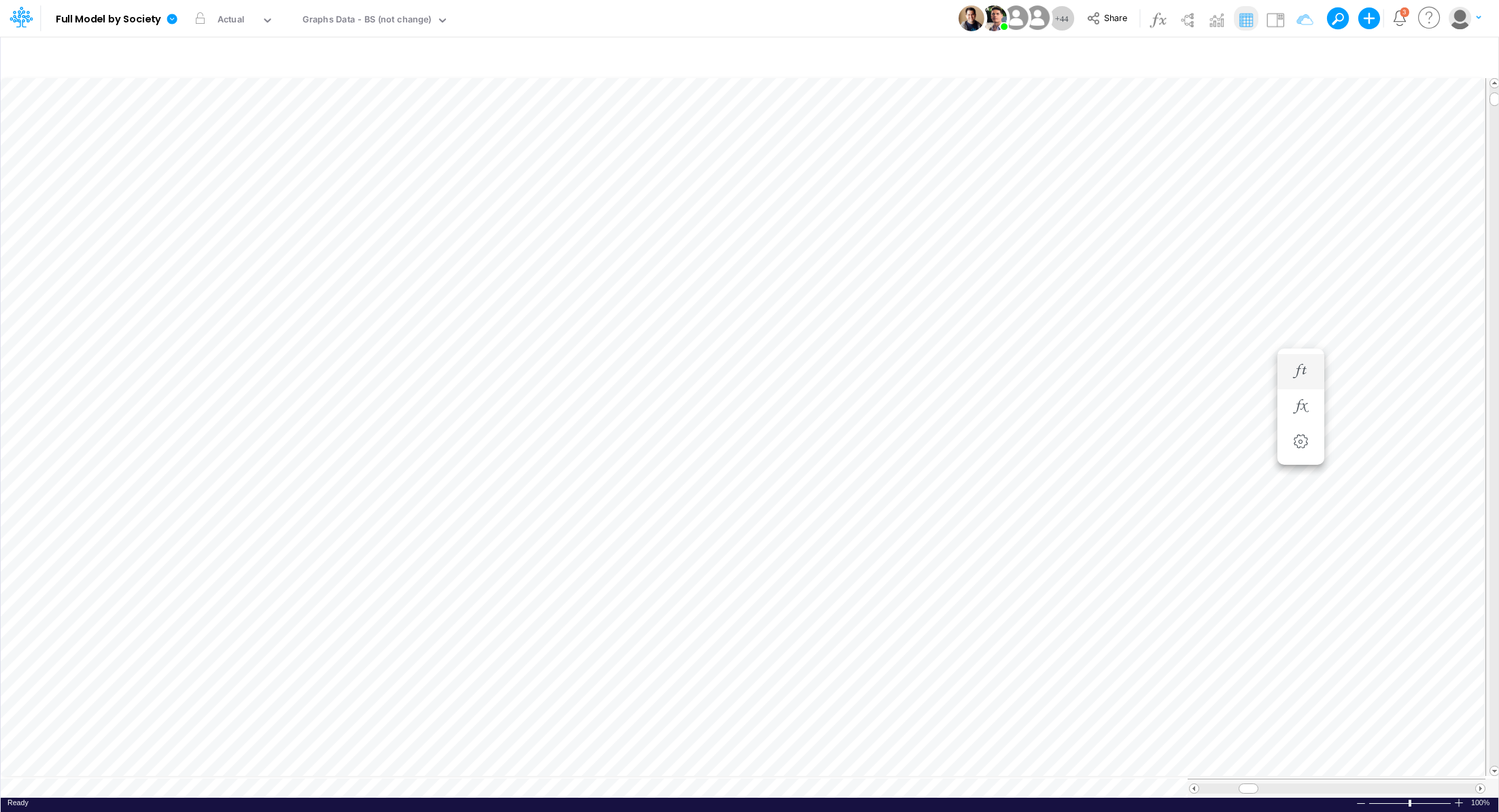
scroll to position [6, 2]
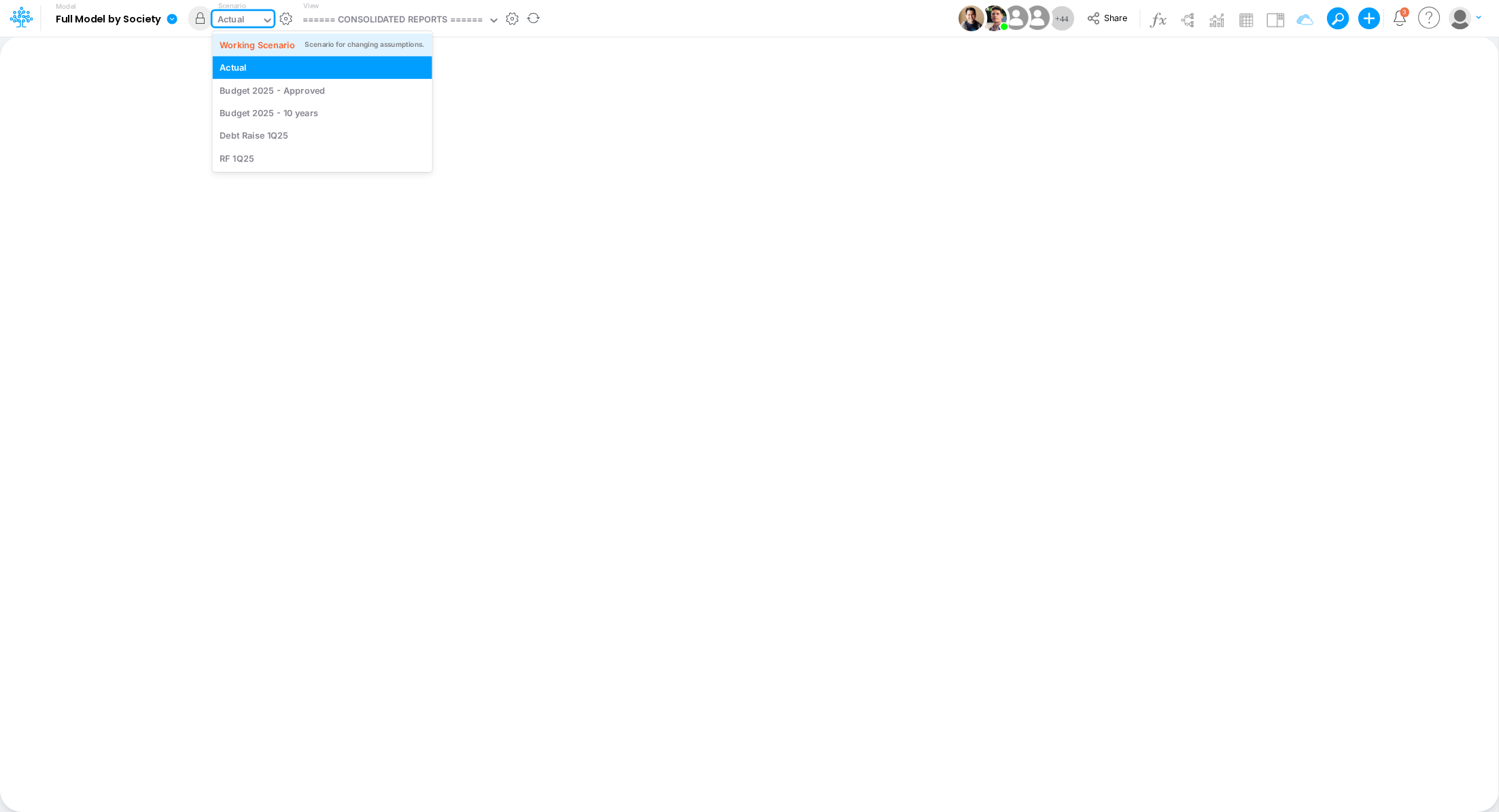
click at [318, 47] on div "Scenario for changing assumptions." at bounding box center [364, 45] width 120 height 11
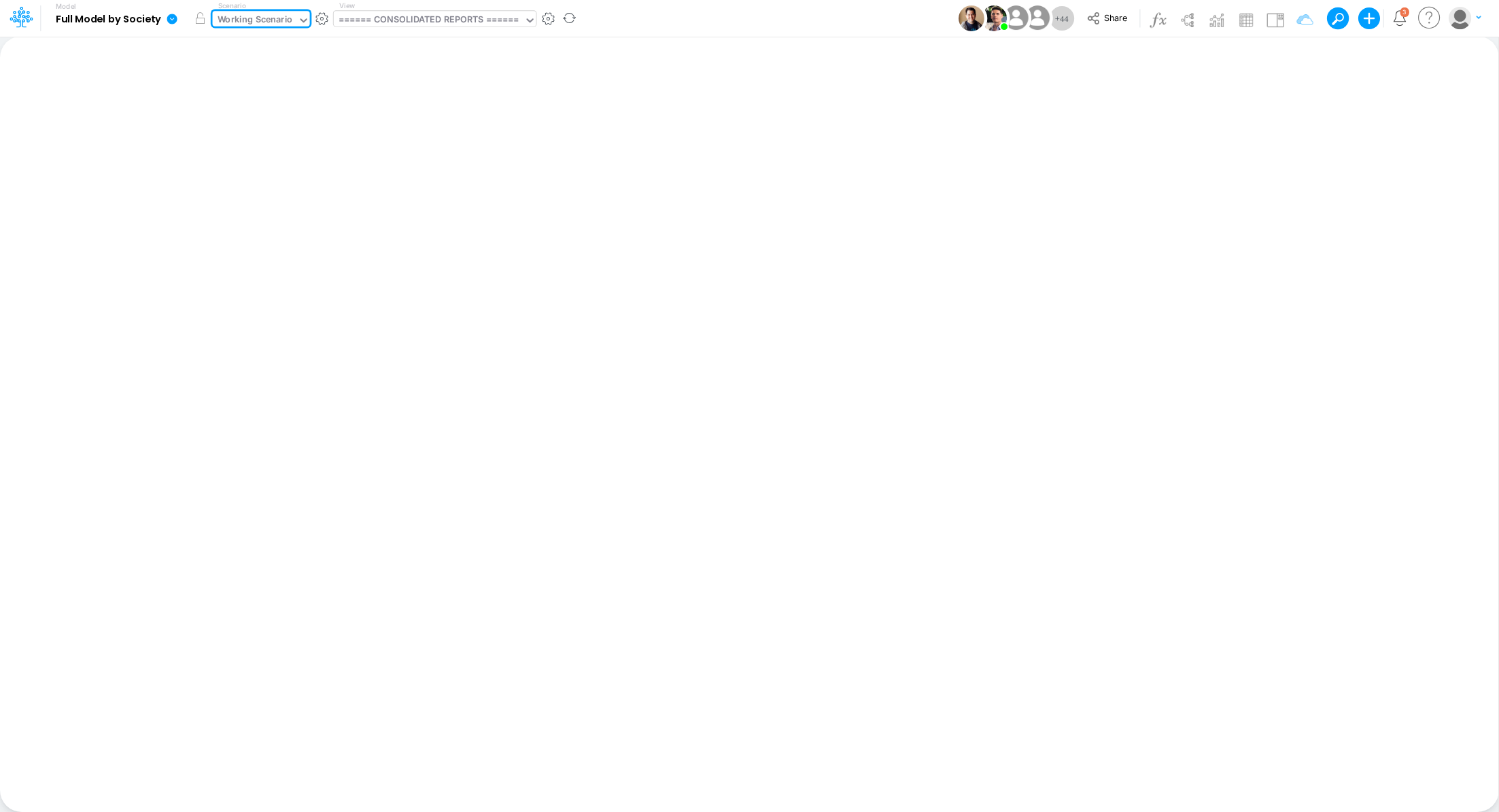
click at [426, 21] on div "====== CONSOLIDATED REPORTS ======" at bounding box center [429, 21] width 180 height 16
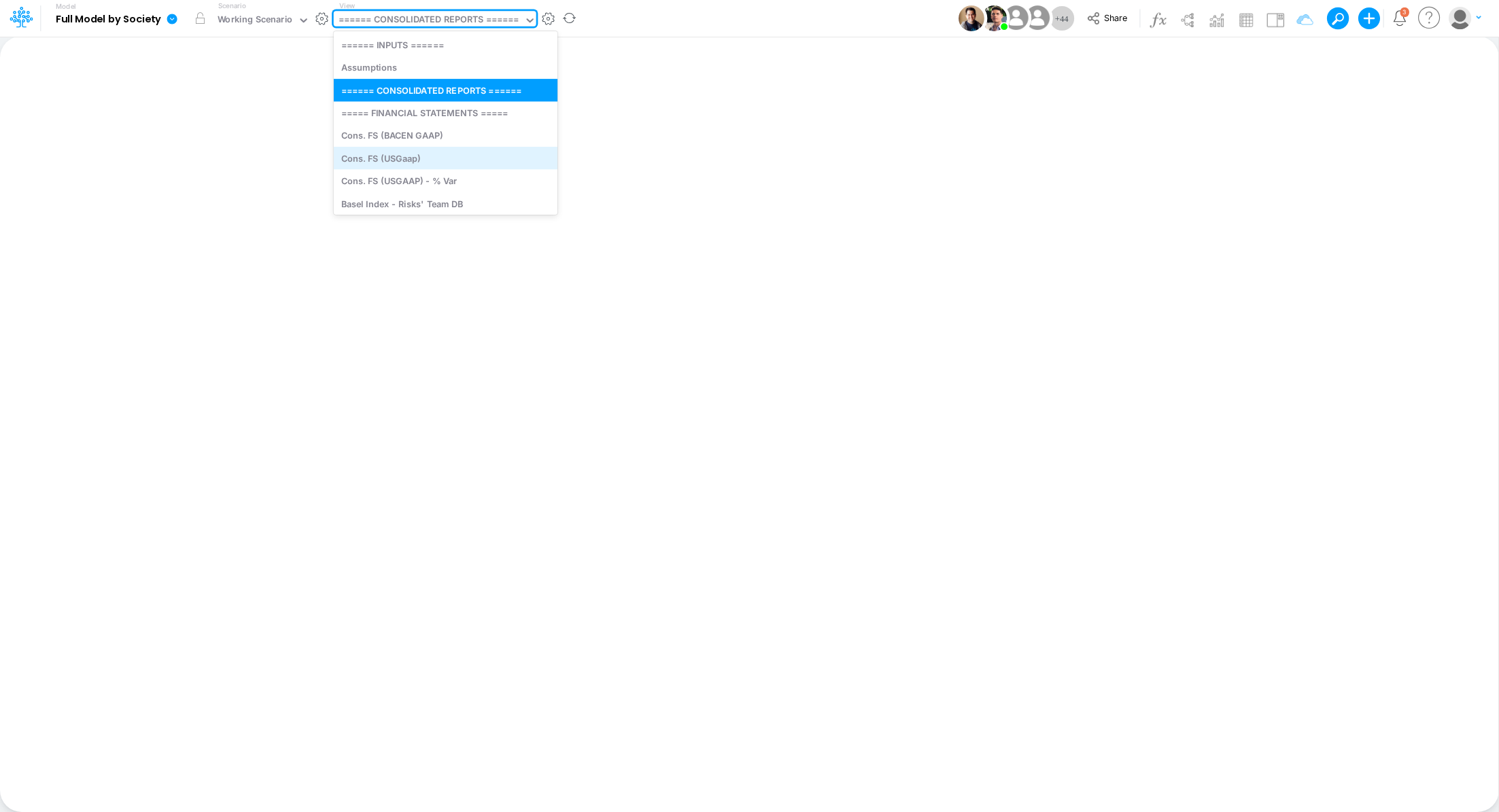
click at [467, 148] on div "Cons. FS (USGaap)" at bounding box center [445, 157] width 224 height 22
type input "Consolidated FS - USGAAP"
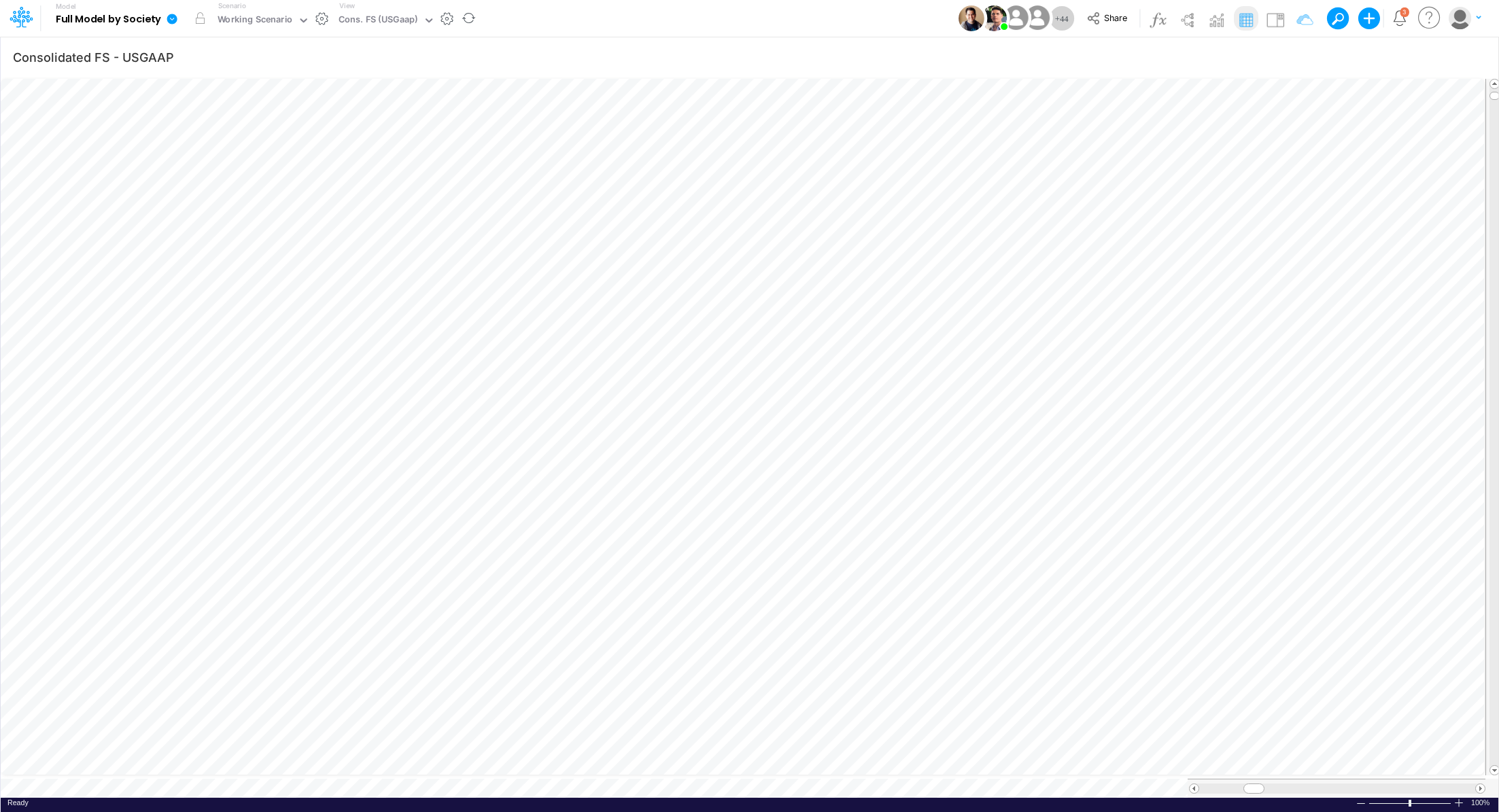
scroll to position [6, 2]
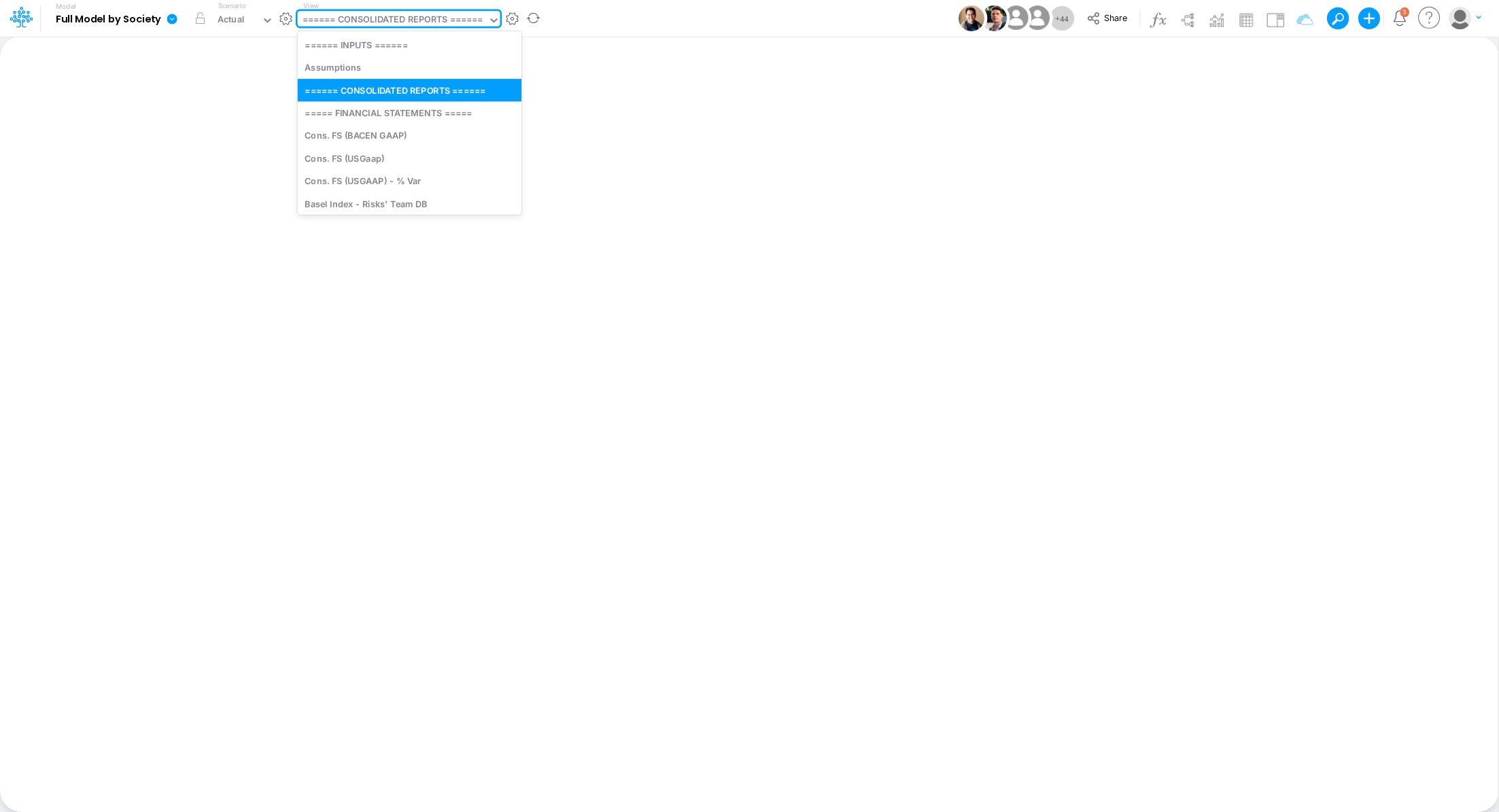
click at [381, 26] on div "====== CONSOLIDATED REPORTS ======" at bounding box center [393, 21] width 180 height 16
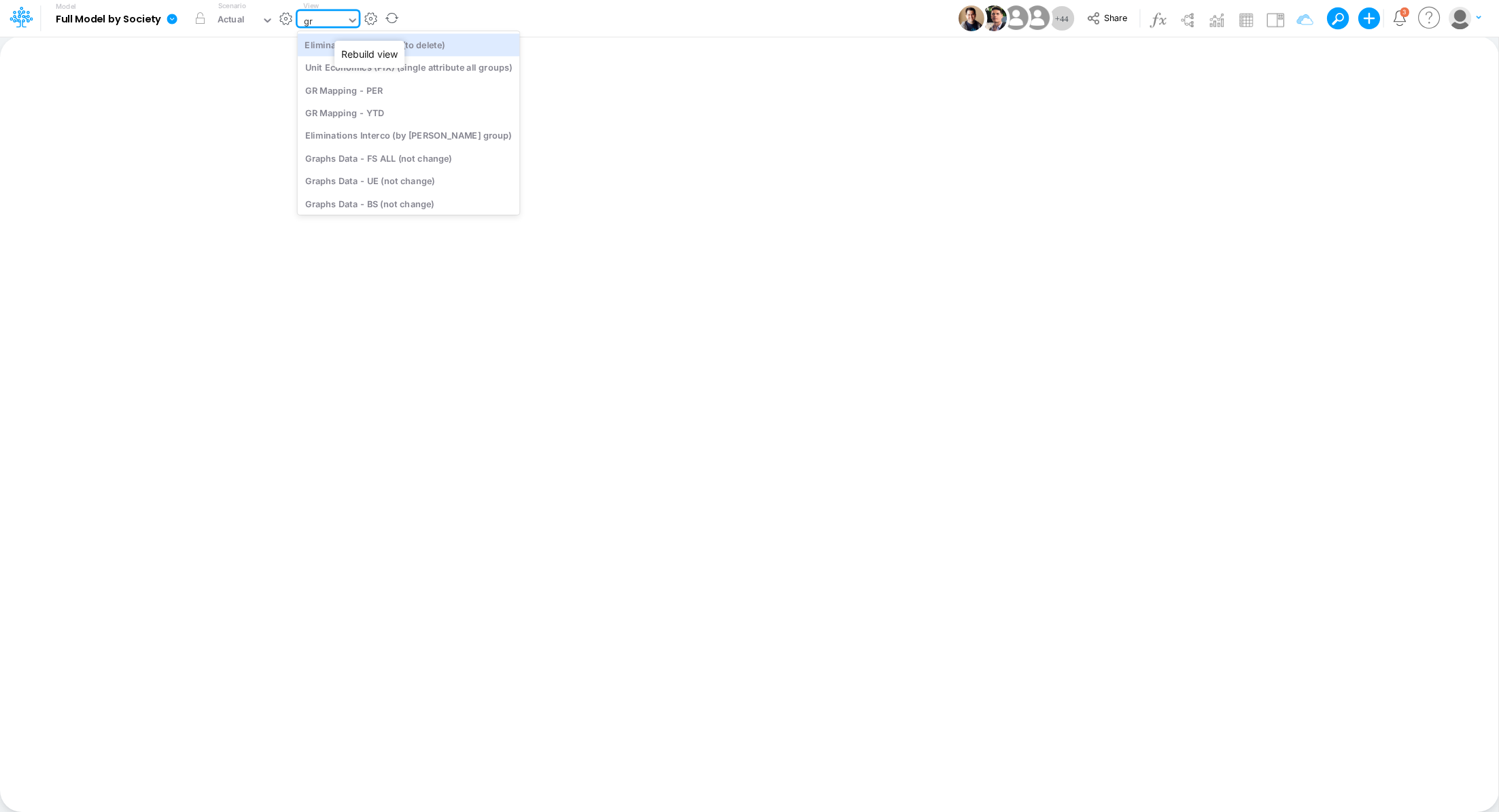
type input "gra"
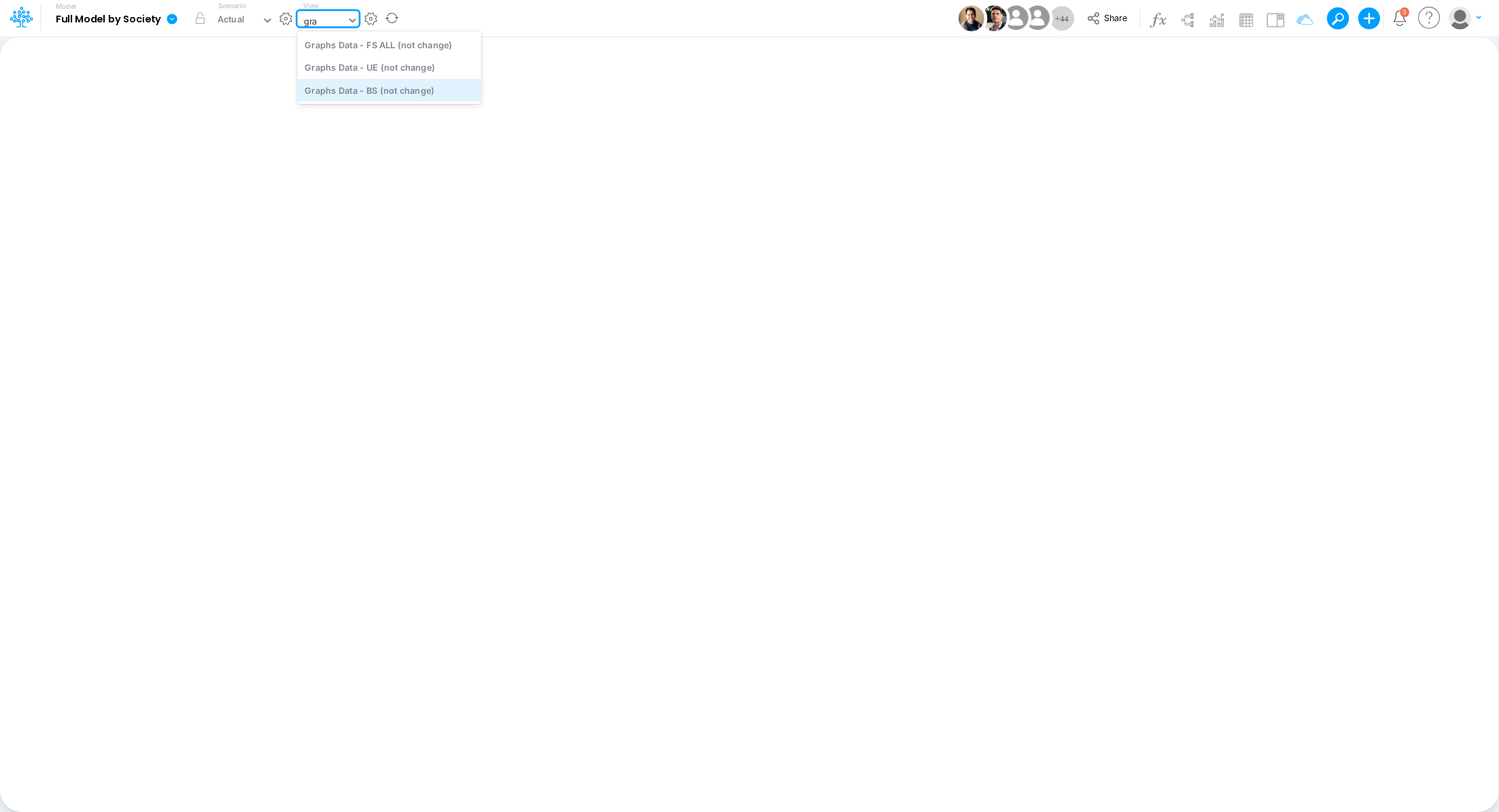
click at [404, 91] on div "Graphs Data - BS (not change)" at bounding box center [389, 90] width 184 height 22
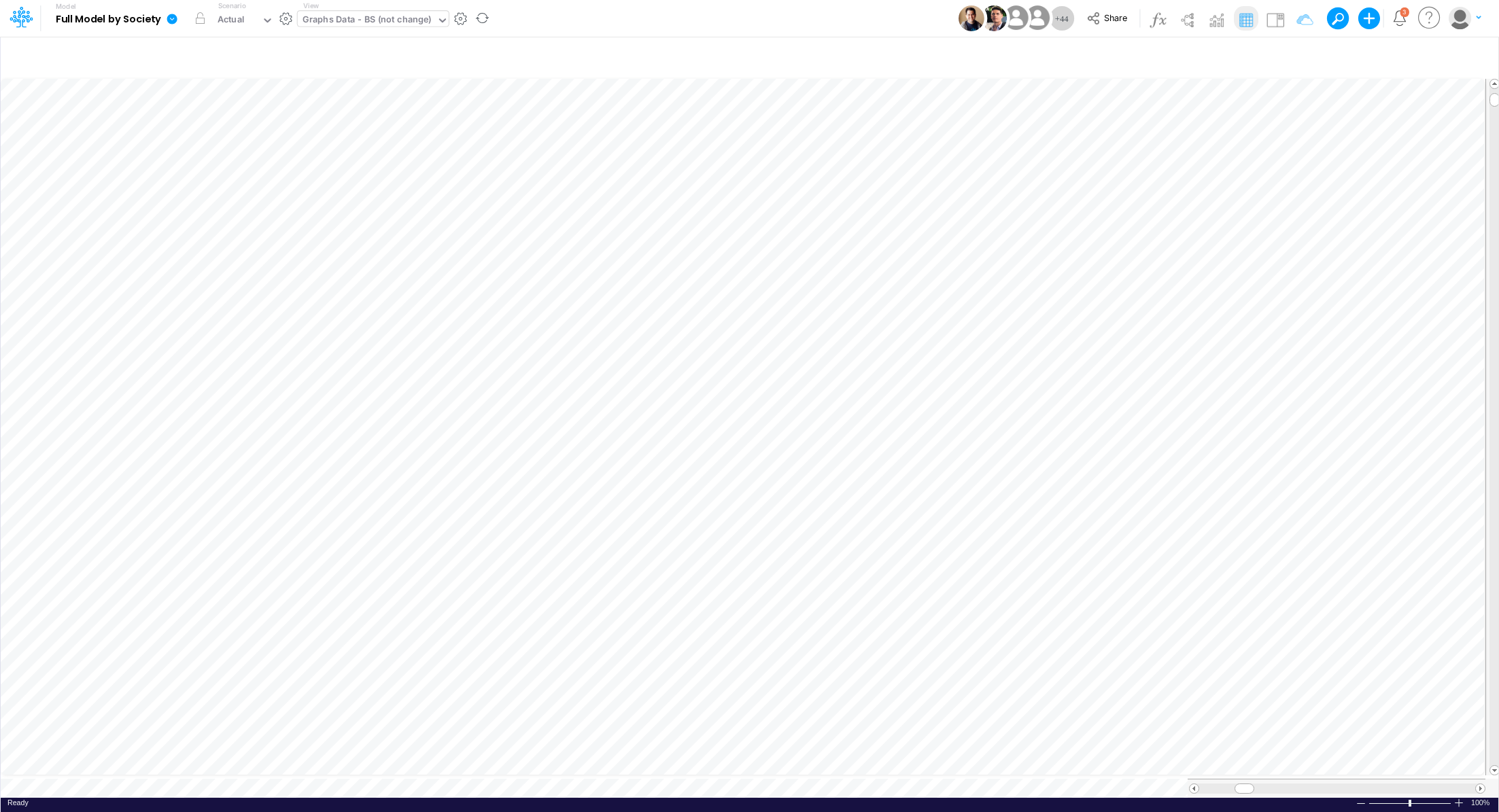
scroll to position [6, 2]
click at [364, 19] on div "Graphs Data - BS (not change)" at bounding box center [367, 21] width 129 height 16
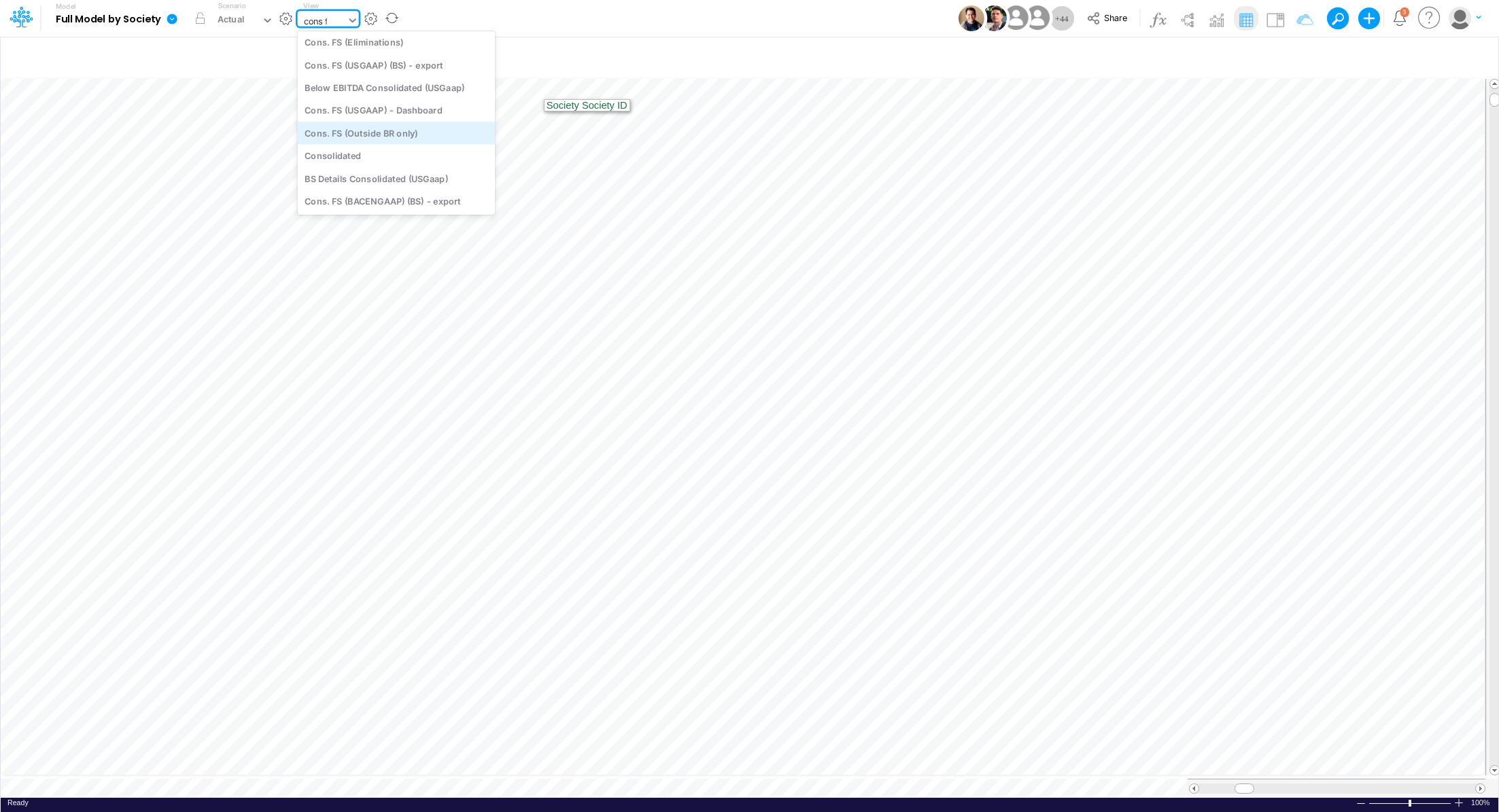
scroll to position [0, 0]
type input "cons"
click at [386, 89] on div "Cons. FS (USGaap)" at bounding box center [396, 90] width 198 height 22
type input "Consolidated FS - USGAAP"
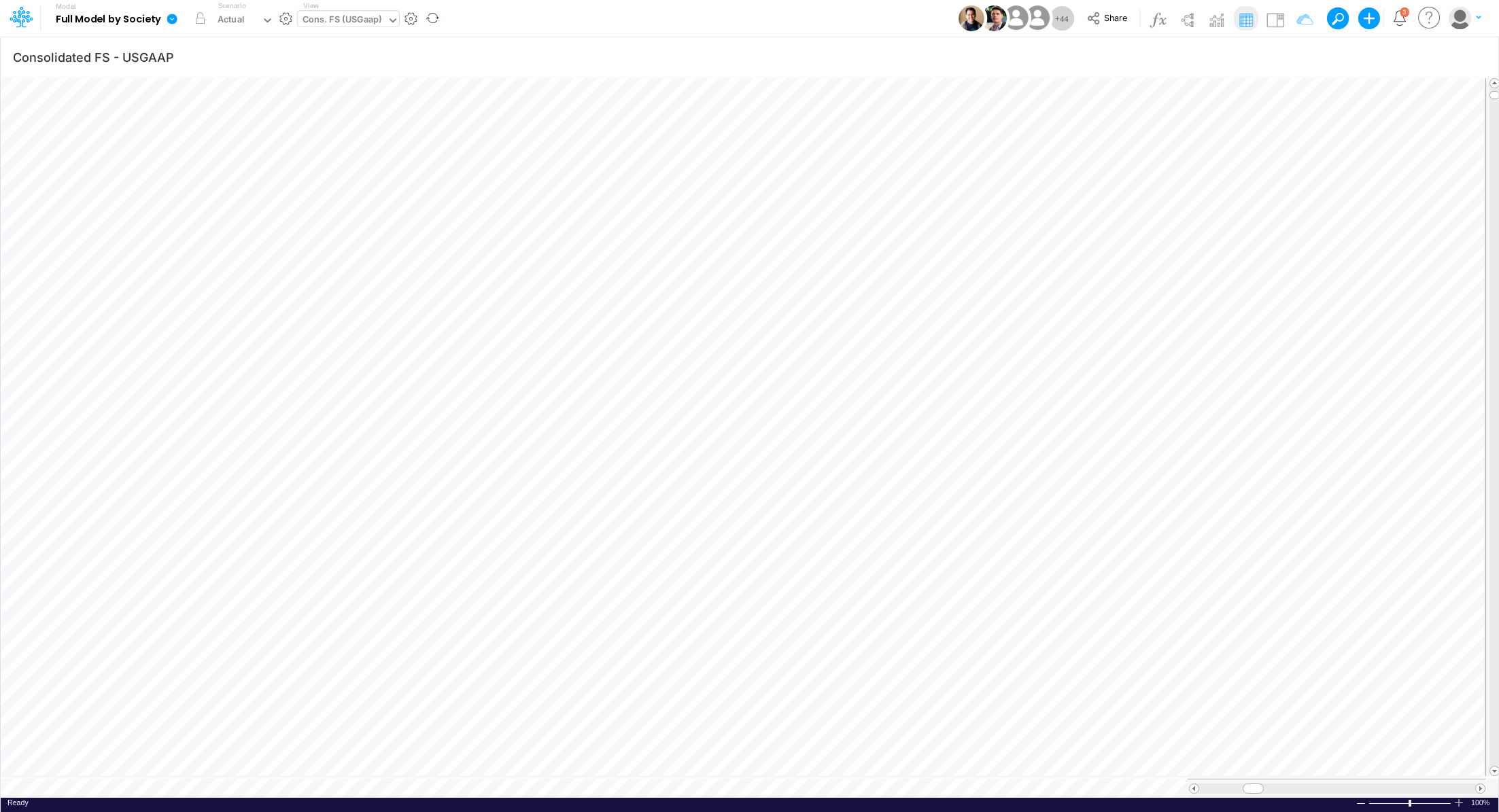
scroll to position [6, 2]
